Goal: Task Accomplishment & Management: Complete application form

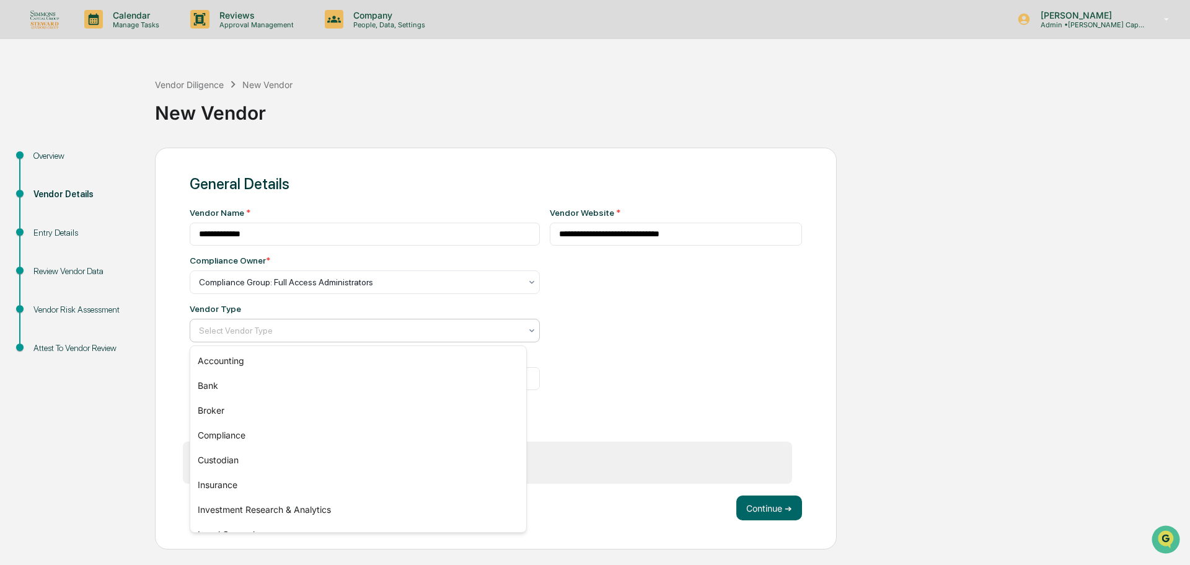
click at [312, 331] on div at bounding box center [360, 330] width 322 height 12
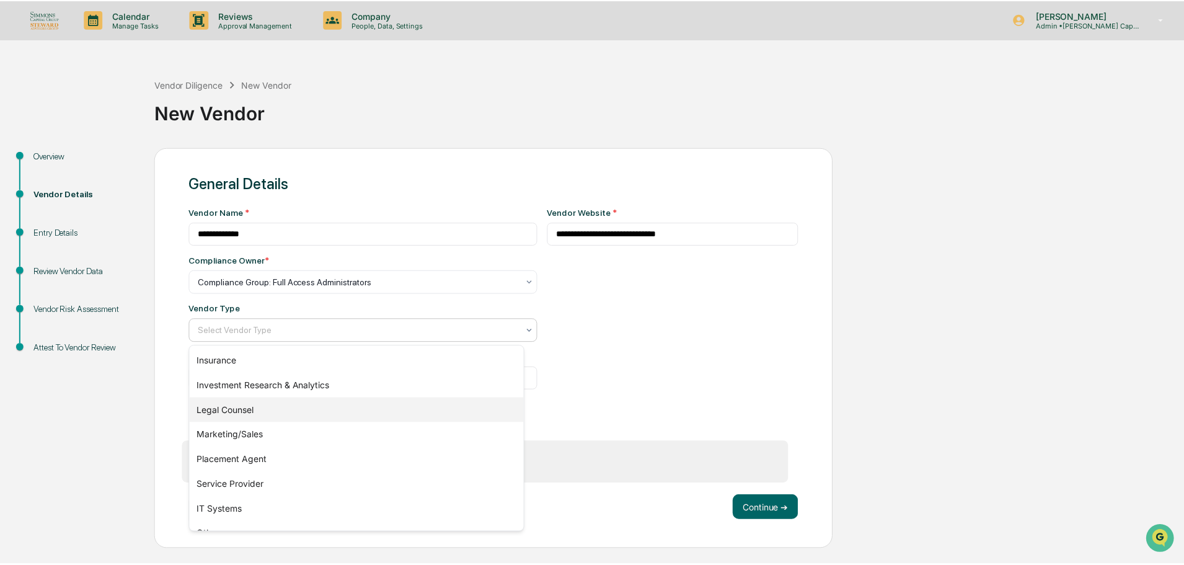
scroll to position [141, 0]
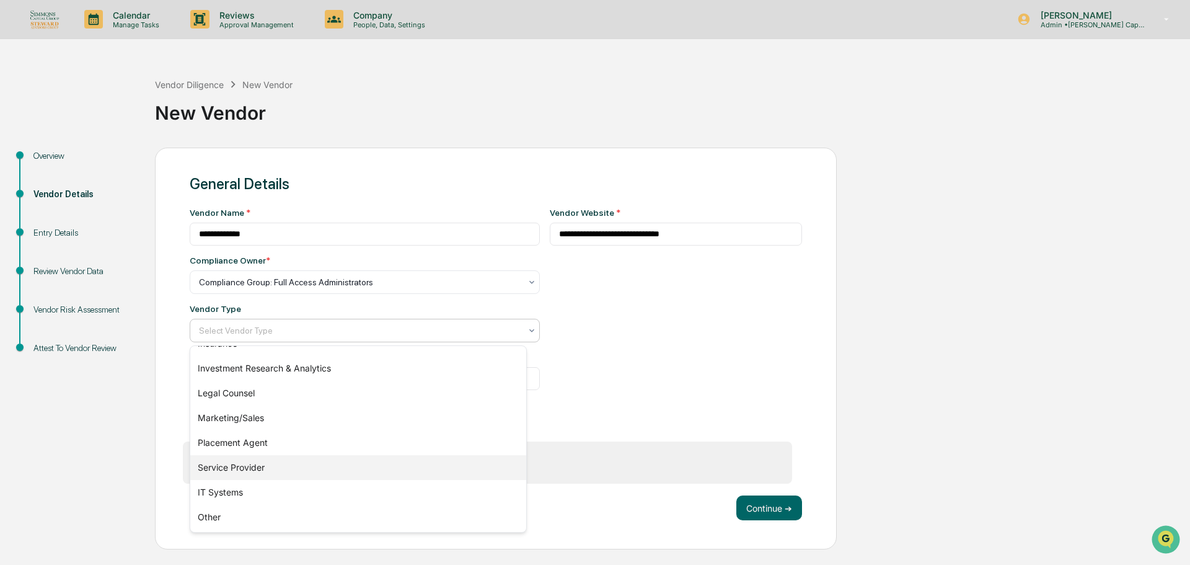
click at [289, 458] on div "Service Provider" at bounding box center [358, 467] width 336 height 25
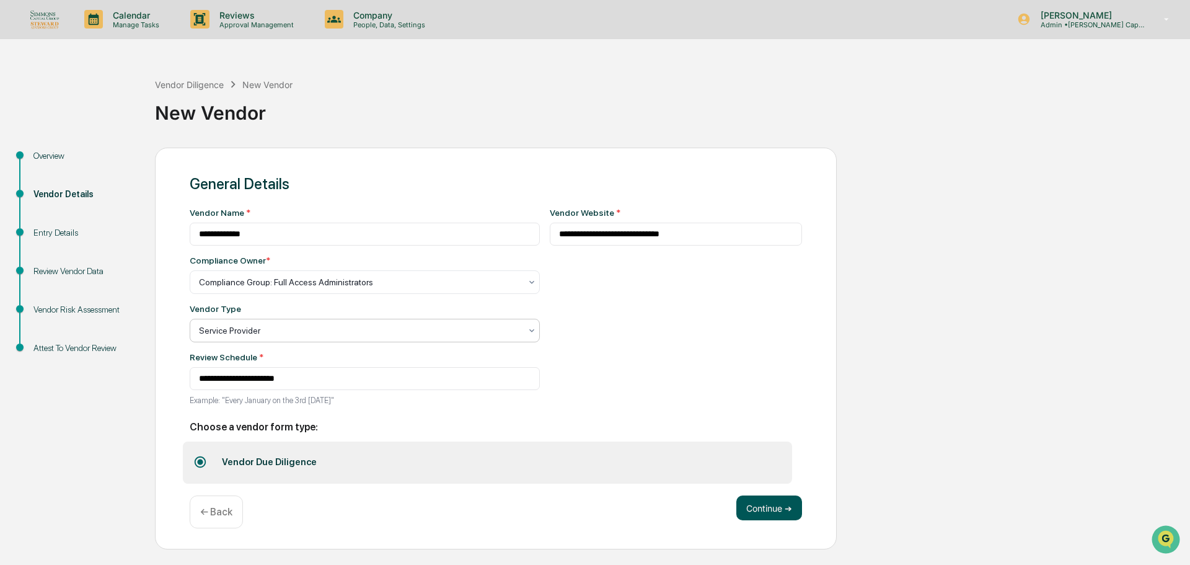
click at [783, 511] on button "Continue ➔" at bounding box center [769, 507] width 66 height 25
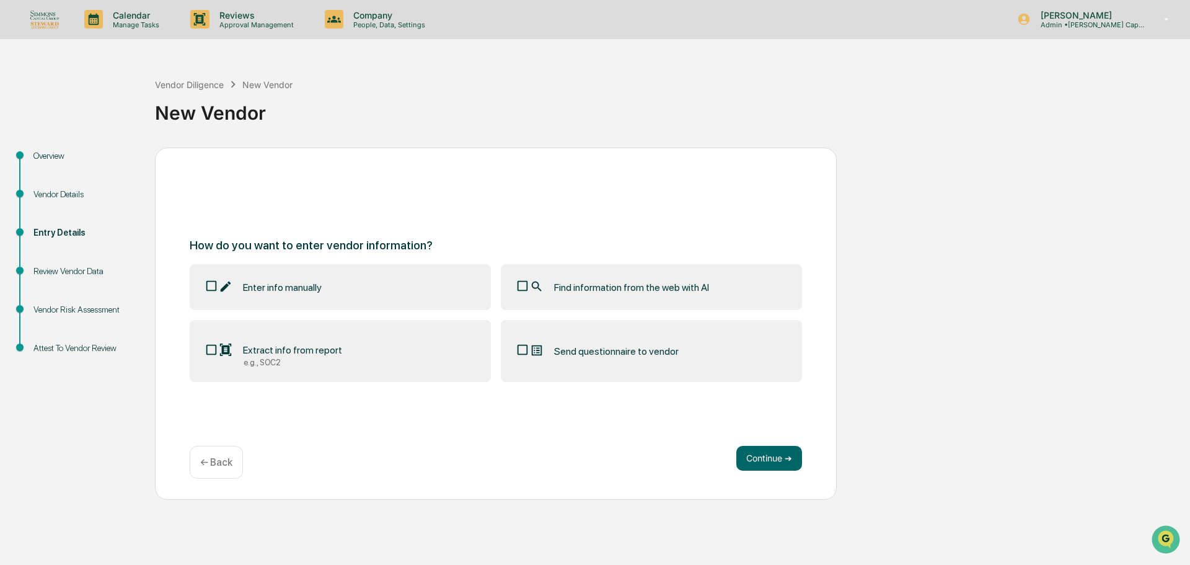
click at [672, 296] on label "Find information from the web with AI" at bounding box center [651, 287] width 301 height 46
click at [763, 448] on button "Continue ➔" at bounding box center [769, 458] width 66 height 25
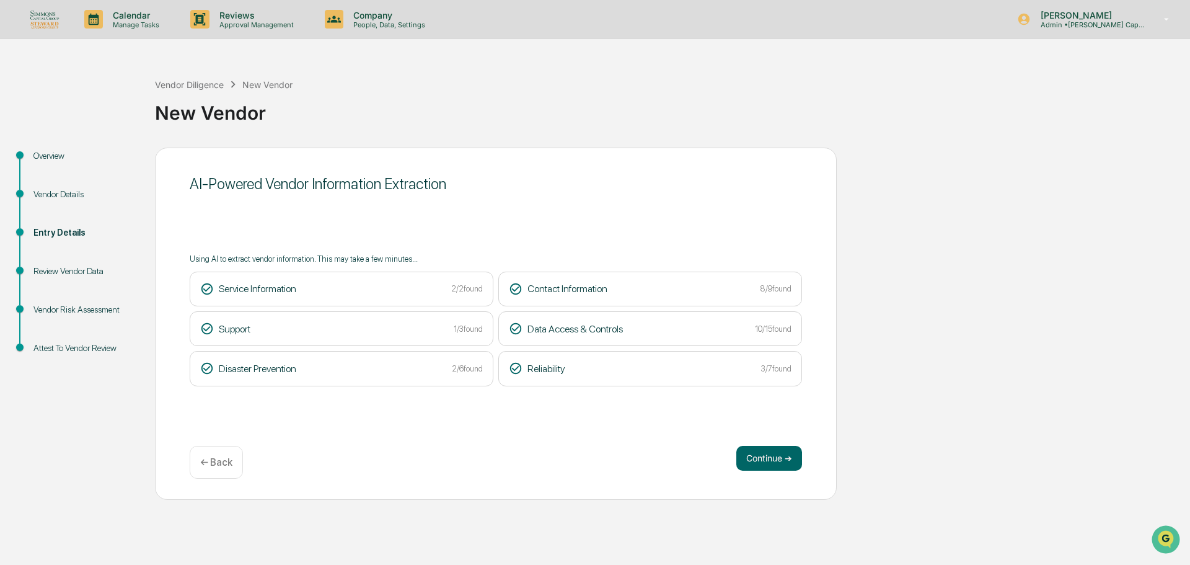
click at [764, 449] on button "Continue ➔" at bounding box center [769, 458] width 66 height 25
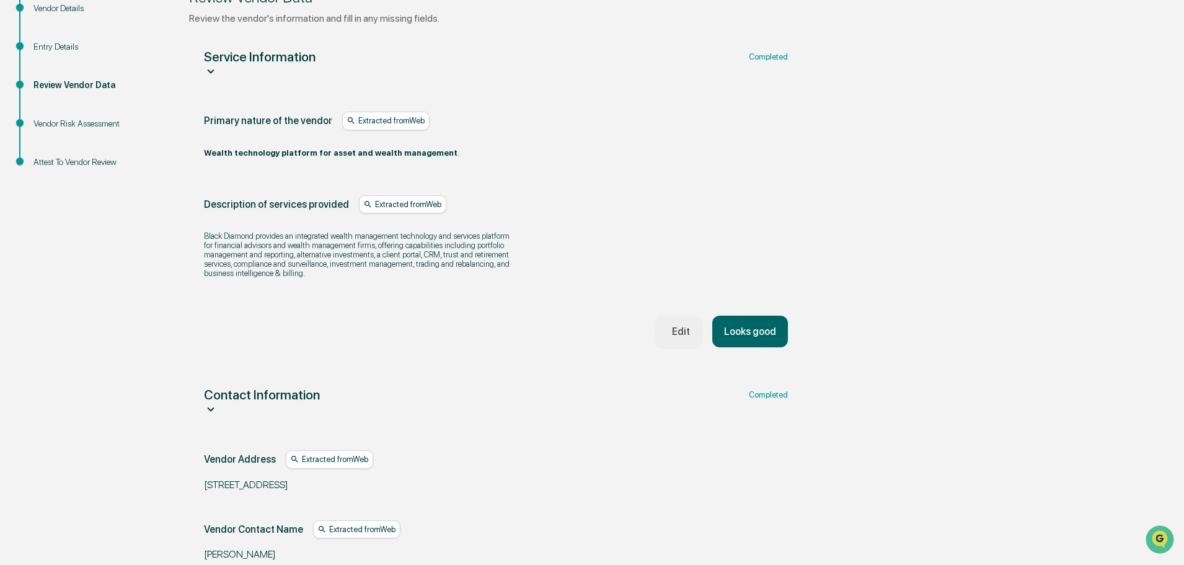
click at [777, 347] on button "Looks good" at bounding box center [750, 331] width 76 height 32
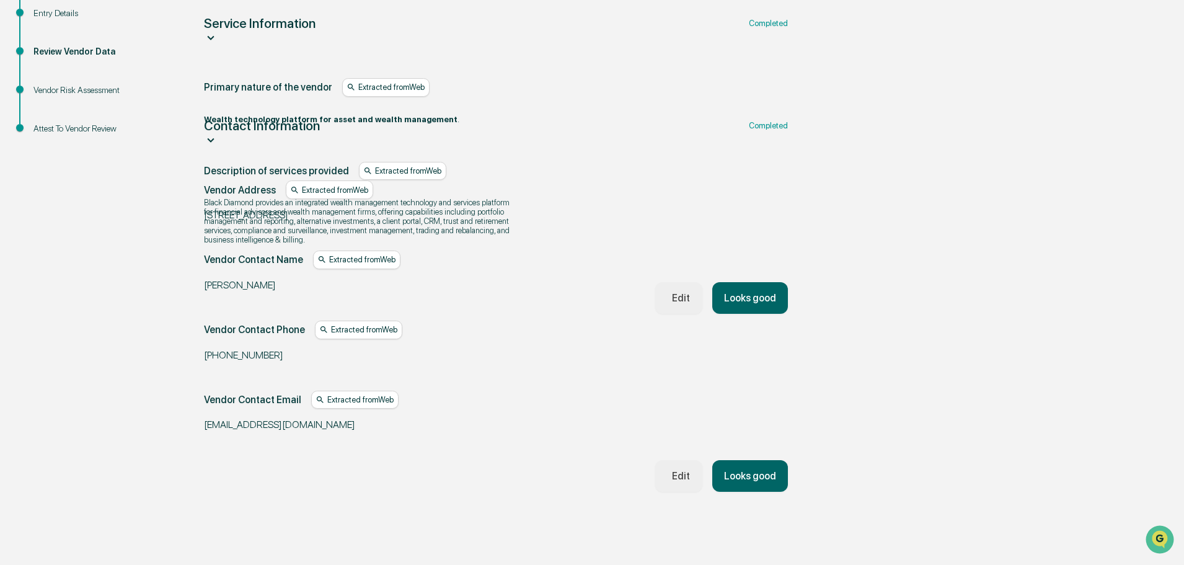
scroll to position [220, 0]
click at [769, 464] on button "Looks good" at bounding box center [750, 475] width 76 height 32
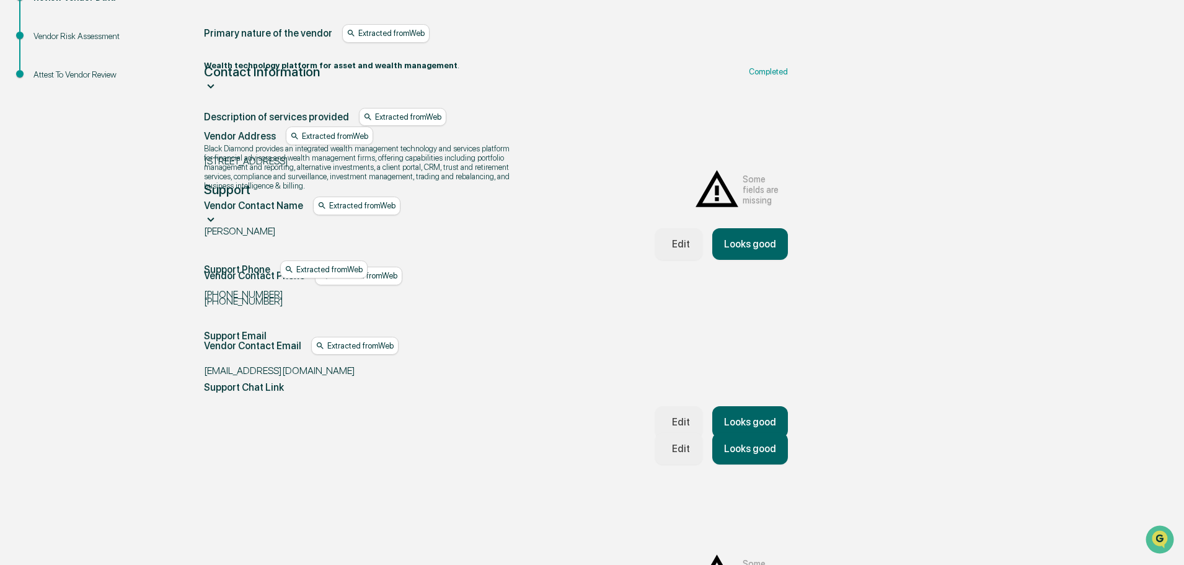
scroll to position [290, 0]
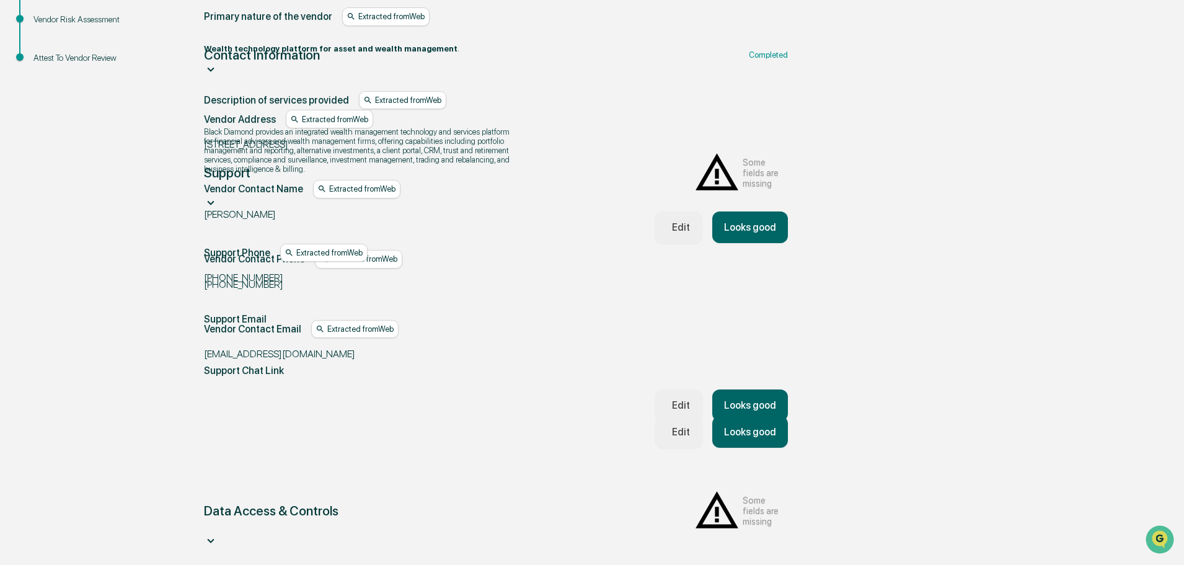
click at [762, 416] on button "Looks good" at bounding box center [750, 432] width 76 height 32
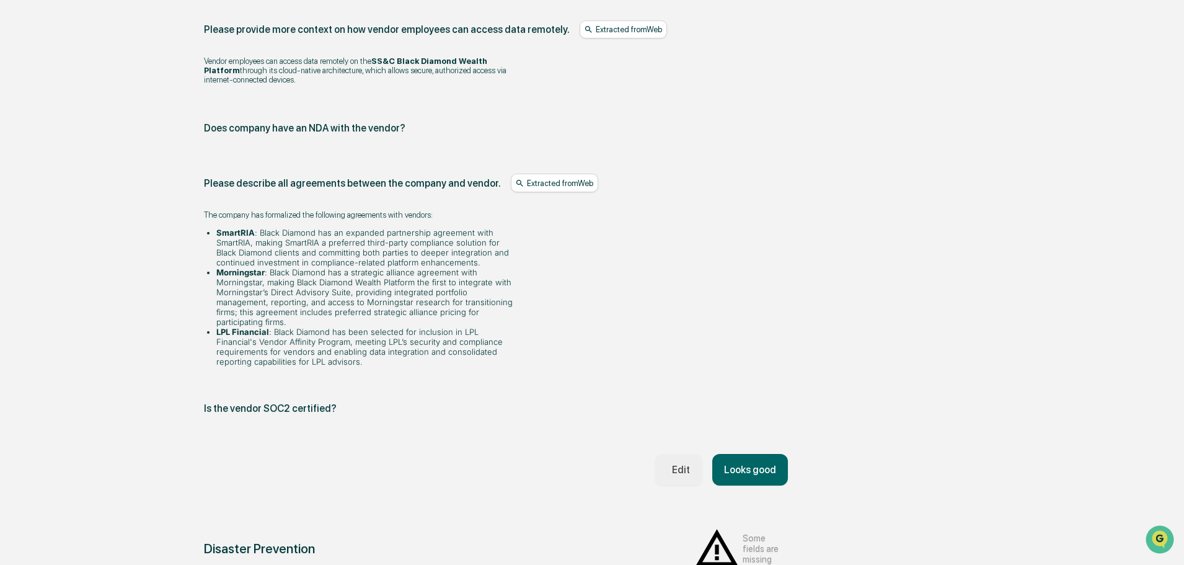
scroll to position [1637, 0]
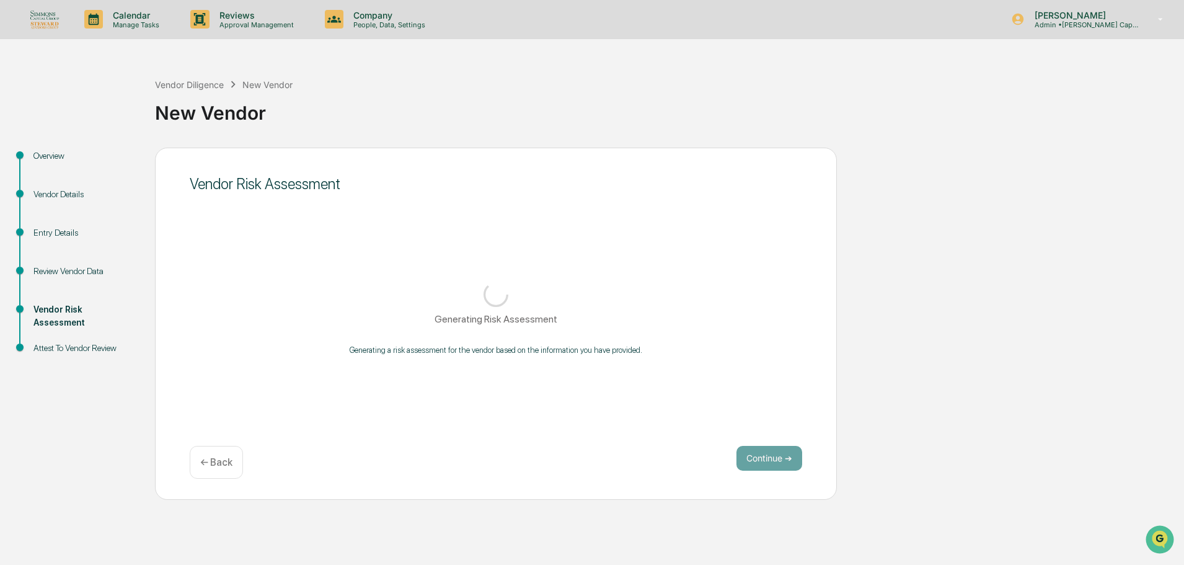
scroll to position [0, 0]
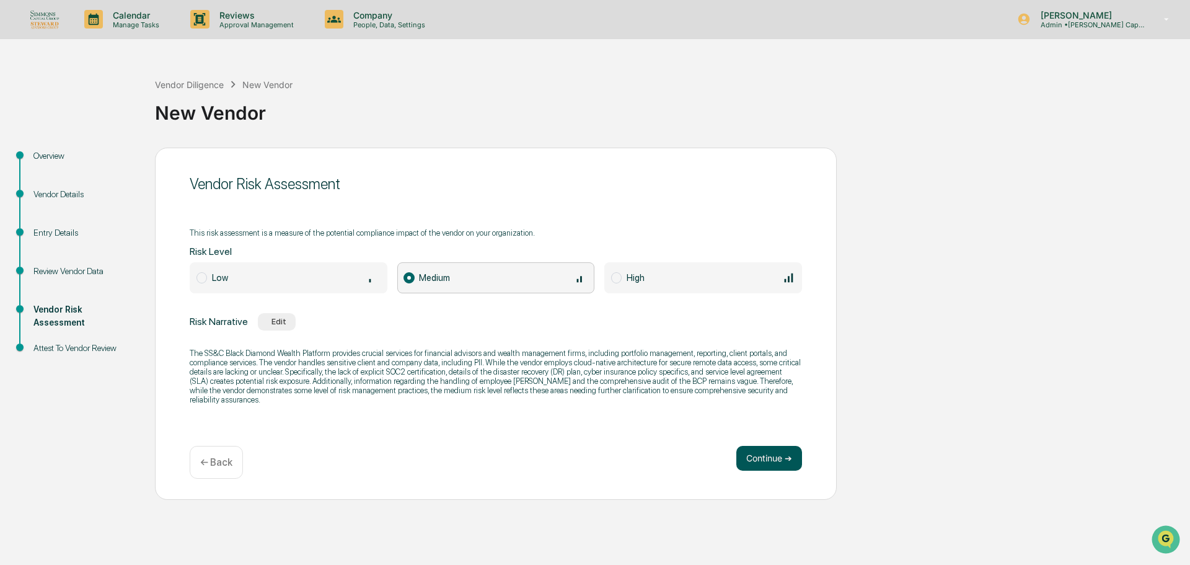
click at [769, 447] on button "Continue ➔" at bounding box center [769, 458] width 66 height 25
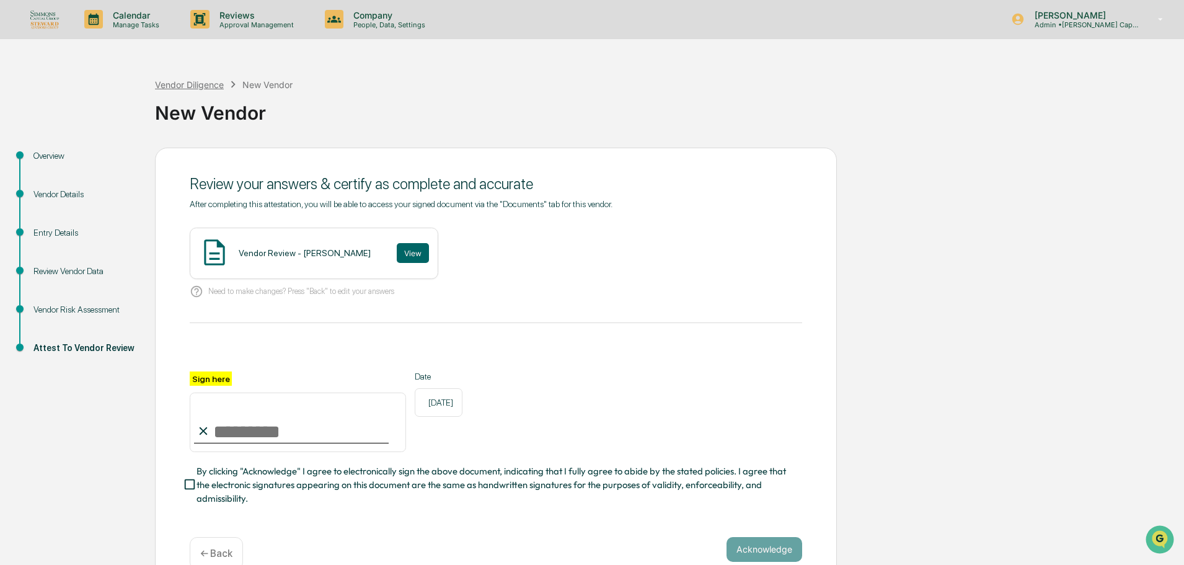
click at [212, 86] on div "Vendor Diligence" at bounding box center [189, 84] width 69 height 11
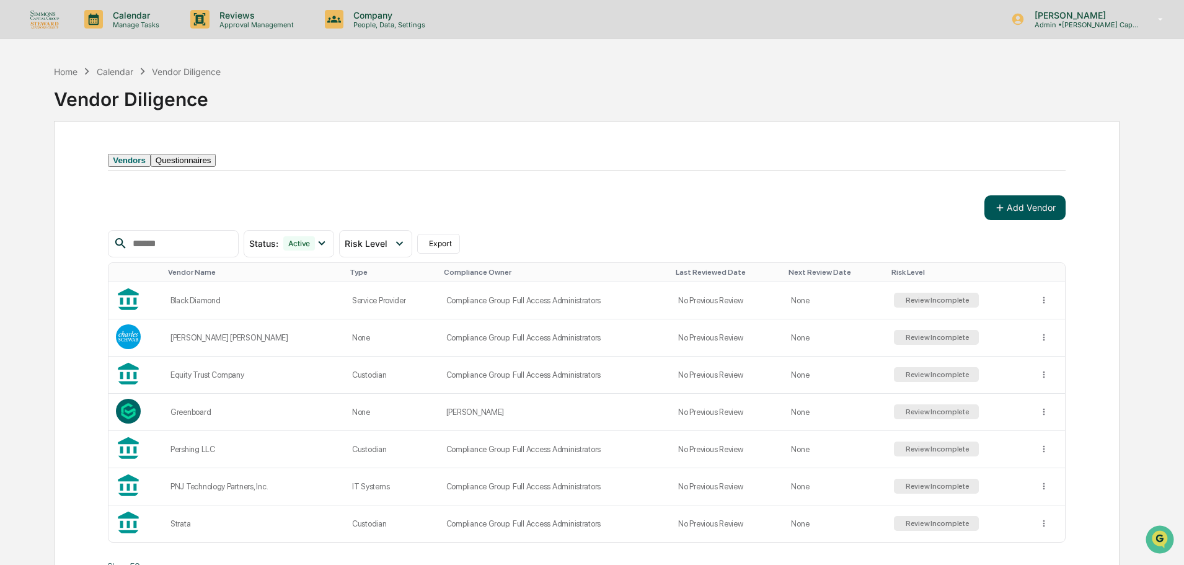
click at [1034, 220] on button "Add Vendor" at bounding box center [1024, 207] width 81 height 25
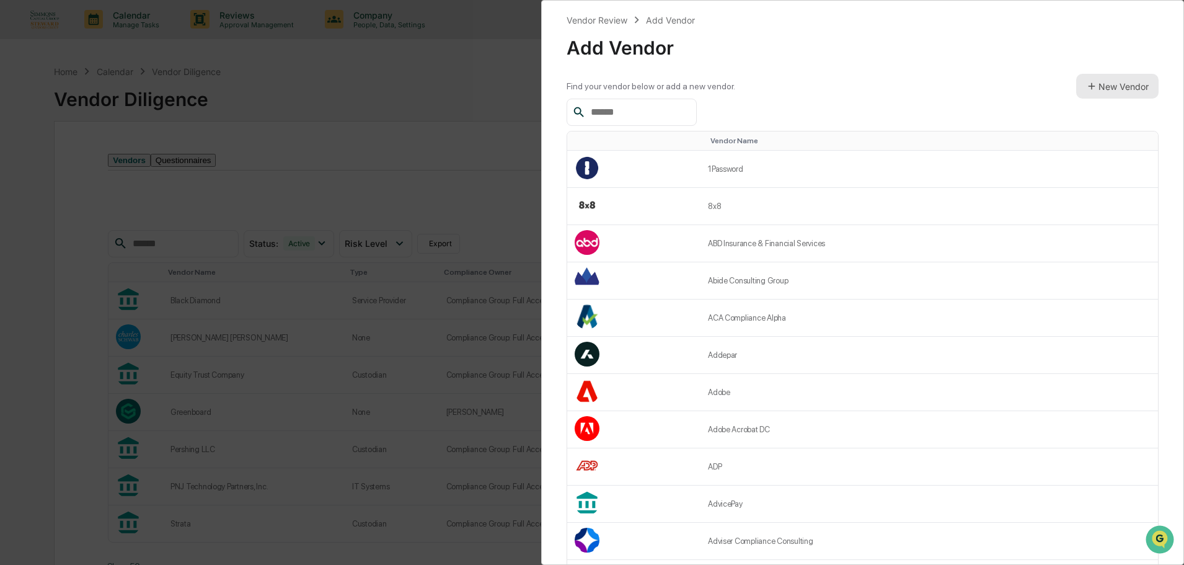
click at [1135, 93] on button "New Vendor" at bounding box center [1117, 86] width 82 height 25
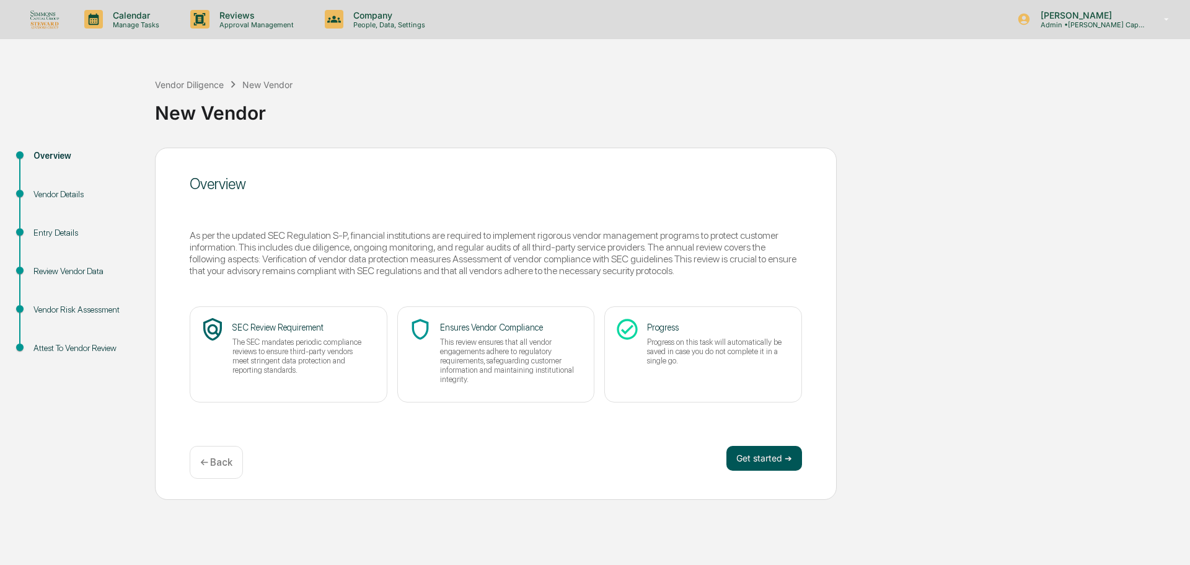
click at [789, 464] on button "Get started ➔" at bounding box center [764, 458] width 76 height 25
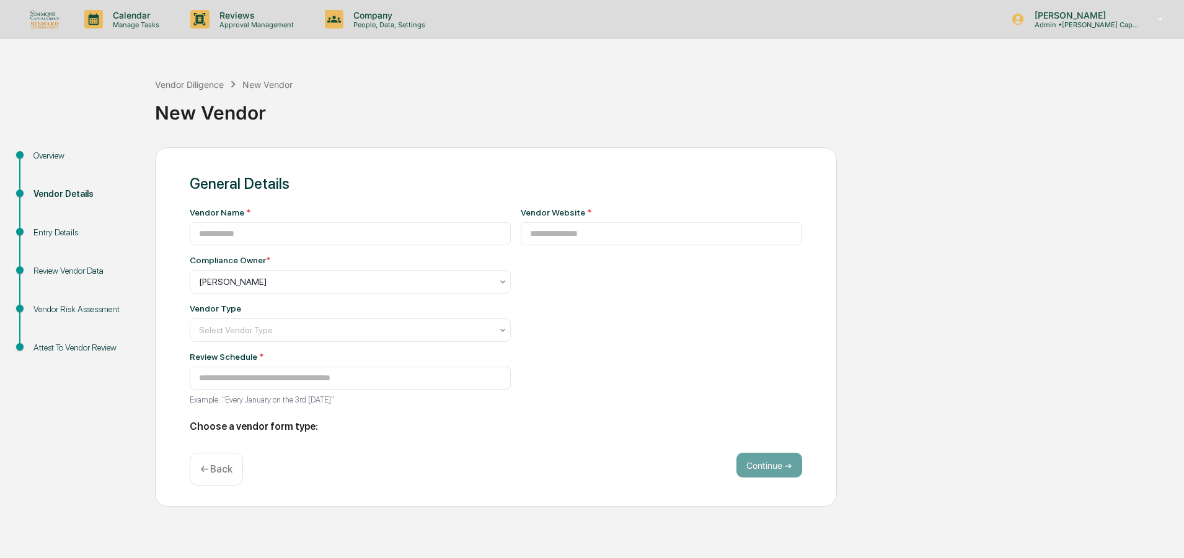
type input "**********"
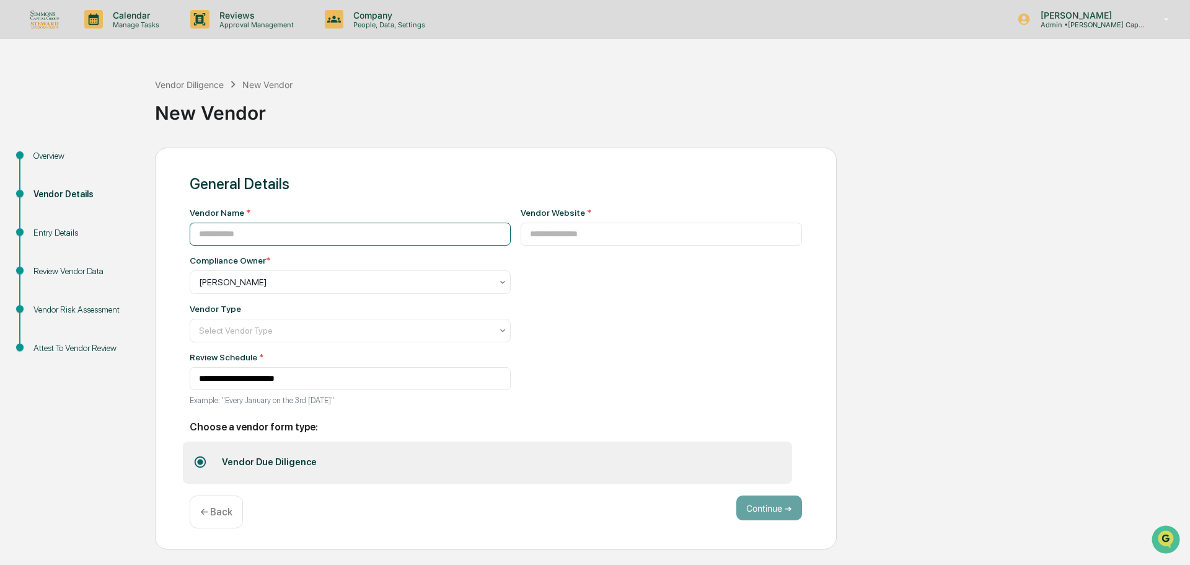
click at [283, 239] on input at bounding box center [350, 234] width 321 height 23
drag, startPoint x: 161, startPoint y: 237, endPoint x: 117, endPoint y: 239, distance: 44.0
click at [117, 239] on div "**********" at bounding box center [595, 349] width 1178 height 402
type input "**********"
click at [617, 239] on input at bounding box center [662, 234] width 282 height 23
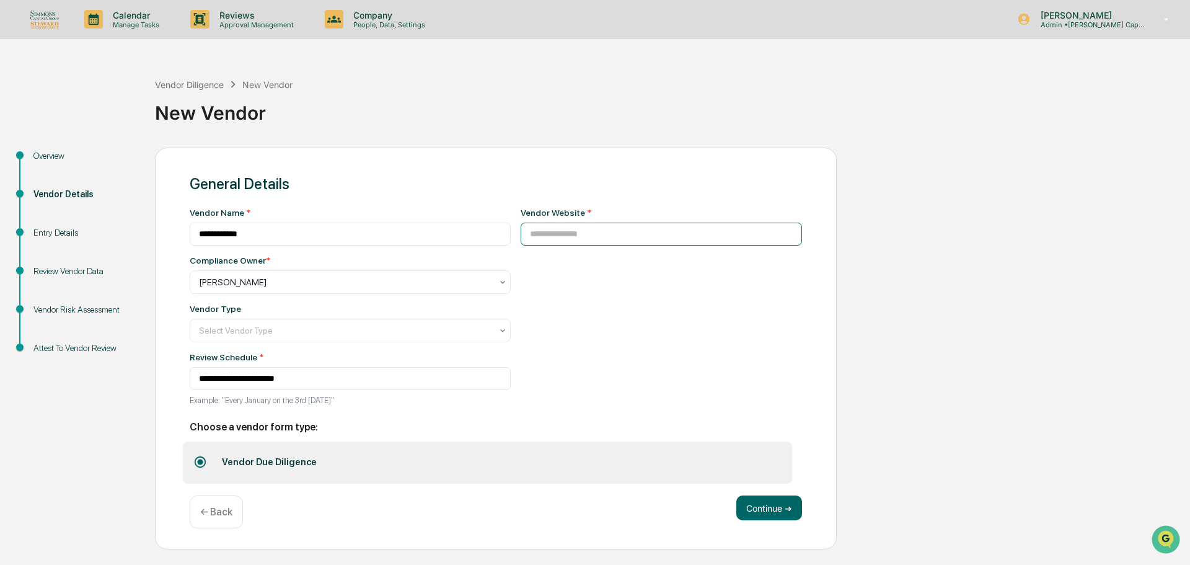
paste input "**********"
type input "**********"
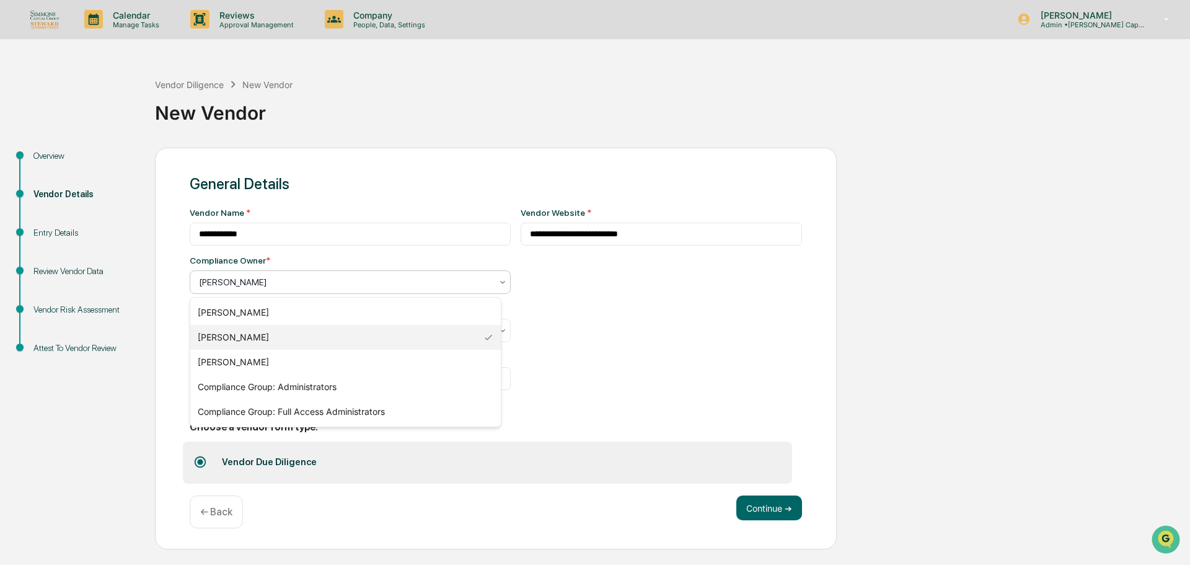
click at [312, 282] on div at bounding box center [345, 282] width 293 height 12
click at [315, 415] on div "Compliance Group: Full Access Administrators" at bounding box center [345, 411] width 311 height 25
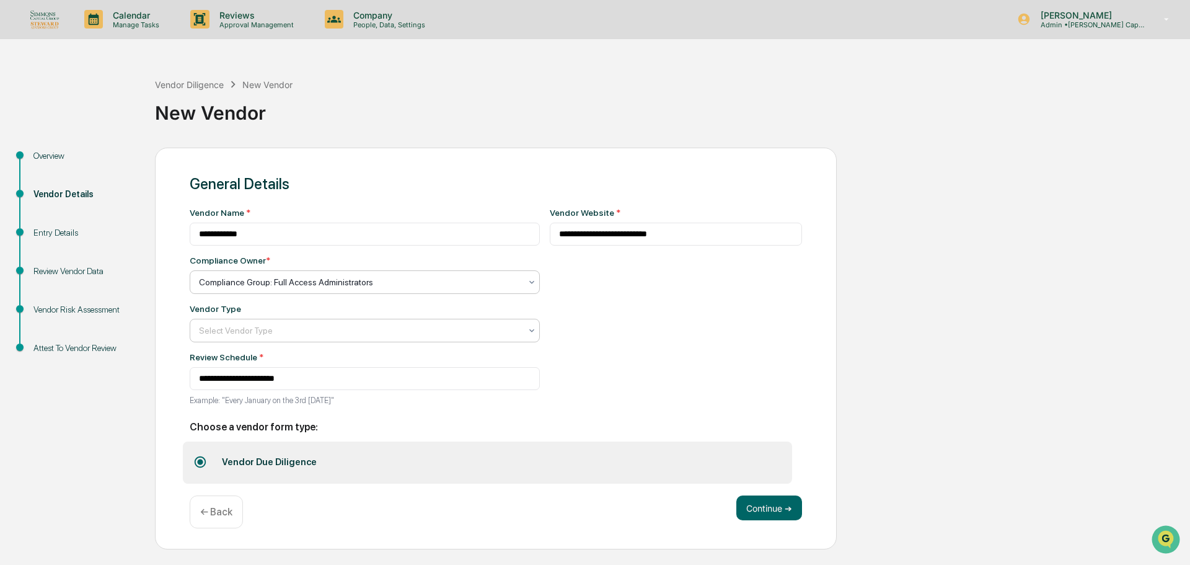
click at [278, 330] on div at bounding box center [360, 330] width 322 height 12
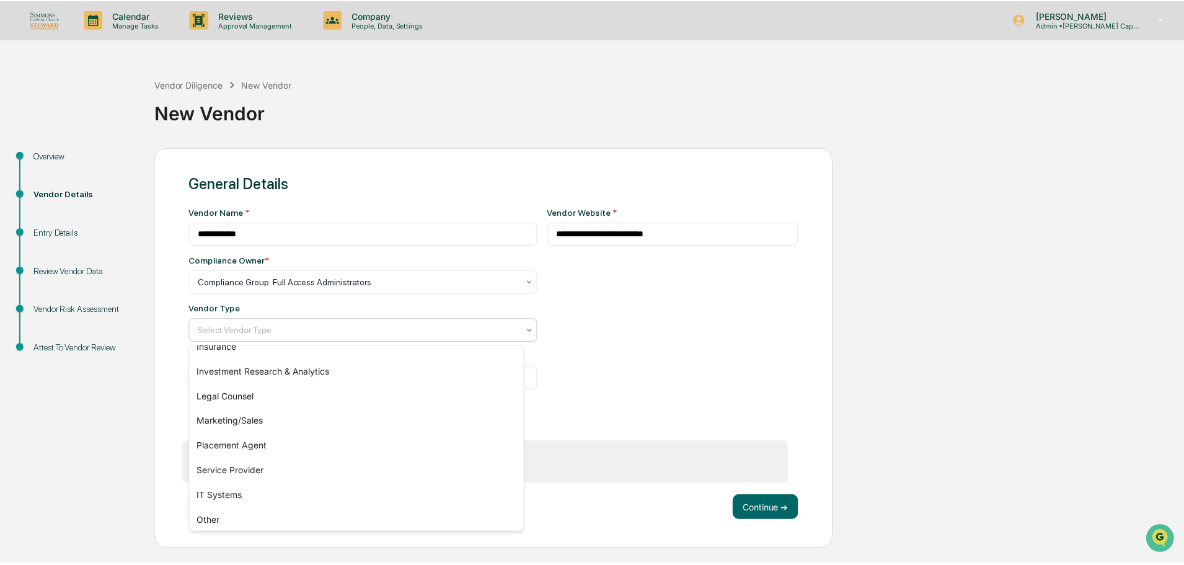
scroll to position [141, 0]
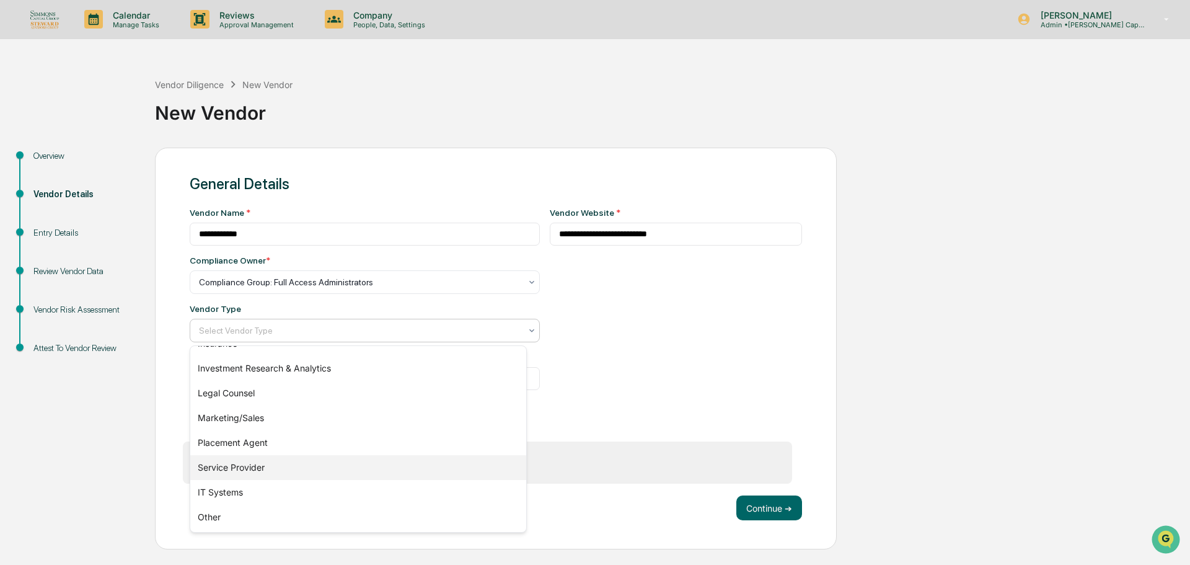
click at [252, 466] on div "Service Provider" at bounding box center [358, 467] width 336 height 25
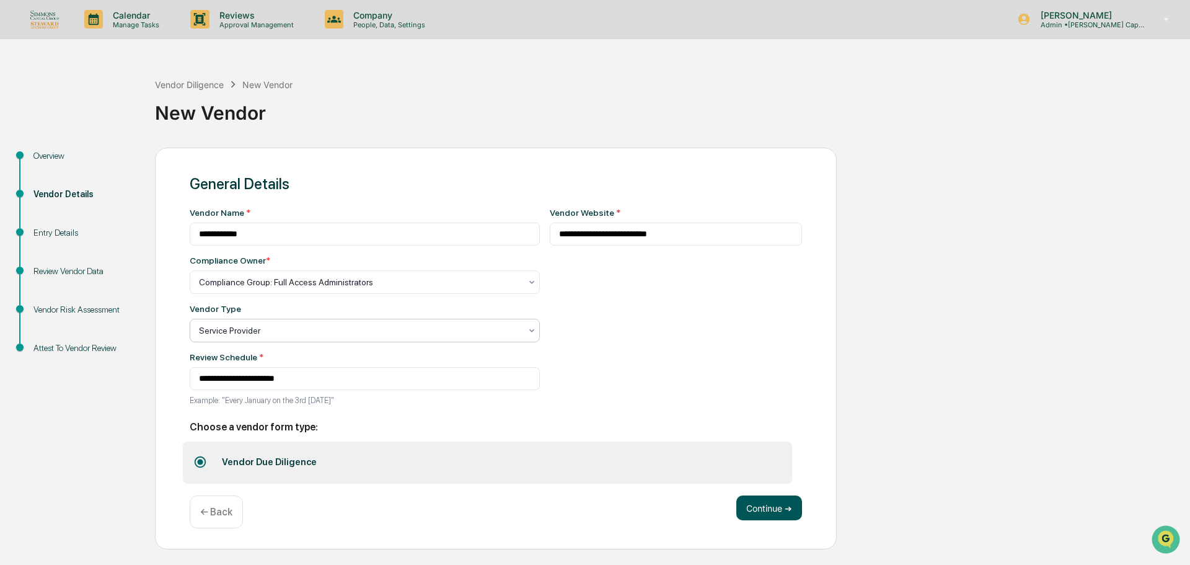
click at [771, 505] on button "Continue ➔" at bounding box center [769, 507] width 66 height 25
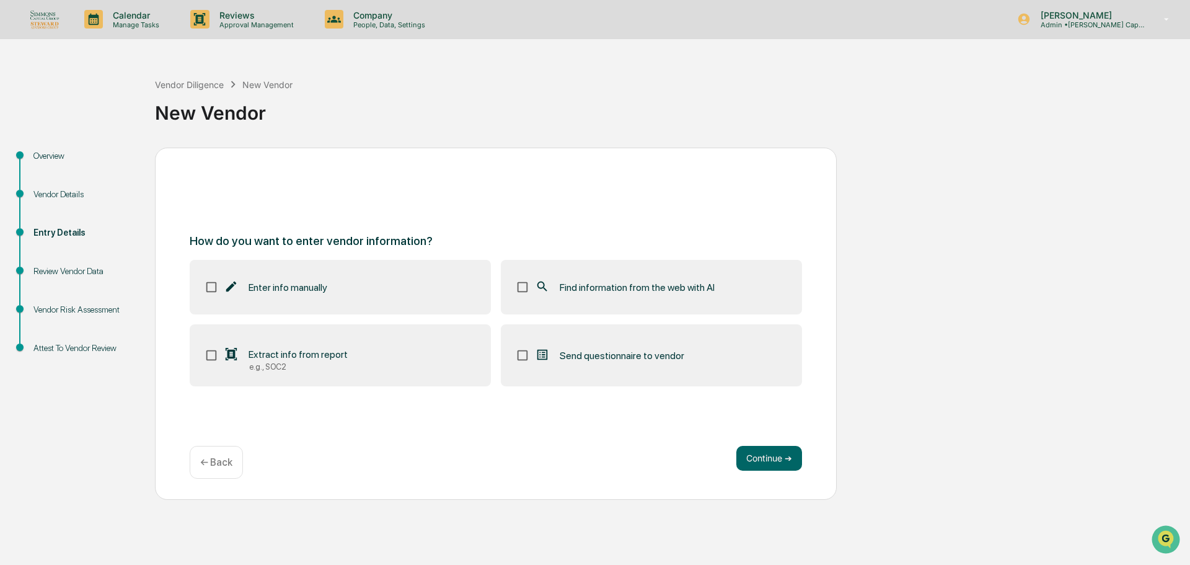
click at [702, 265] on label "Find information from the web with AI" at bounding box center [651, 287] width 301 height 55
click at [768, 455] on button "Continue ➔" at bounding box center [769, 458] width 66 height 25
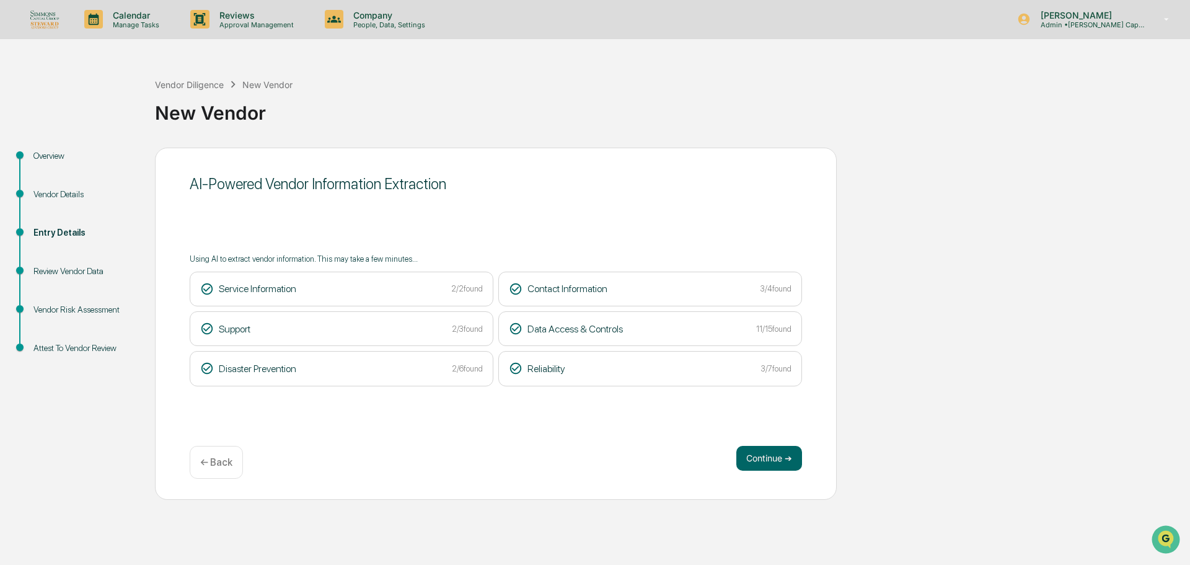
click at [767, 455] on button "Continue ➔" at bounding box center [769, 458] width 66 height 25
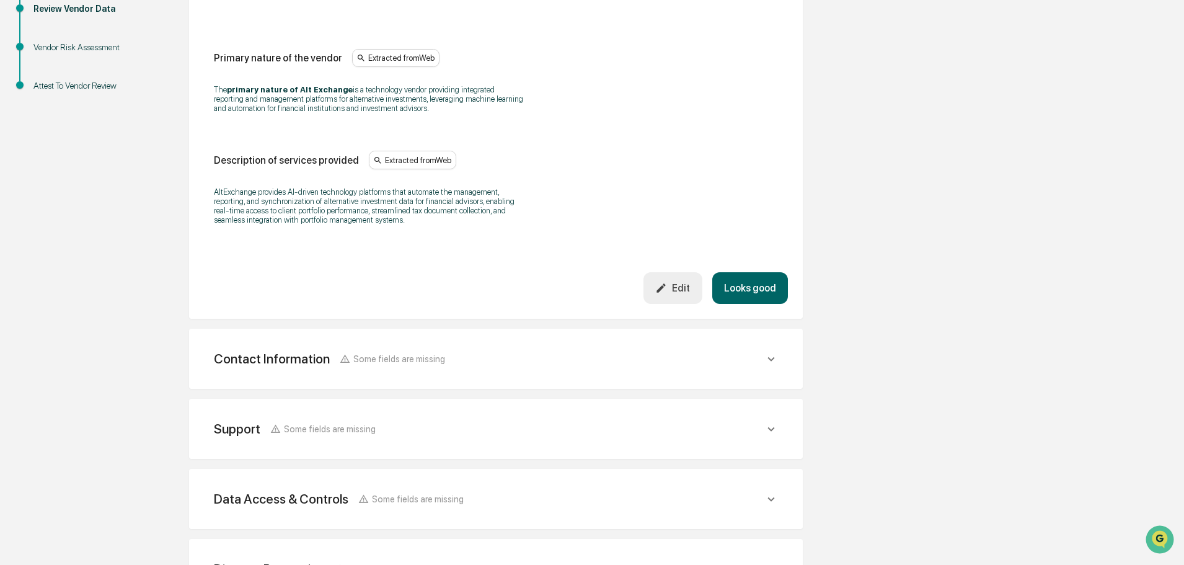
scroll to position [432, 0]
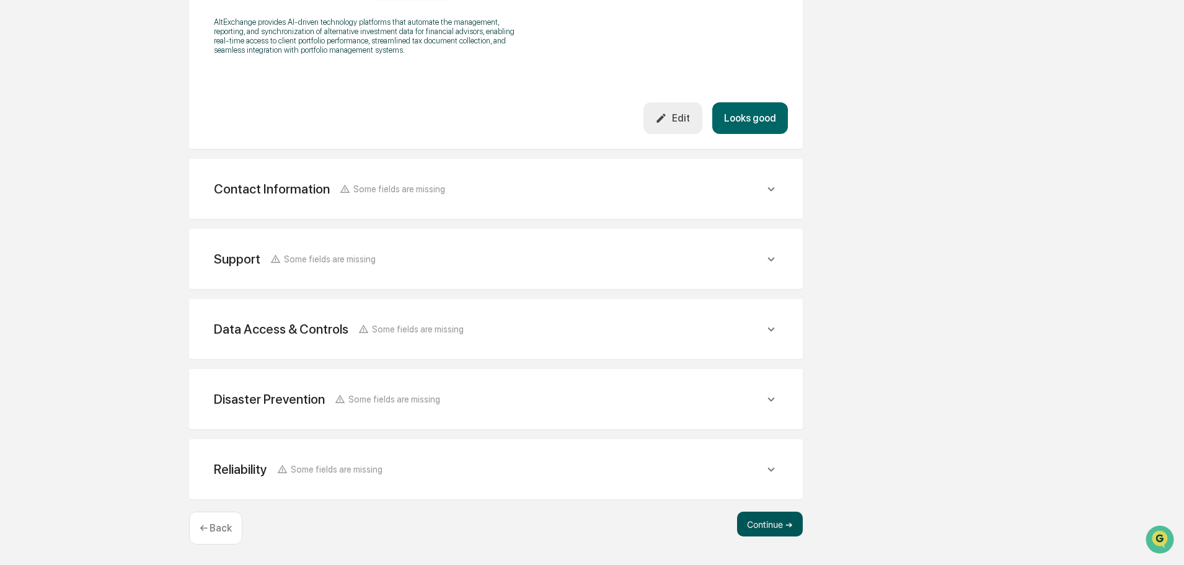
click at [786, 535] on button "Continue ➔" at bounding box center [770, 523] width 66 height 25
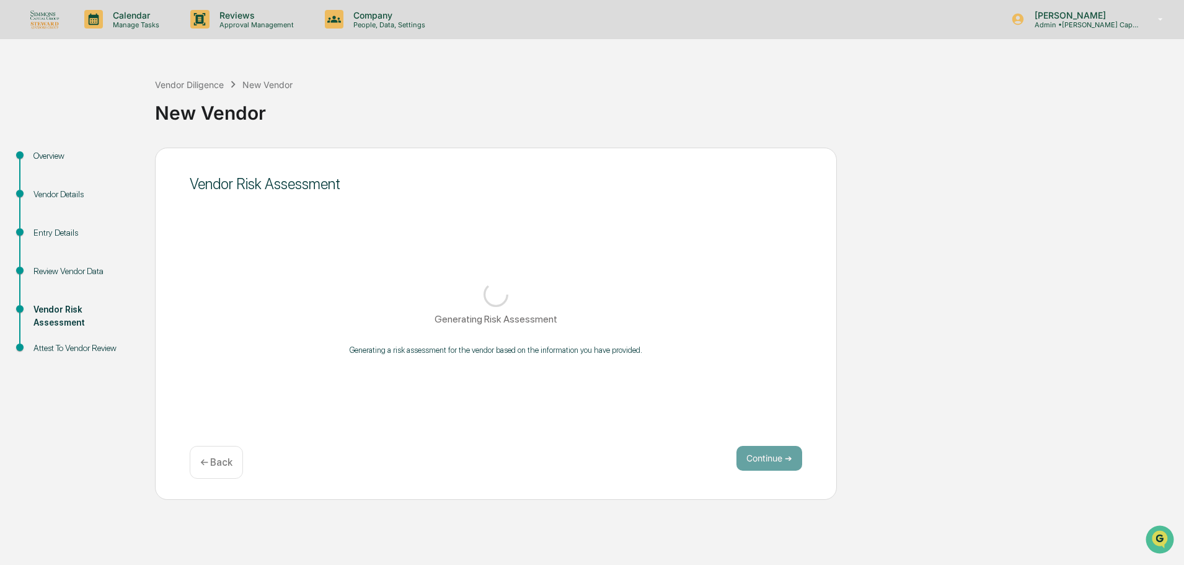
scroll to position [0, 0]
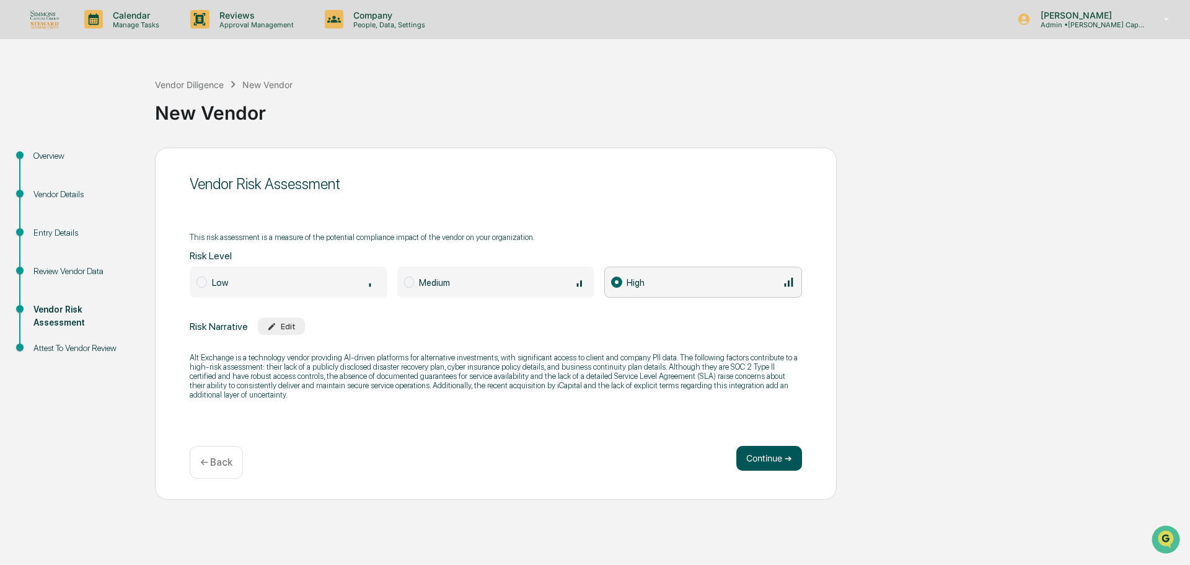
click at [783, 457] on button "Continue ➔" at bounding box center [769, 458] width 66 height 25
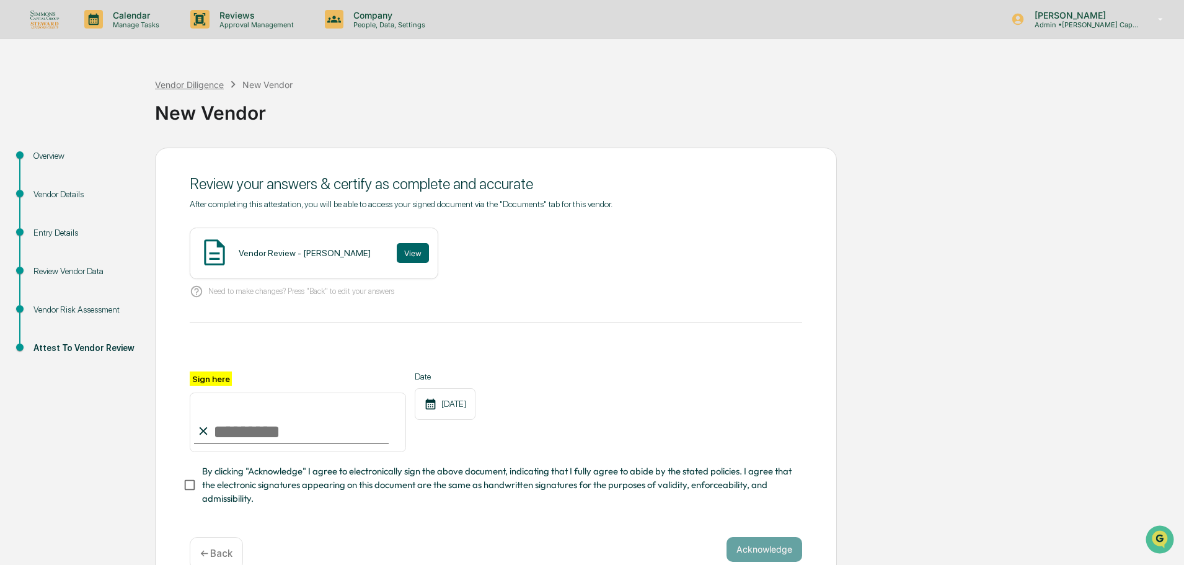
click at [198, 86] on div "Vendor Diligence" at bounding box center [189, 84] width 69 height 11
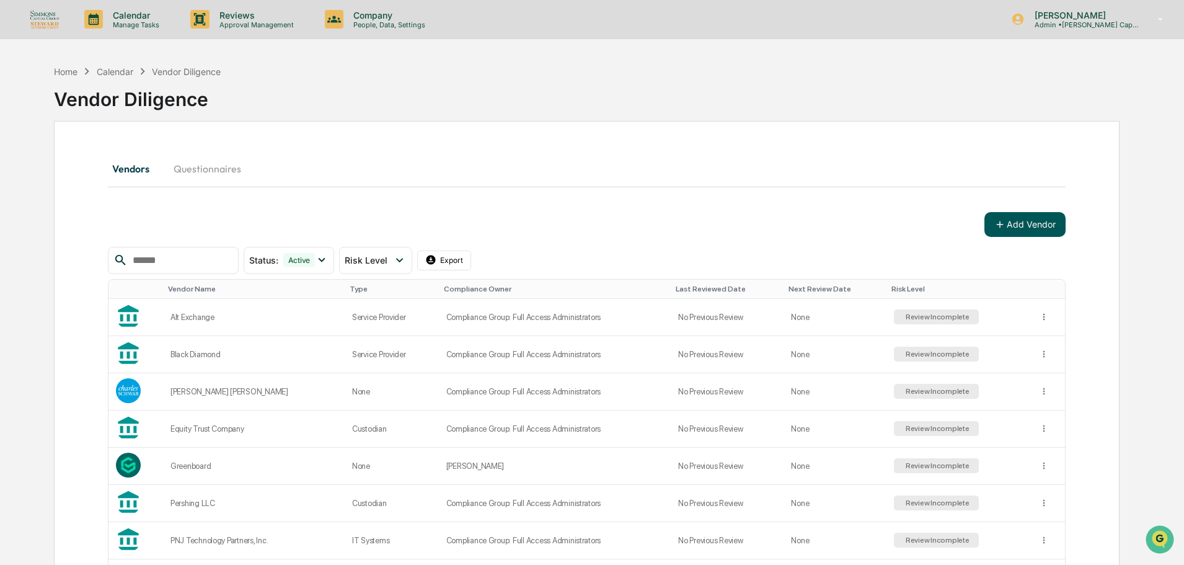
click at [1000, 223] on icon at bounding box center [999, 224] width 11 height 11
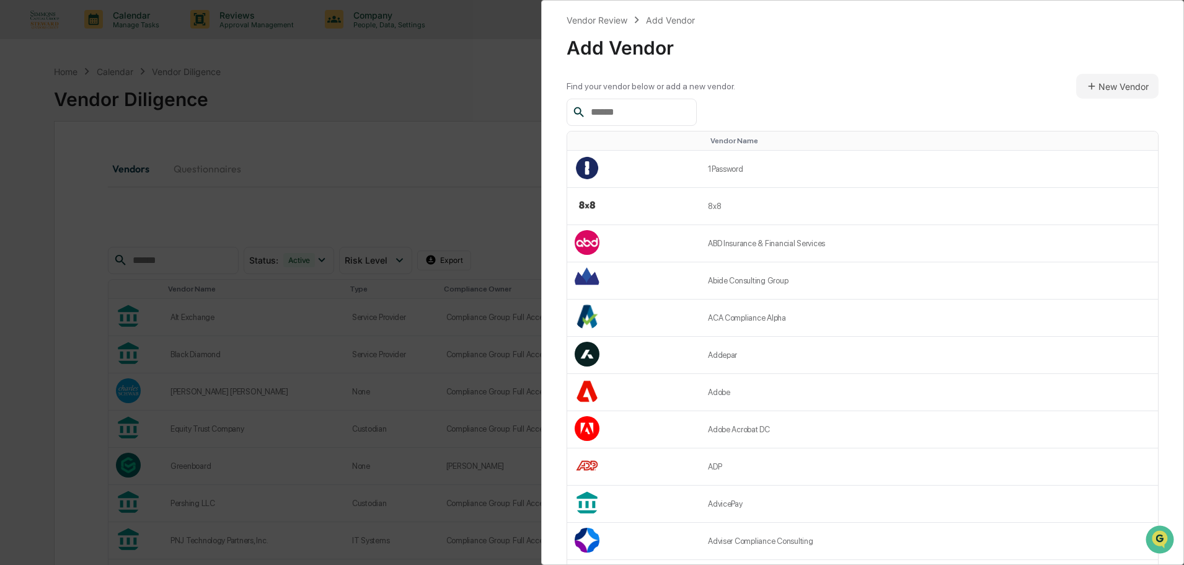
click at [679, 117] on input "text" at bounding box center [638, 112] width 105 height 16
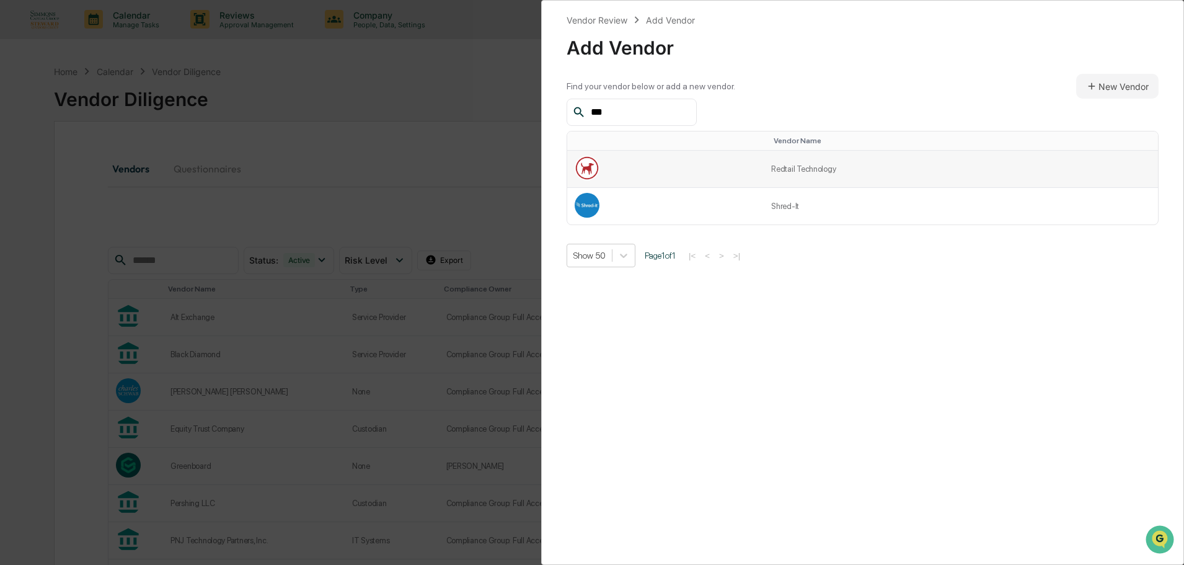
type input "***"
click at [662, 161] on td at bounding box center [665, 169] width 196 height 37
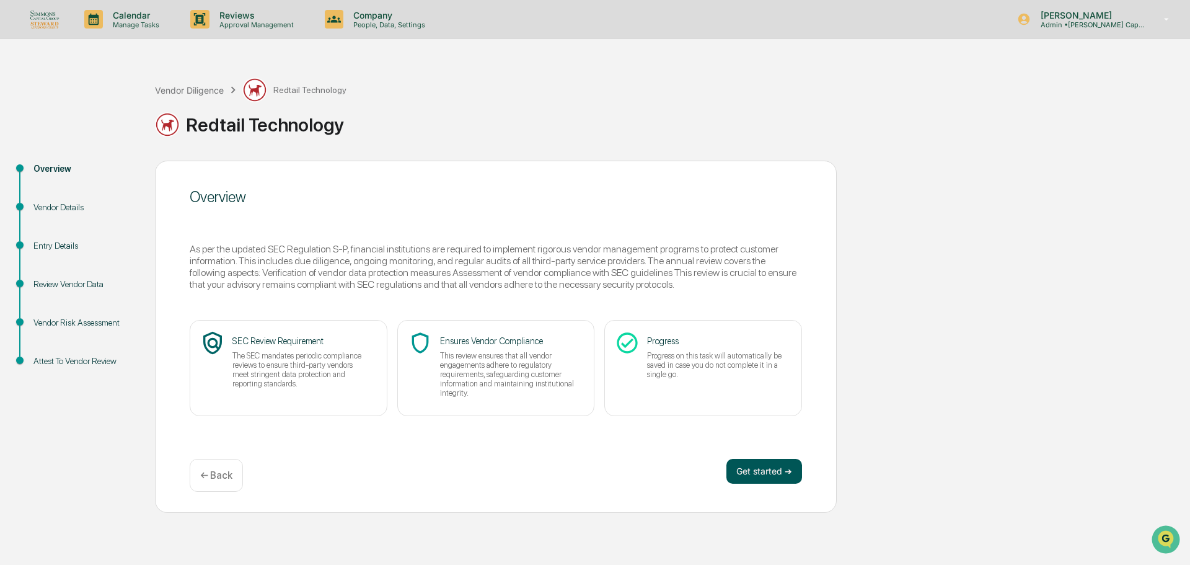
click at [754, 465] on button "Get started ➔" at bounding box center [764, 471] width 76 height 25
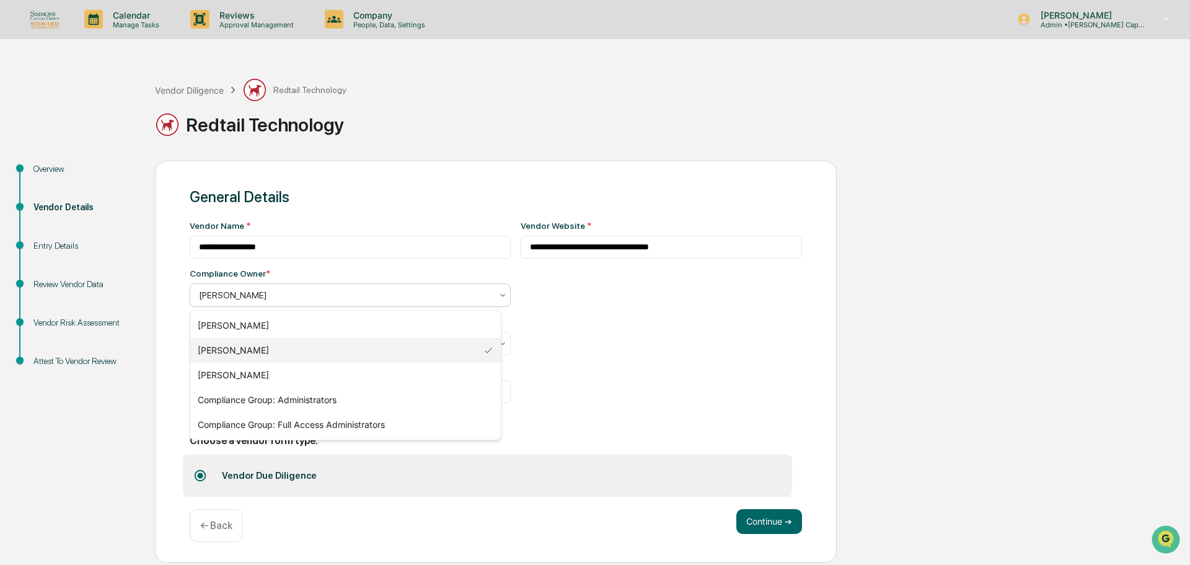
click at [294, 297] on div at bounding box center [345, 295] width 293 height 12
click at [307, 426] on div "Compliance Group: Full Access Administrators" at bounding box center [345, 424] width 311 height 25
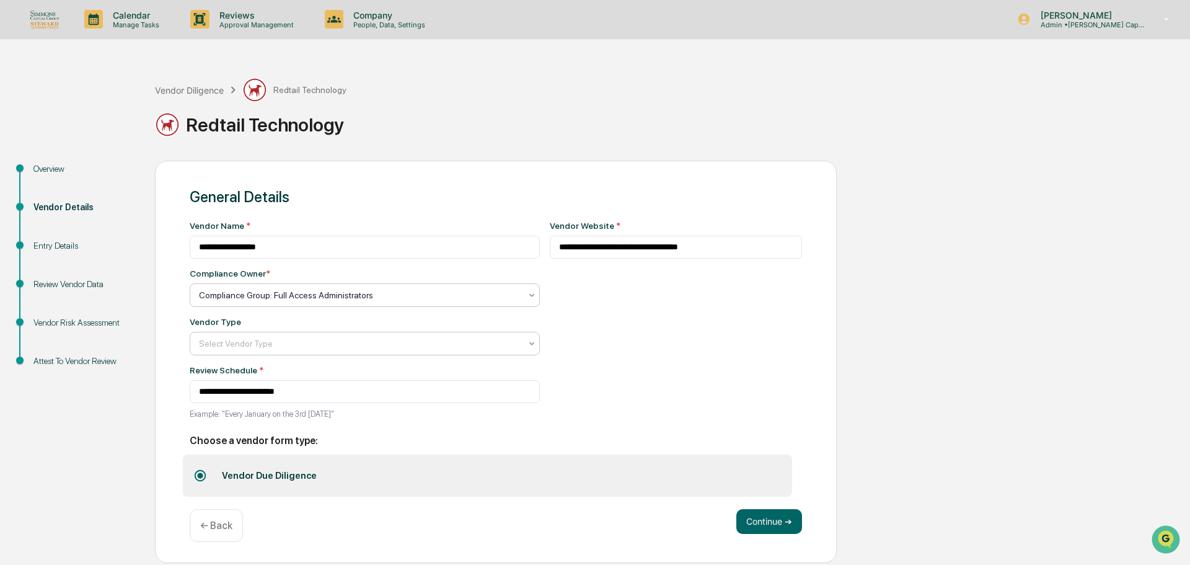
click at [247, 340] on div at bounding box center [360, 343] width 322 height 12
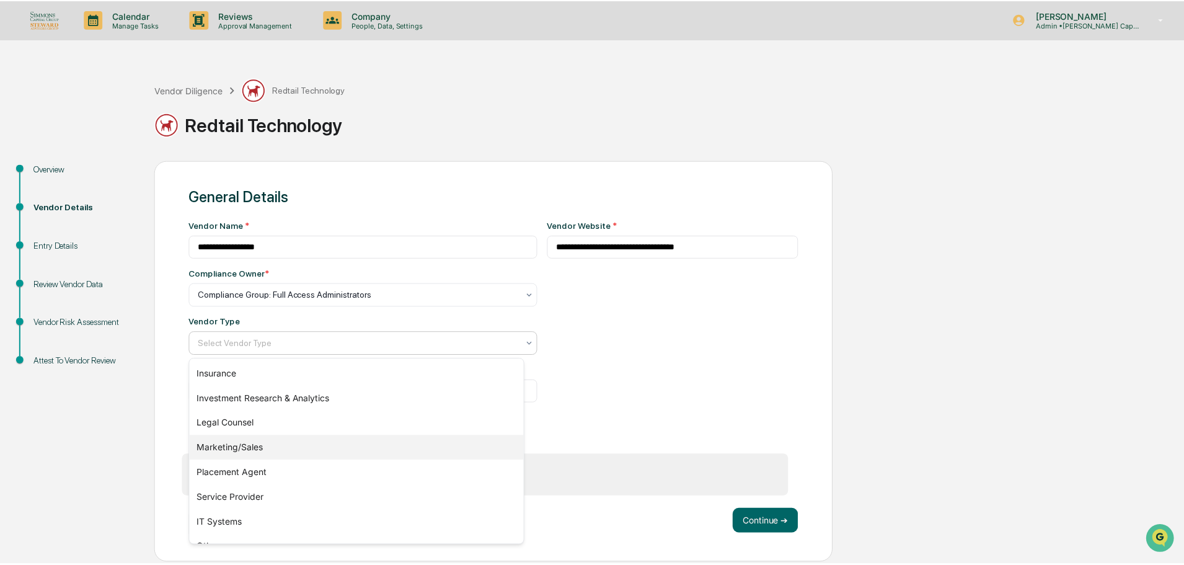
scroll to position [141, 0]
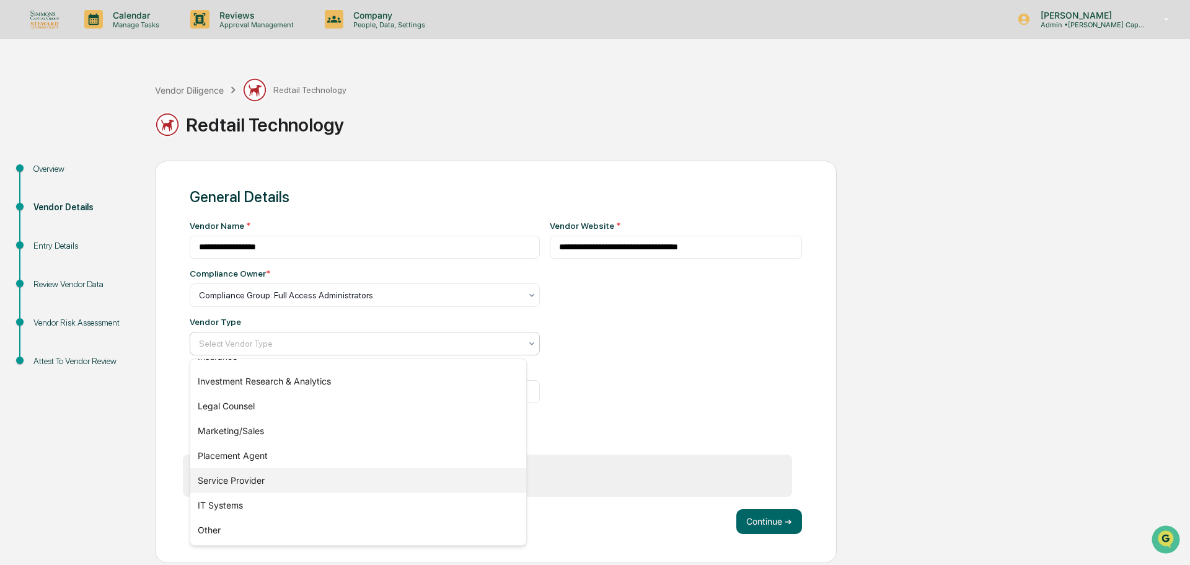
click at [268, 477] on div "Service Provider" at bounding box center [358, 480] width 336 height 25
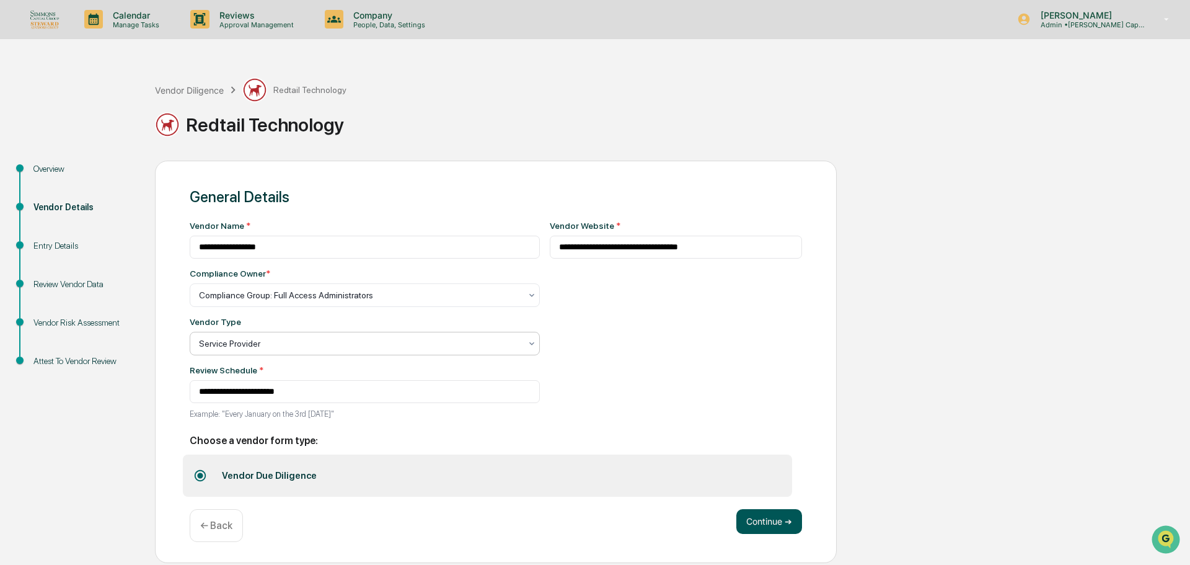
click at [783, 530] on button "Continue ➔" at bounding box center [769, 521] width 66 height 25
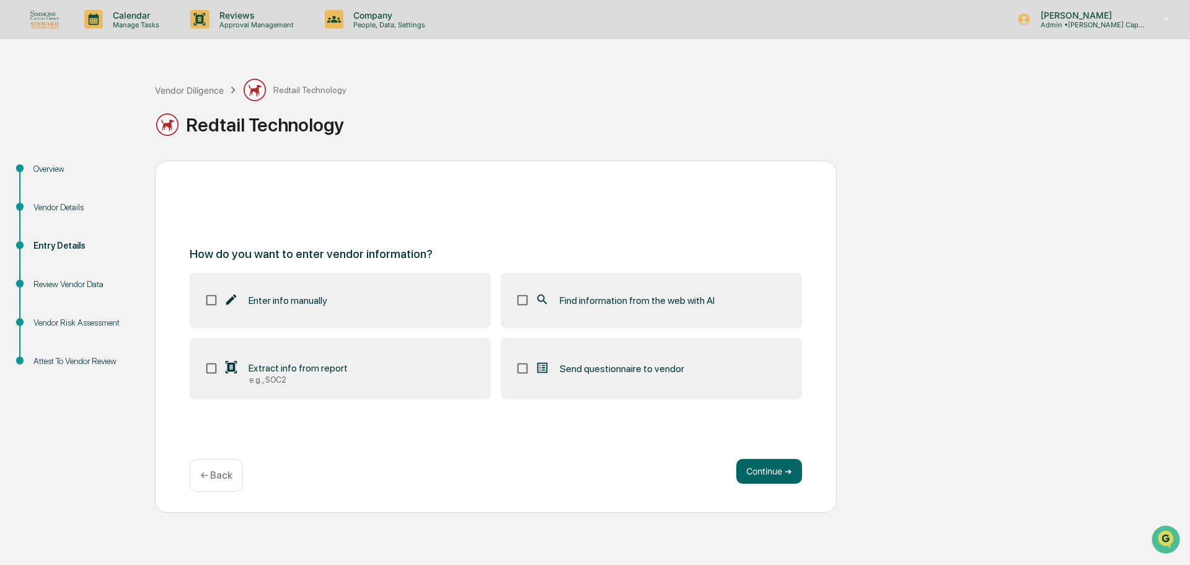
click at [707, 309] on label "Find information from the web with AI" at bounding box center [651, 300] width 301 height 55
click at [764, 478] on button "Continue ➔" at bounding box center [769, 471] width 66 height 25
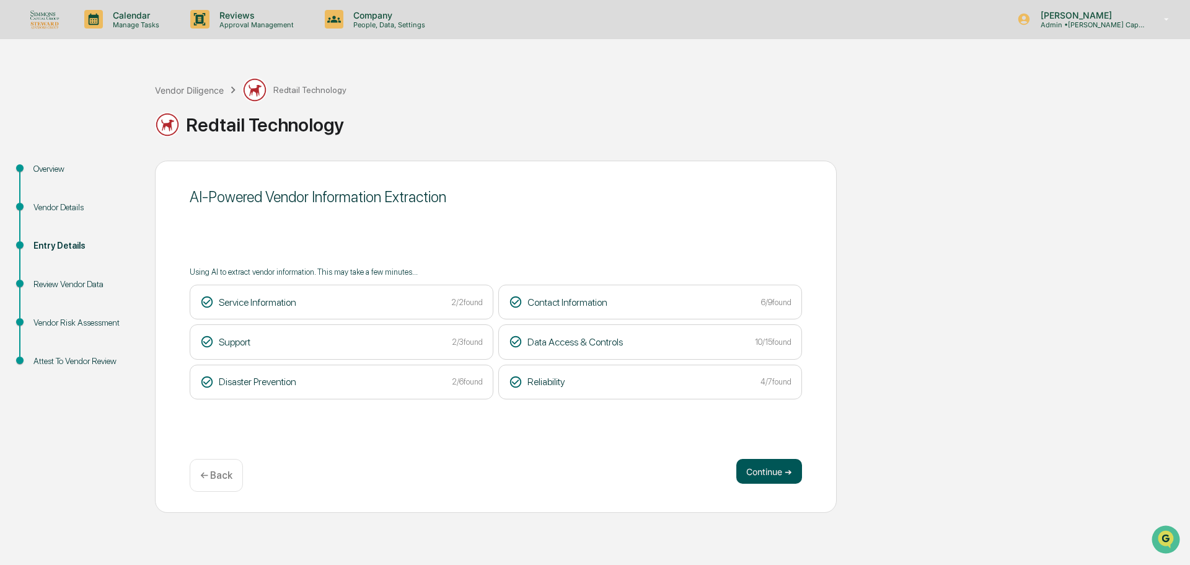
click at [764, 478] on button "Continue ➔" at bounding box center [769, 471] width 66 height 25
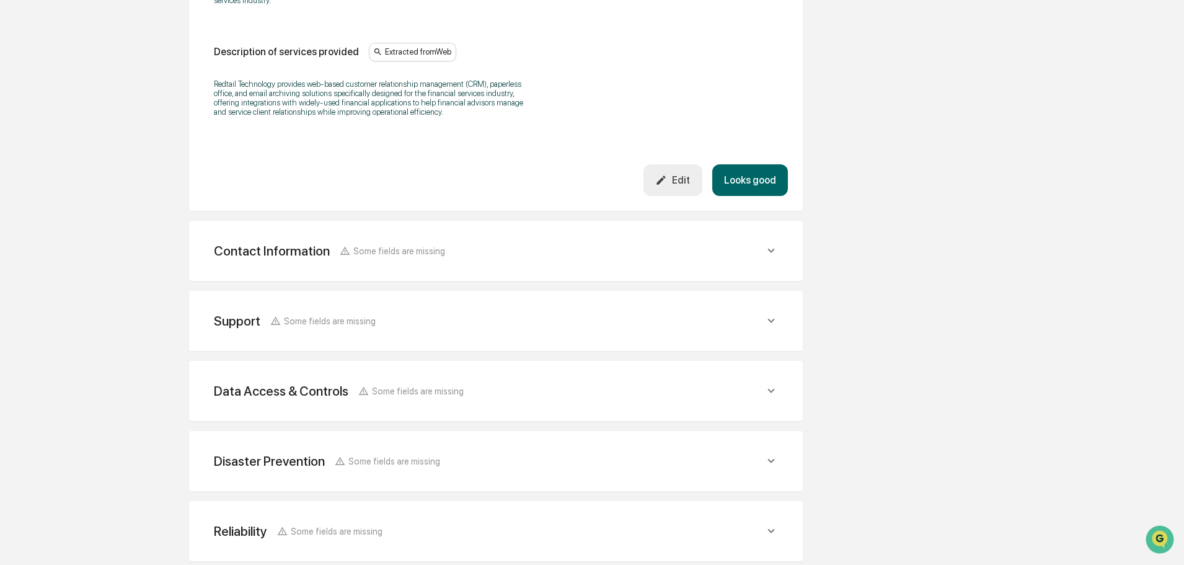
scroll to position [436, 0]
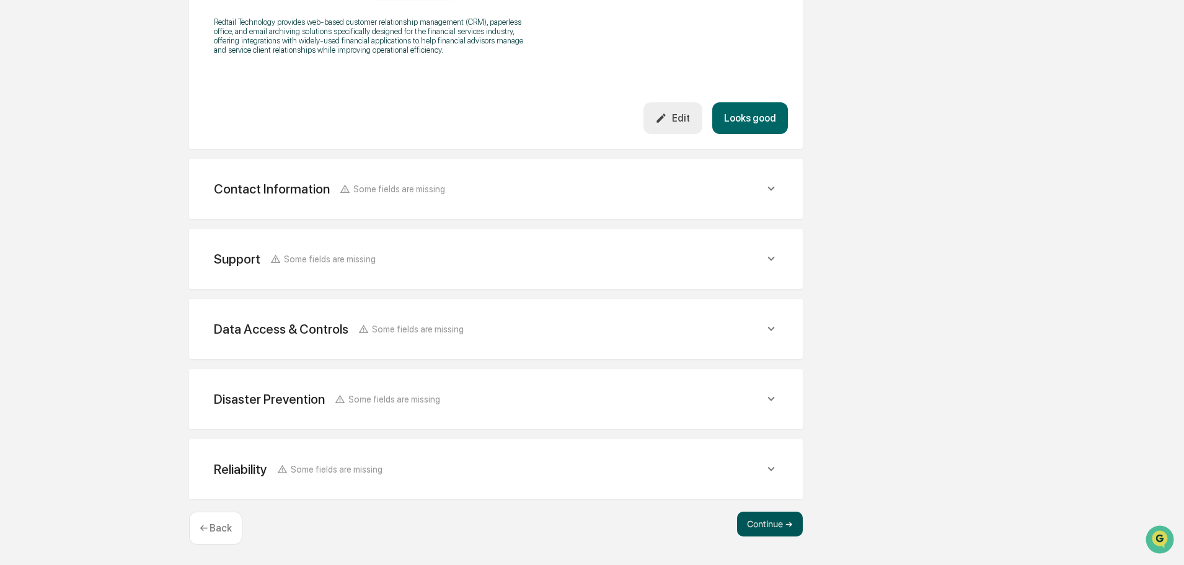
click at [790, 518] on button "Continue ➔" at bounding box center [770, 523] width 66 height 25
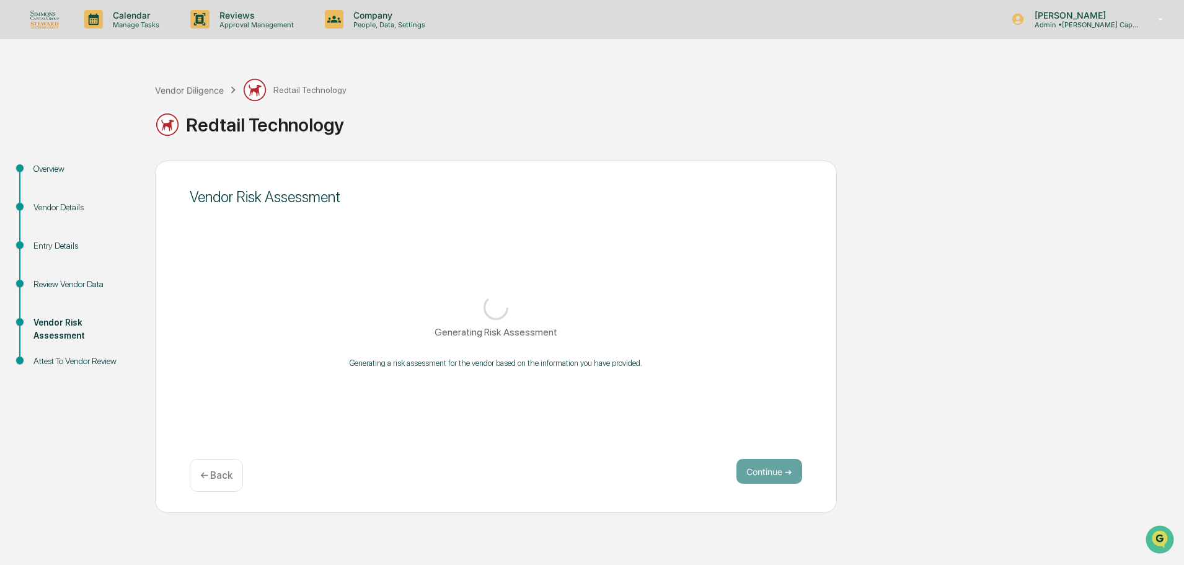
scroll to position [0, 0]
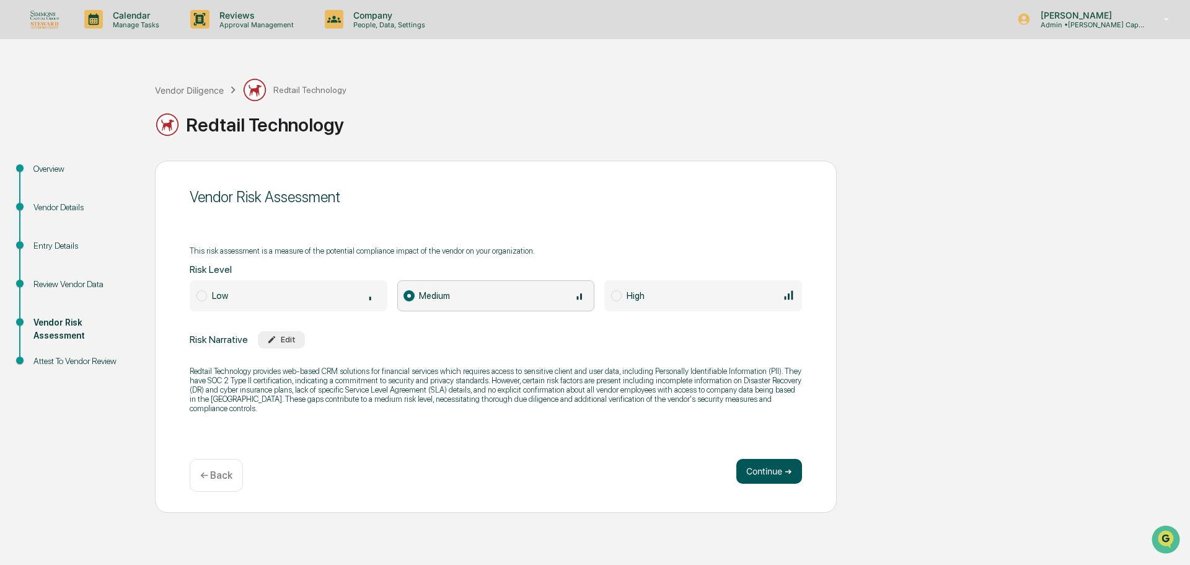
click at [783, 475] on button "Continue ➔" at bounding box center [769, 471] width 66 height 25
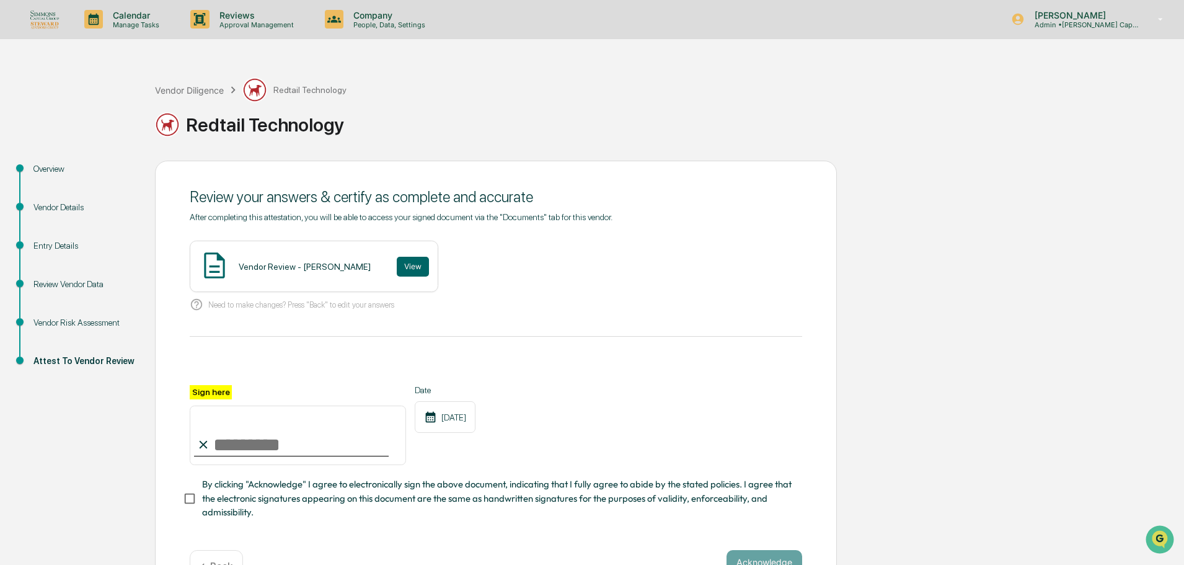
click at [196, 82] on div "Vendor Diligence Redtail Technology" at bounding box center [251, 89] width 192 height 25
click at [195, 87] on div "Vendor Diligence" at bounding box center [189, 90] width 69 height 11
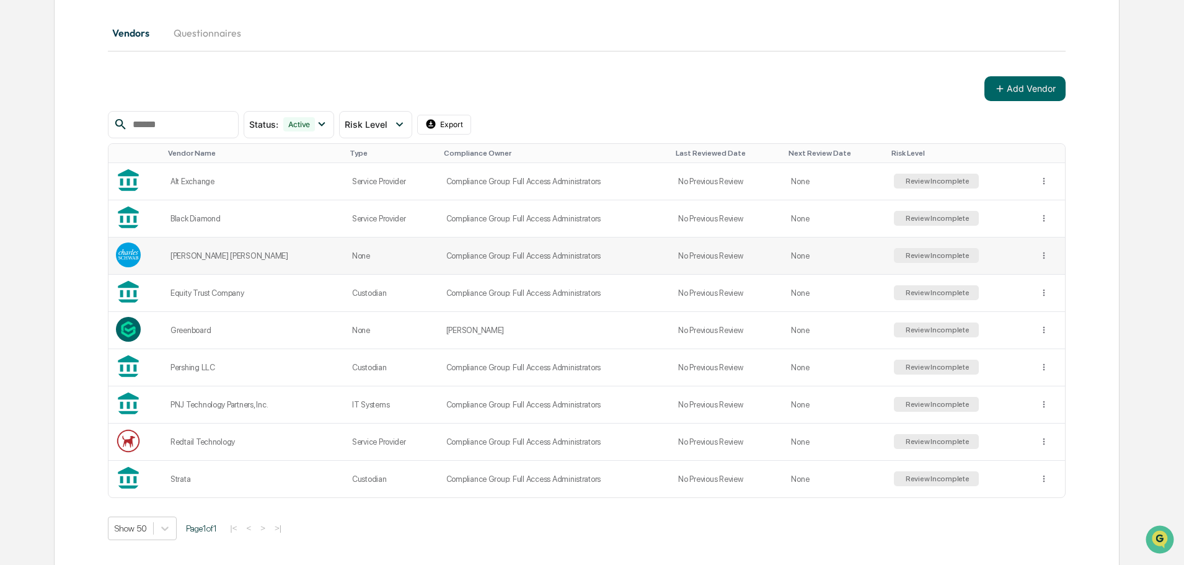
scroll to position [143, 0]
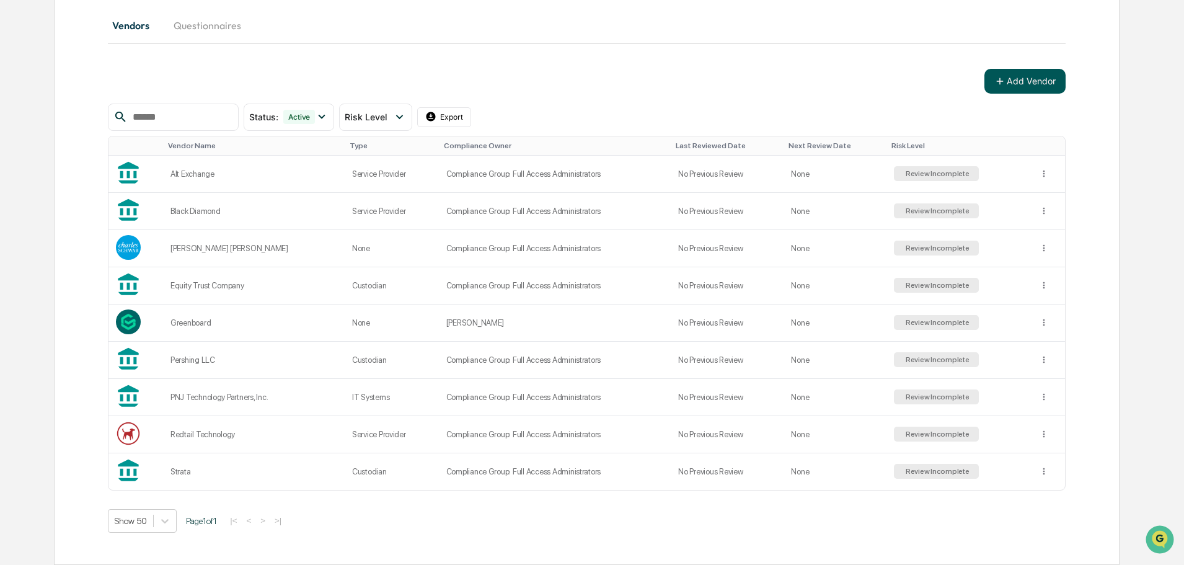
click at [1002, 69] on button "Add Vendor" at bounding box center [1024, 81] width 81 height 25
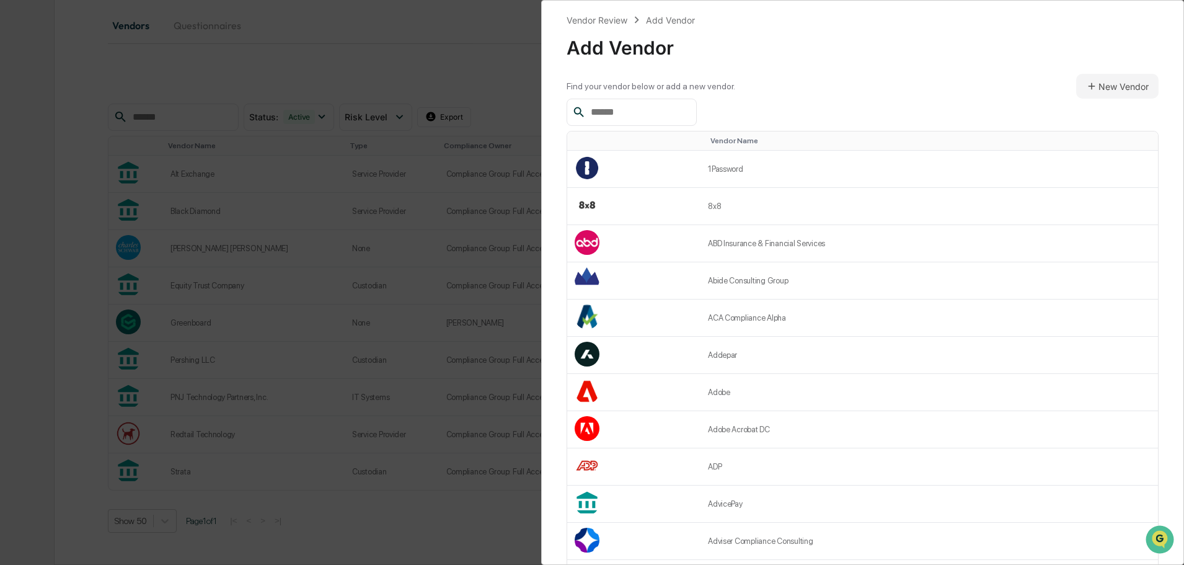
click at [674, 112] on input "text" at bounding box center [638, 112] width 105 height 16
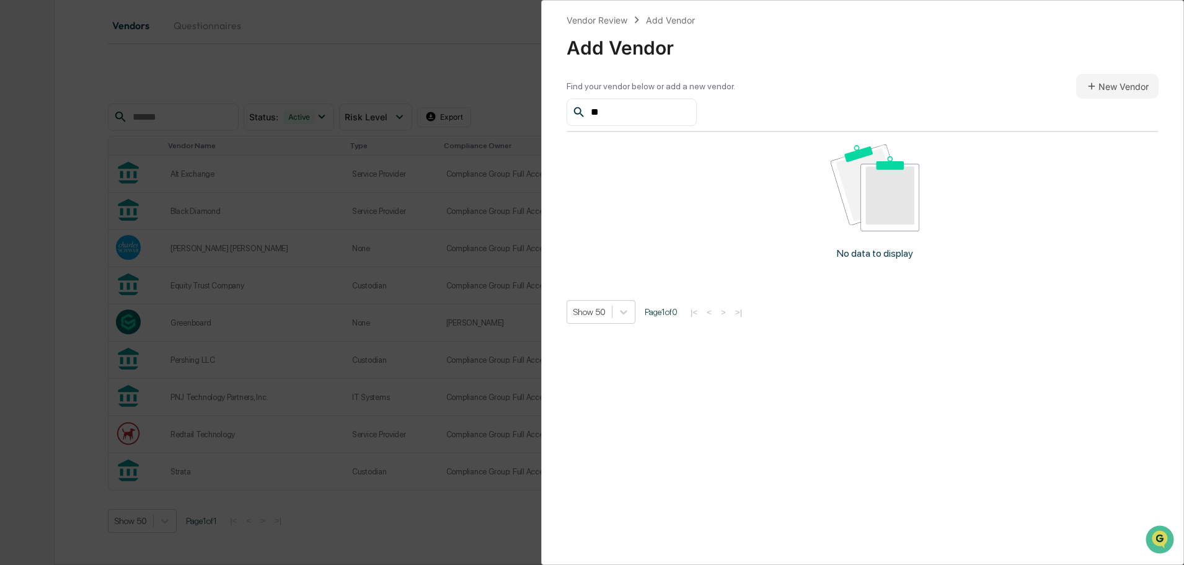
type input "*"
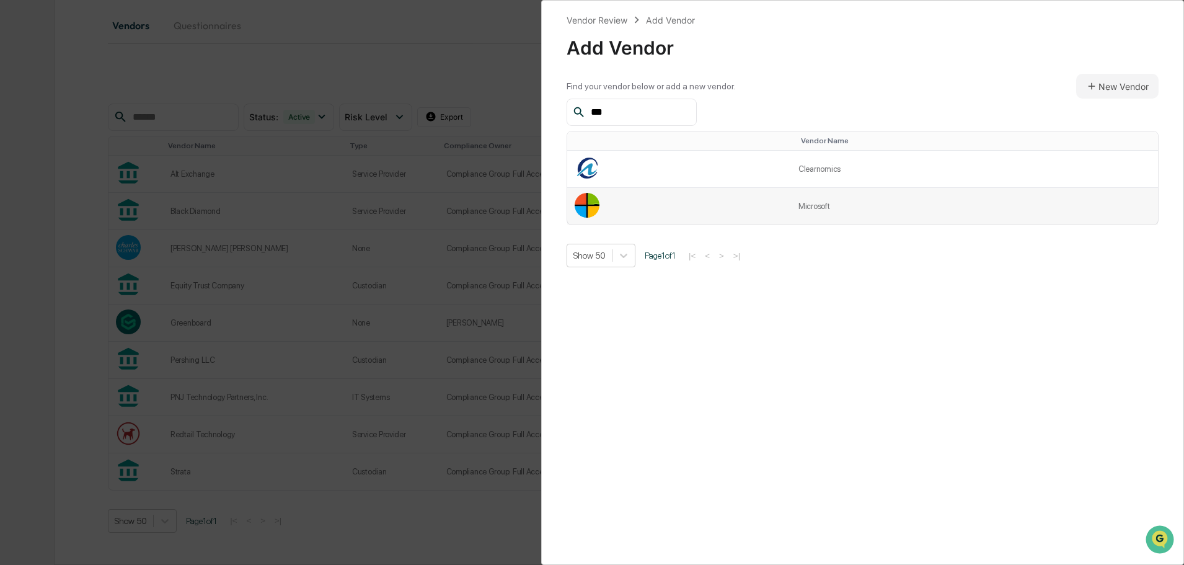
type input "***"
click at [800, 214] on td "Microsoft" at bounding box center [974, 206] width 367 height 37
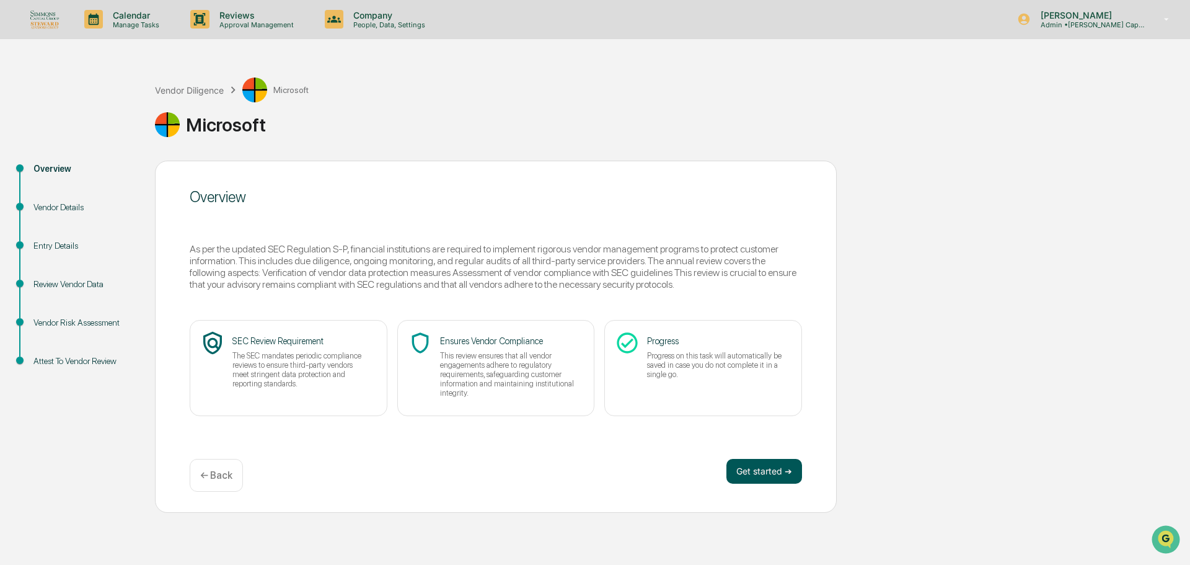
click at [782, 481] on button "Get started ➔" at bounding box center [764, 471] width 76 height 25
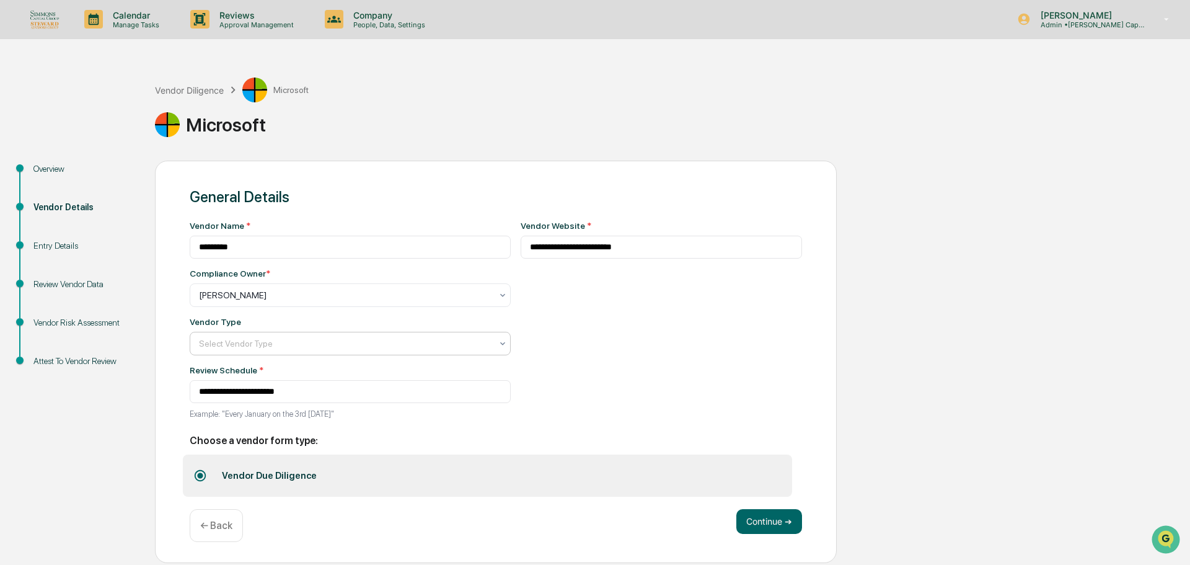
click at [470, 344] on div at bounding box center [345, 343] width 293 height 12
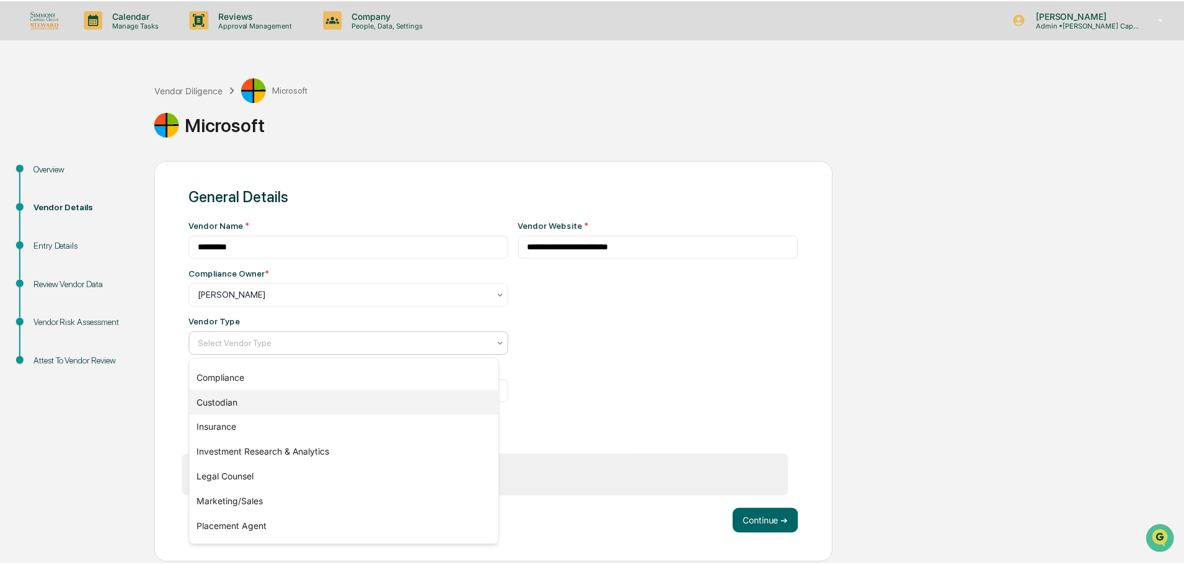
scroll to position [141, 0]
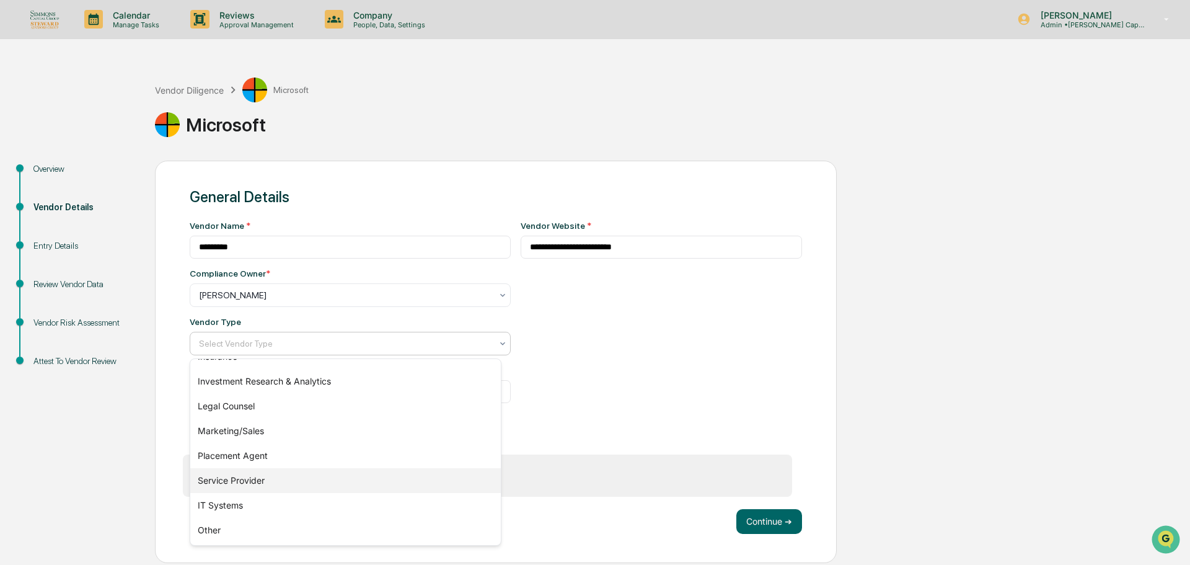
click at [386, 483] on div "Service Provider" at bounding box center [345, 480] width 311 height 25
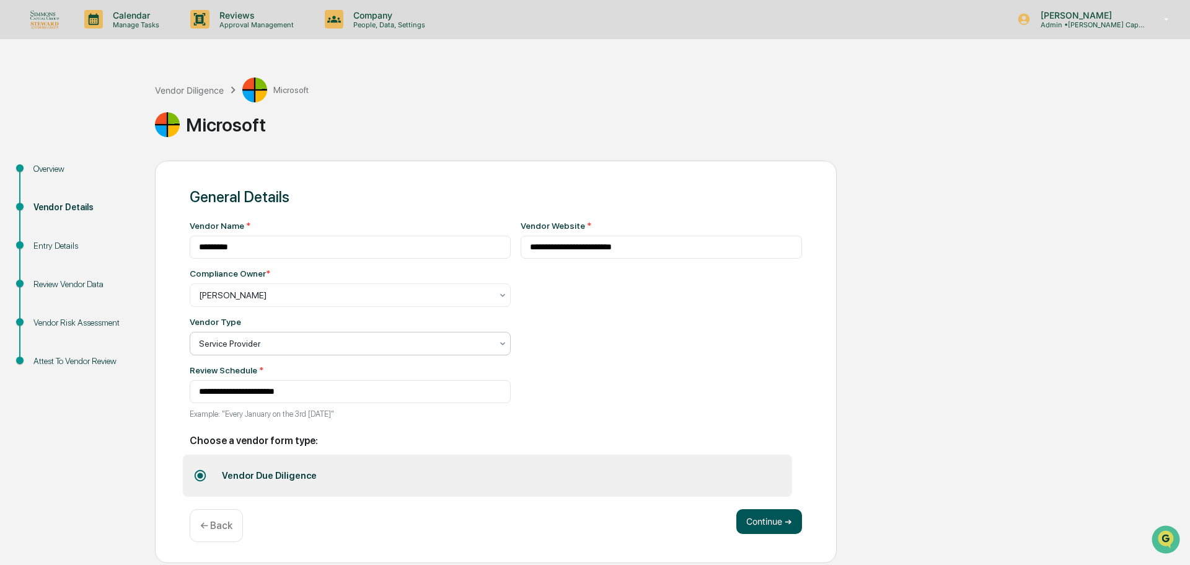
click at [778, 519] on button "Continue ➔" at bounding box center [769, 521] width 66 height 25
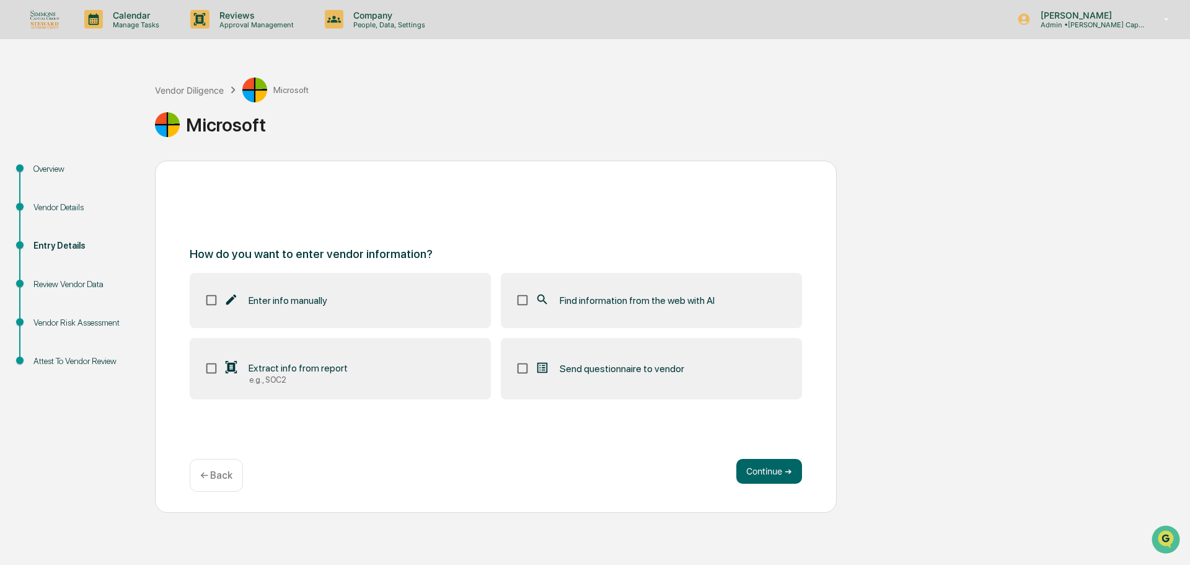
click at [716, 294] on label "Find information from the web with AI" at bounding box center [651, 300] width 301 height 55
click at [779, 476] on button "Continue ➔" at bounding box center [769, 471] width 66 height 25
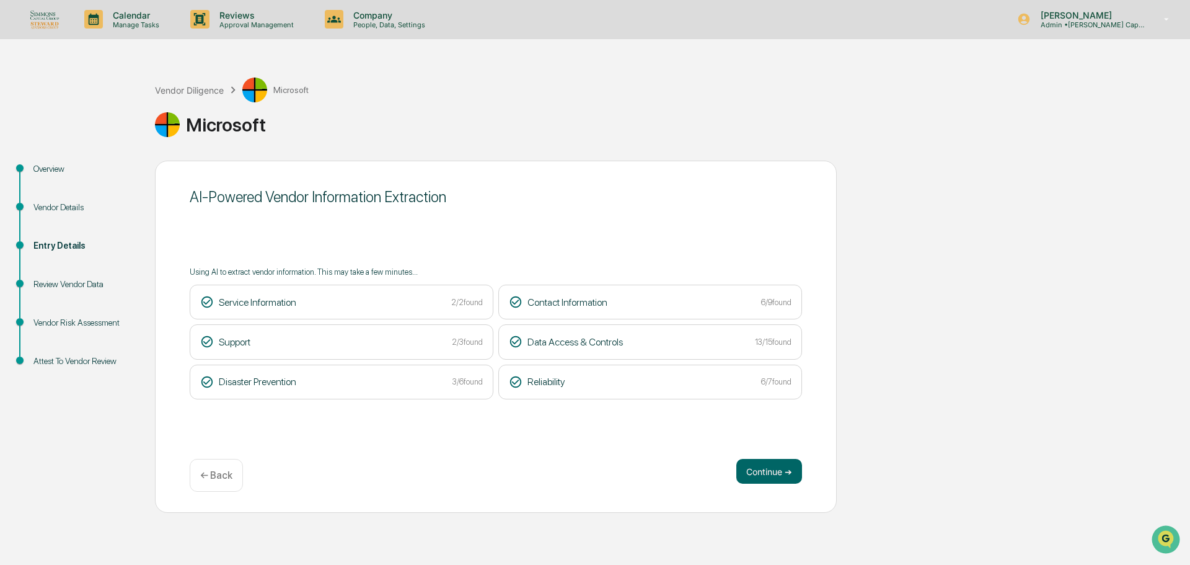
click at [779, 476] on button "Continue ➔" at bounding box center [769, 471] width 66 height 25
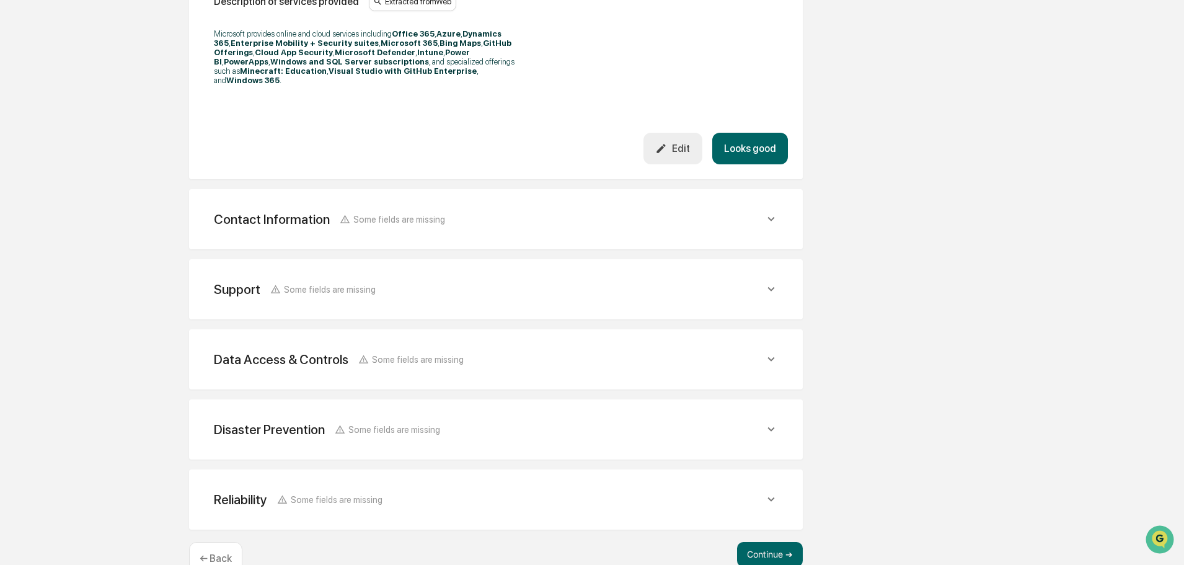
scroll to position [436, 0]
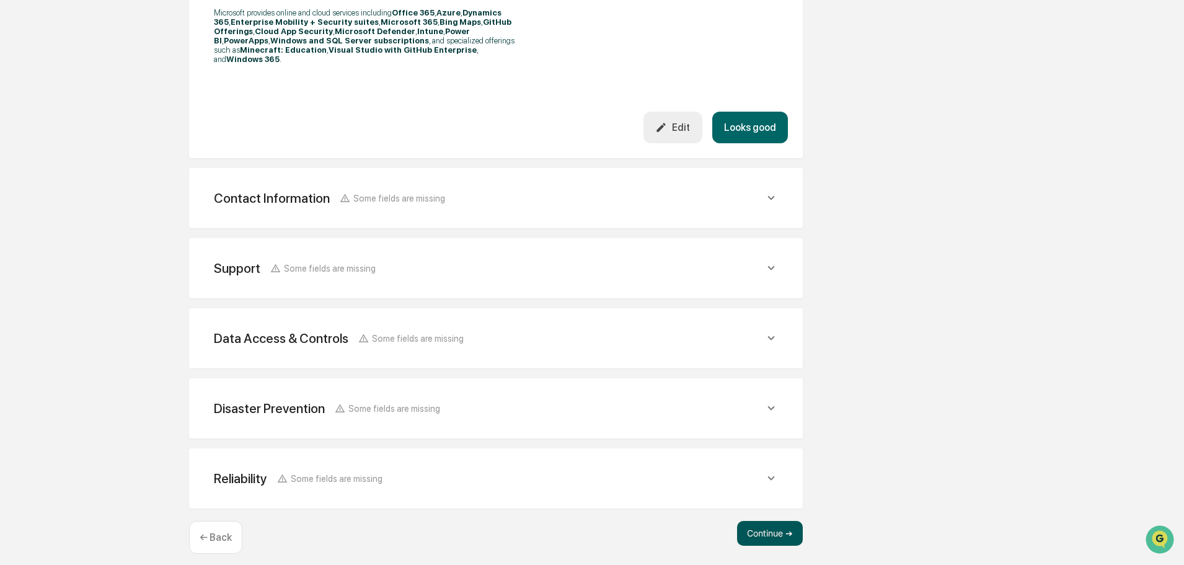
click at [772, 527] on button "Continue ➔" at bounding box center [770, 533] width 66 height 25
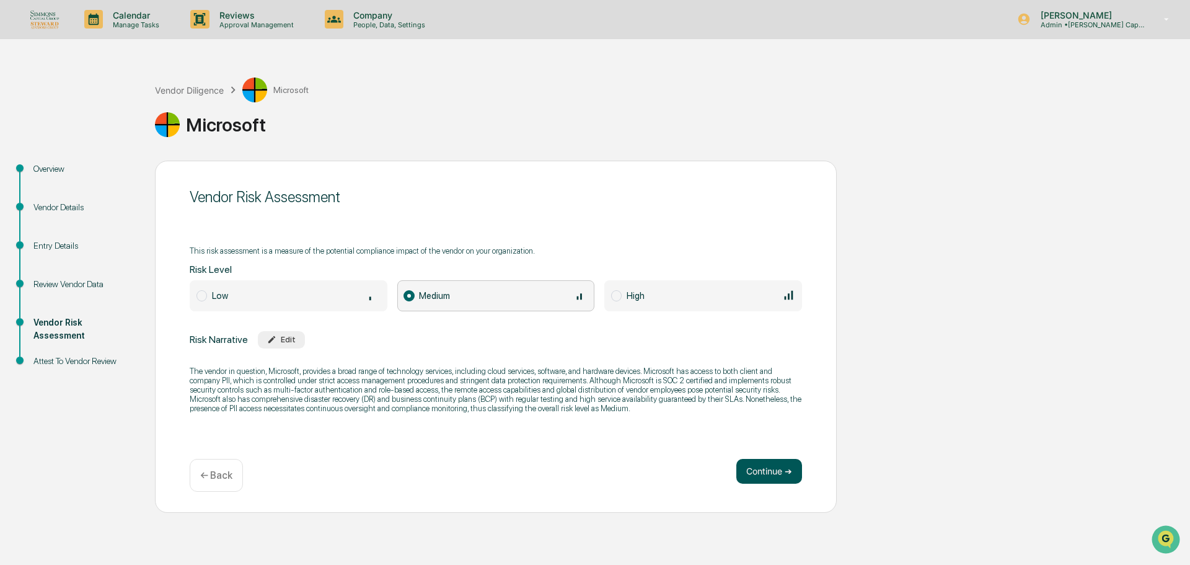
click at [775, 473] on button "Continue ➔" at bounding box center [769, 471] width 66 height 25
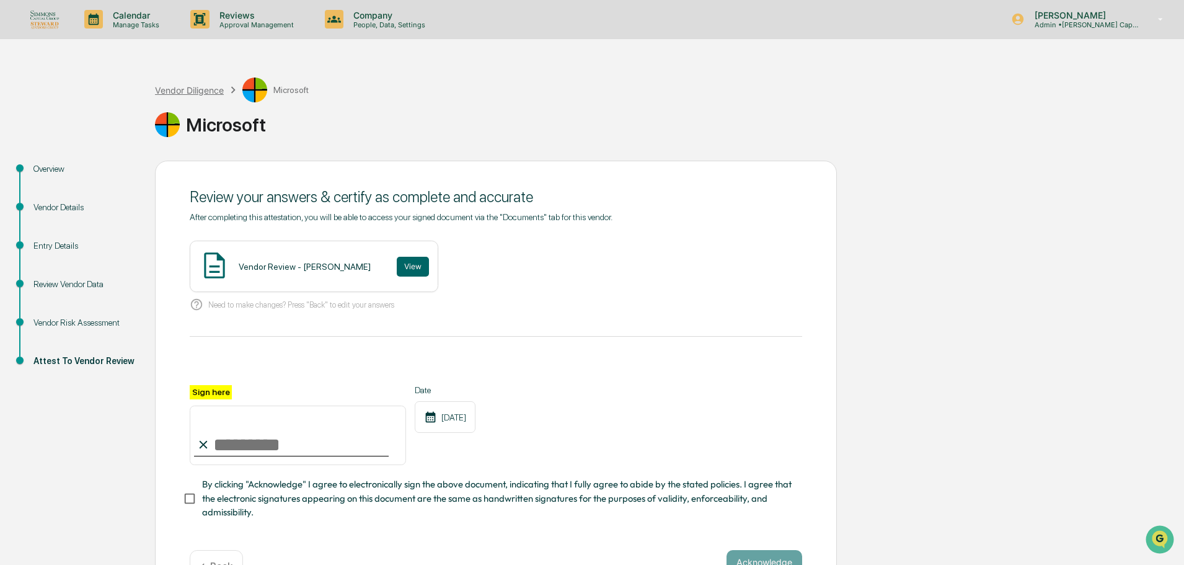
click at [190, 93] on div "Vendor Diligence" at bounding box center [189, 90] width 69 height 11
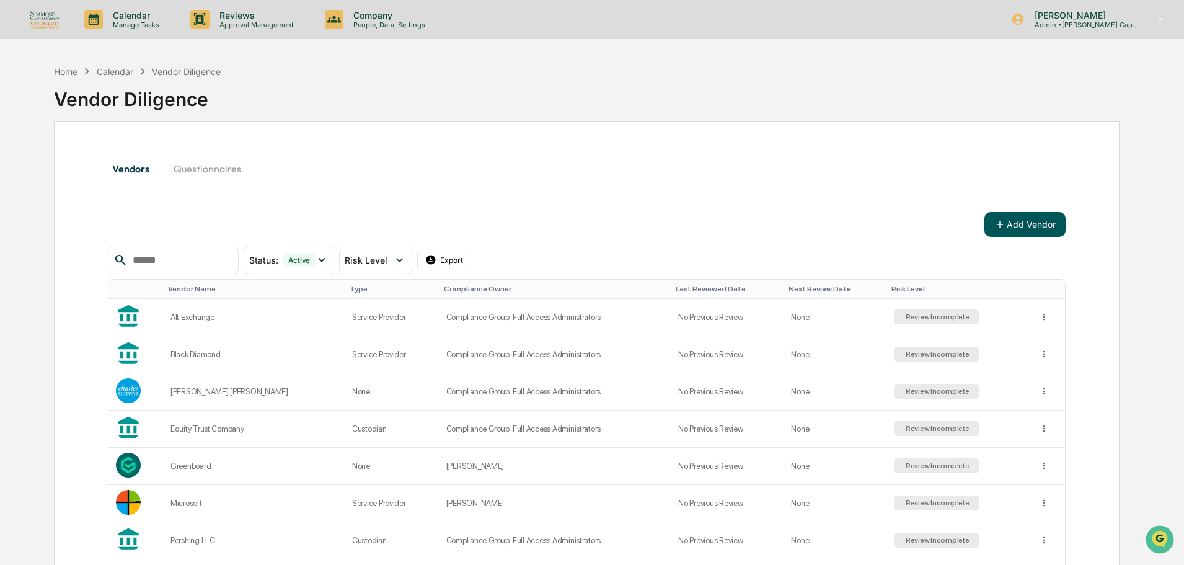
click at [1013, 227] on button "Add Vendor" at bounding box center [1024, 224] width 81 height 25
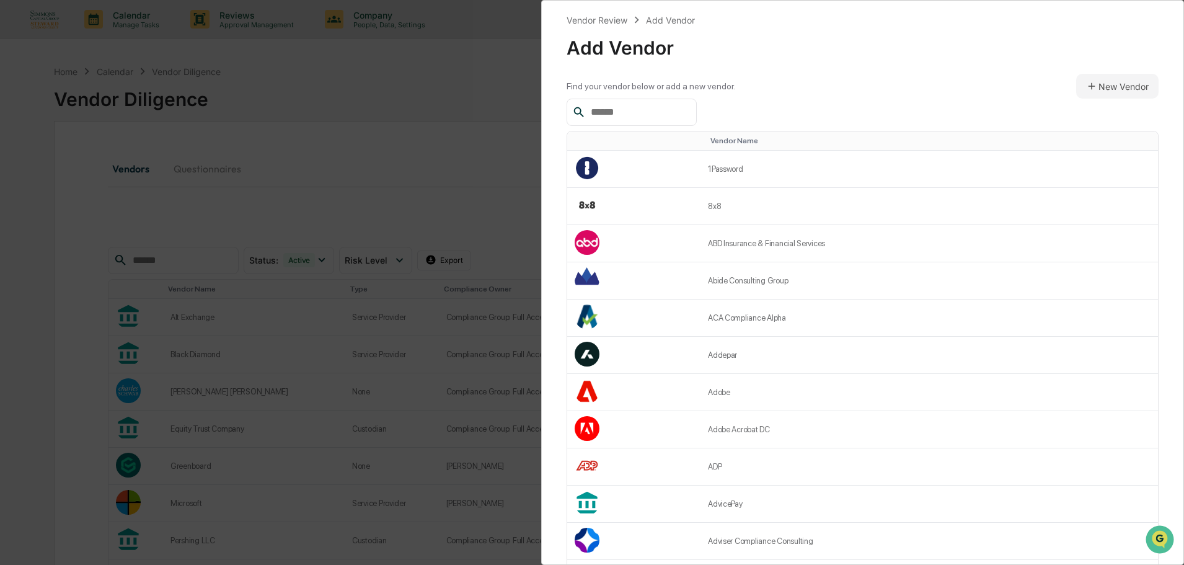
click at [646, 115] on input "text" at bounding box center [638, 112] width 105 height 16
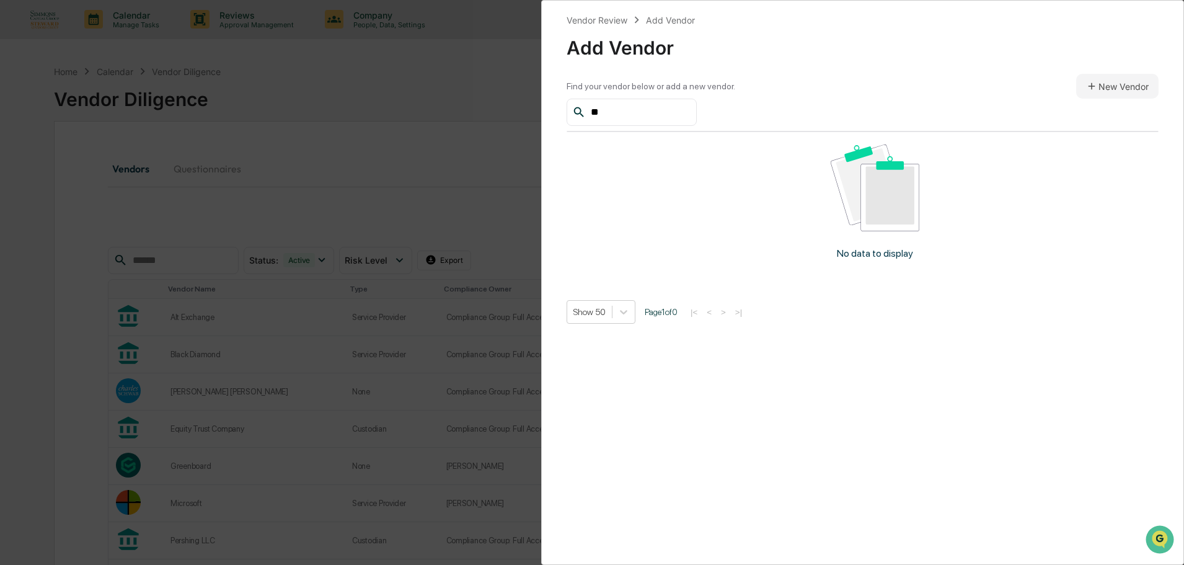
type input "*"
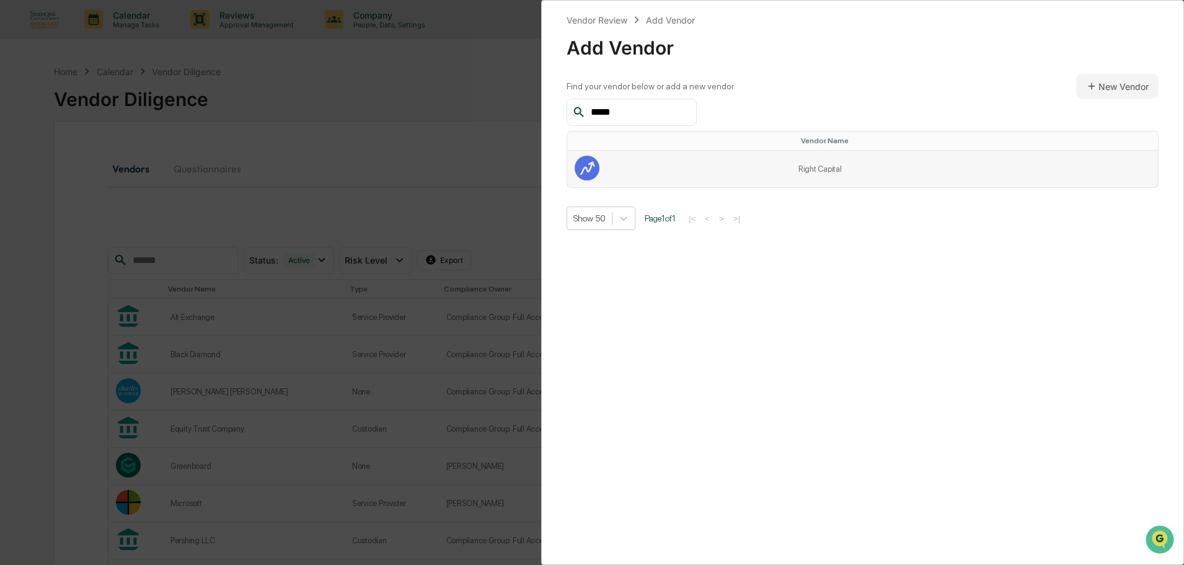
type input "*****"
click at [665, 161] on td at bounding box center [679, 169] width 224 height 37
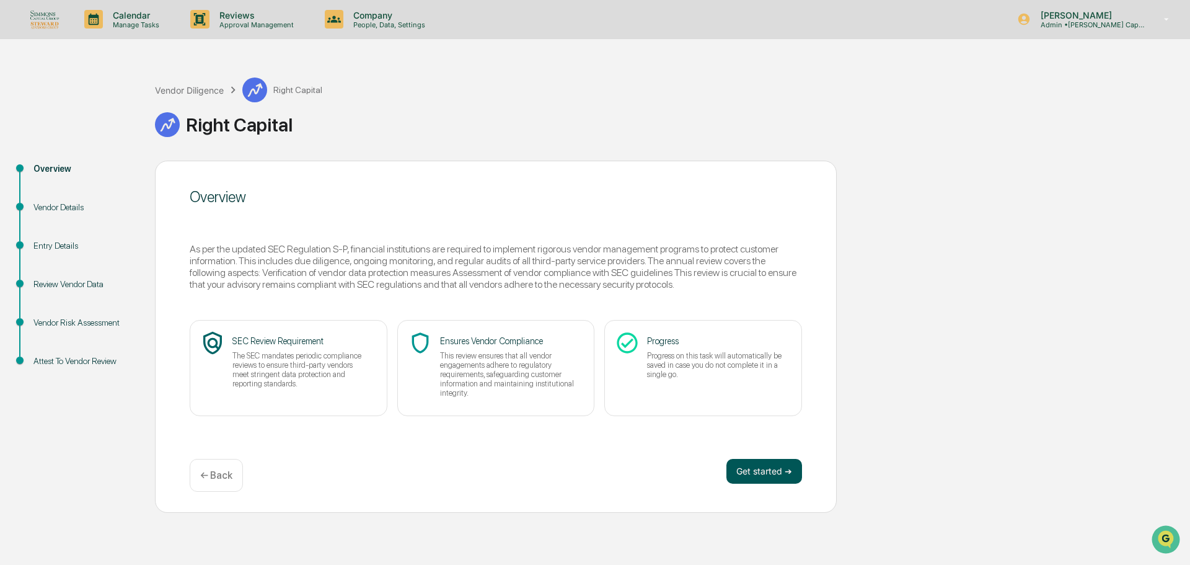
click at [743, 469] on button "Get started ➔" at bounding box center [764, 471] width 76 height 25
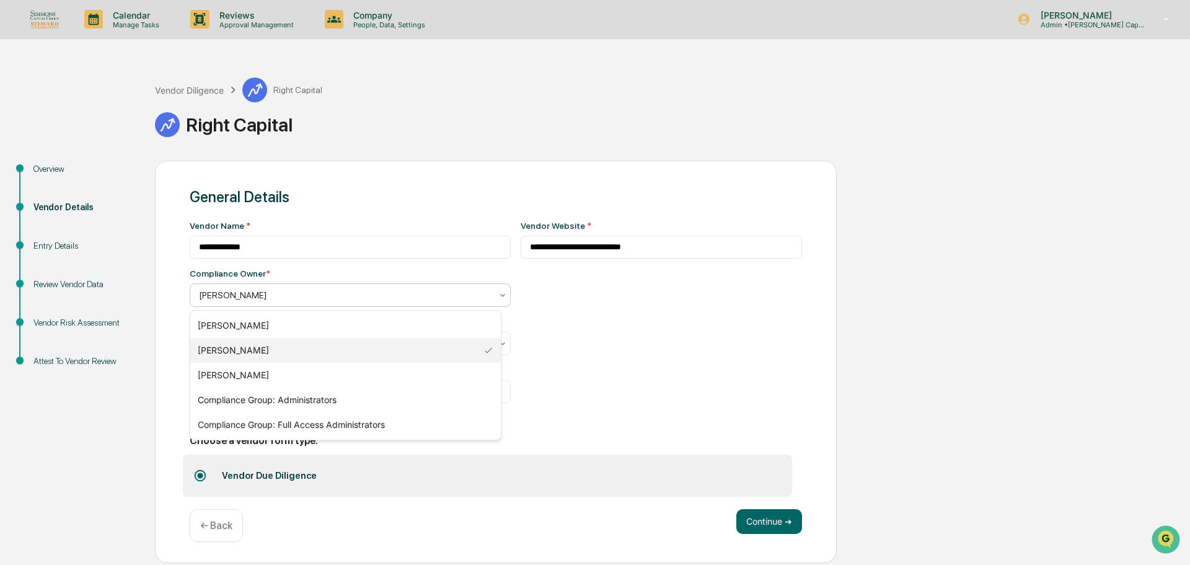
click at [373, 294] on div at bounding box center [345, 295] width 293 height 12
click at [322, 423] on div "Compliance Group: Full Access Administrators" at bounding box center [345, 424] width 311 height 25
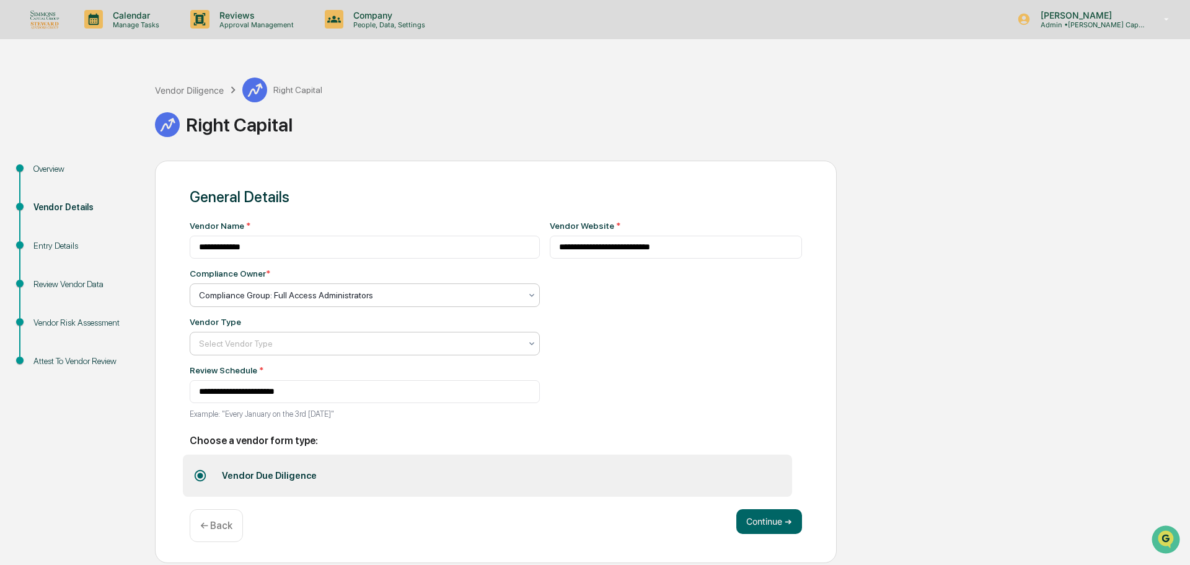
click at [254, 341] on div at bounding box center [360, 343] width 322 height 12
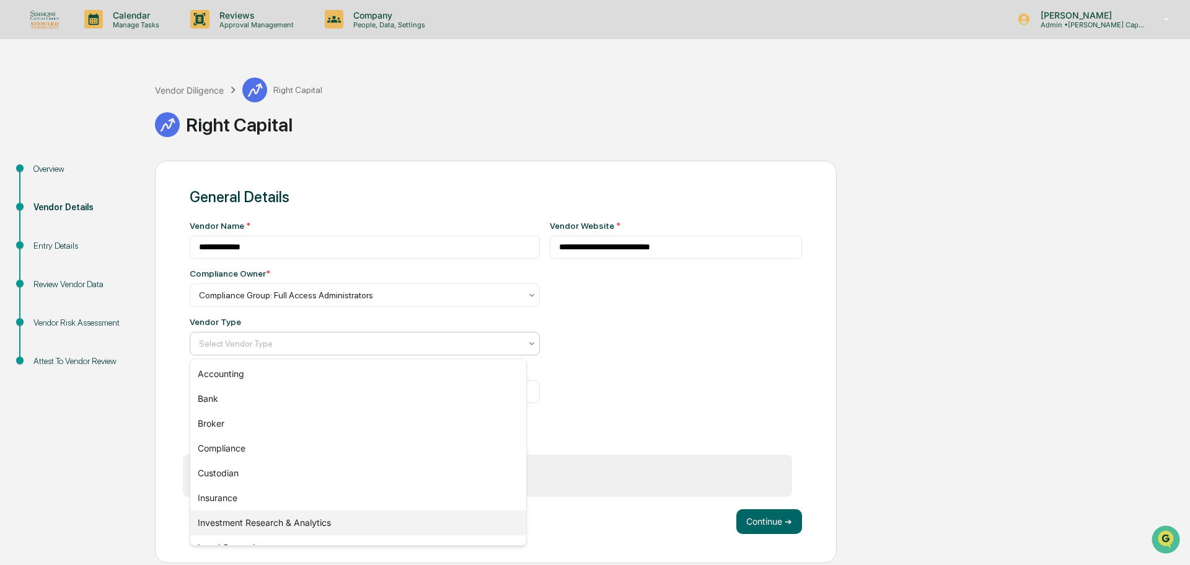
click at [297, 517] on div "Investment Research & Analytics" at bounding box center [358, 522] width 336 height 25
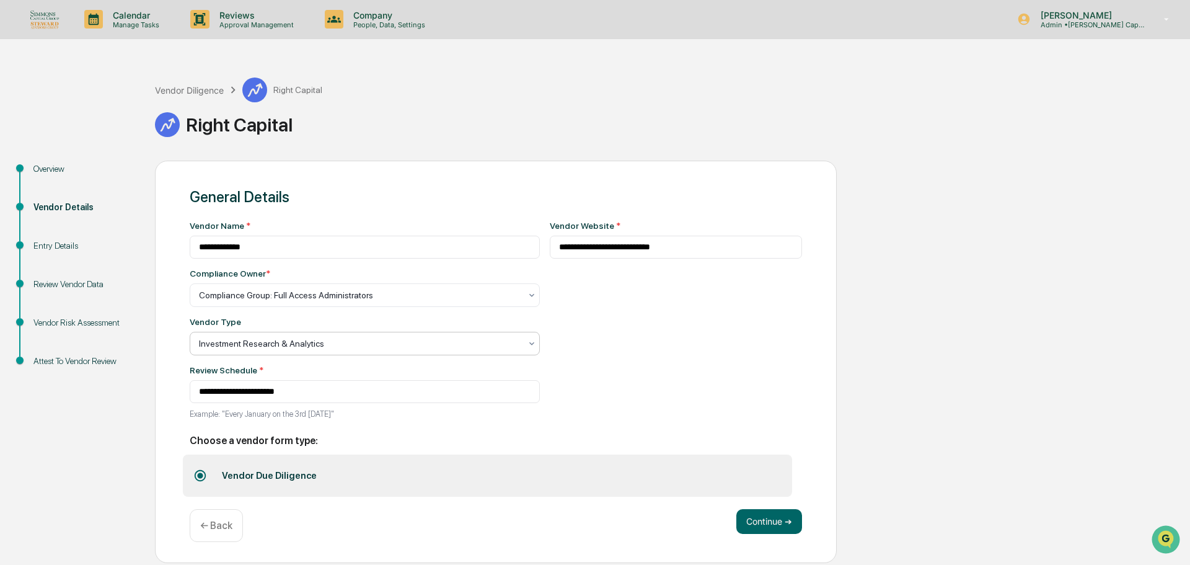
click at [267, 339] on div at bounding box center [360, 343] width 322 height 12
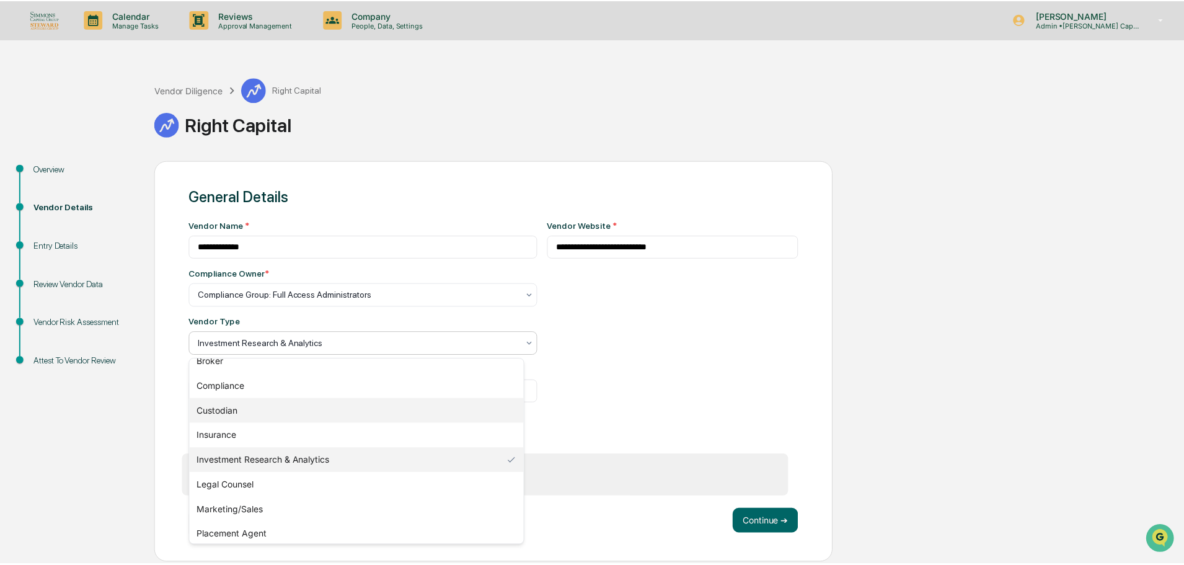
scroll to position [141, 0]
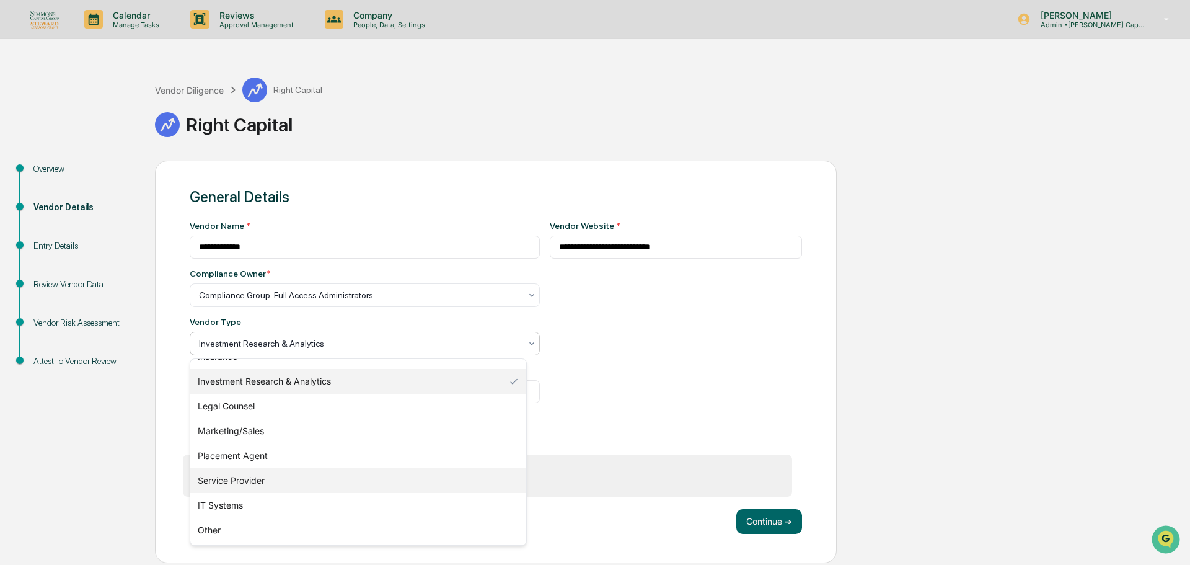
click at [271, 483] on div "Service Provider" at bounding box center [358, 480] width 336 height 25
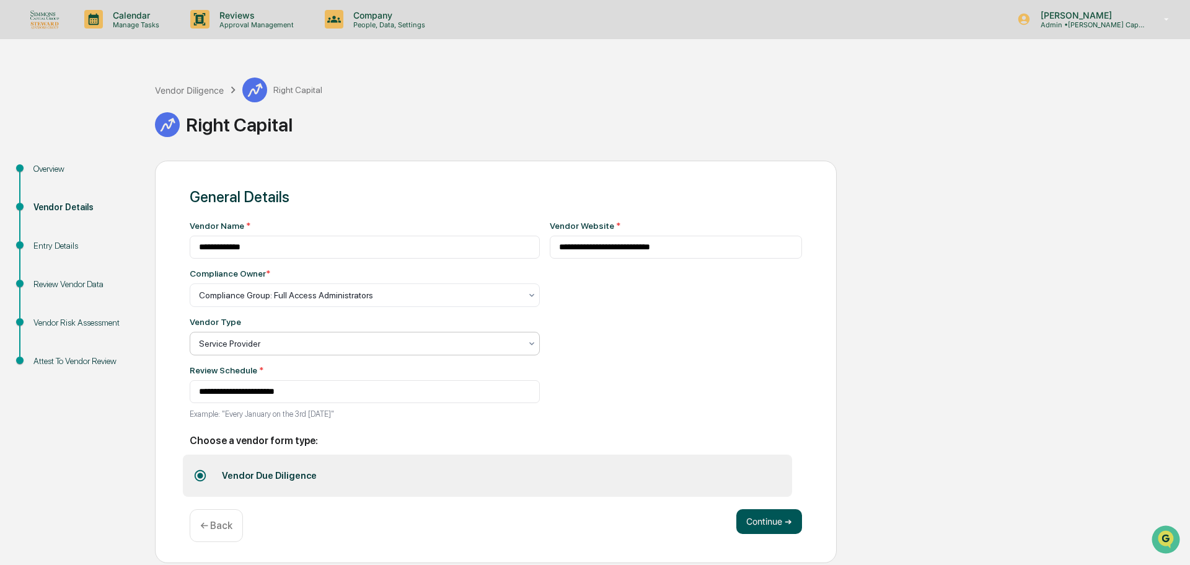
click at [785, 523] on button "Continue ➔" at bounding box center [769, 521] width 66 height 25
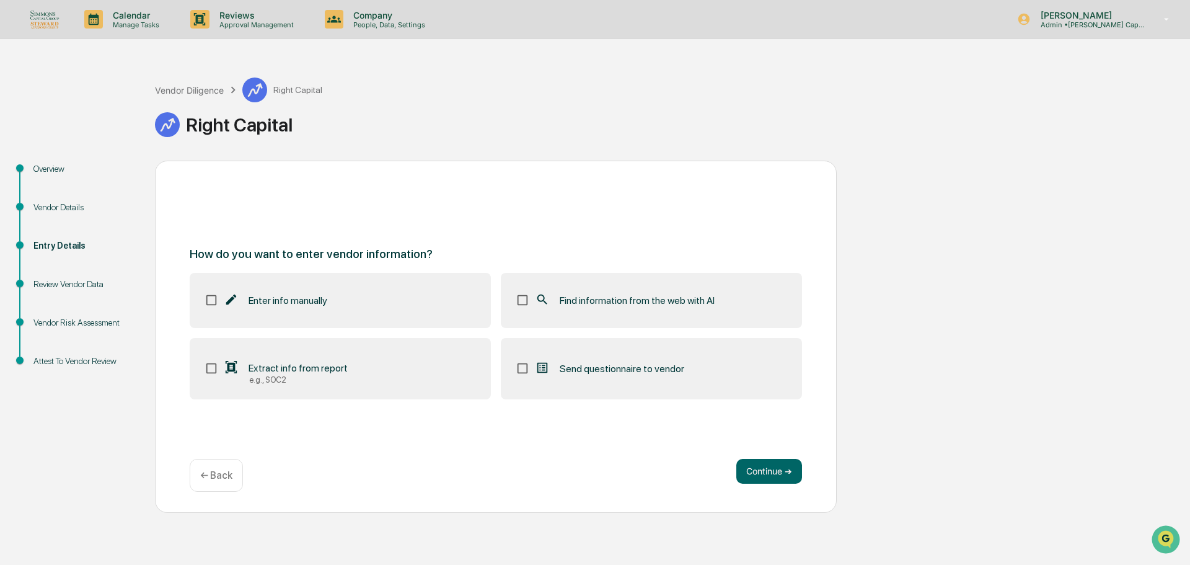
click at [695, 297] on span "Find information from the web with AI" at bounding box center [637, 300] width 155 height 12
click at [786, 478] on button "Continue ➔" at bounding box center [769, 471] width 66 height 25
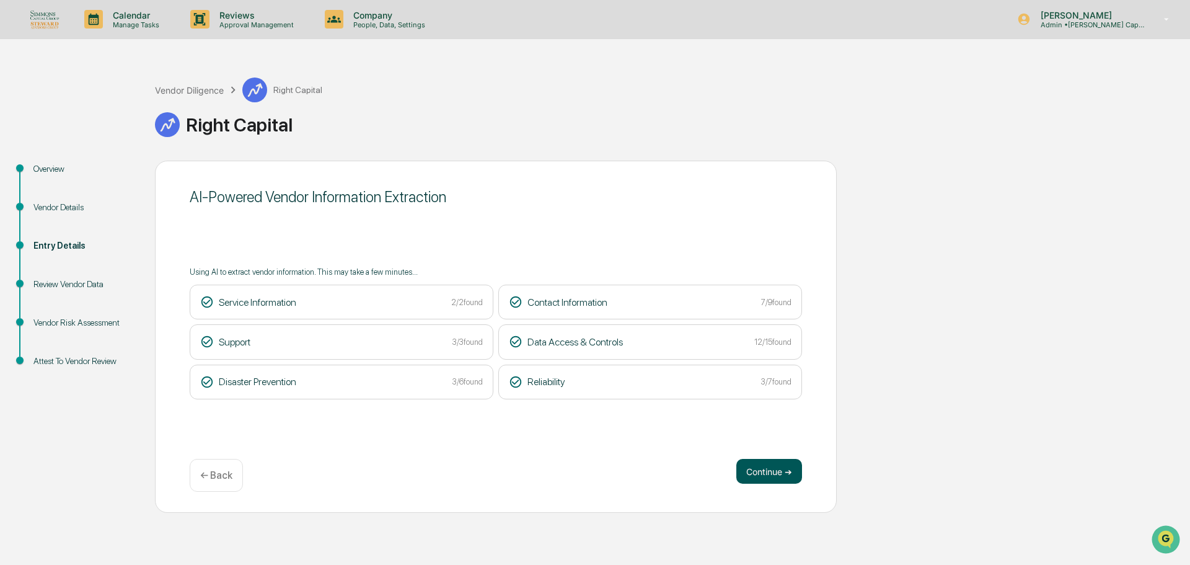
click at [783, 469] on button "Continue ➔" at bounding box center [769, 471] width 66 height 25
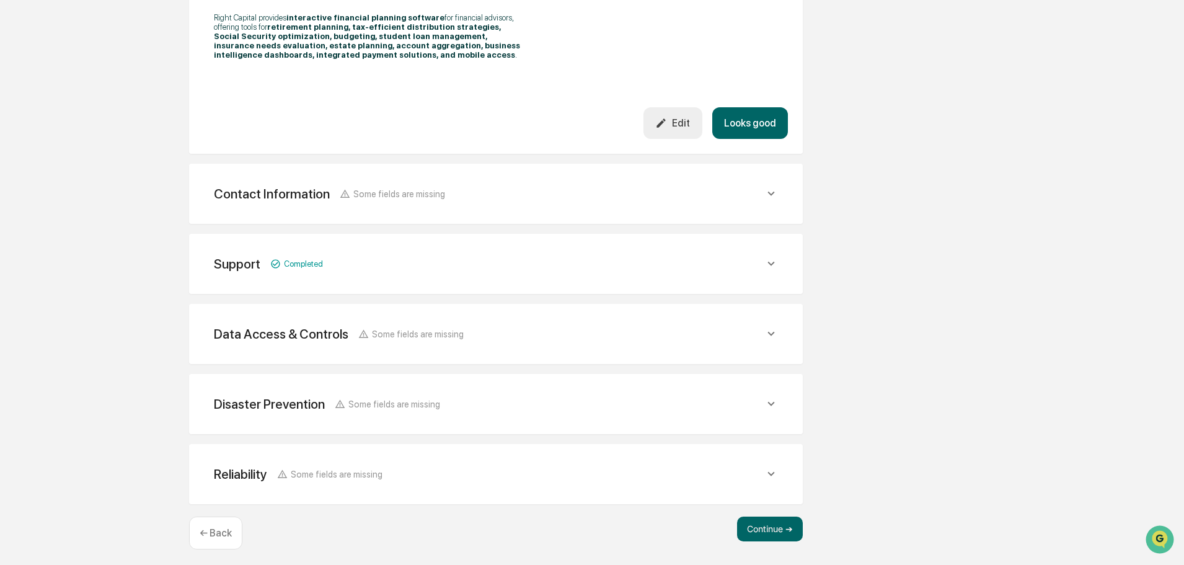
scroll to position [436, 0]
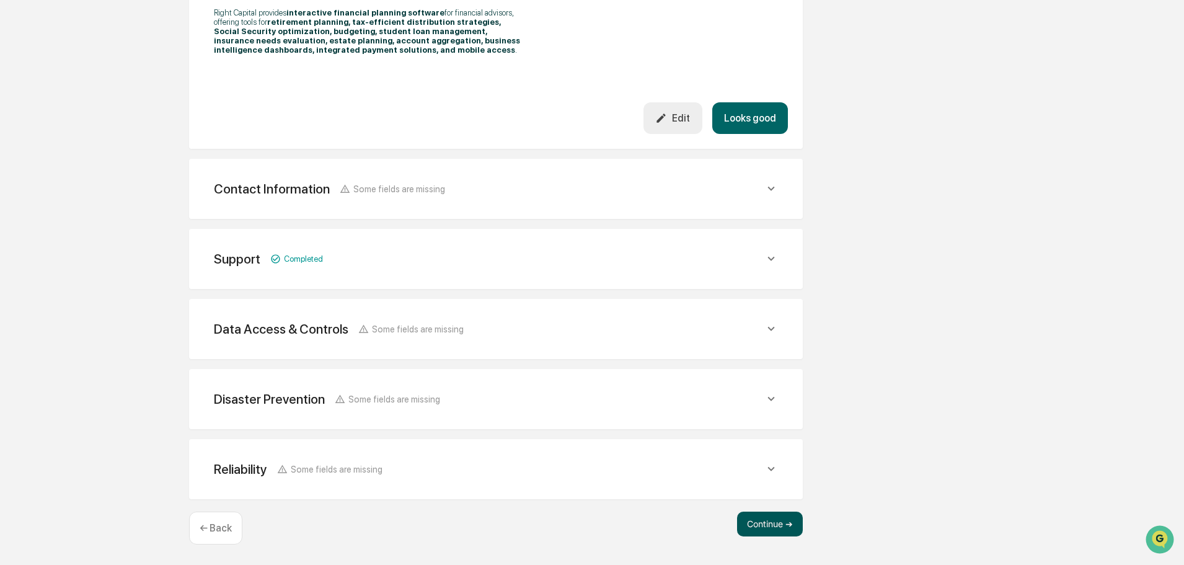
click at [782, 516] on button "Continue ➔" at bounding box center [770, 523] width 66 height 25
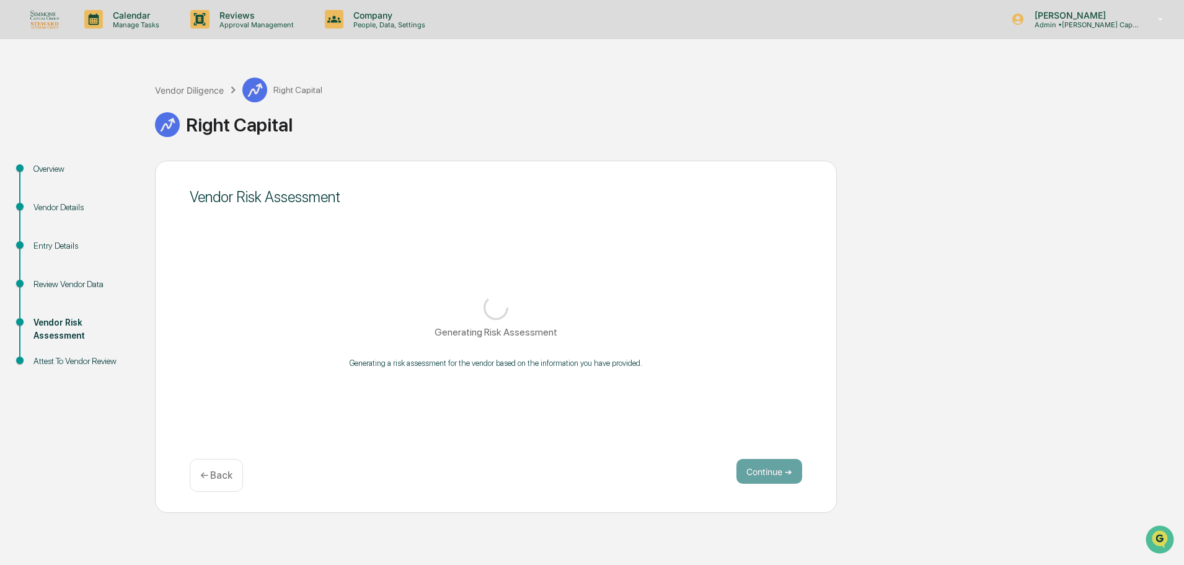
scroll to position [0, 0]
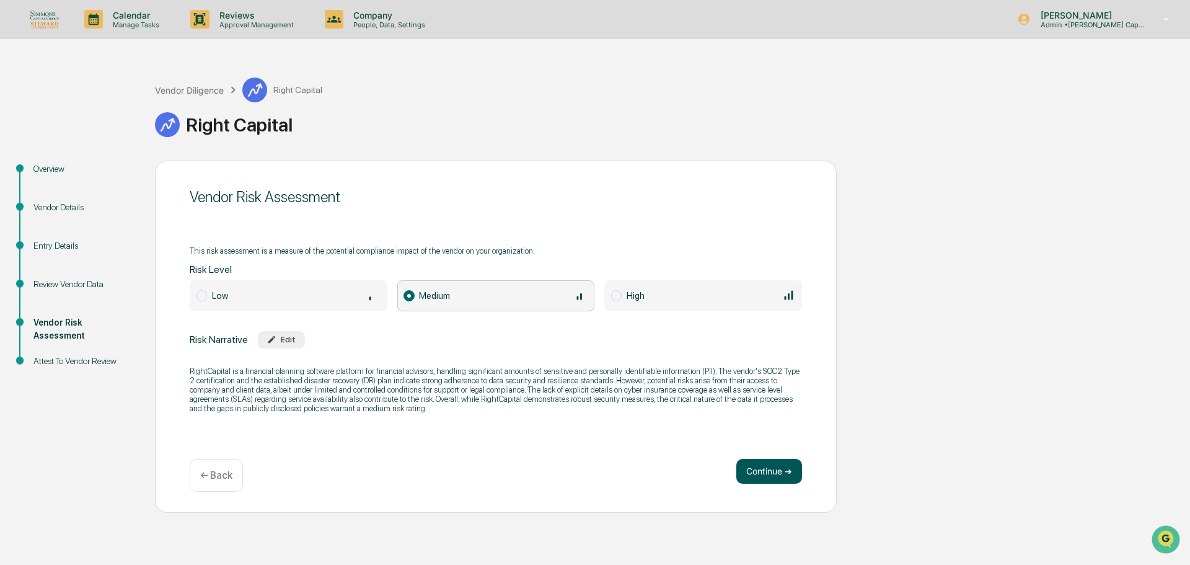
click at [778, 481] on button "Continue ➔" at bounding box center [769, 471] width 66 height 25
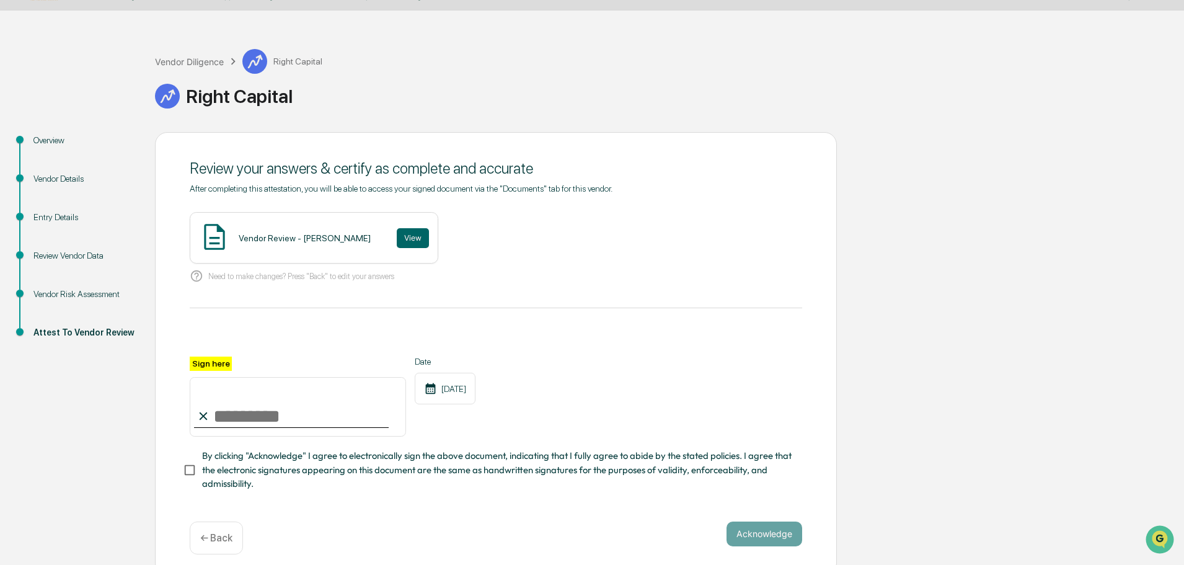
scroll to position [43, 0]
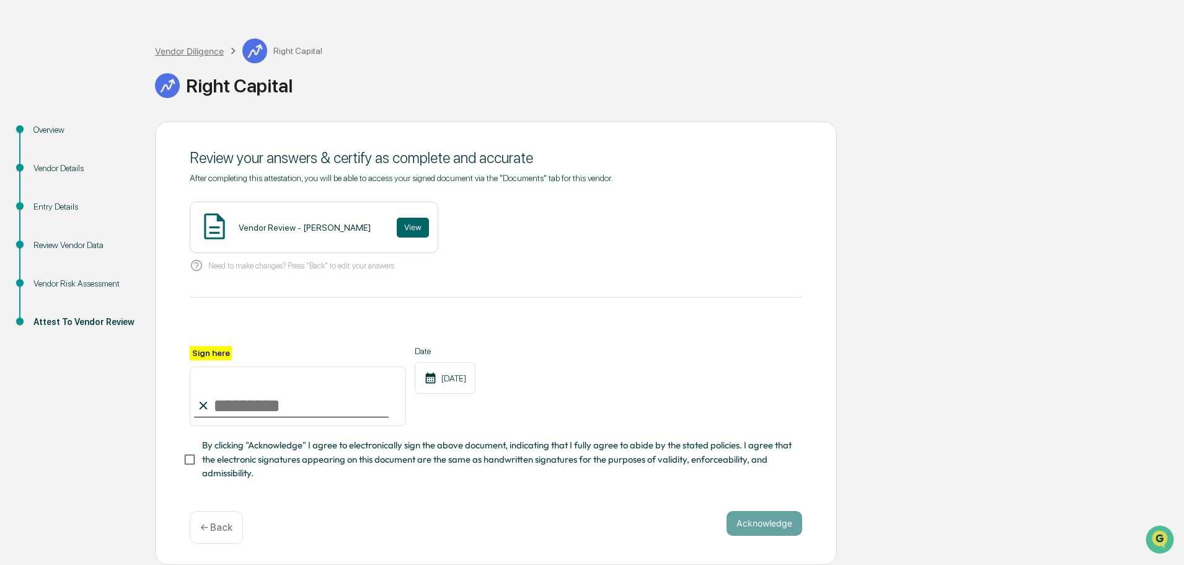
click at [201, 52] on div "Vendor Diligence" at bounding box center [189, 51] width 69 height 11
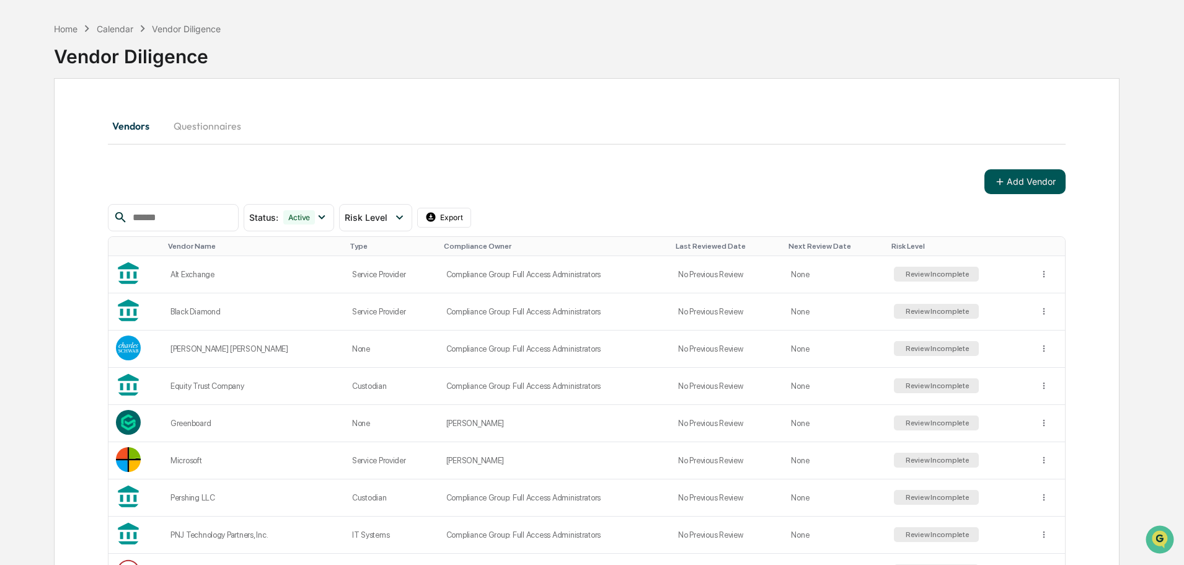
click at [1037, 183] on button "Add Vendor" at bounding box center [1024, 181] width 81 height 25
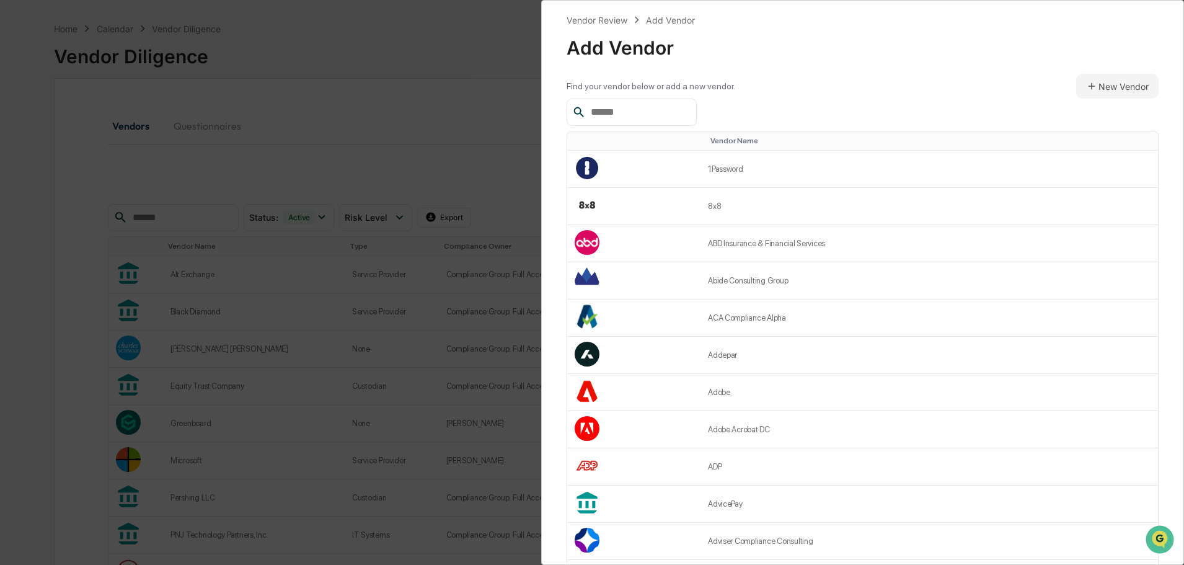
click at [684, 118] on input "text" at bounding box center [638, 112] width 105 height 16
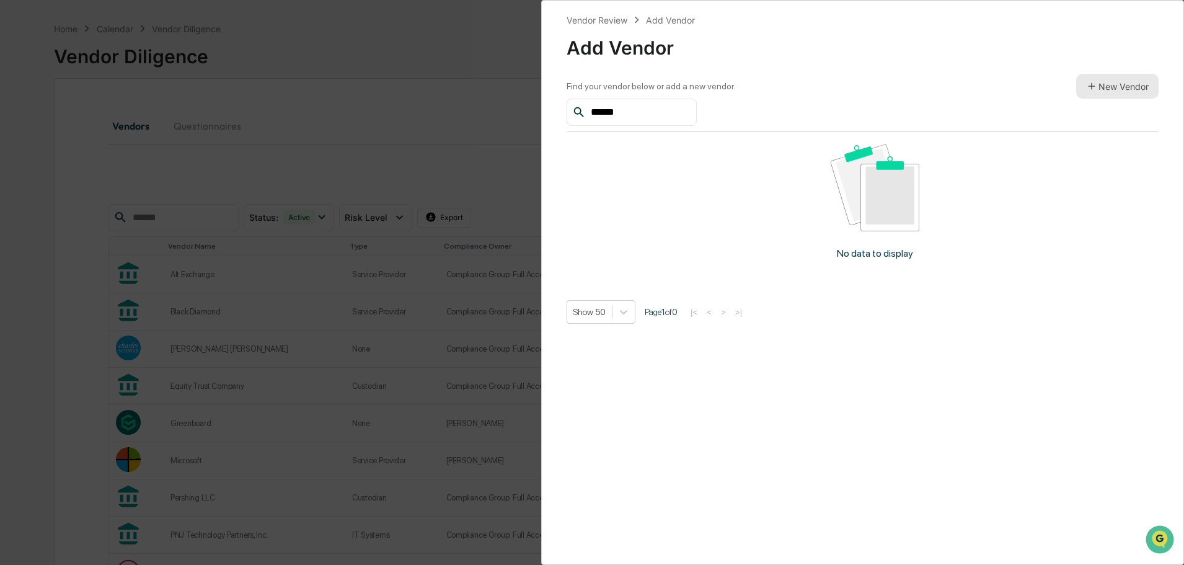
type input "******"
click at [1096, 85] on button "New Vendor" at bounding box center [1117, 86] width 82 height 25
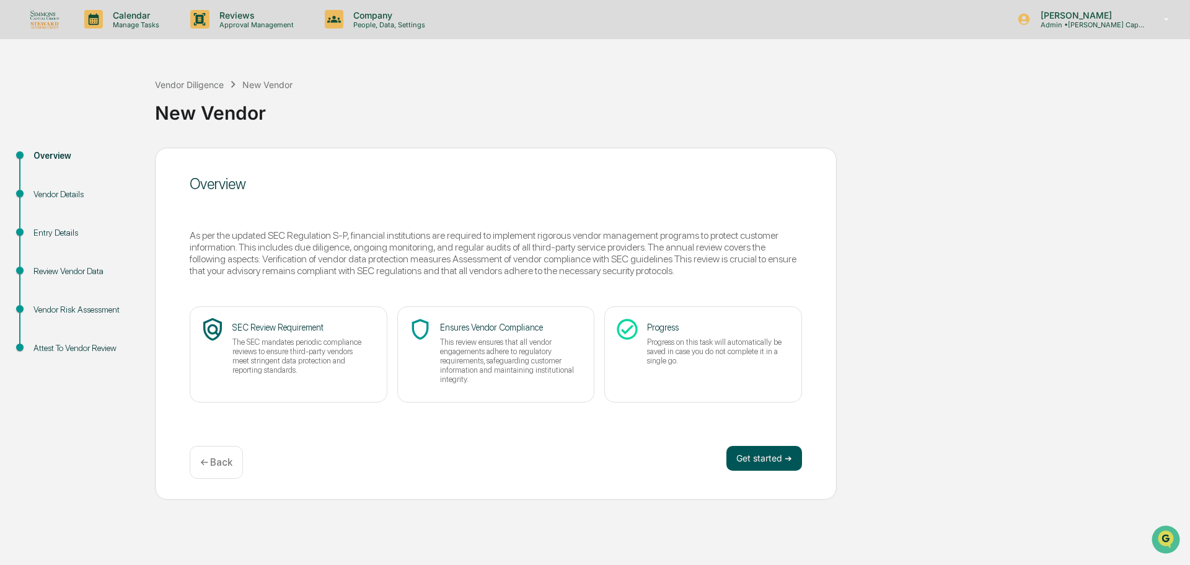
click at [796, 462] on button "Get started ➔" at bounding box center [764, 458] width 76 height 25
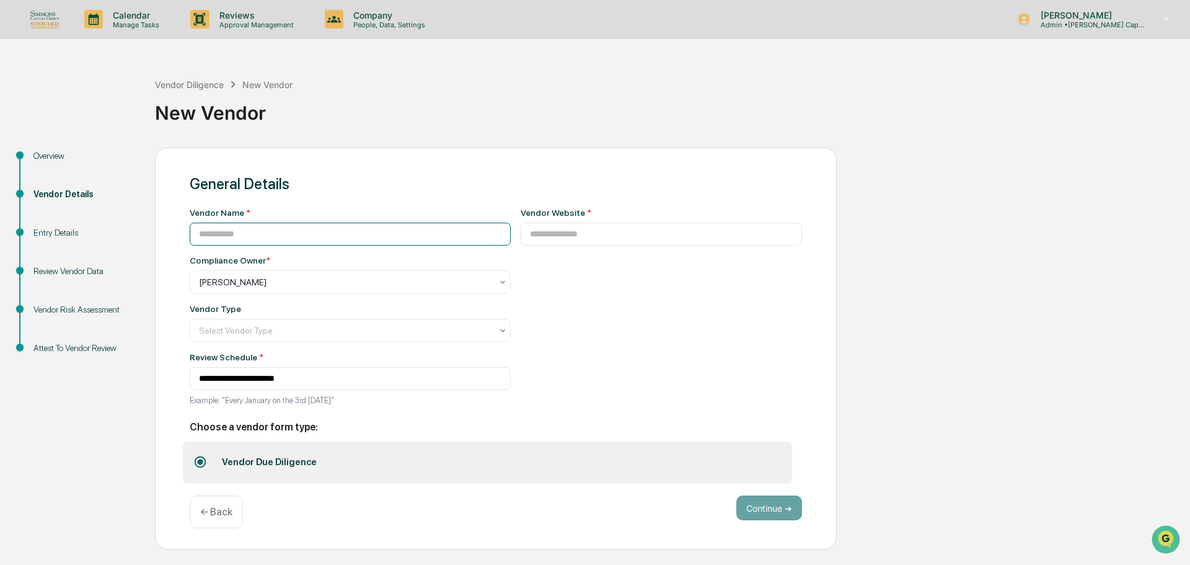
click at [309, 236] on input at bounding box center [350, 234] width 321 height 23
type input "**********"
paste input "**********"
type input "**********"
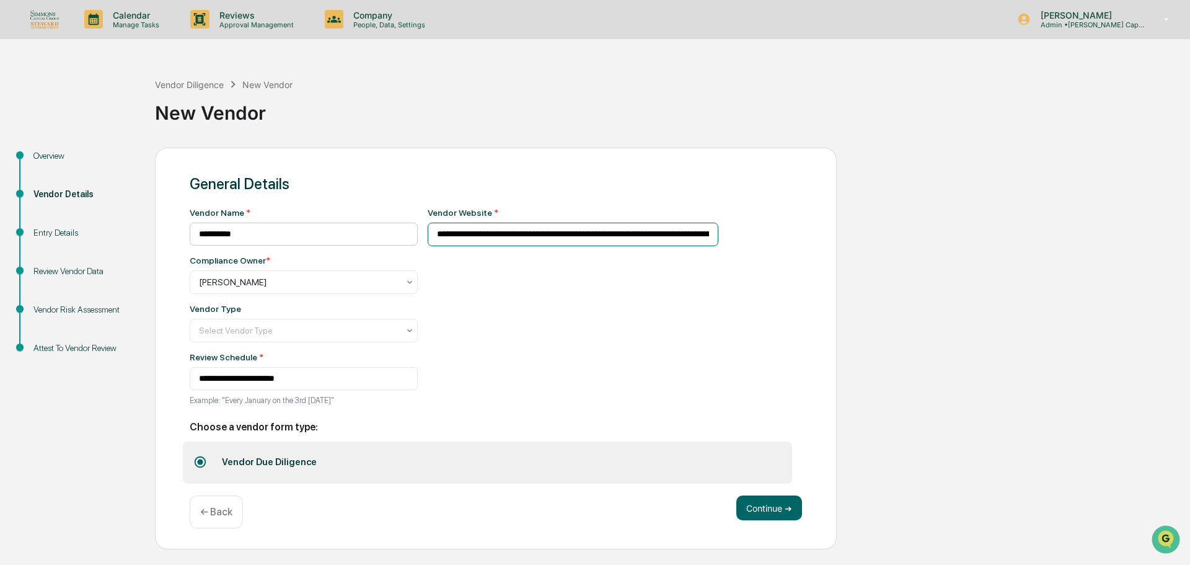
drag, startPoint x: 798, startPoint y: 234, endPoint x: 370, endPoint y: 244, distance: 428.4
click at [370, 244] on div "**********" at bounding box center [496, 310] width 612 height 205
paste input "**********"
type input "**********"
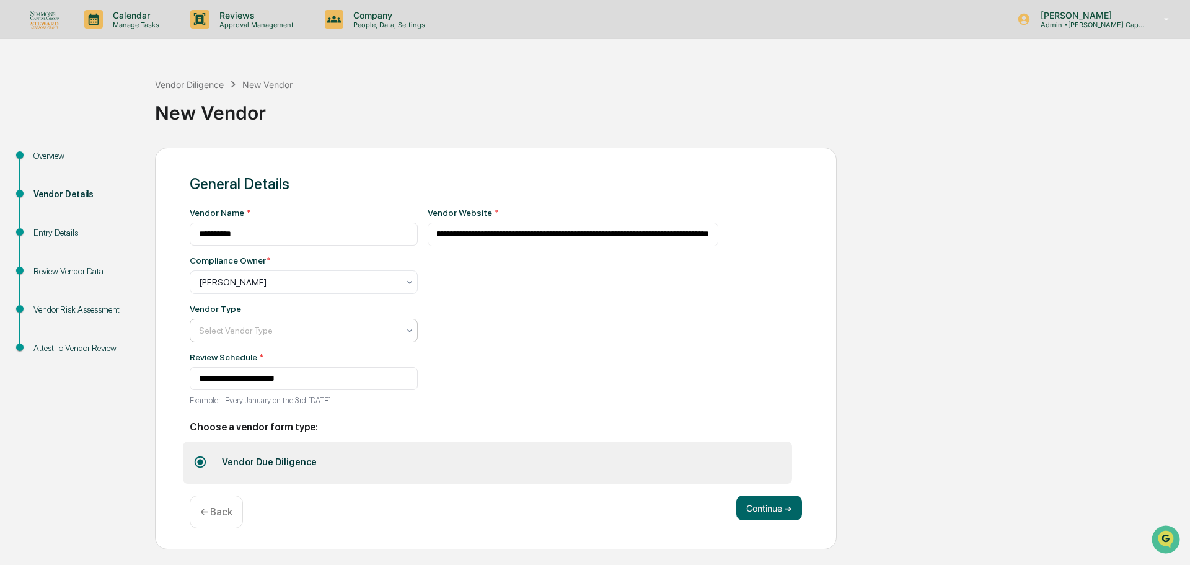
click at [399, 335] on div at bounding box center [299, 330] width 200 height 12
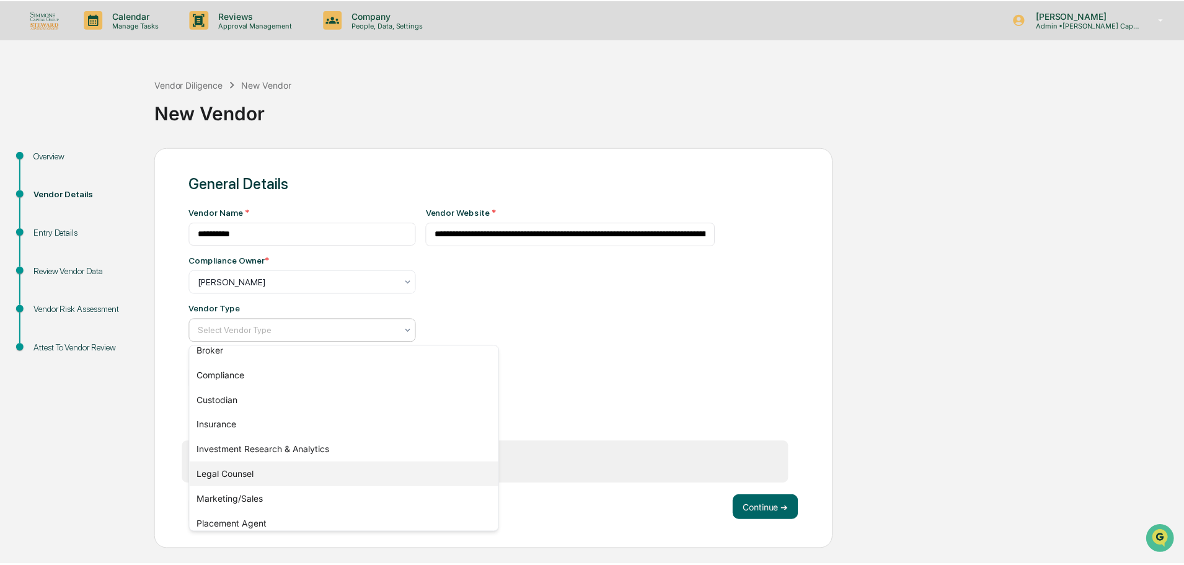
scroll to position [141, 0]
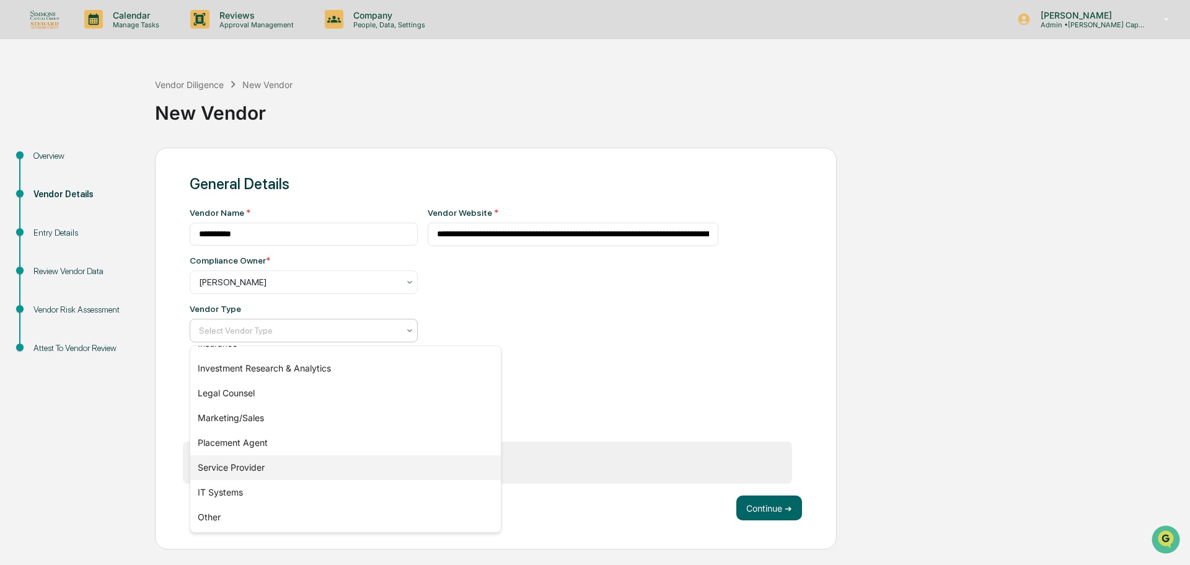
click at [238, 469] on div "Service Provider" at bounding box center [345, 467] width 311 height 25
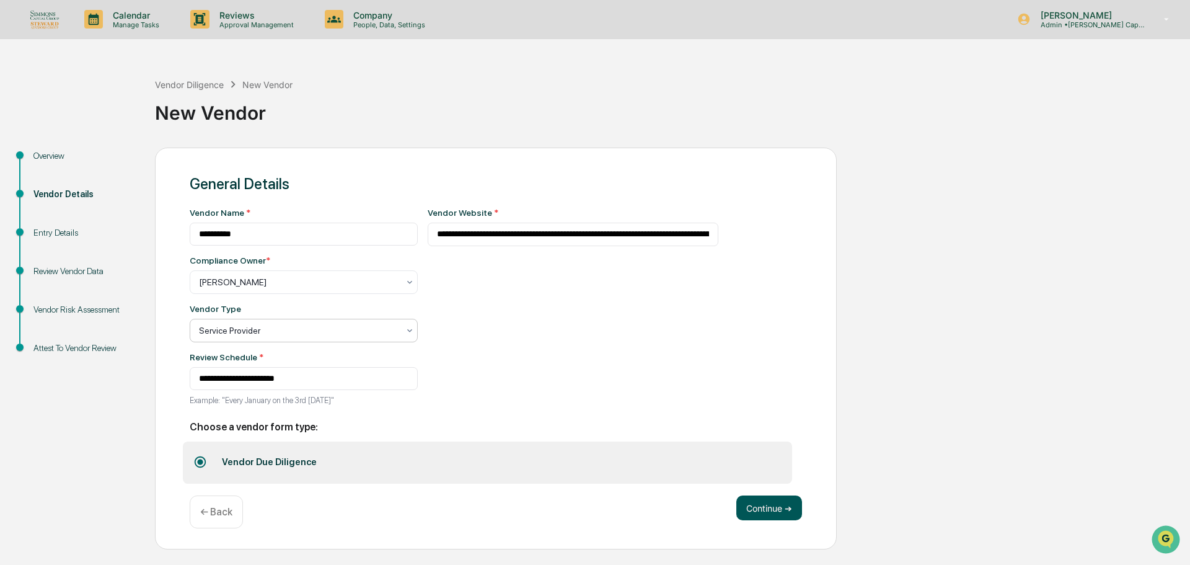
click at [759, 509] on button "Continue ➔" at bounding box center [769, 507] width 66 height 25
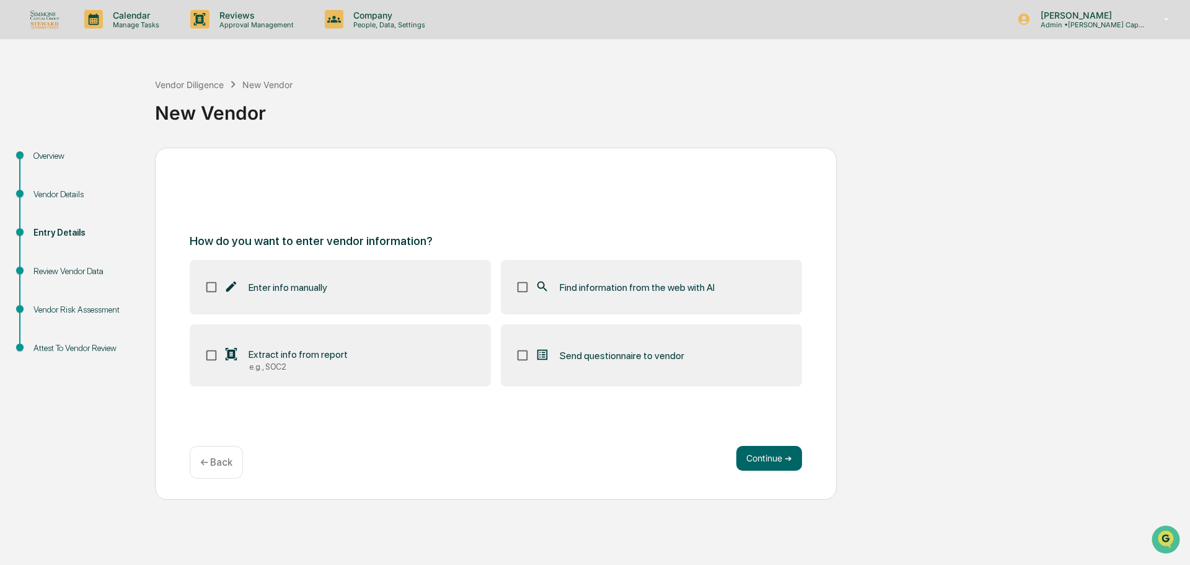
click at [724, 281] on label "Find information from the web with AI" at bounding box center [651, 287] width 301 height 55
click at [779, 462] on button "Continue ➔" at bounding box center [769, 458] width 66 height 25
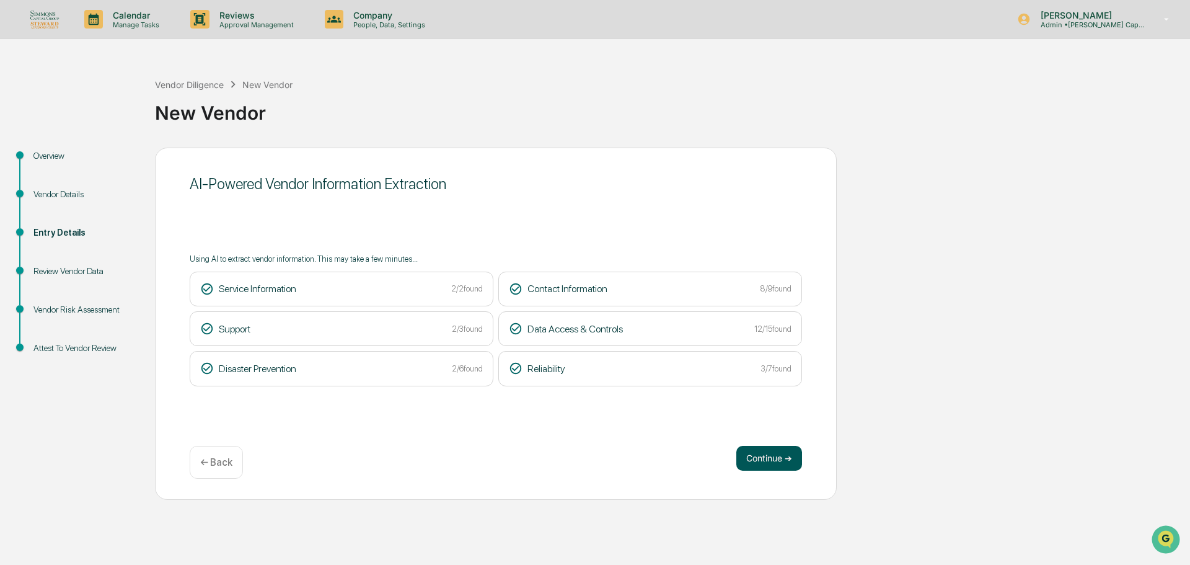
click at [765, 467] on button "Continue ➔" at bounding box center [769, 458] width 66 height 25
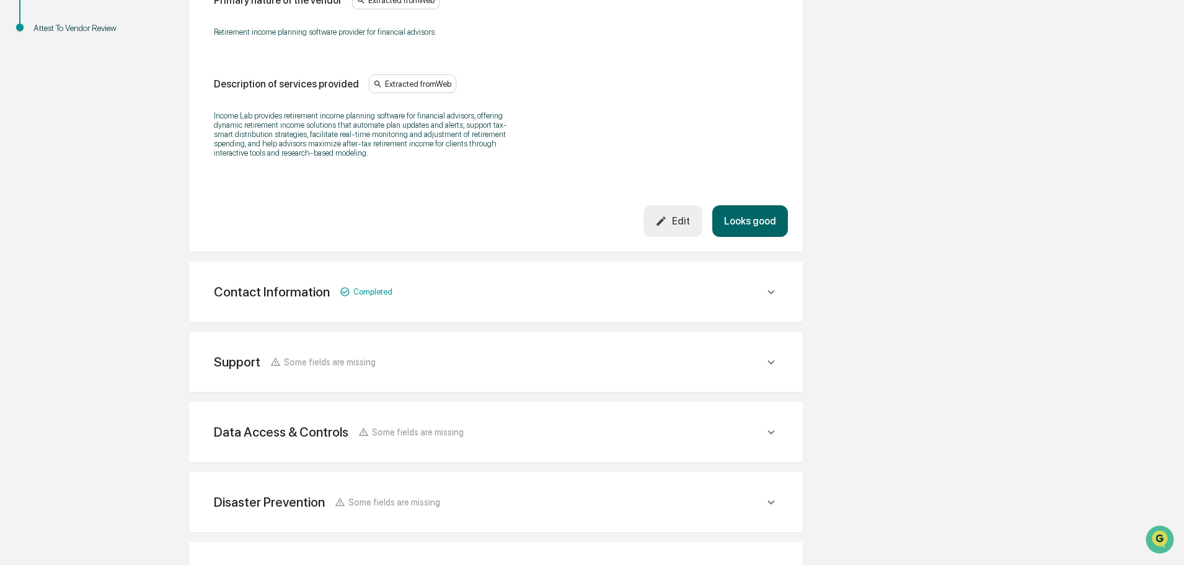
scroll to position [423, 0]
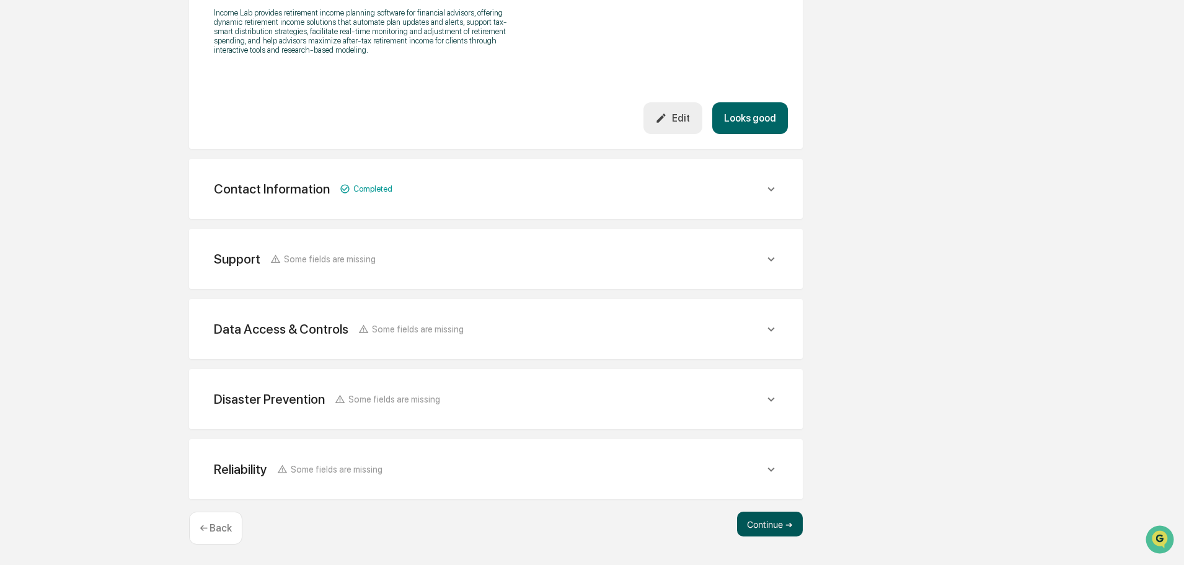
click at [788, 528] on button "Continue ➔" at bounding box center [770, 523] width 66 height 25
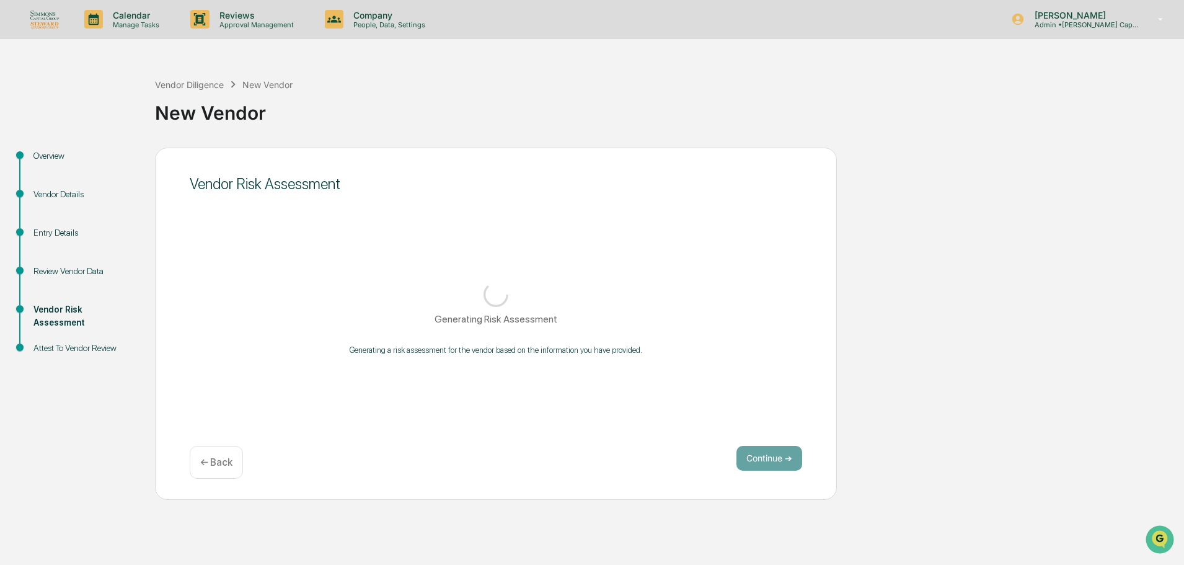
scroll to position [0, 0]
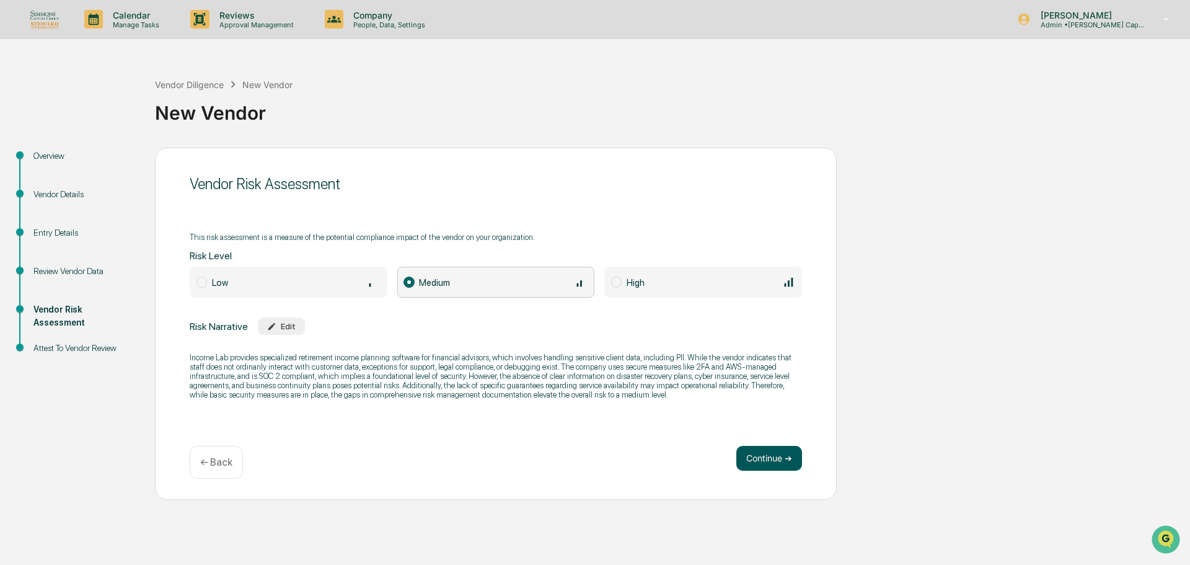
click at [773, 463] on button "Continue ➔" at bounding box center [769, 458] width 66 height 25
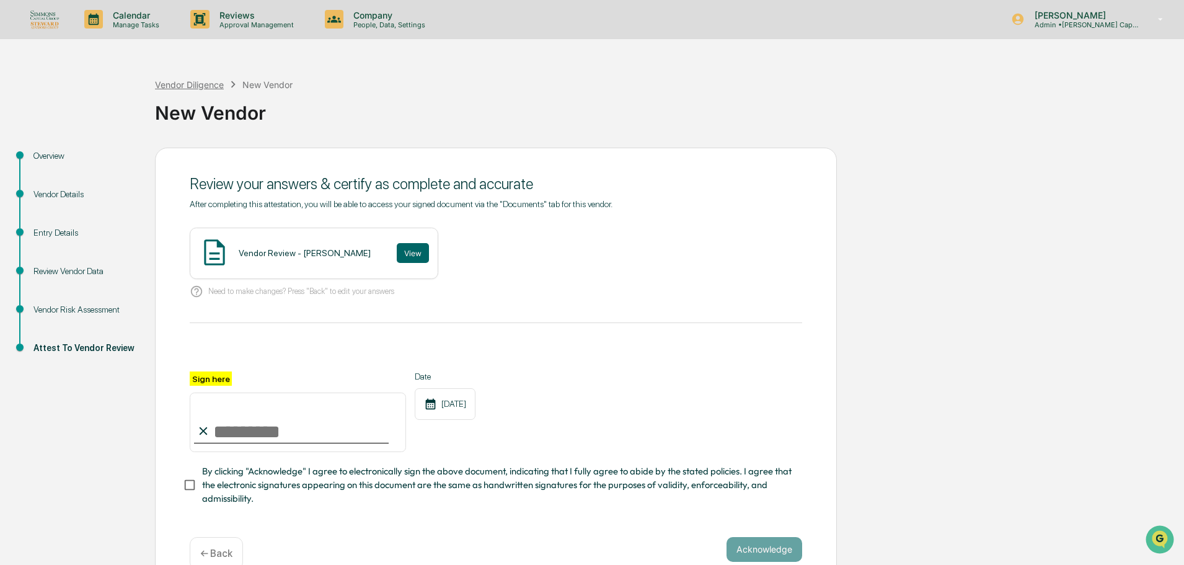
click at [221, 80] on div "Vendor Diligence" at bounding box center [189, 84] width 69 height 11
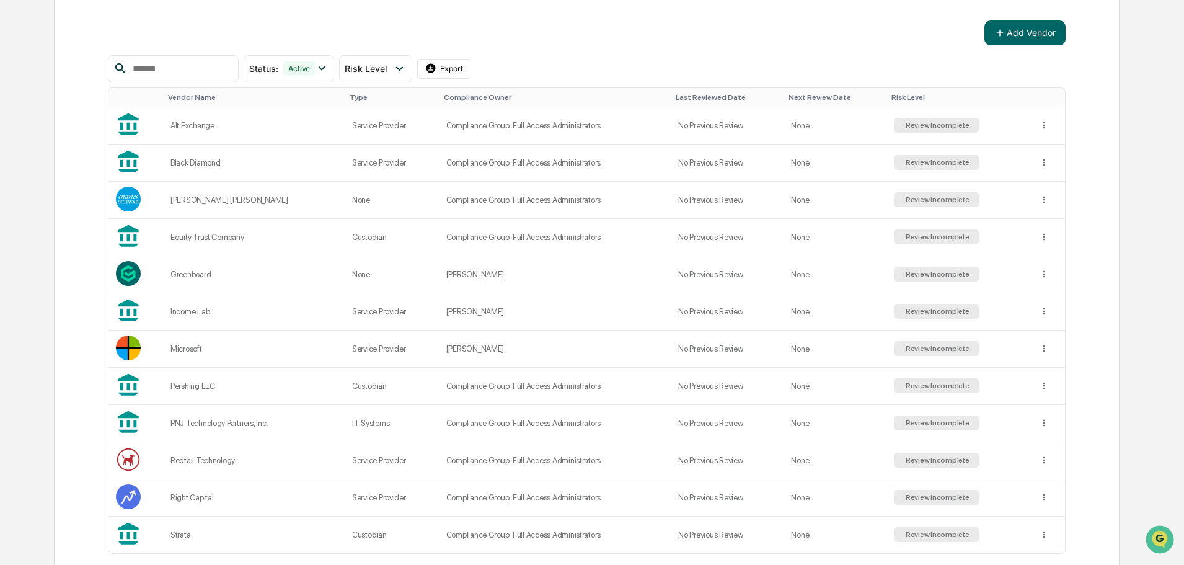
scroll to position [248, 0]
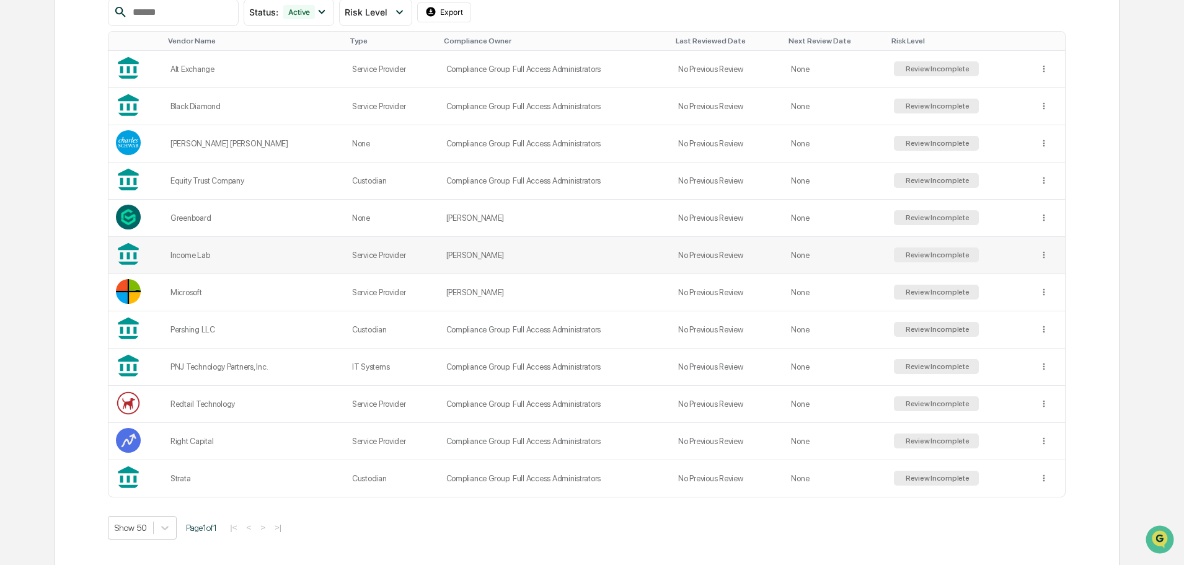
click at [579, 265] on td "[PERSON_NAME]" at bounding box center [555, 255] width 232 height 37
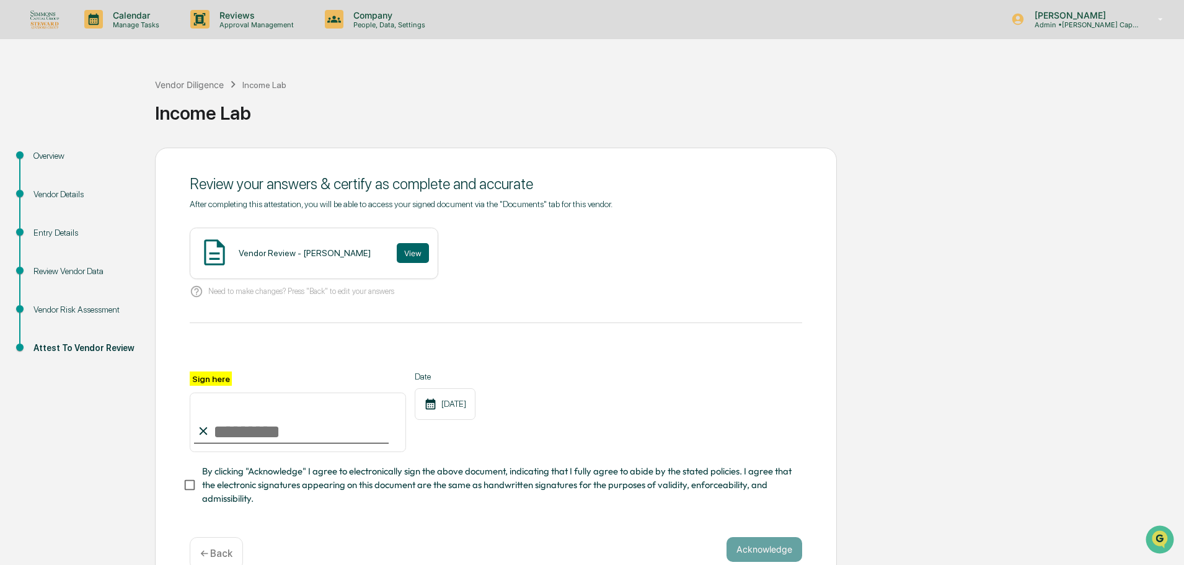
click at [54, 232] on div "Entry Details" at bounding box center [84, 232] width 102 height 13
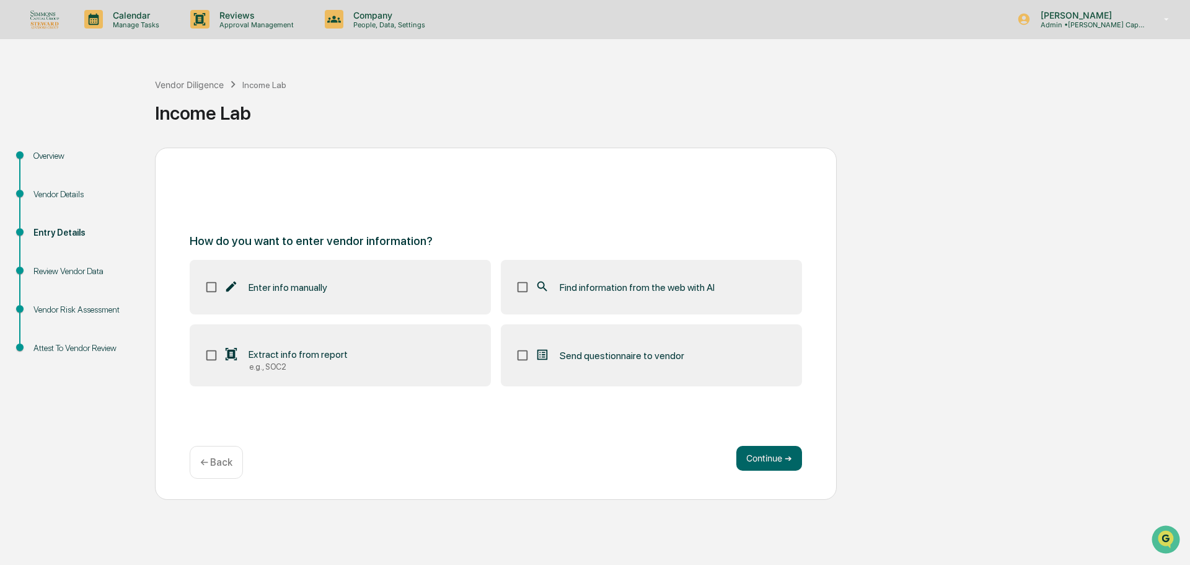
click at [52, 190] on div "Vendor Details" at bounding box center [84, 194] width 102 height 13
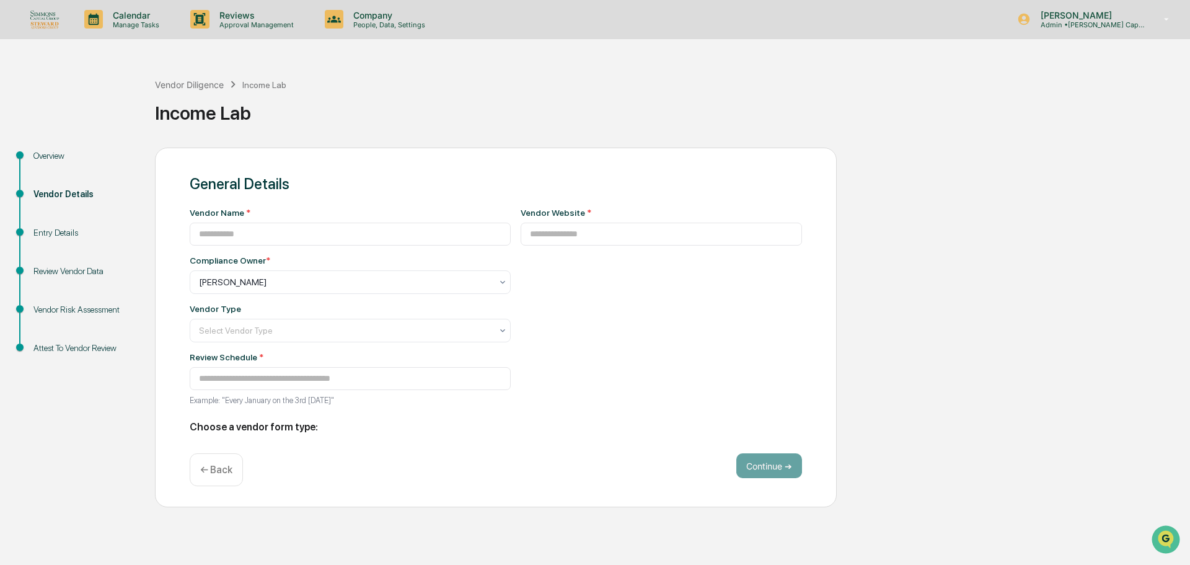
type input "**********"
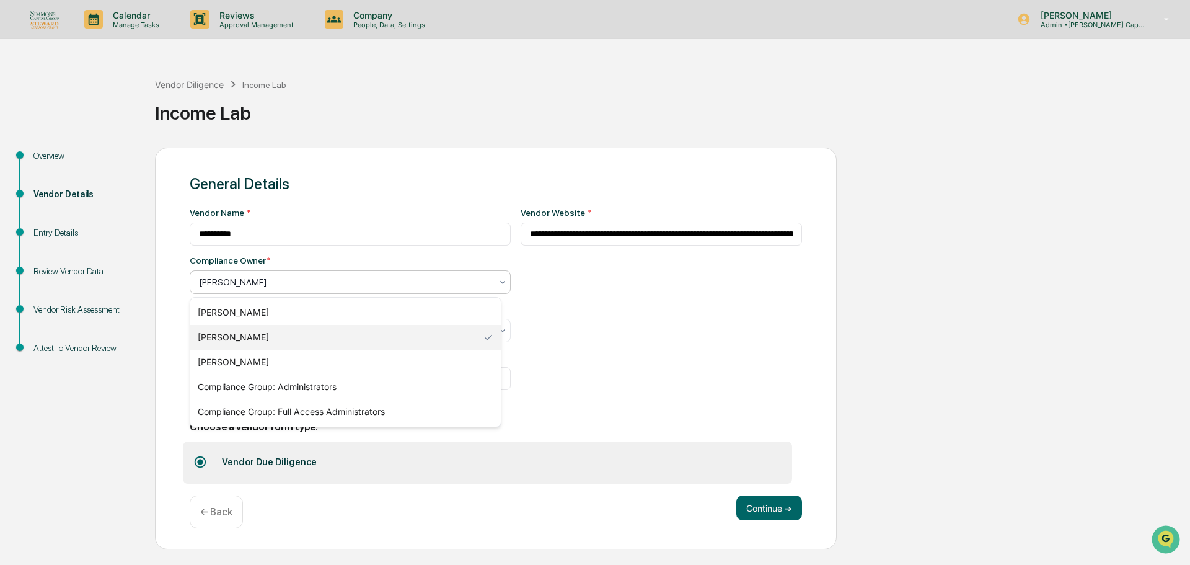
click at [255, 283] on div at bounding box center [345, 282] width 293 height 12
click at [299, 413] on div "Compliance Group: Full Access Administrators" at bounding box center [345, 411] width 311 height 25
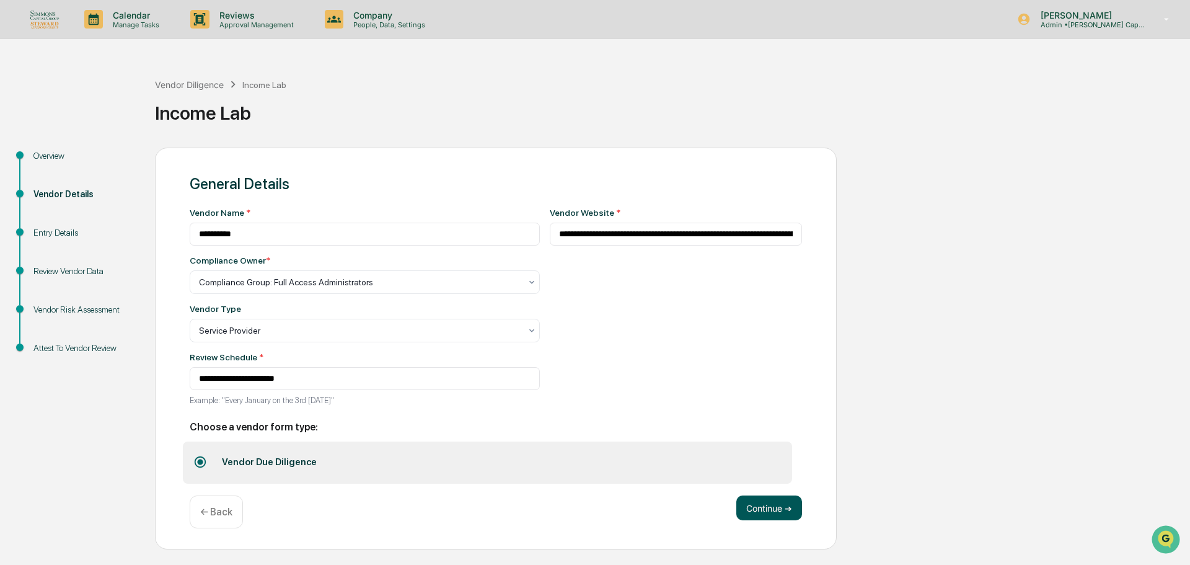
click at [746, 507] on button "Continue ➔" at bounding box center [769, 507] width 66 height 25
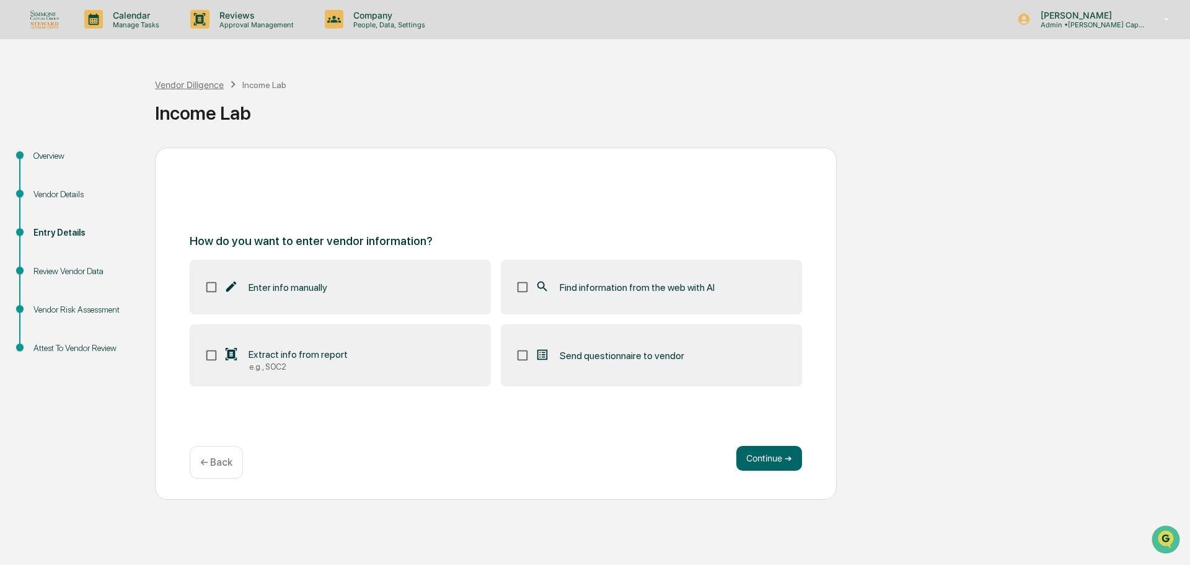
click at [209, 84] on div "Vendor Diligence" at bounding box center [189, 84] width 69 height 11
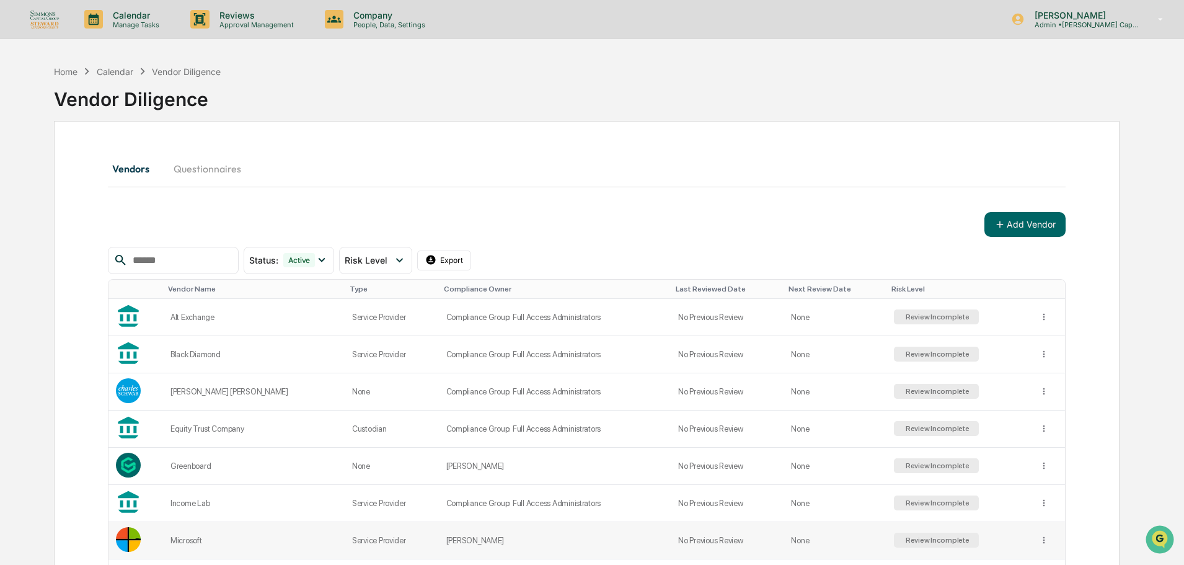
click at [474, 544] on td "[PERSON_NAME]" at bounding box center [555, 540] width 232 height 37
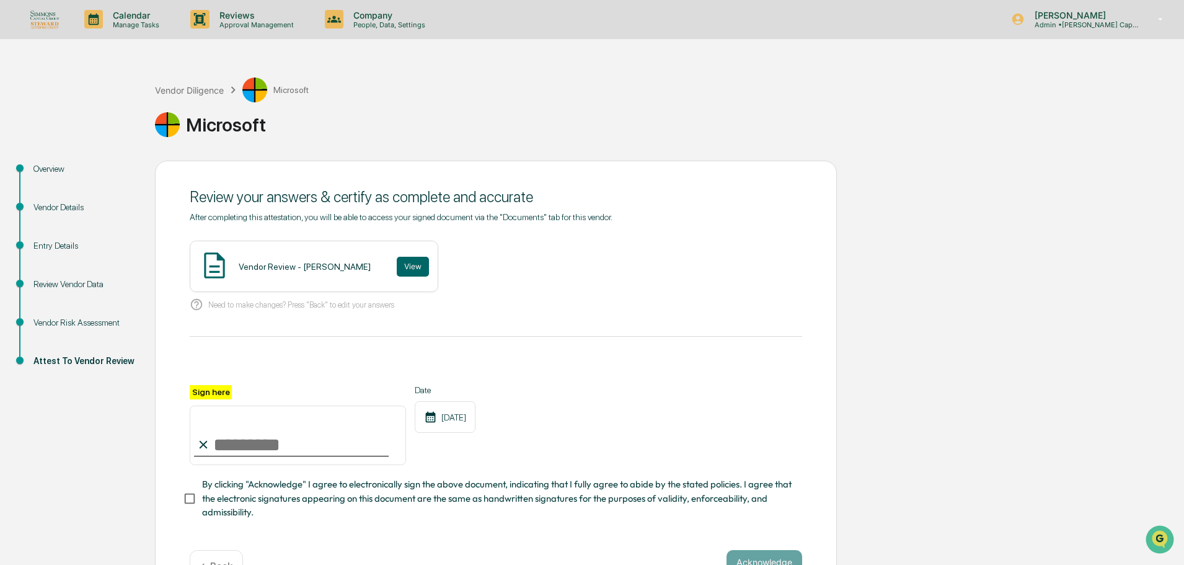
click at [49, 241] on div "Entry Details" at bounding box center [84, 245] width 102 height 13
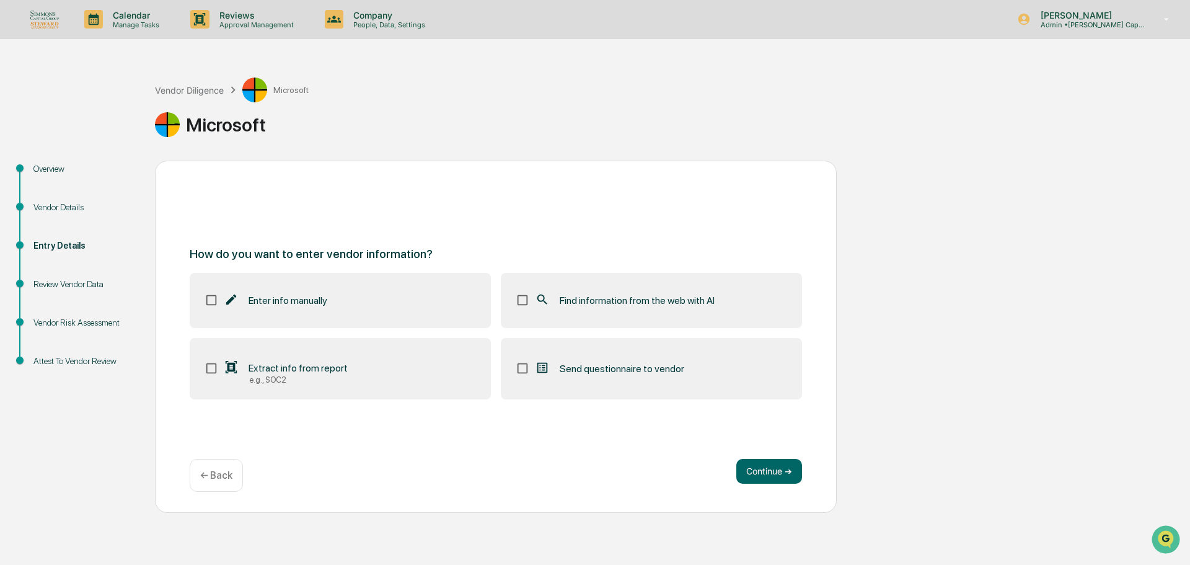
click at [52, 206] on div "Vendor Details" at bounding box center [84, 207] width 102 height 13
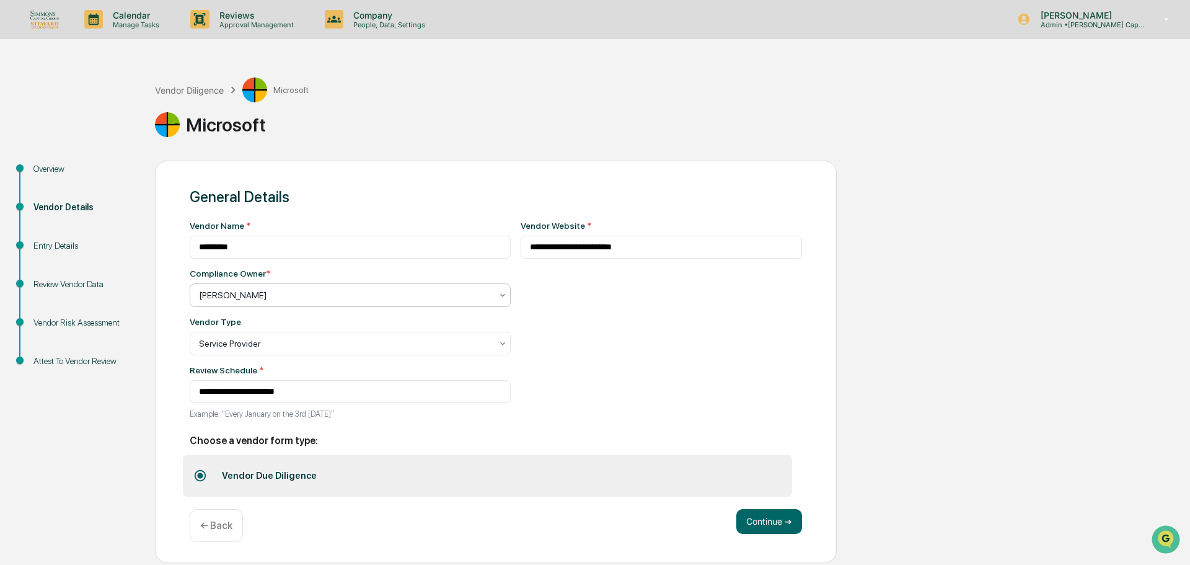
click at [287, 299] on div at bounding box center [345, 295] width 293 height 12
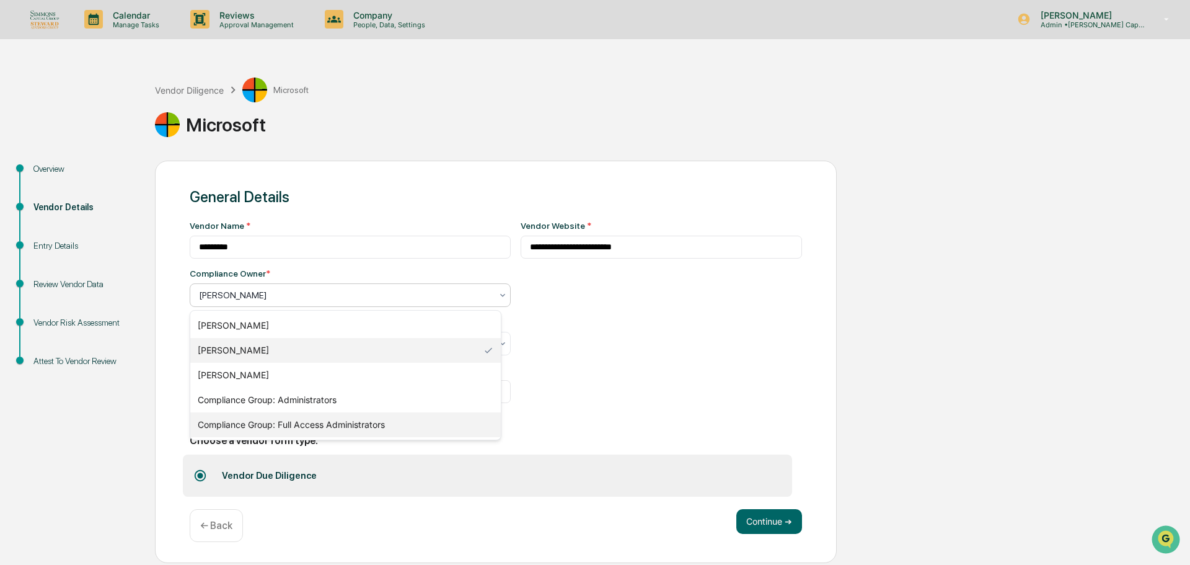
click at [342, 424] on div "Compliance Group: Full Access Administrators" at bounding box center [345, 424] width 311 height 25
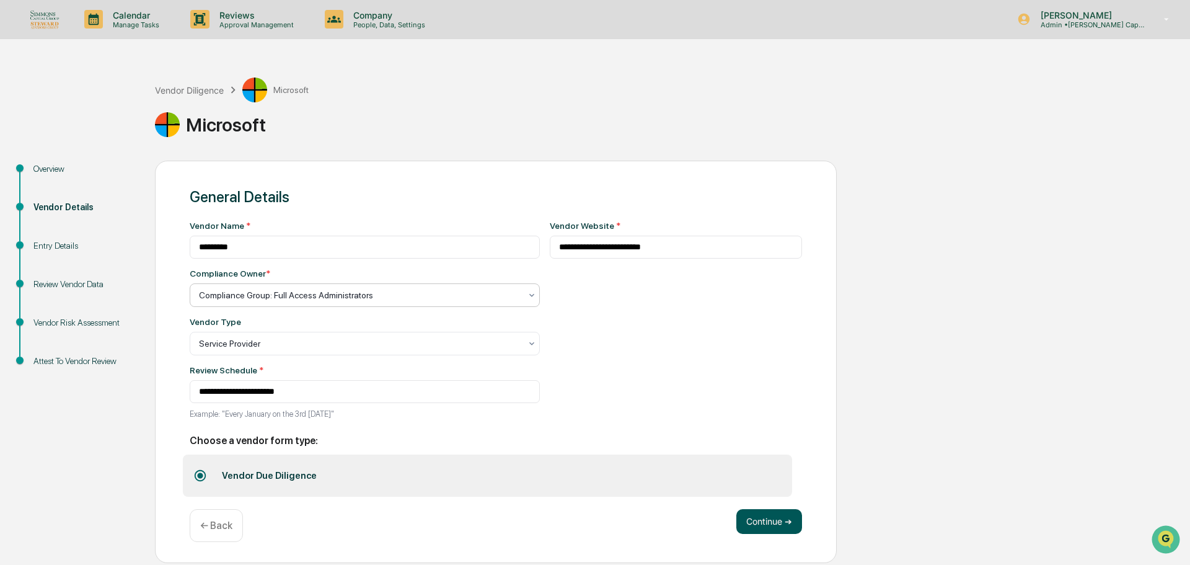
click at [777, 521] on button "Continue ➔" at bounding box center [769, 521] width 66 height 25
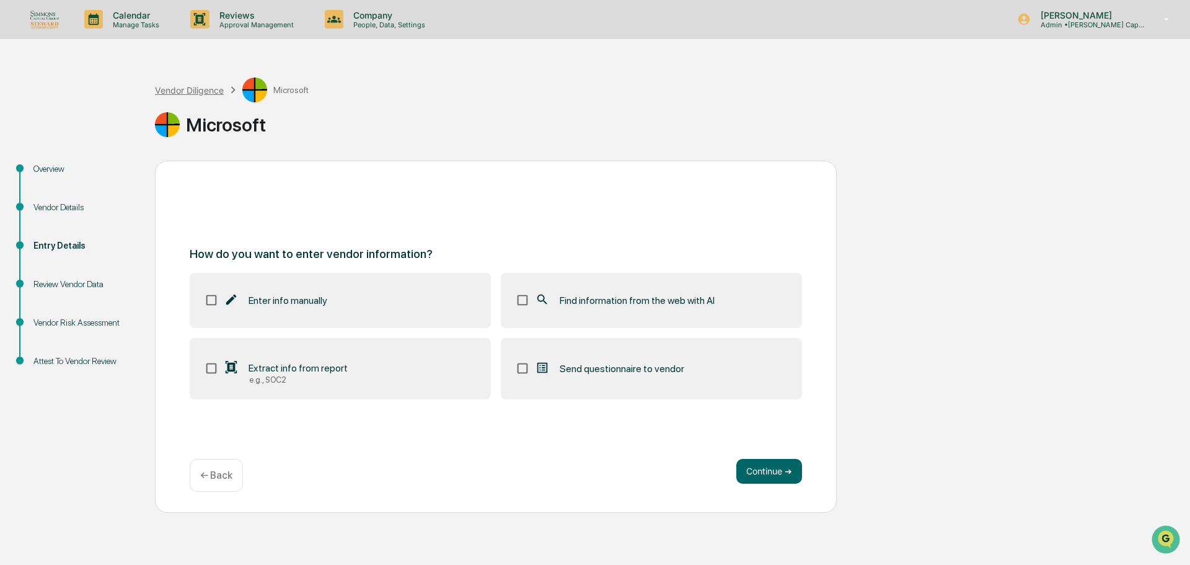
click at [185, 88] on div "Vendor Diligence" at bounding box center [189, 90] width 69 height 11
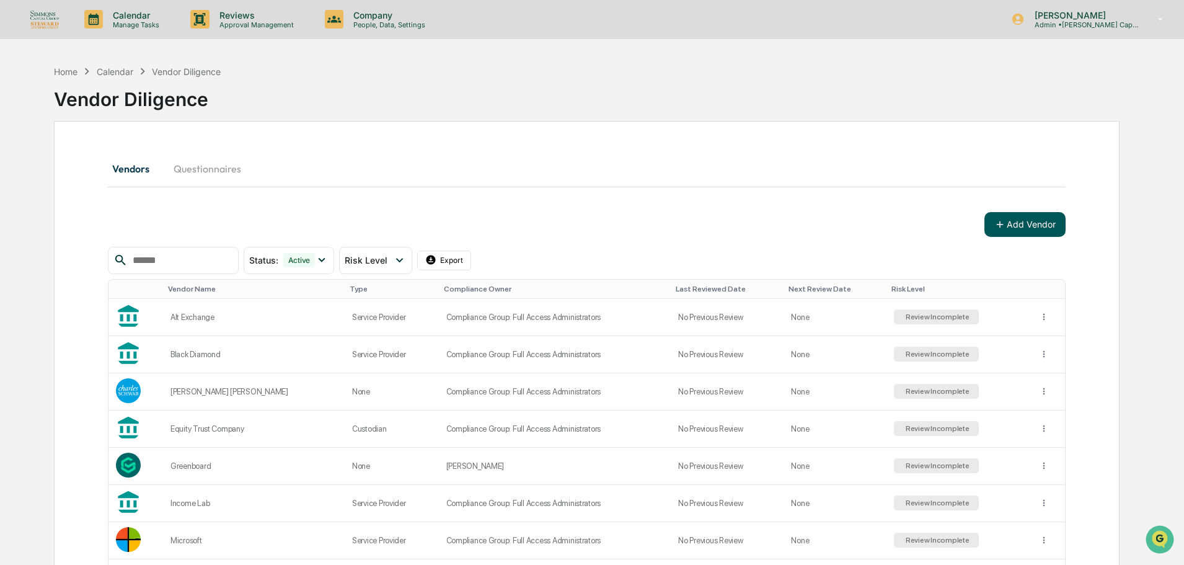
click at [1047, 223] on button "Add Vendor" at bounding box center [1024, 224] width 81 height 25
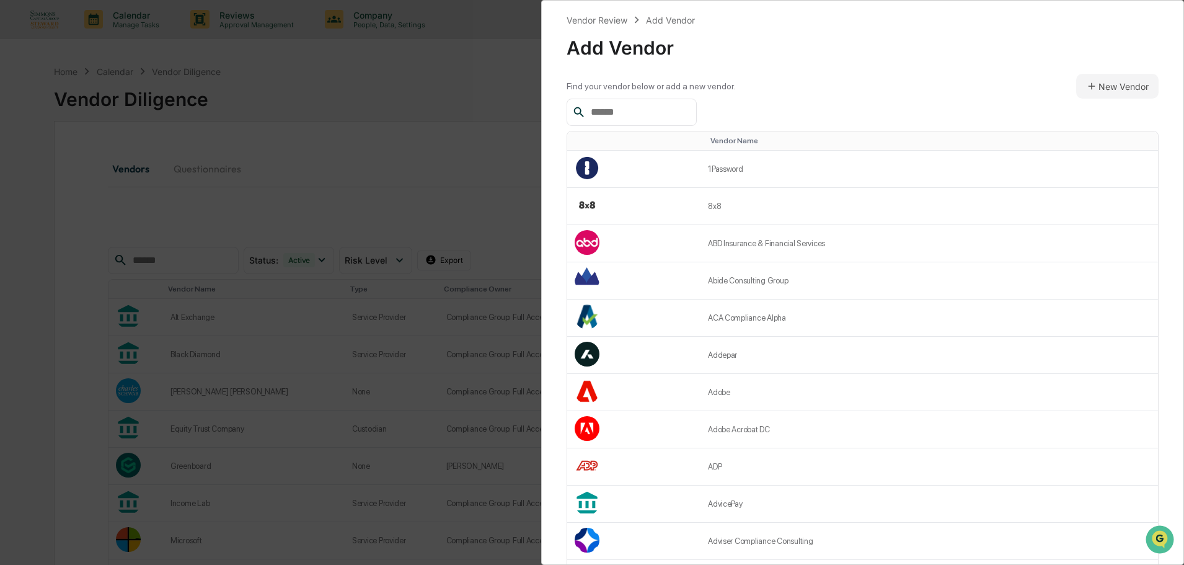
click at [641, 115] on input "text" at bounding box center [638, 112] width 105 height 16
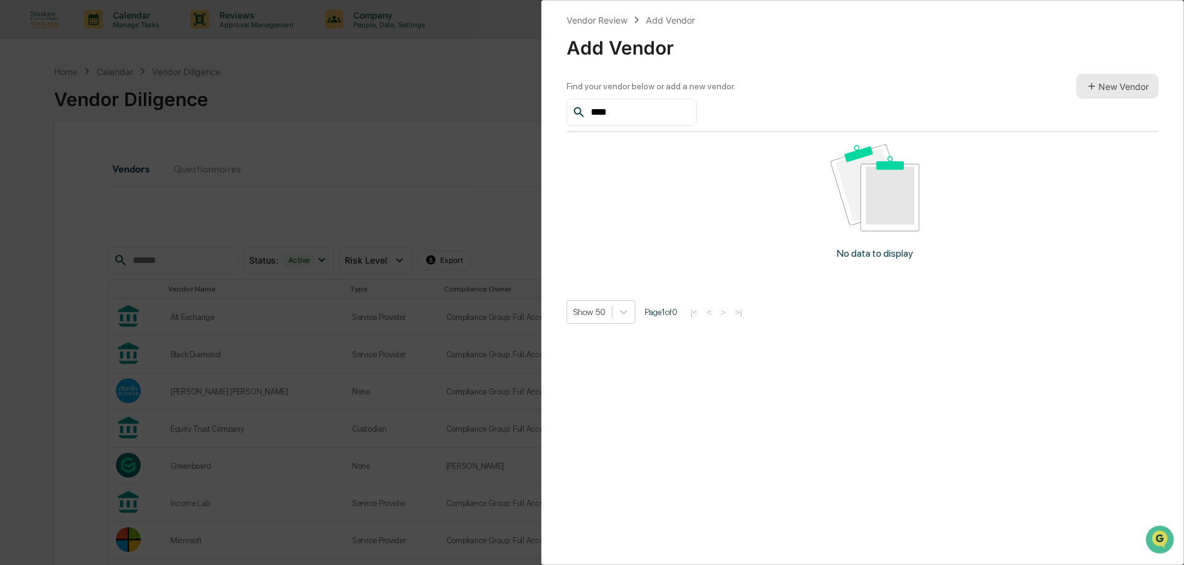
type input "****"
click at [1112, 87] on button "New Vendor" at bounding box center [1117, 86] width 82 height 25
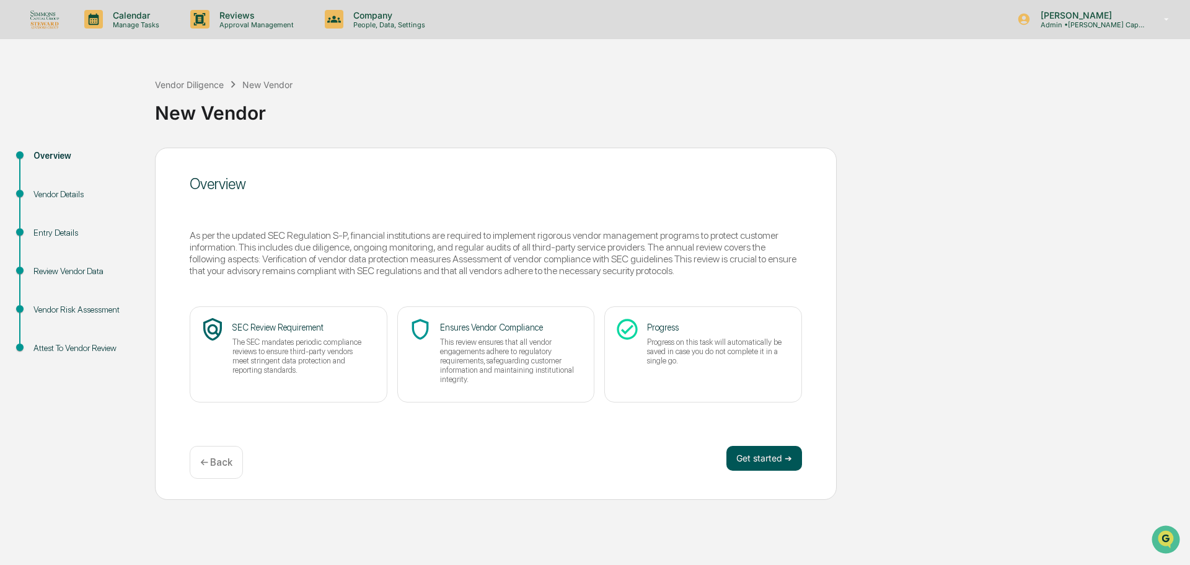
click at [778, 464] on button "Get started ➔" at bounding box center [764, 458] width 76 height 25
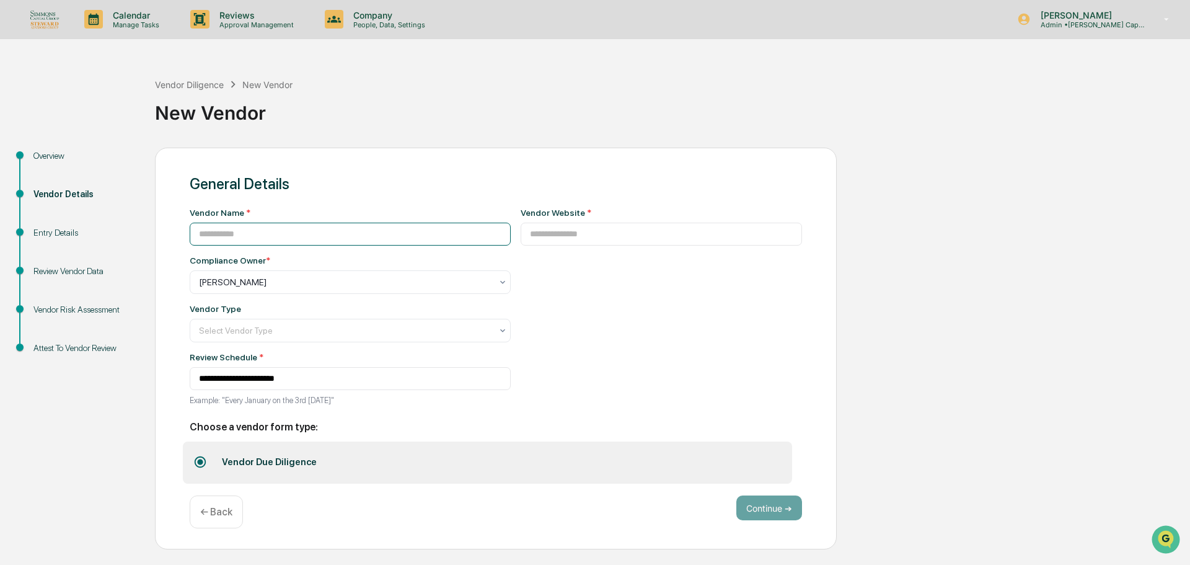
click at [250, 234] on input at bounding box center [350, 234] width 321 height 23
drag, startPoint x: 250, startPoint y: 234, endPoint x: 96, endPoint y: 216, distance: 155.3
click at [96, 216] on div "**********" at bounding box center [595, 349] width 1178 height 402
type input "*********"
click at [566, 236] on input at bounding box center [662, 234] width 282 height 23
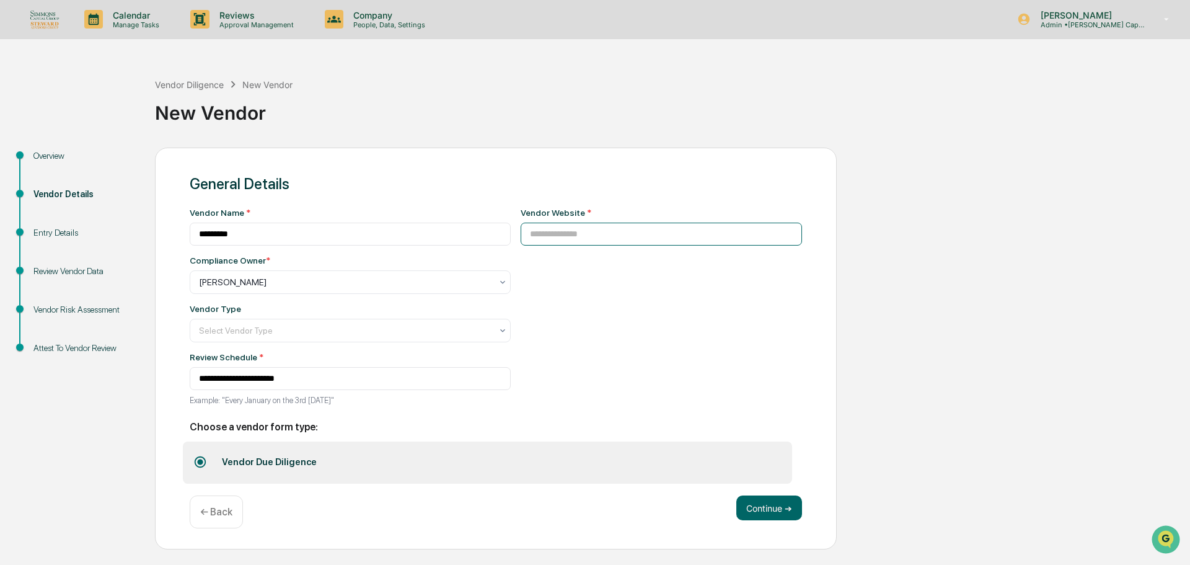
paste input "**********"
type input "**********"
click at [306, 281] on div at bounding box center [345, 282] width 293 height 12
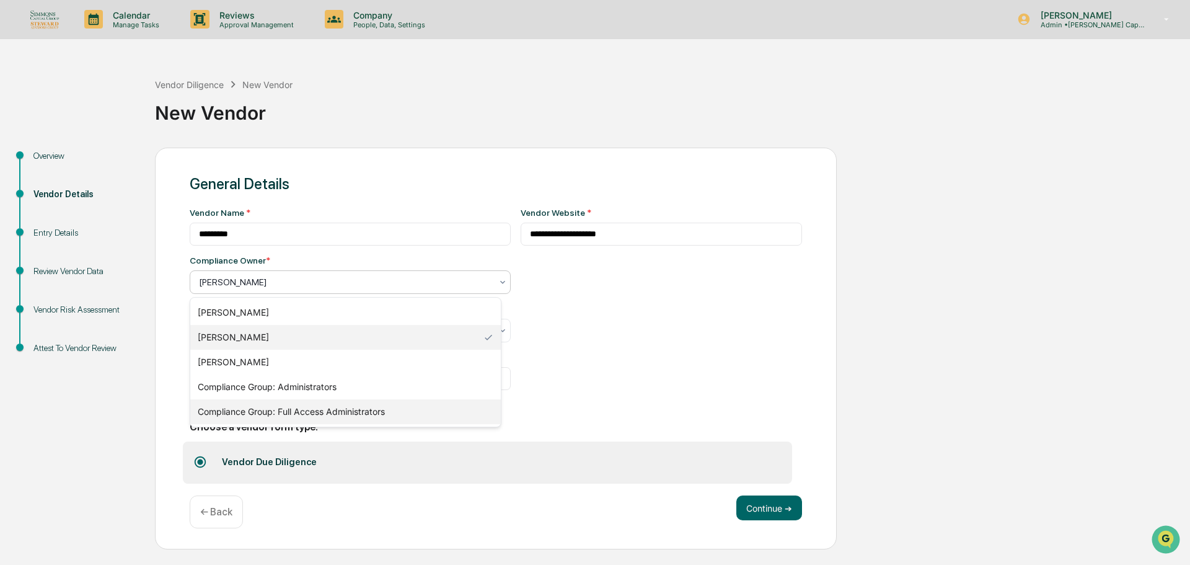
click at [305, 407] on div "Compliance Group: Full Access Administrators" at bounding box center [345, 411] width 311 height 25
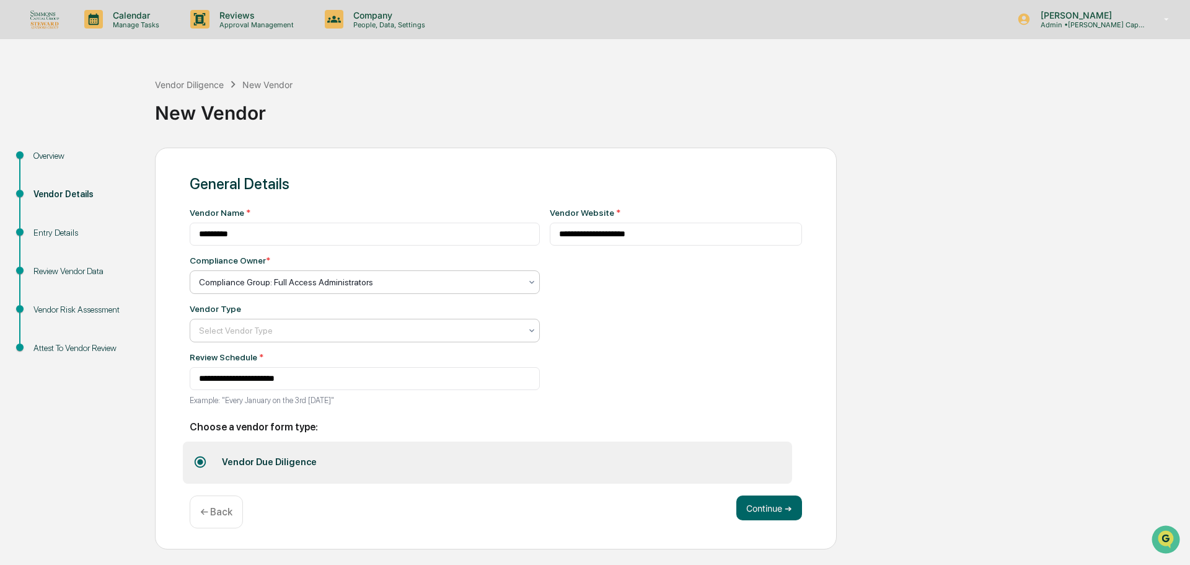
click at [291, 332] on div at bounding box center [360, 330] width 322 height 12
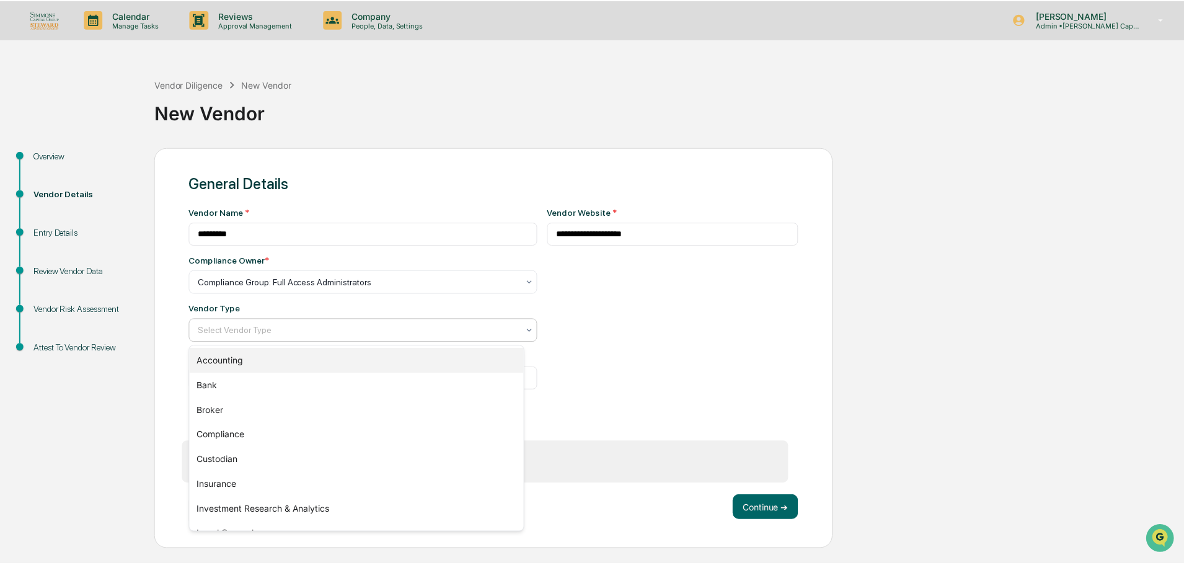
scroll to position [141, 0]
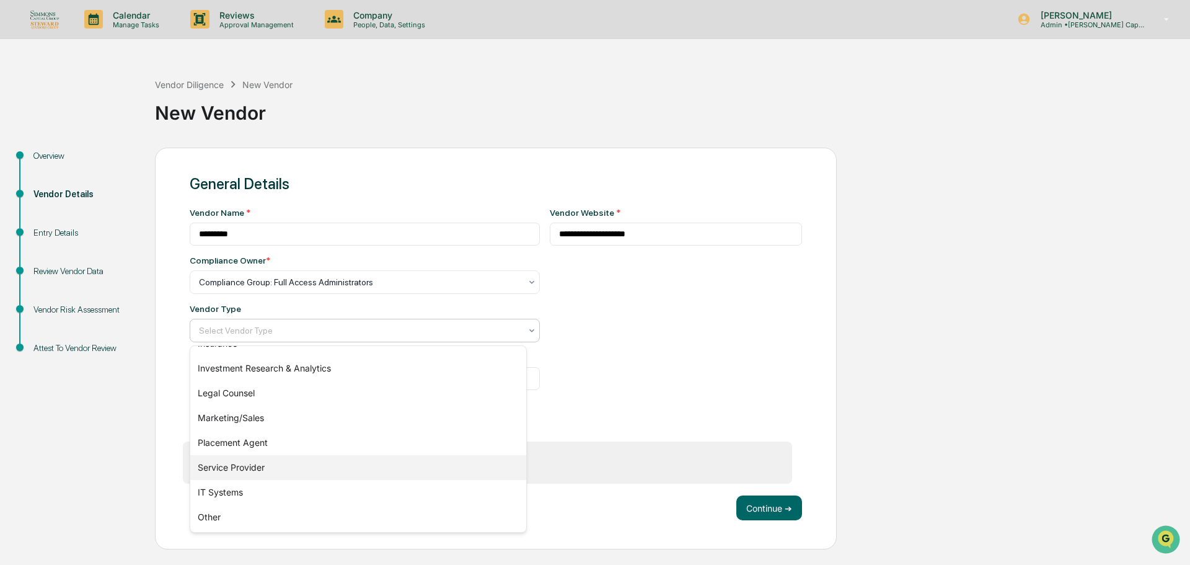
click at [250, 462] on div "Service Provider" at bounding box center [358, 467] width 336 height 25
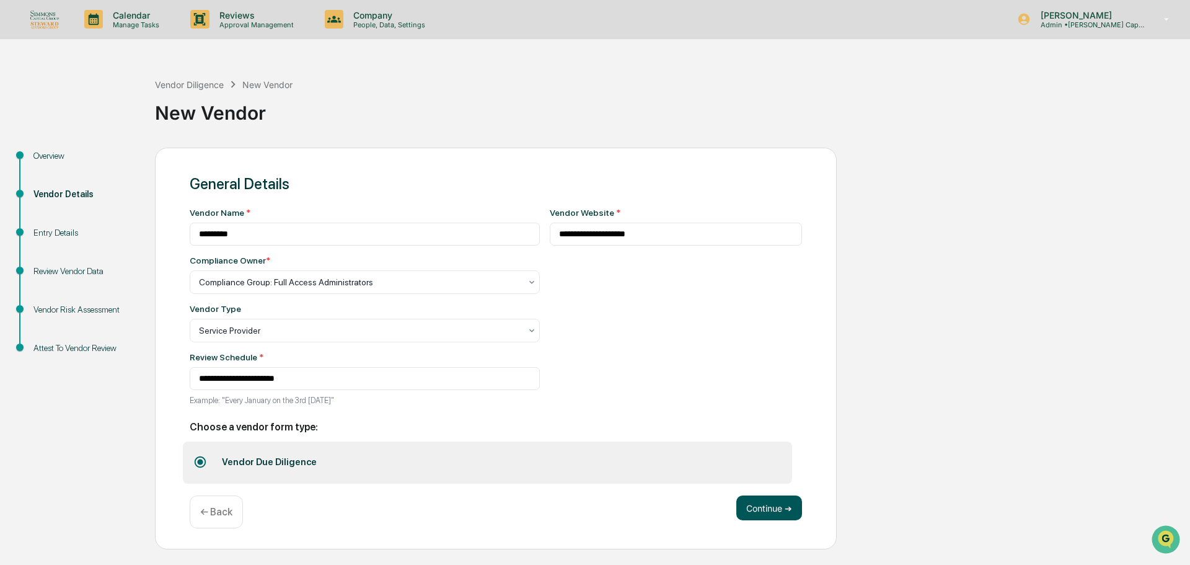
click at [792, 513] on button "Continue ➔" at bounding box center [769, 507] width 66 height 25
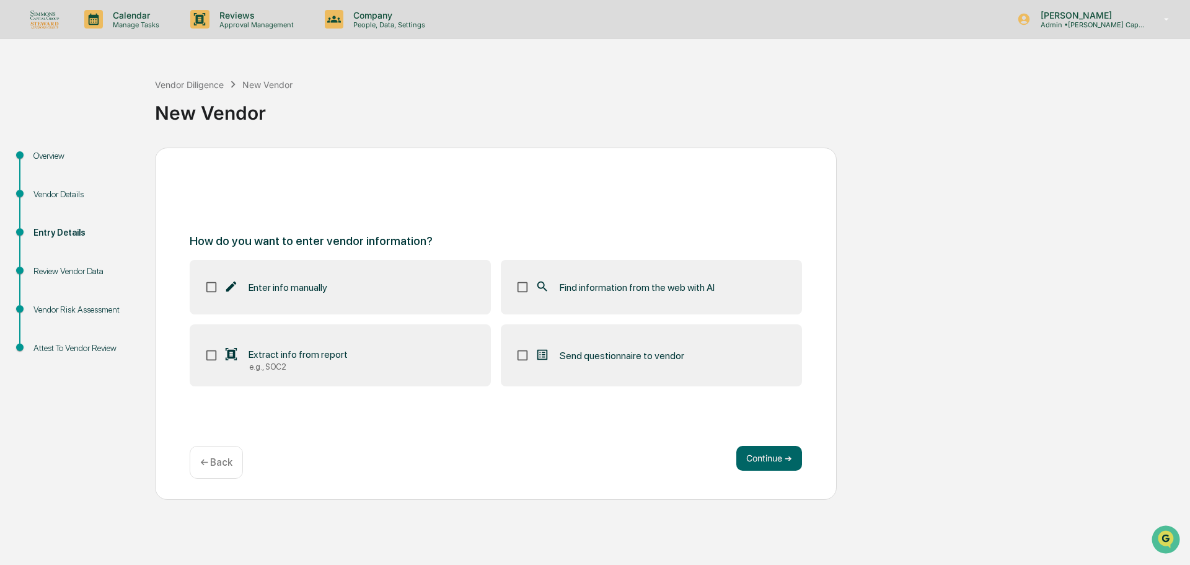
click at [674, 284] on span "Find information from the web with AI" at bounding box center [637, 287] width 155 height 12
click at [783, 467] on button "Continue ➔" at bounding box center [769, 458] width 66 height 25
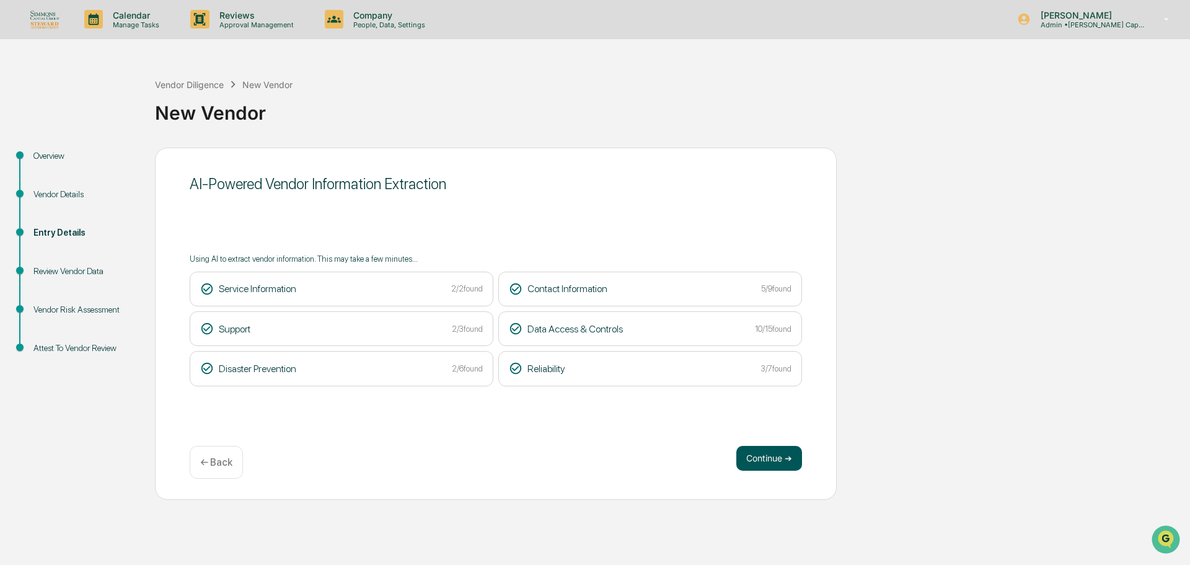
click at [754, 468] on button "Continue ➔" at bounding box center [769, 458] width 66 height 25
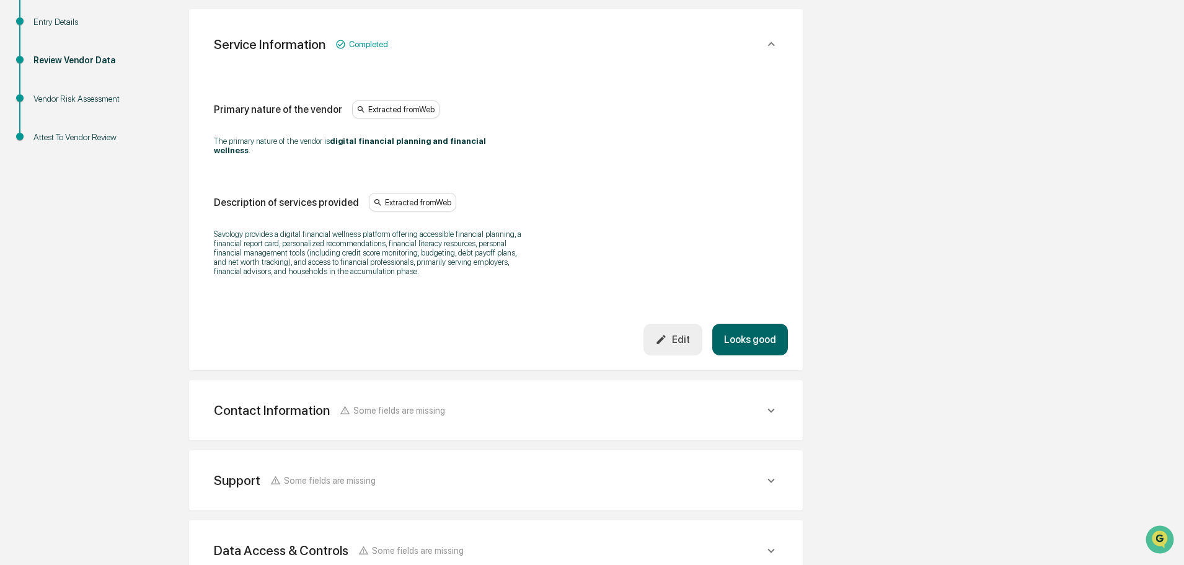
scroll to position [423, 0]
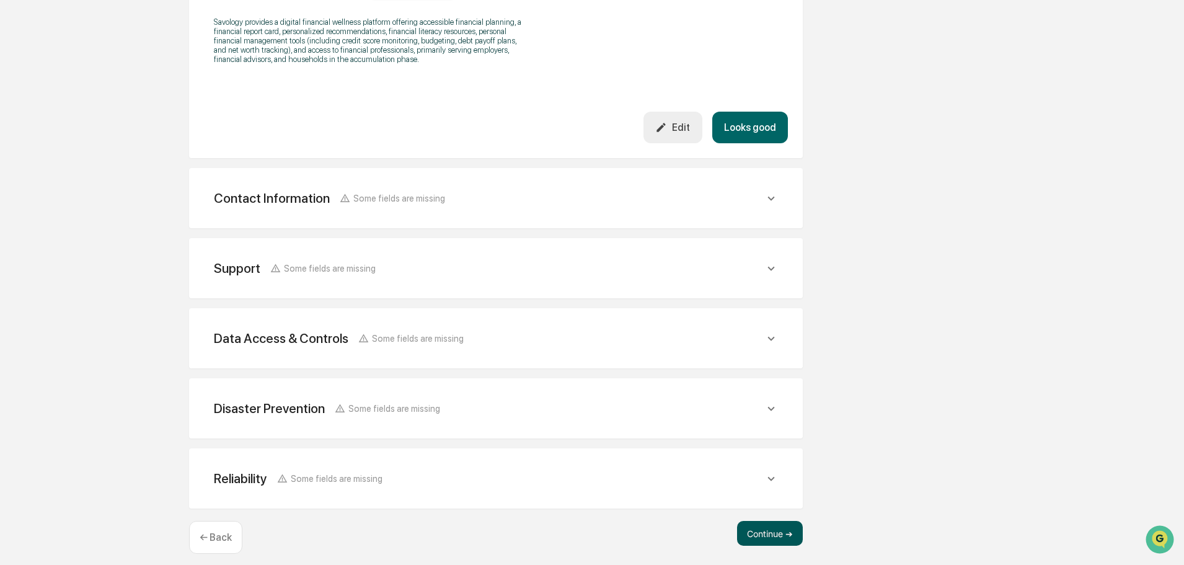
click at [780, 528] on button "Continue ➔" at bounding box center [770, 533] width 66 height 25
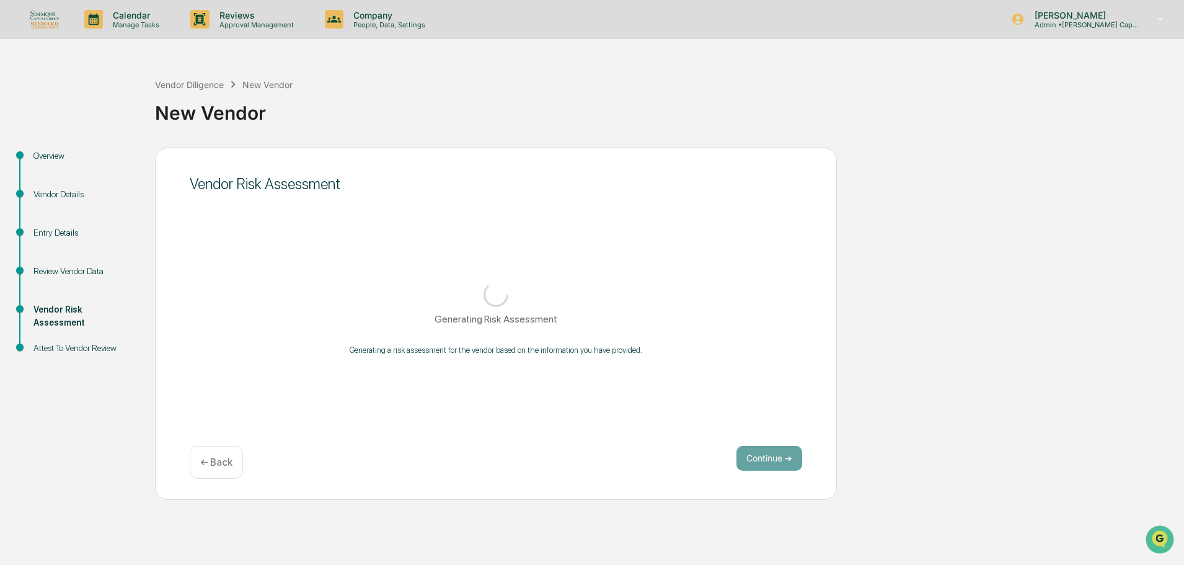
scroll to position [0, 0]
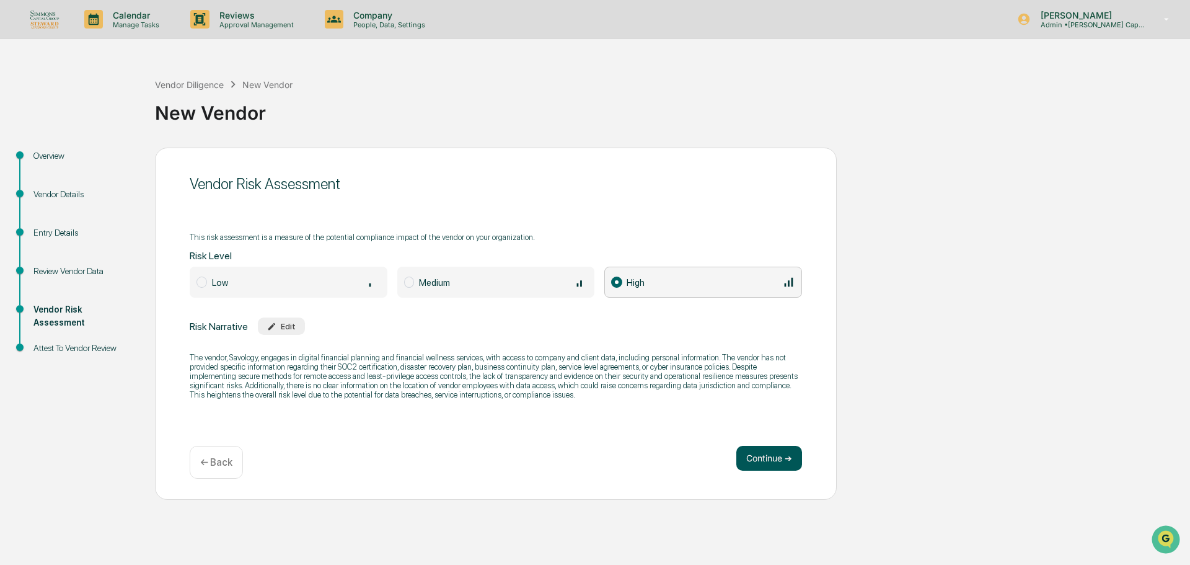
click at [778, 462] on button "Continue ➔" at bounding box center [769, 458] width 66 height 25
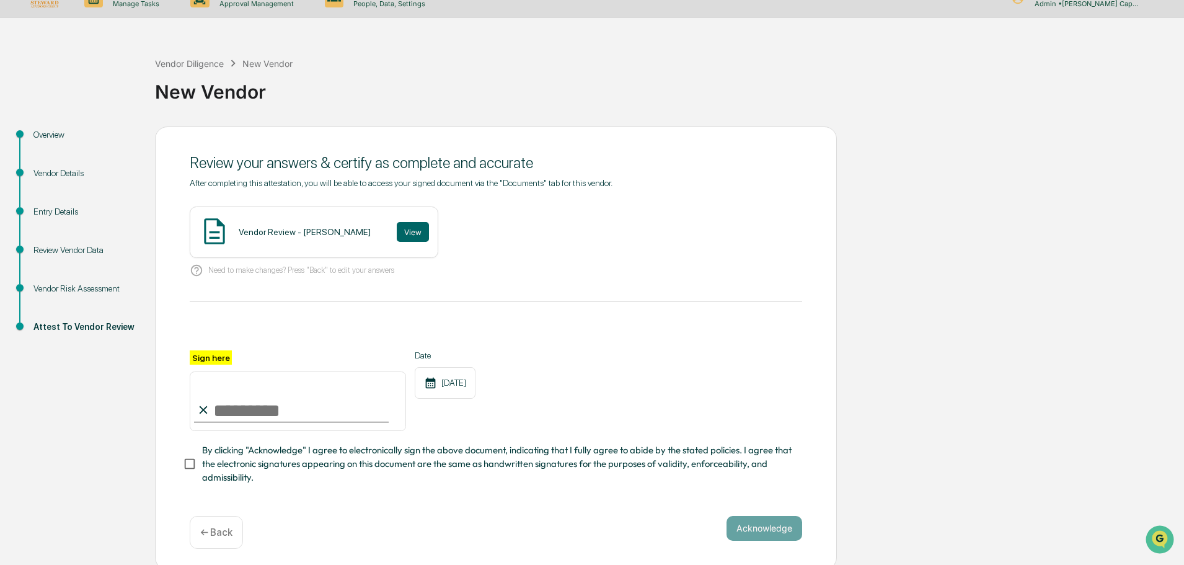
scroll to position [30, 0]
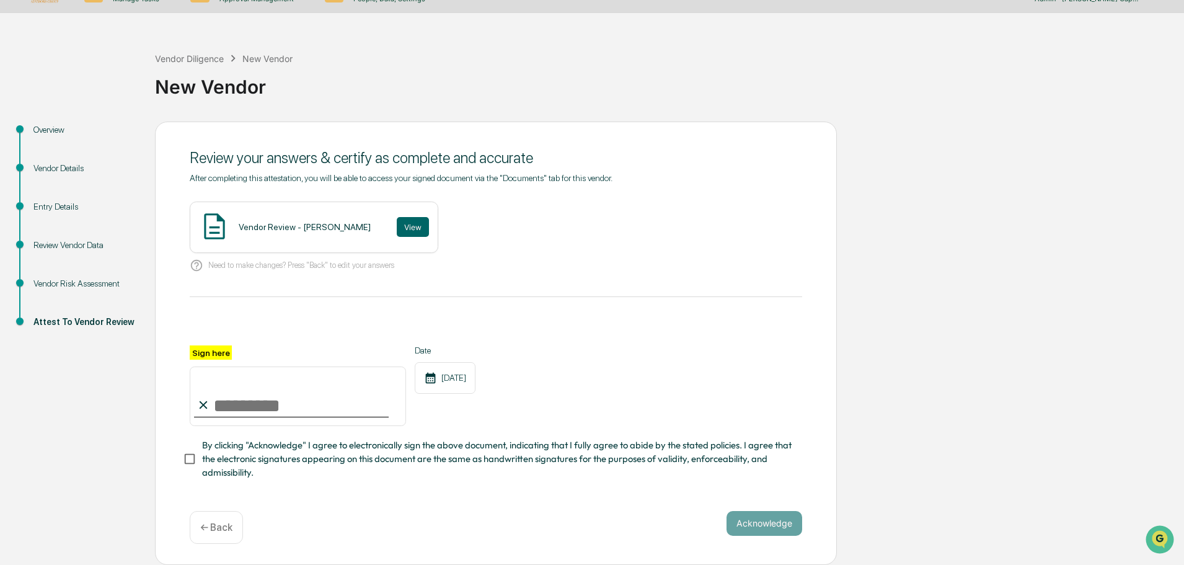
click at [203, 60] on div "Vendor Diligence New Vendor" at bounding box center [224, 58] width 138 height 14
click at [202, 56] on div "Vendor Diligence" at bounding box center [189, 58] width 69 height 11
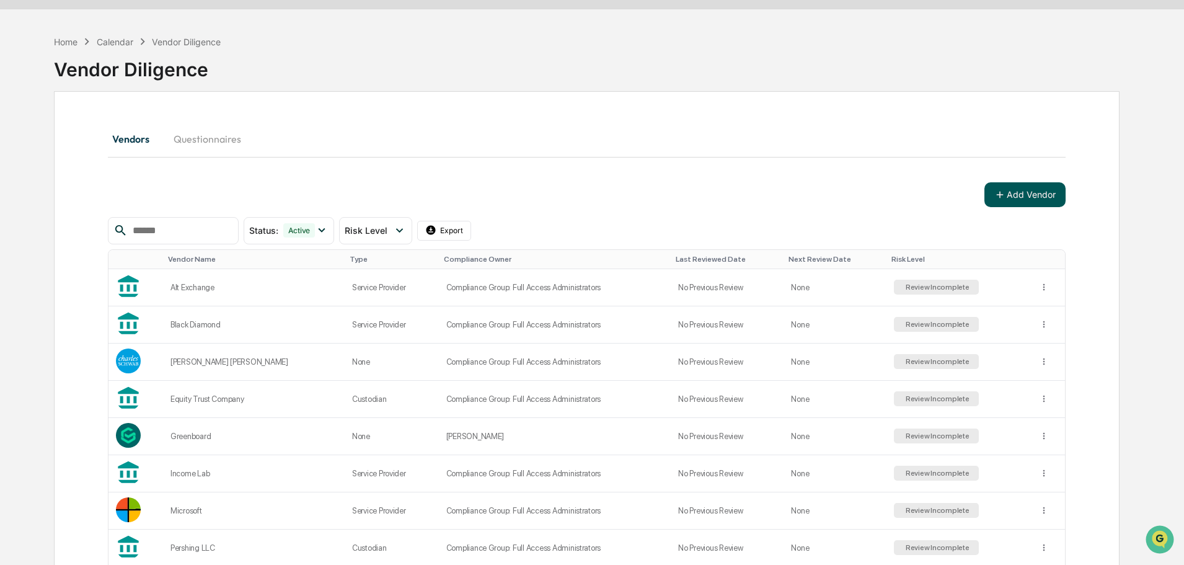
click at [1000, 187] on button "Add Vendor" at bounding box center [1024, 194] width 81 height 25
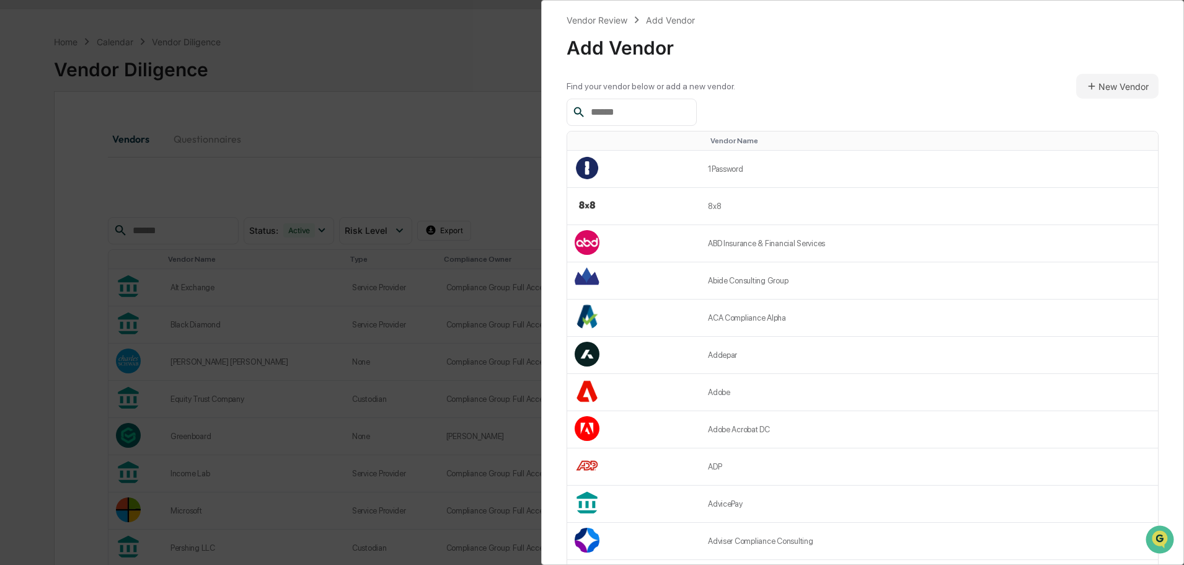
click at [653, 112] on input "text" at bounding box center [638, 112] width 105 height 16
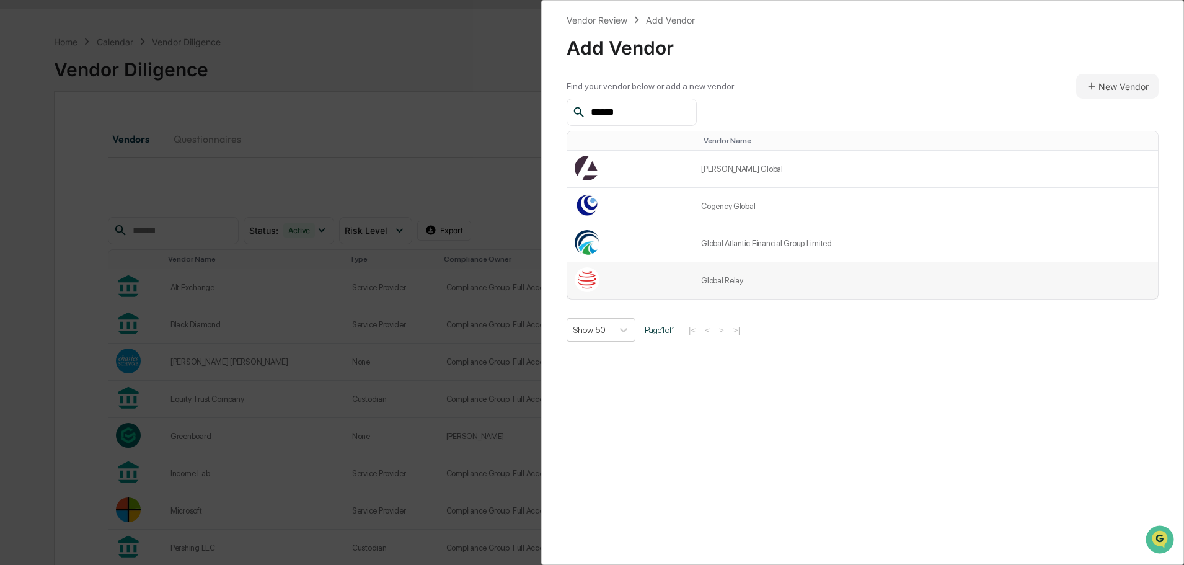
type input "******"
click at [713, 275] on td "Global Relay" at bounding box center [926, 280] width 464 height 37
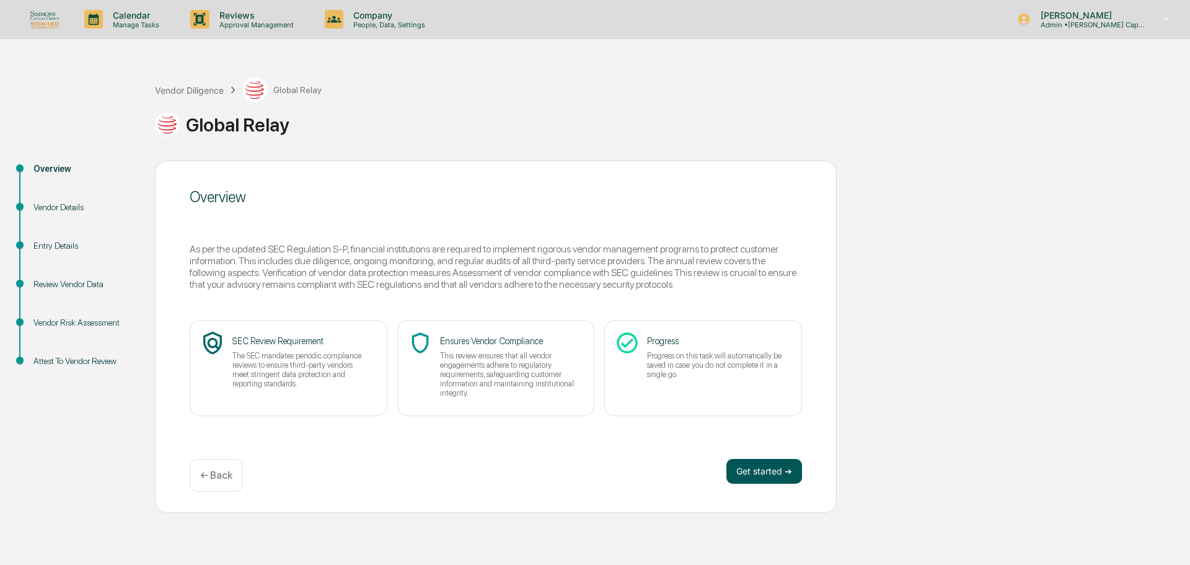
click at [787, 471] on button "Get started ➔" at bounding box center [764, 471] width 76 height 25
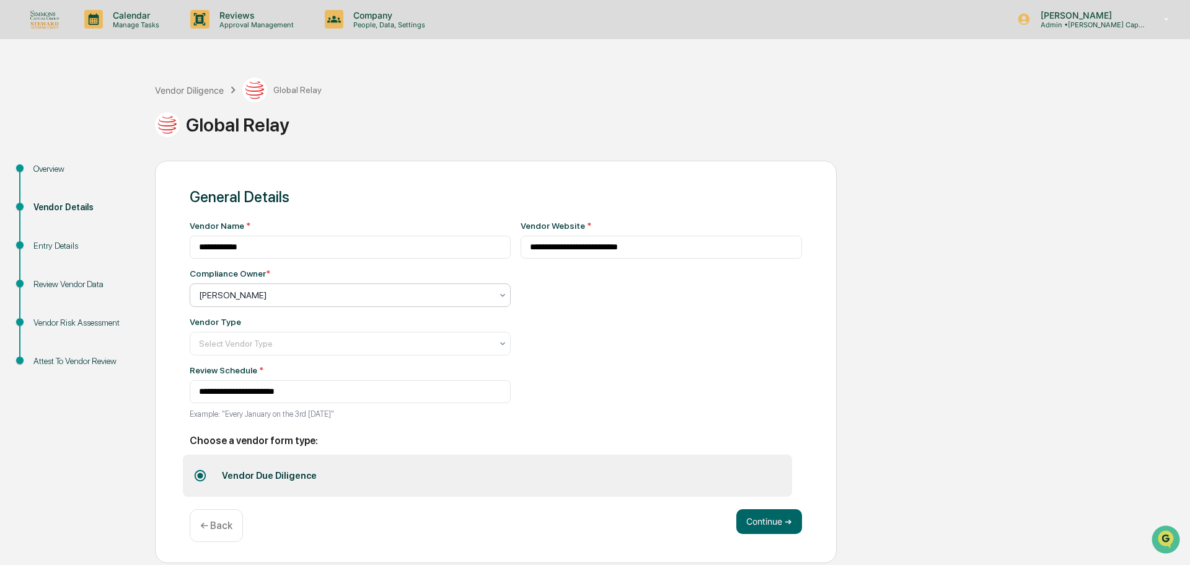
click at [338, 303] on div "[PERSON_NAME]" at bounding box center [345, 294] width 305 height 17
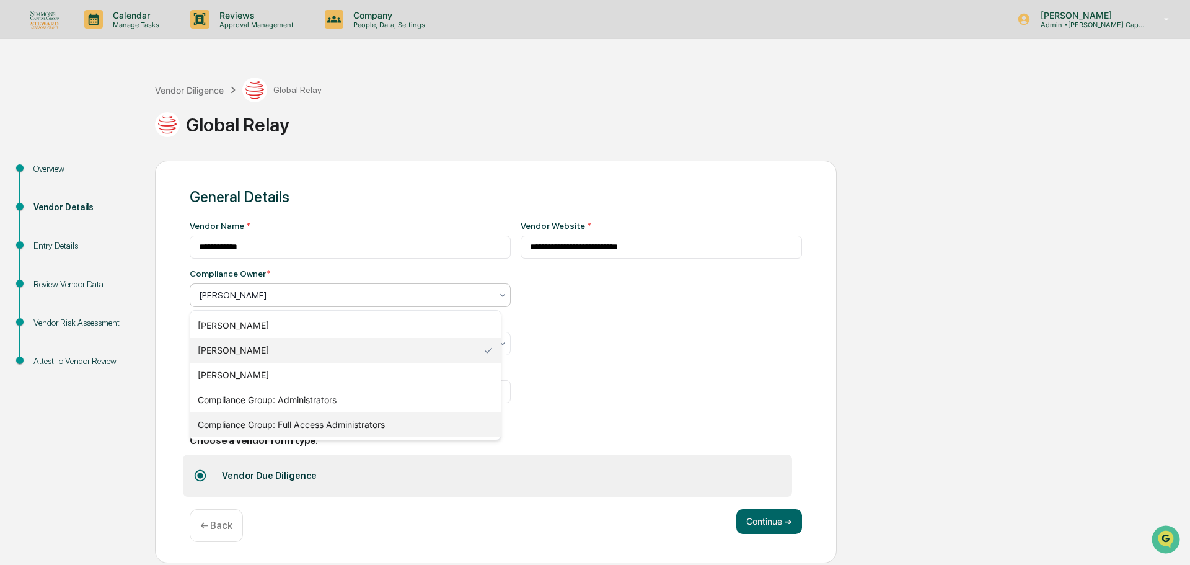
click at [311, 421] on div "Compliance Group: Full Access Administrators" at bounding box center [345, 424] width 311 height 25
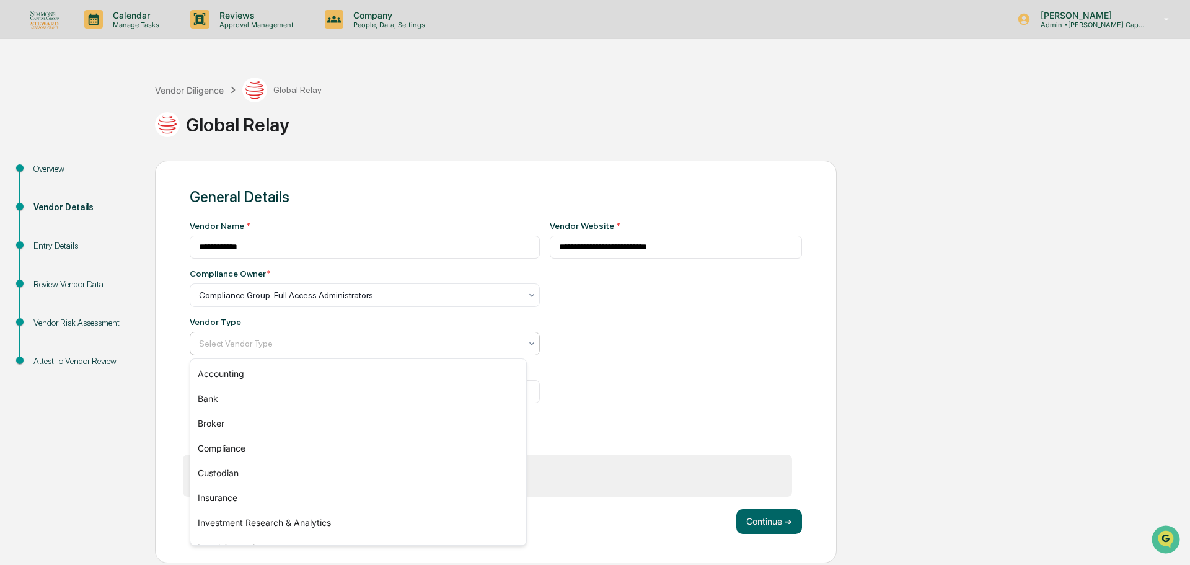
click at [289, 351] on div "Select Vendor Type" at bounding box center [360, 343] width 334 height 17
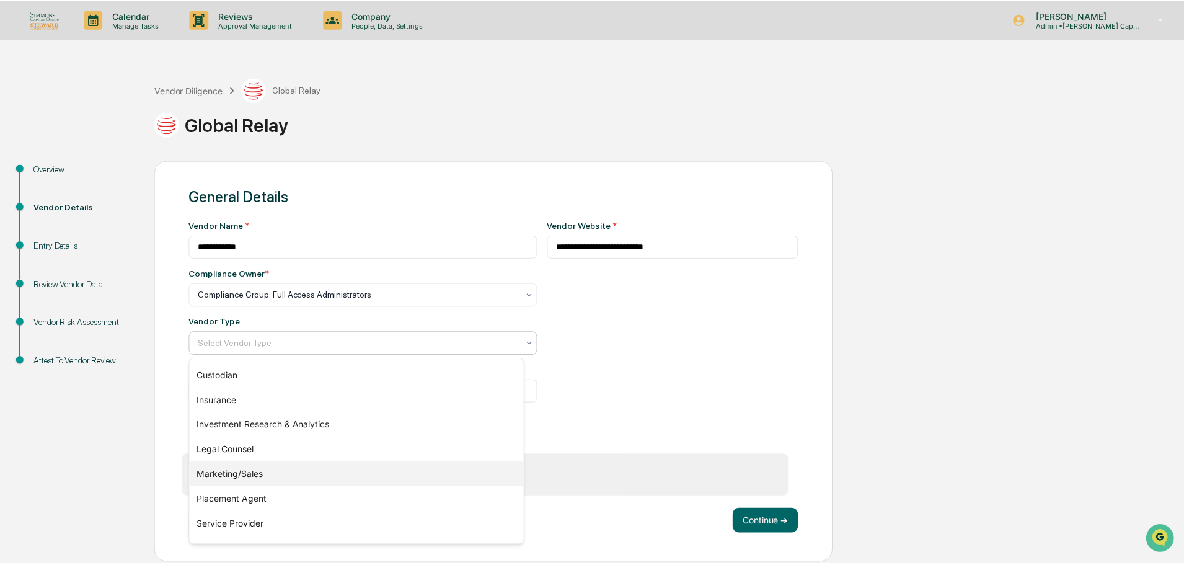
scroll to position [79, 0]
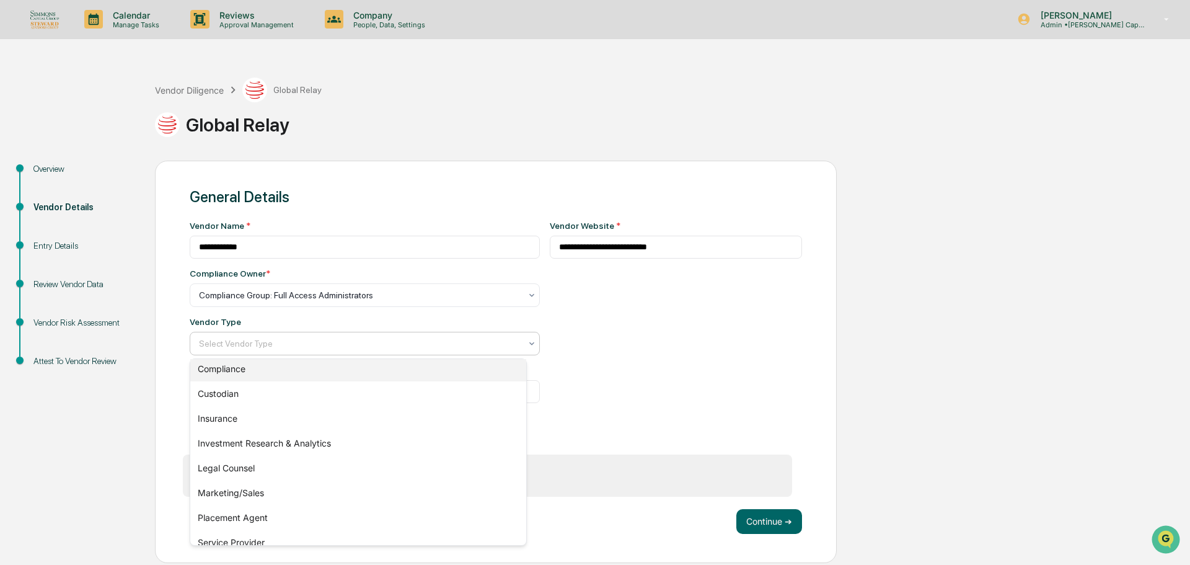
click at [242, 366] on div "Compliance" at bounding box center [358, 368] width 336 height 25
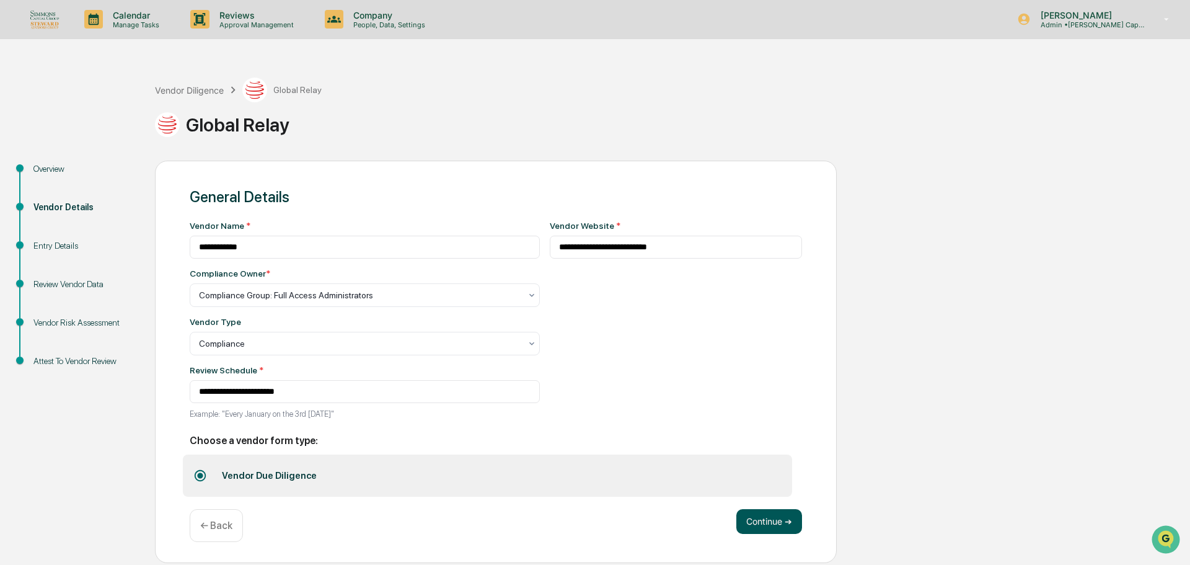
click at [754, 521] on button "Continue ➔" at bounding box center [769, 521] width 66 height 25
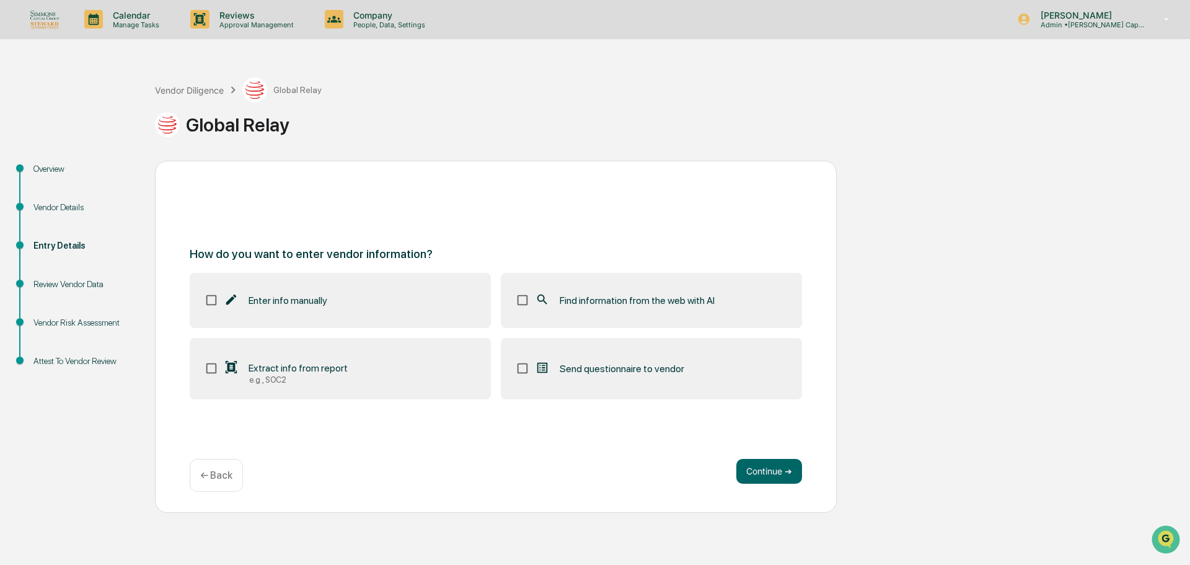
click at [643, 294] on span "Find information from the web with AI" at bounding box center [637, 300] width 155 height 12
click at [779, 476] on button "Continue ➔" at bounding box center [769, 471] width 66 height 25
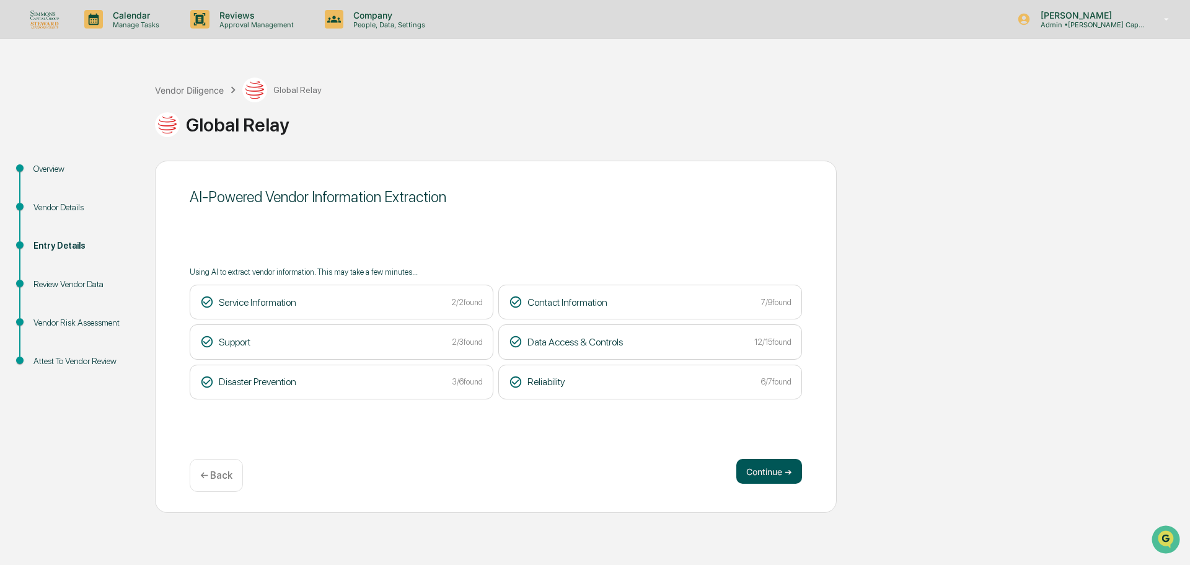
click at [782, 470] on button "Continue ➔" at bounding box center [769, 471] width 66 height 25
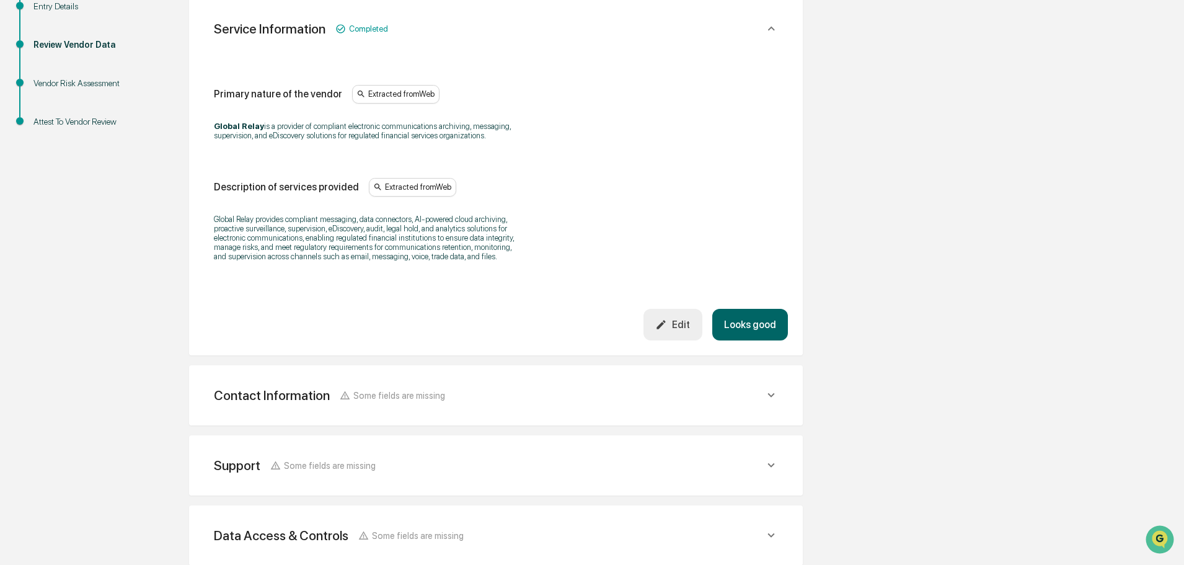
scroll to position [446, 0]
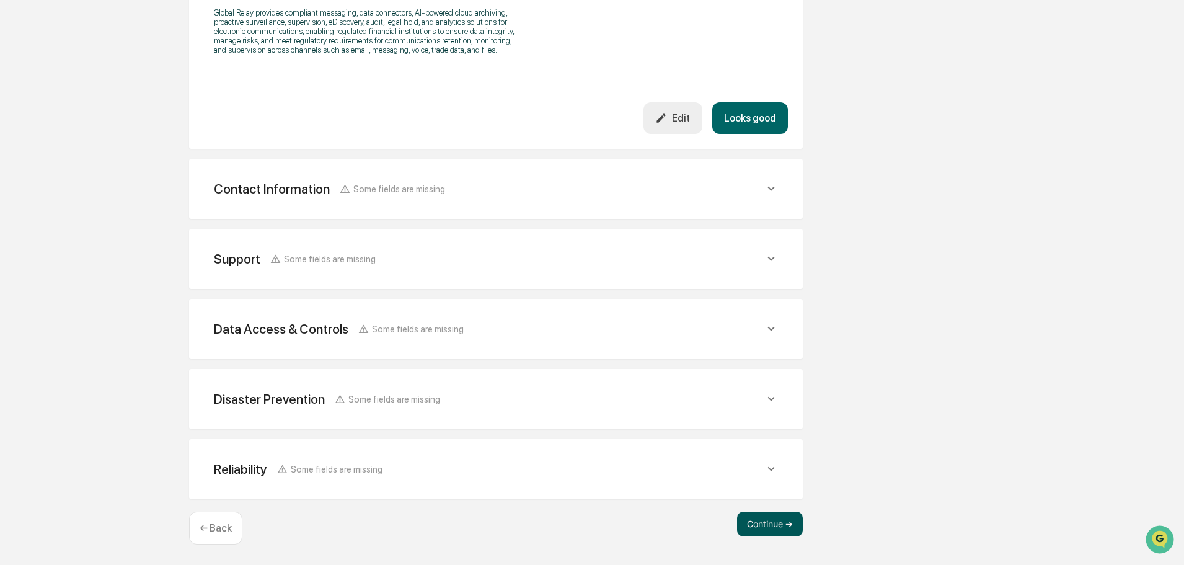
click at [790, 519] on button "Continue ➔" at bounding box center [770, 523] width 66 height 25
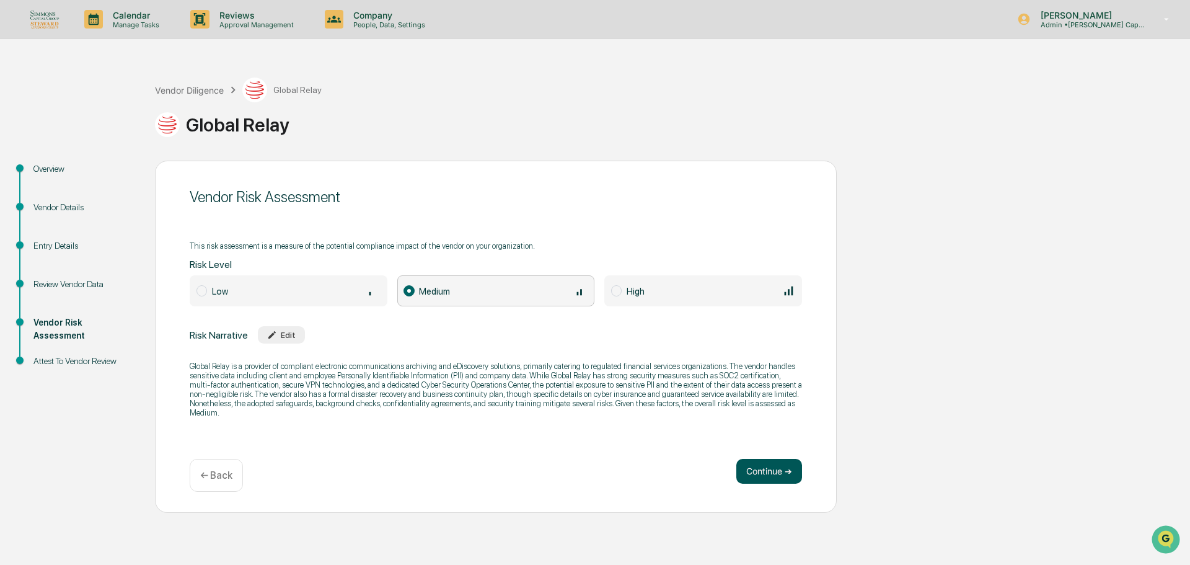
click at [768, 475] on button "Continue ➔" at bounding box center [769, 471] width 66 height 25
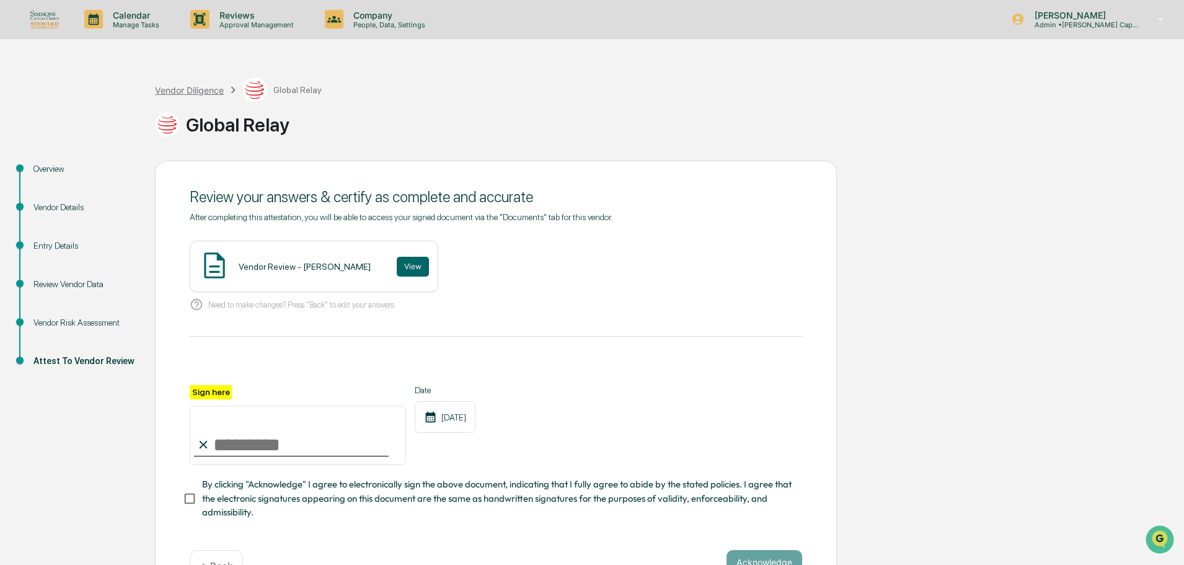
click at [203, 91] on div "Vendor Diligence" at bounding box center [189, 90] width 69 height 11
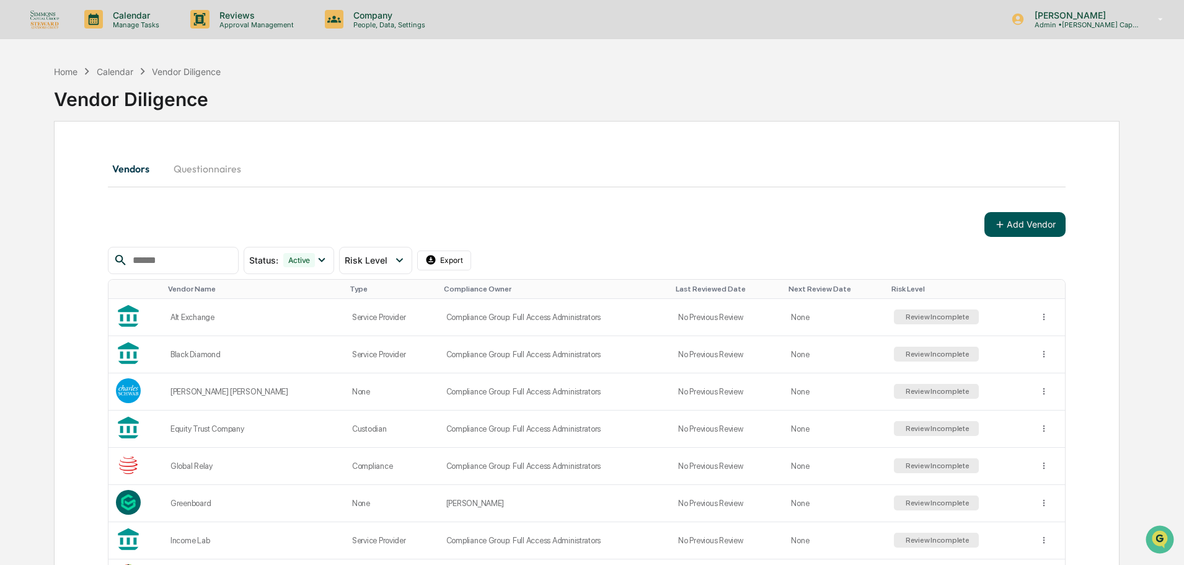
click at [1027, 226] on button "Add Vendor" at bounding box center [1024, 224] width 81 height 25
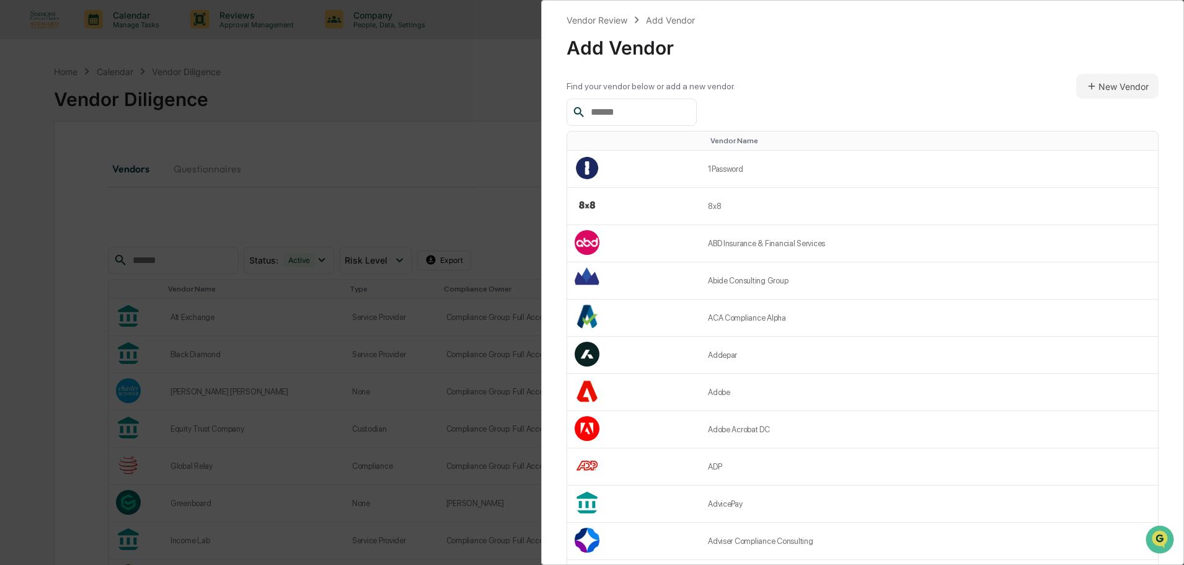
click at [594, 109] on input "text" at bounding box center [638, 112] width 105 height 16
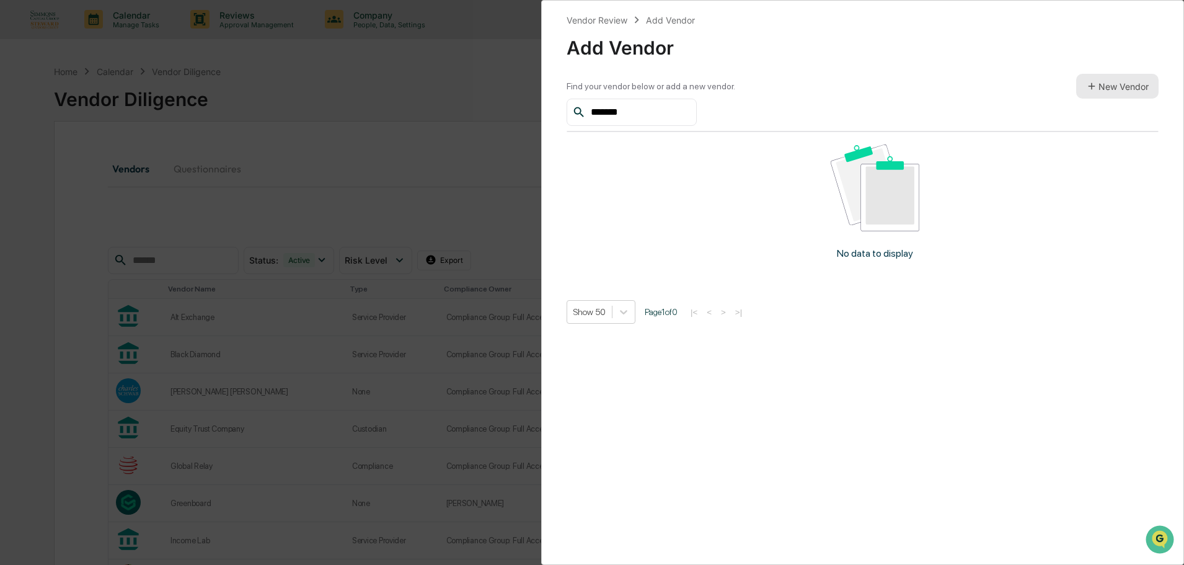
type input "*******"
click at [1130, 77] on button "New Vendor" at bounding box center [1117, 86] width 82 height 25
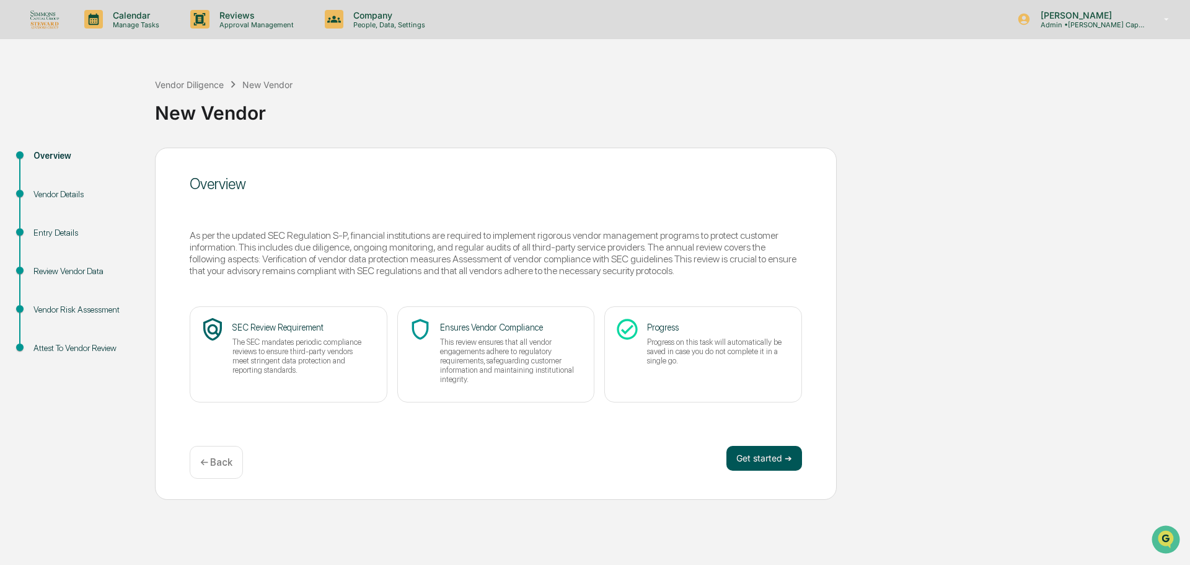
click at [766, 463] on button "Get started ➔" at bounding box center [764, 458] width 76 height 25
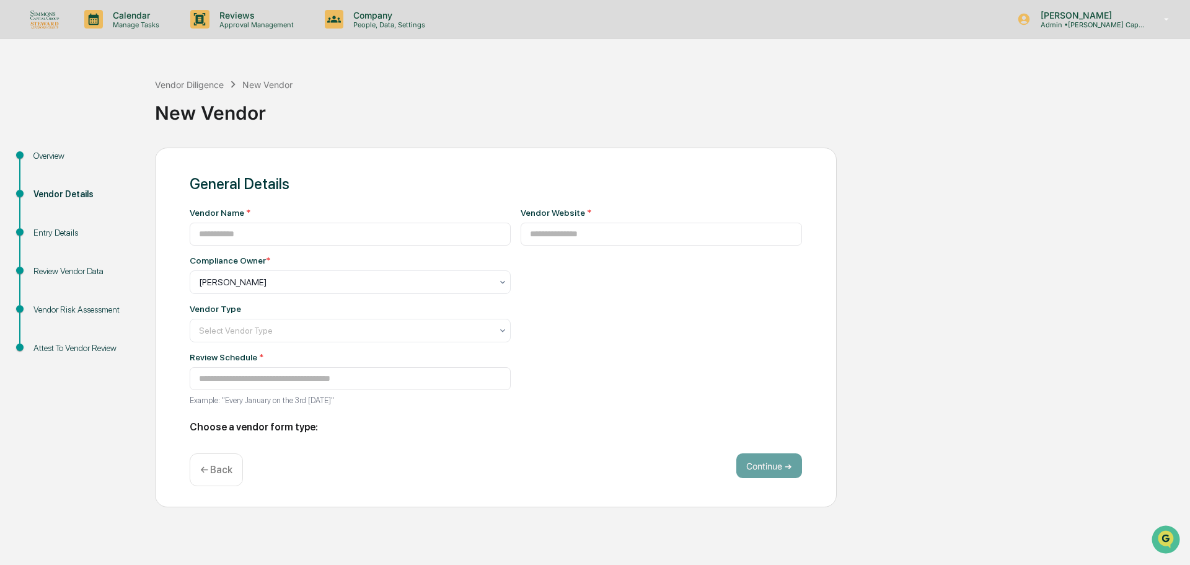
type input "**********"
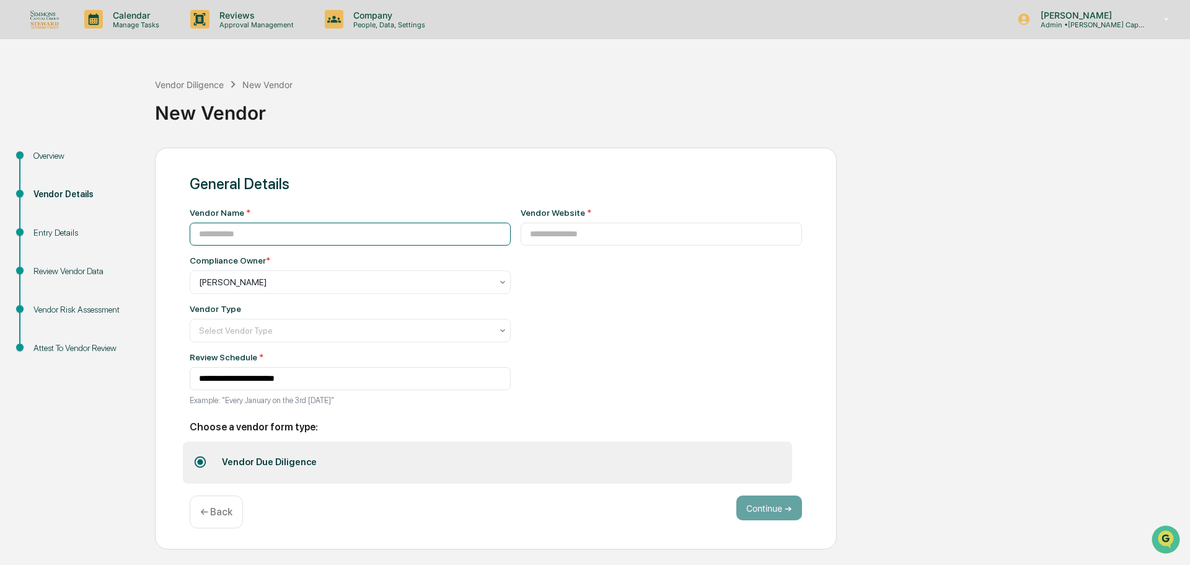
click at [285, 234] on input at bounding box center [350, 234] width 321 height 23
type input "**********"
click at [606, 228] on input at bounding box center [662, 234] width 282 height 23
paste input "**********"
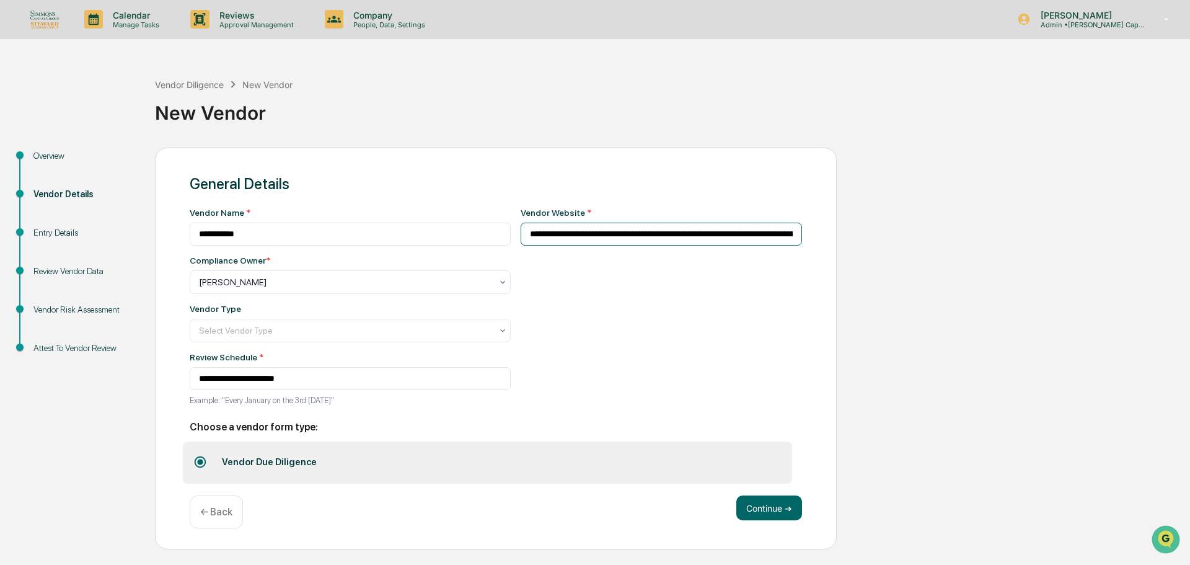
scroll to position [0, 2405]
type input "**********"
click at [343, 328] on div at bounding box center [299, 330] width 200 height 12
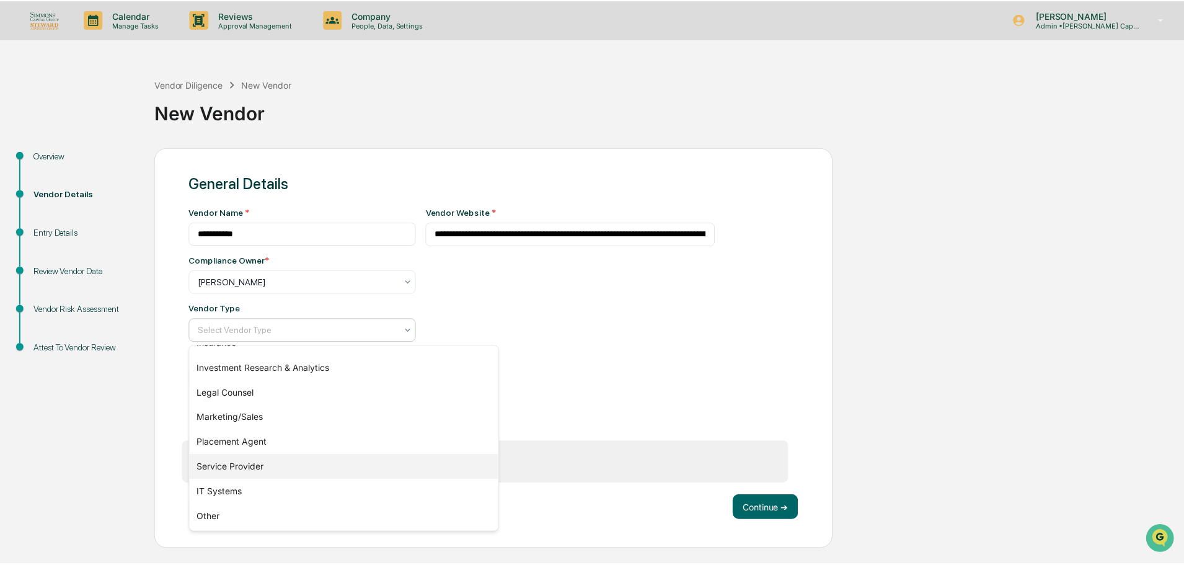
scroll to position [79, 0]
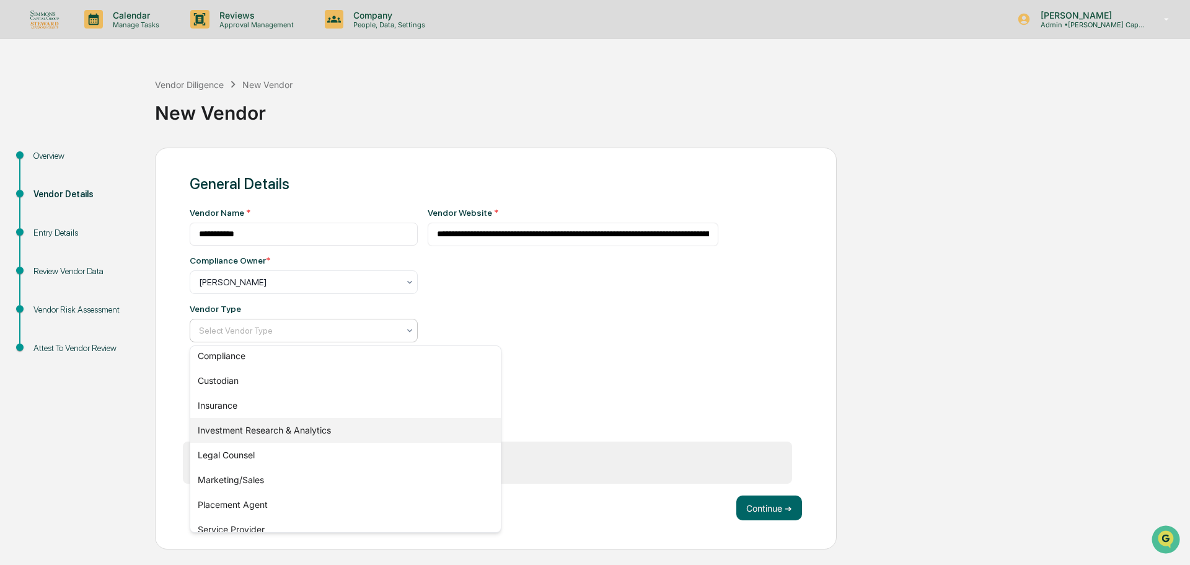
click at [317, 432] on div "Investment Research & Analytics" at bounding box center [345, 430] width 311 height 25
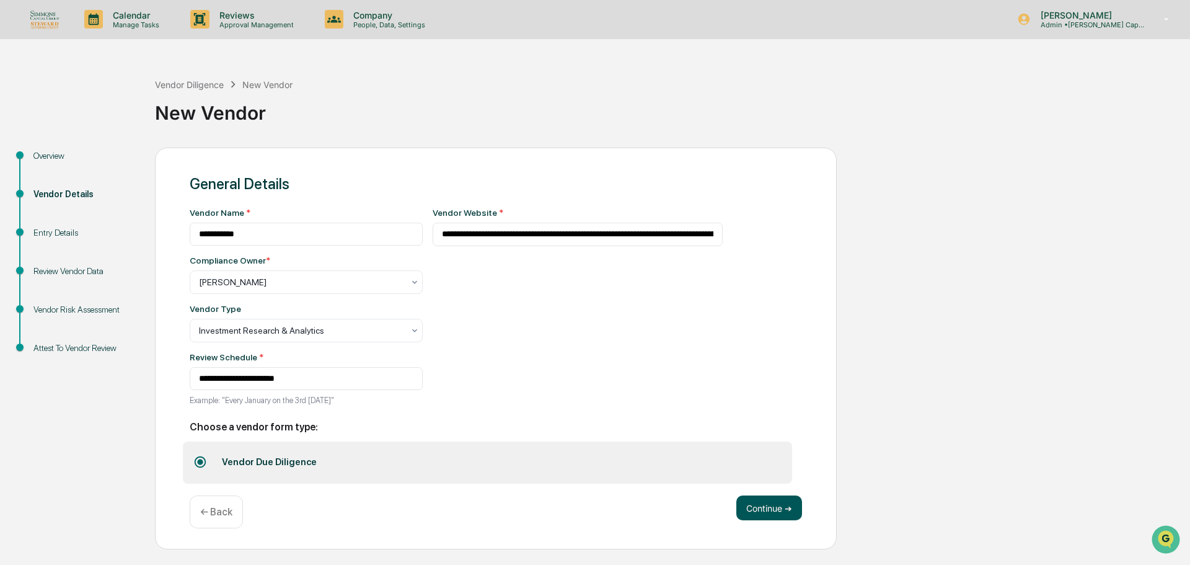
click at [763, 510] on button "Continue ➔" at bounding box center [769, 507] width 66 height 25
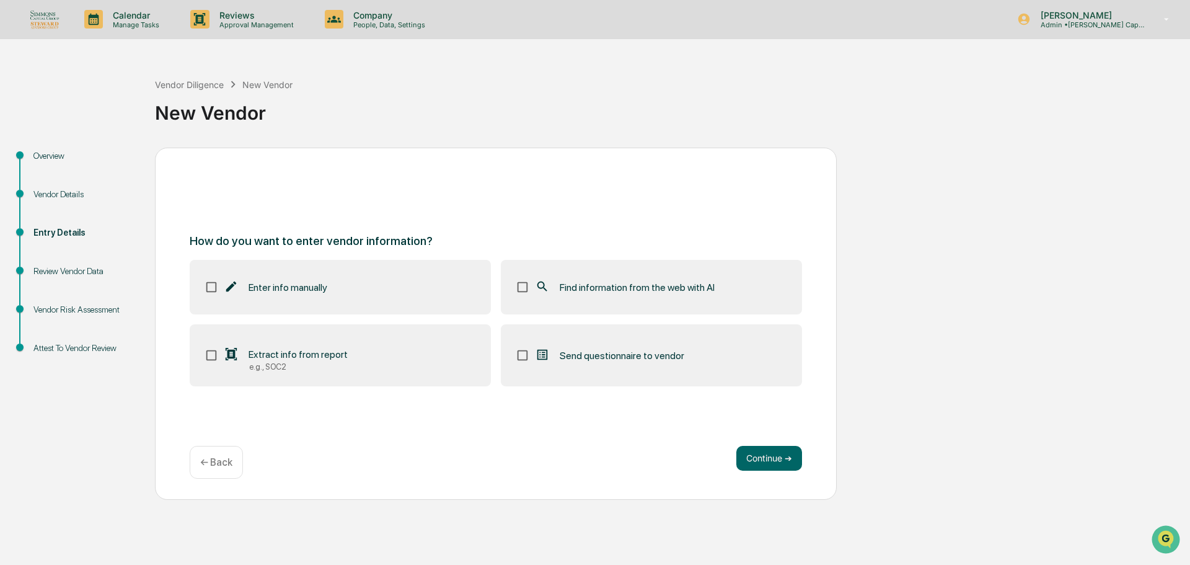
click at [216, 459] on p "← Back" at bounding box center [216, 462] width 32 height 12
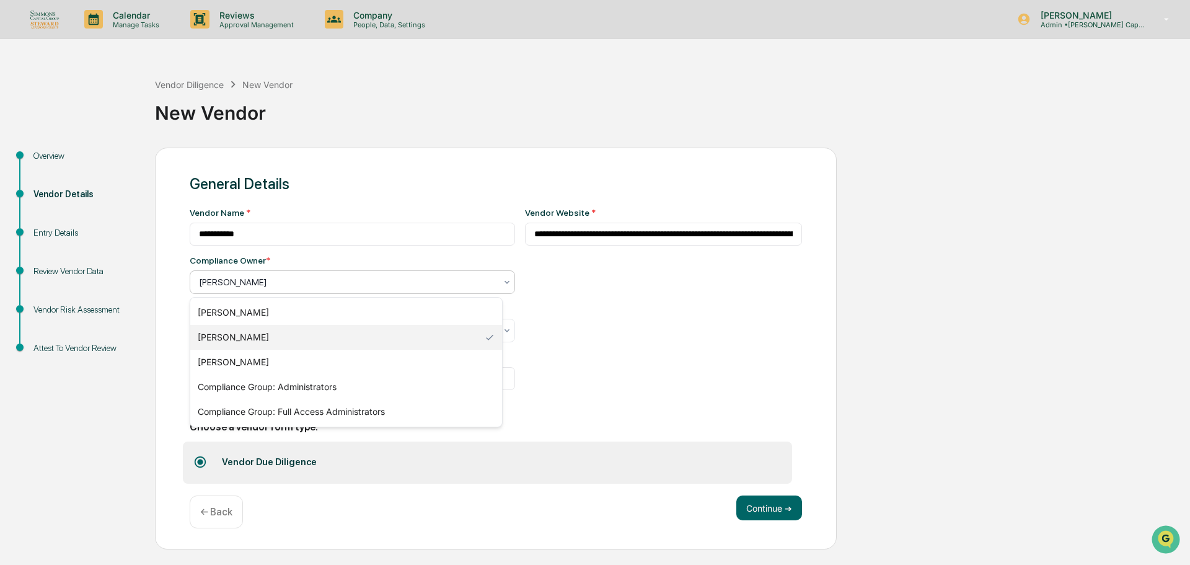
click at [226, 289] on div "[PERSON_NAME]" at bounding box center [347, 281] width 309 height 17
click at [273, 416] on div "Compliance Group: Full Access Administrators" at bounding box center [346, 411] width 312 height 25
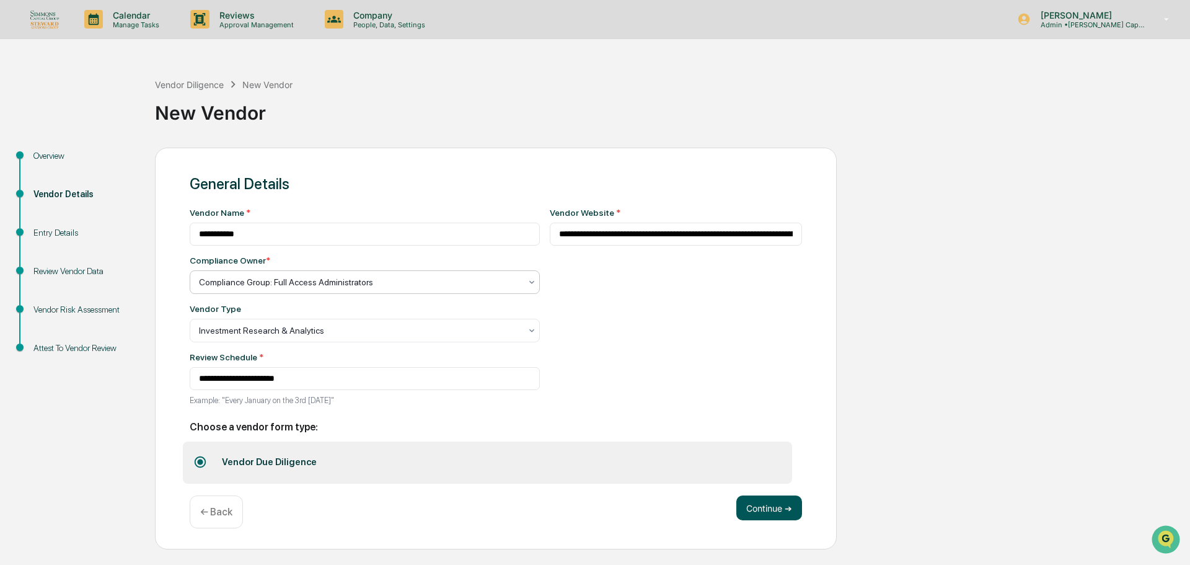
click at [766, 516] on button "Continue ➔" at bounding box center [769, 507] width 66 height 25
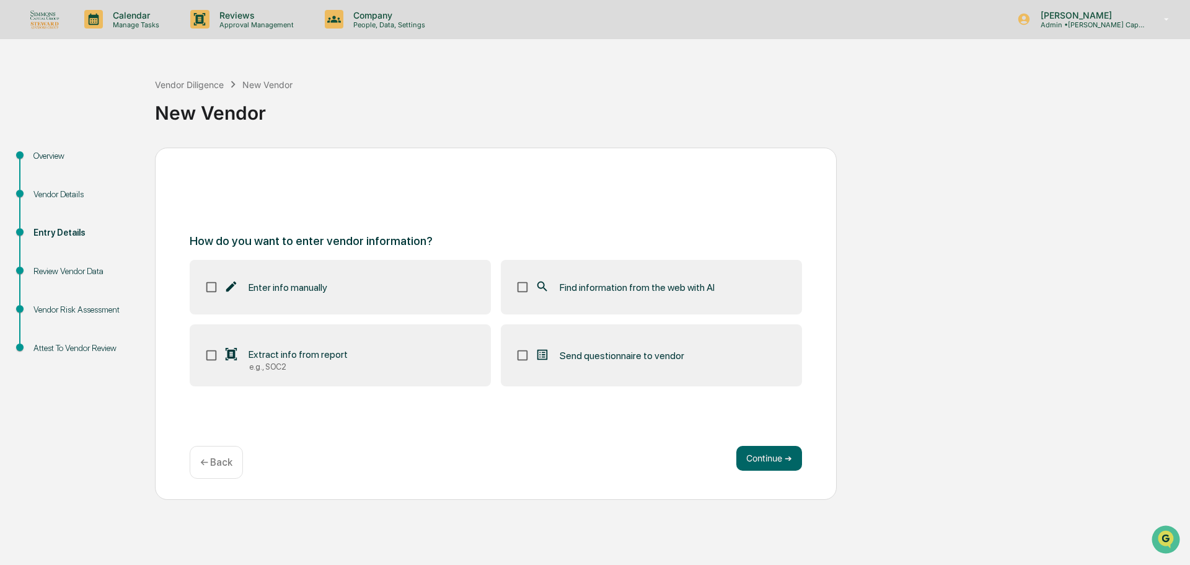
click at [651, 281] on span "Find information from the web with AI" at bounding box center [637, 287] width 155 height 12
click at [759, 460] on button "Continue ➔" at bounding box center [769, 458] width 66 height 25
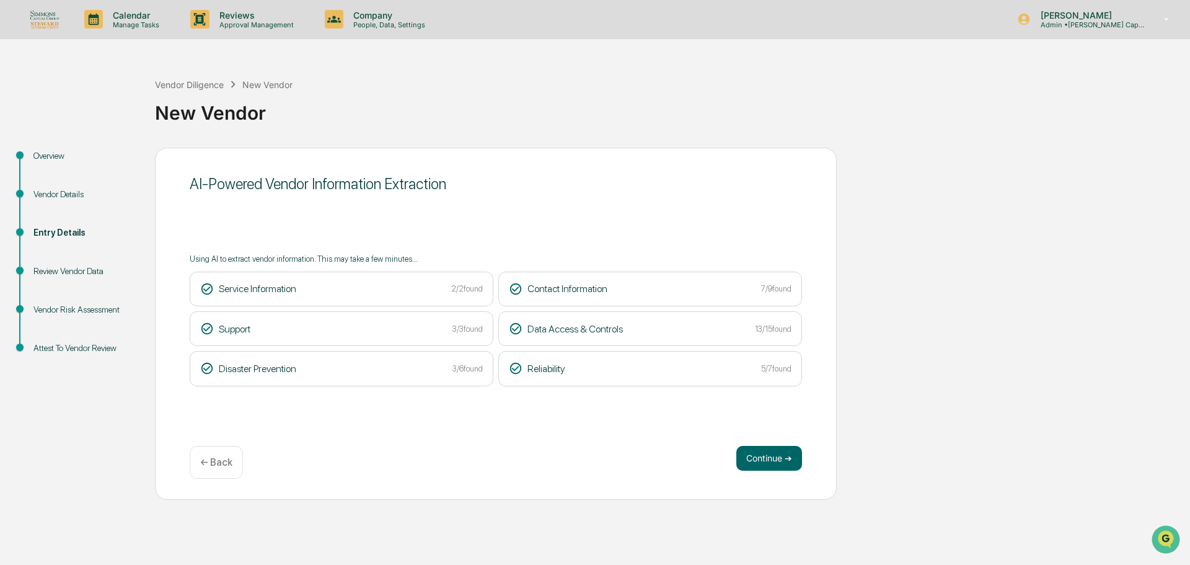
drag, startPoint x: 759, startPoint y: 460, endPoint x: 813, endPoint y: 436, distance: 59.1
click at [777, 453] on button "Continue ➔" at bounding box center [769, 458] width 66 height 25
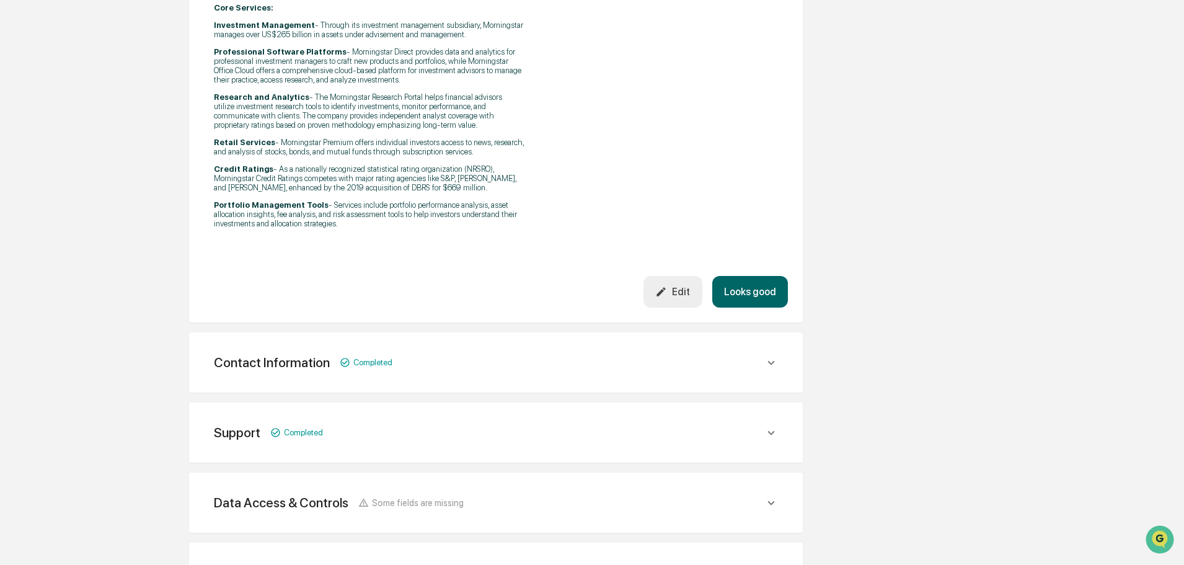
scroll to position [637, 0]
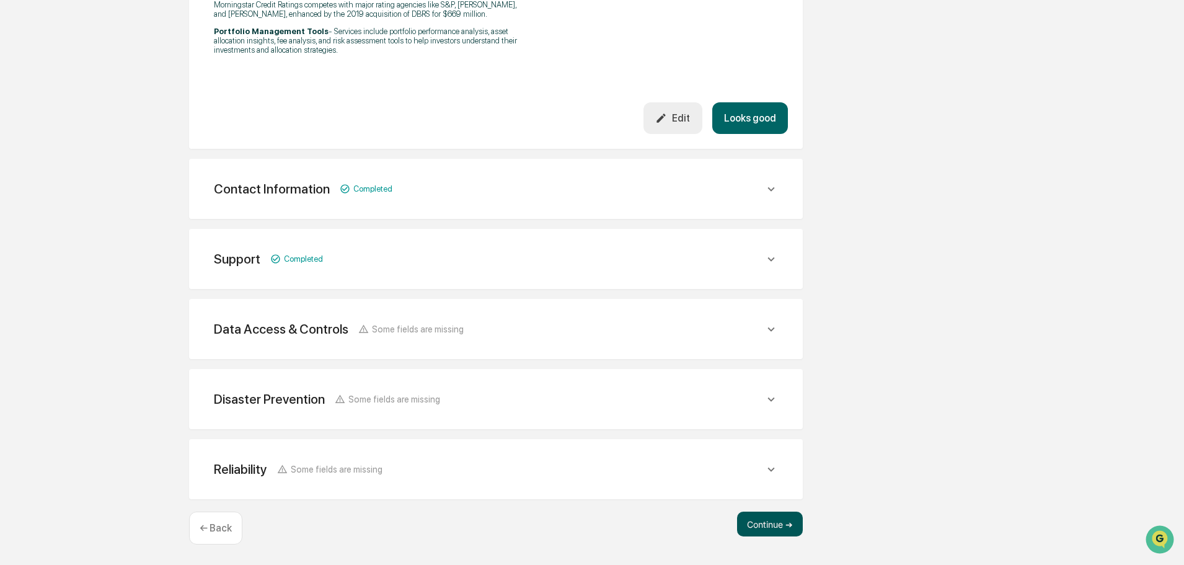
click at [781, 524] on button "Continue ➔" at bounding box center [770, 523] width 66 height 25
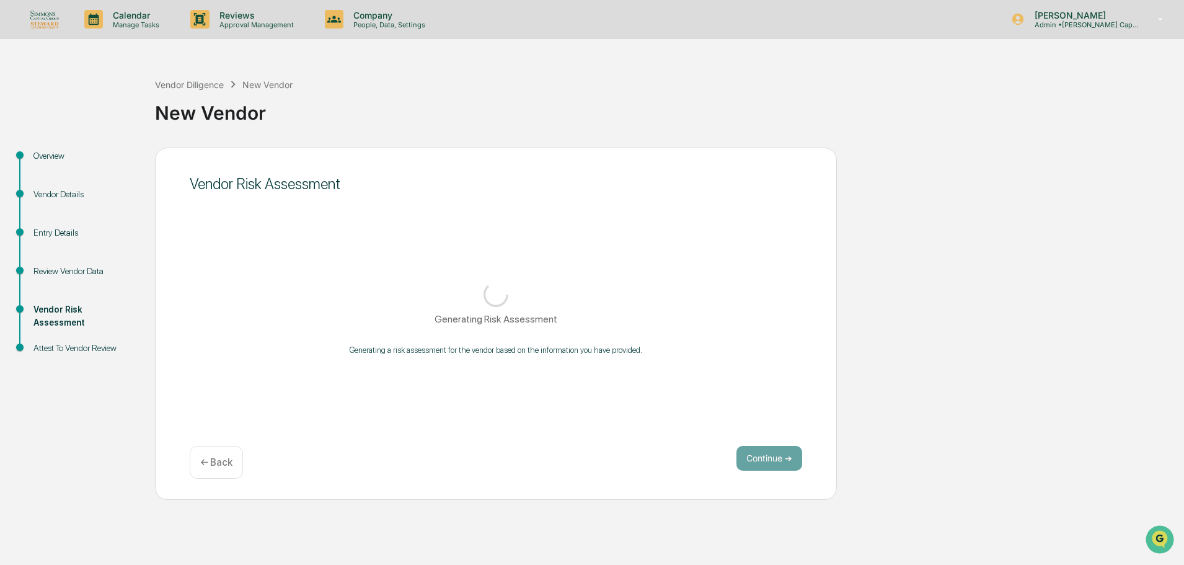
scroll to position [0, 0]
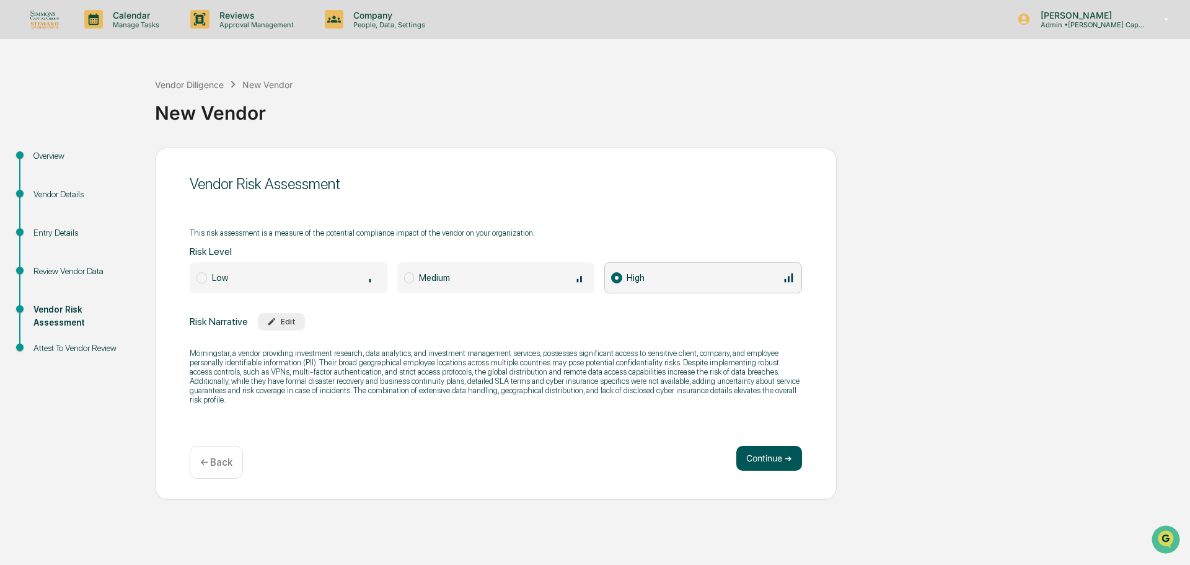
click at [775, 464] on button "Continue ➔" at bounding box center [769, 458] width 66 height 25
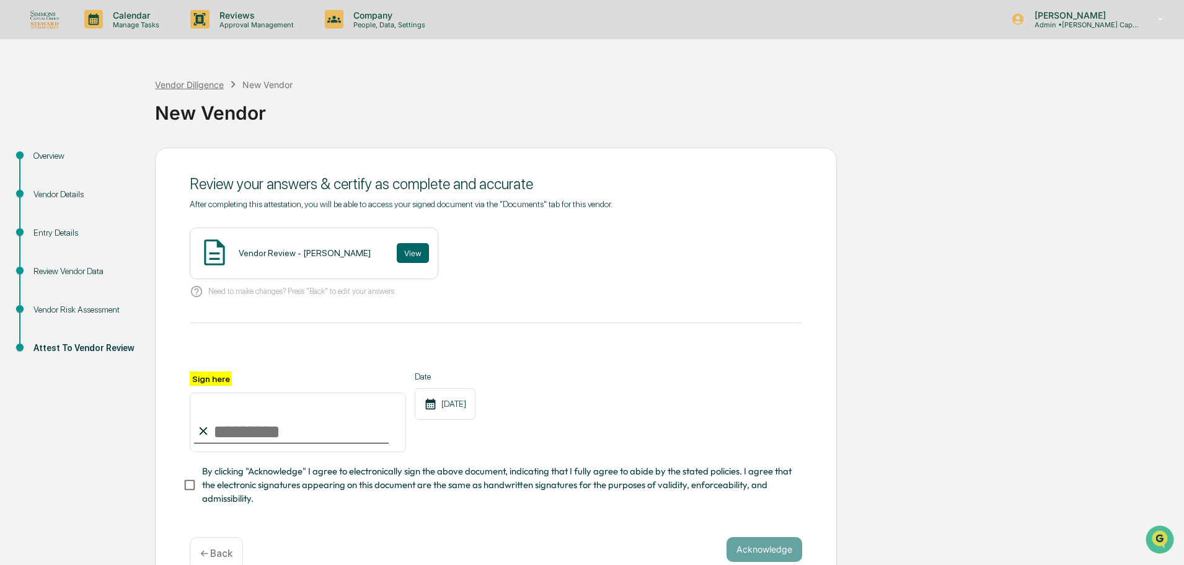
click at [202, 83] on div "Vendor Diligence" at bounding box center [189, 84] width 69 height 11
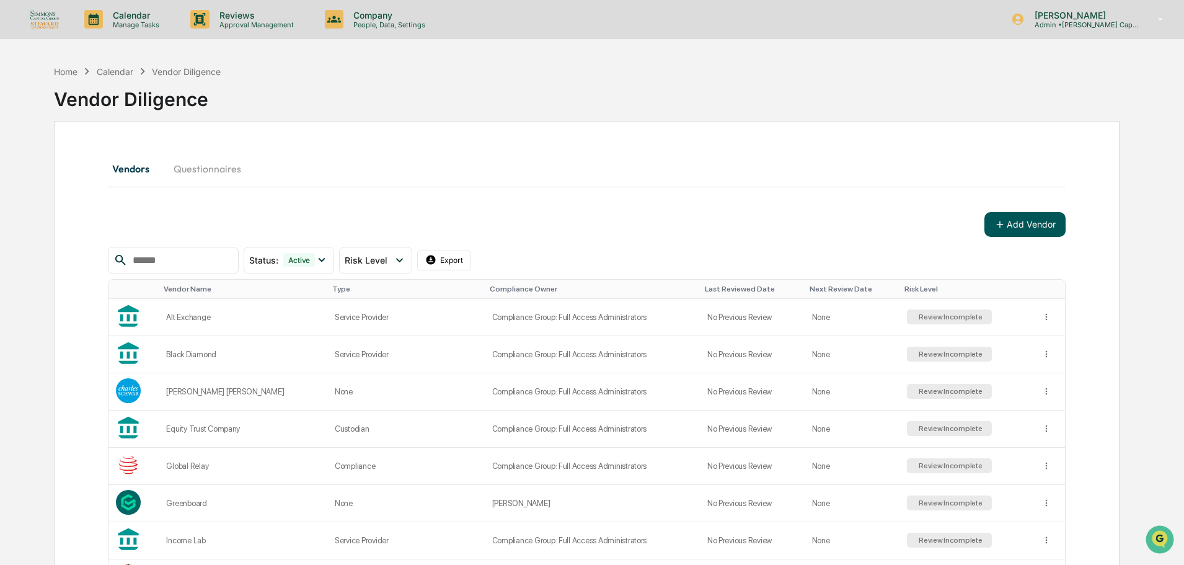
click at [1044, 221] on button "Add Vendor" at bounding box center [1024, 224] width 81 height 25
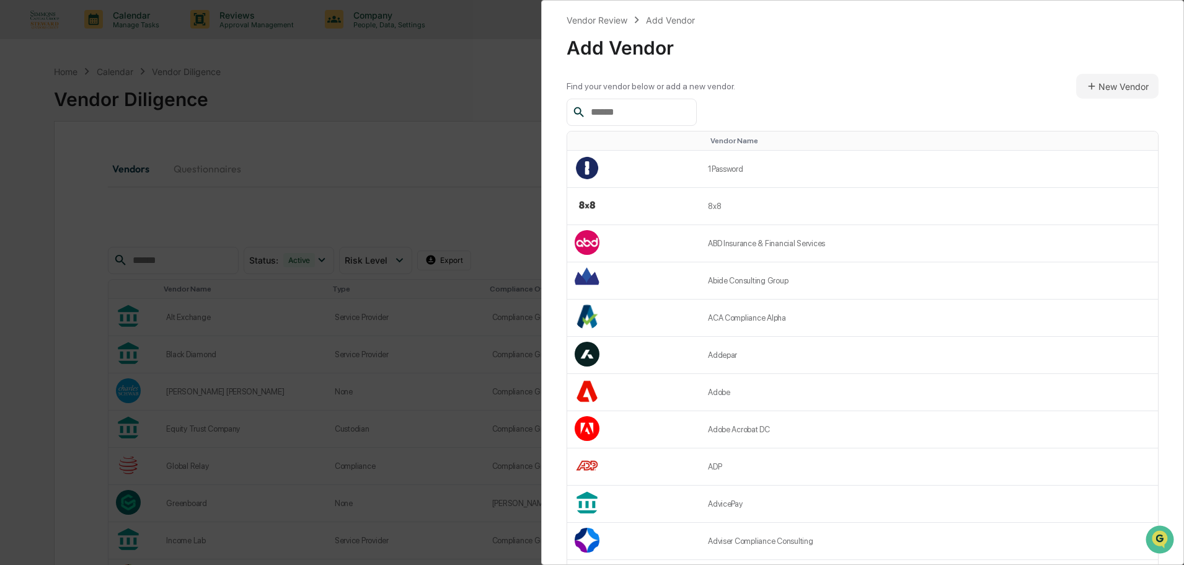
click at [636, 112] on input "text" at bounding box center [638, 112] width 105 height 16
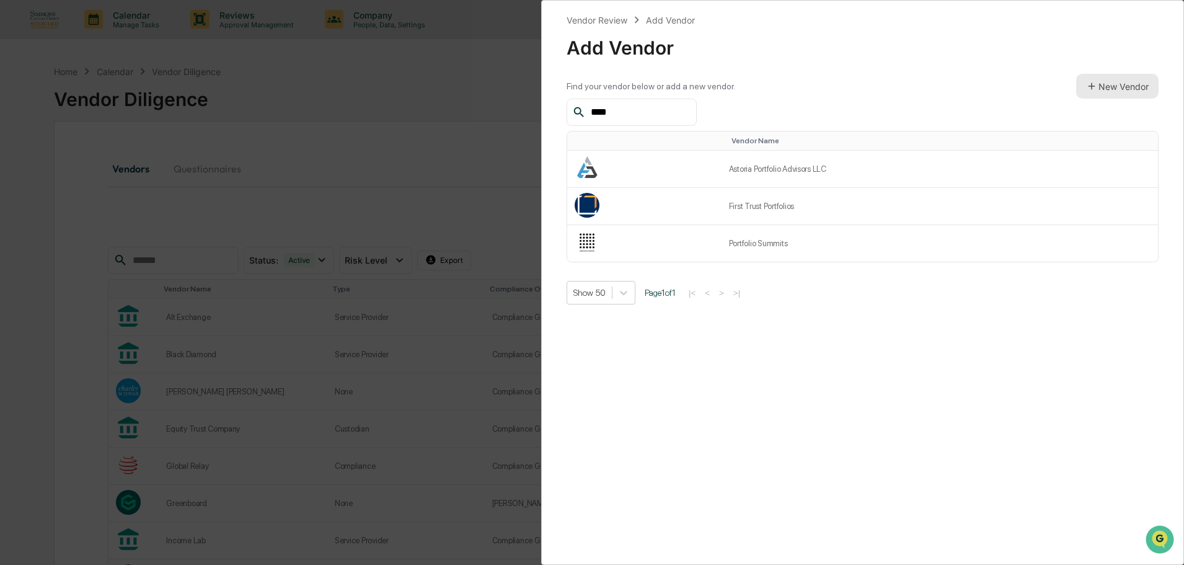
type input "****"
click at [1129, 89] on button "New Vendor" at bounding box center [1117, 86] width 82 height 25
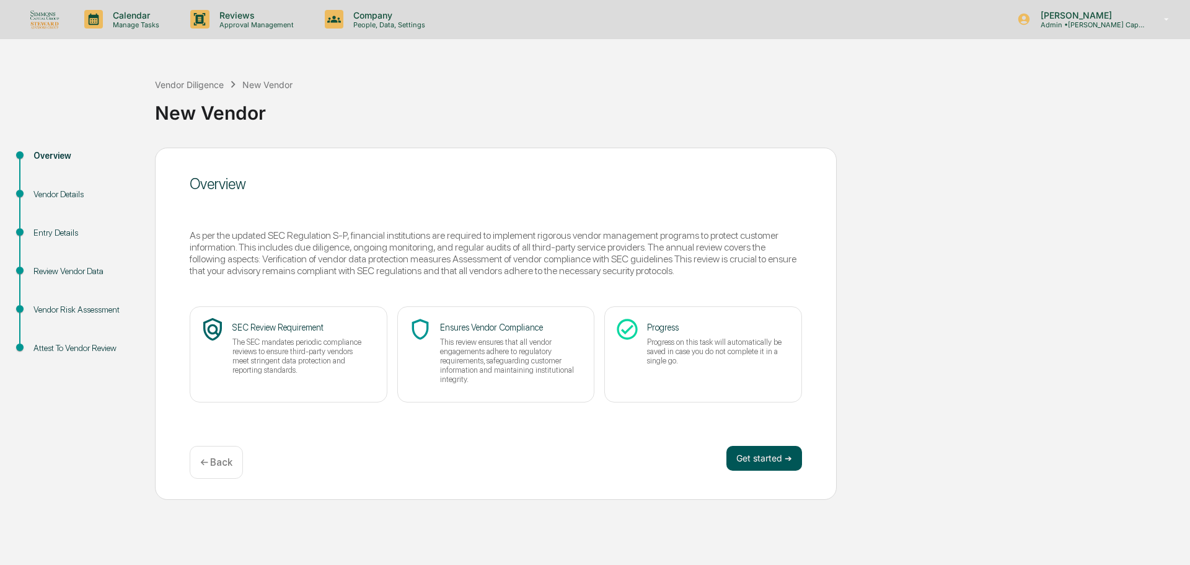
click at [772, 456] on button "Get started ➔" at bounding box center [764, 458] width 76 height 25
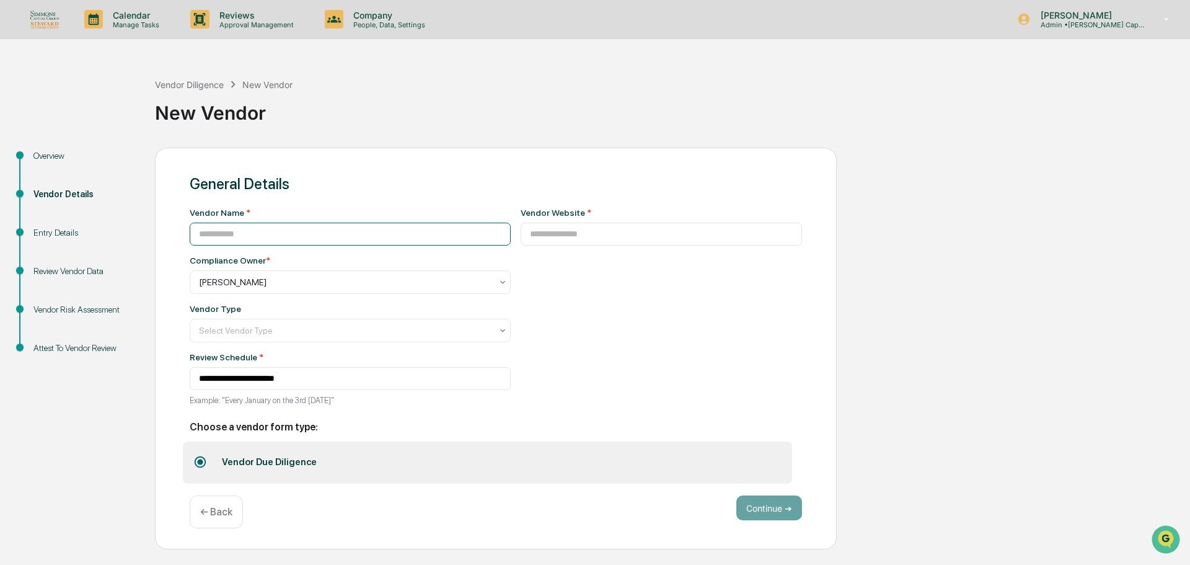
click at [250, 235] on input at bounding box center [350, 234] width 321 height 23
type input "**********"
click at [544, 236] on input at bounding box center [662, 234] width 282 height 23
paste input "**********"
type input "**********"
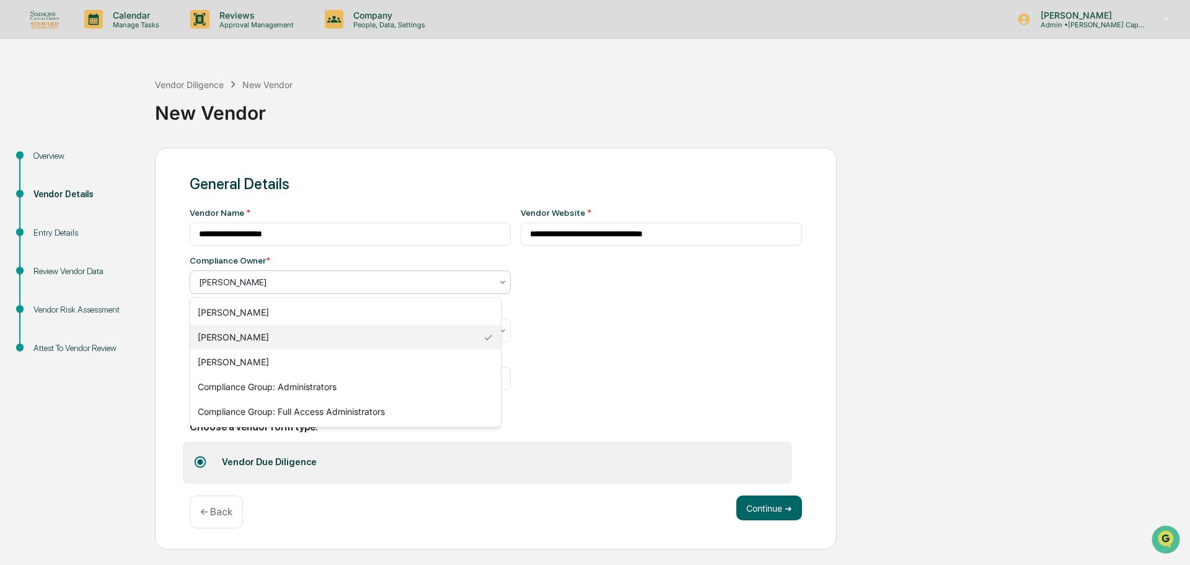
click at [338, 278] on div at bounding box center [345, 282] width 293 height 12
click at [318, 407] on div "Compliance Group: Full Access Administrators" at bounding box center [345, 411] width 311 height 25
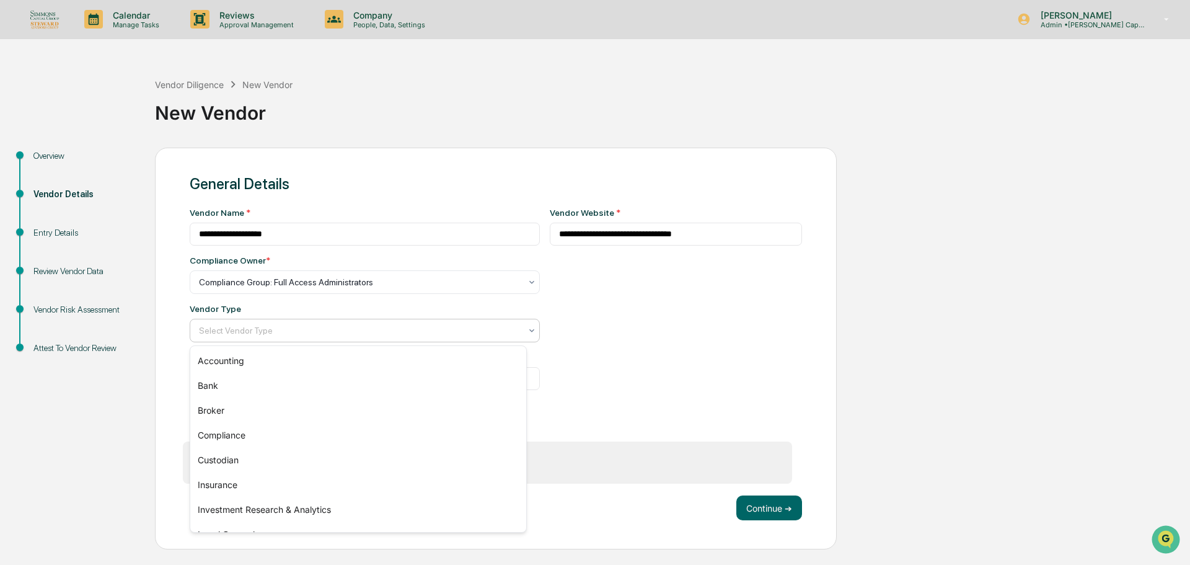
click at [317, 337] on div at bounding box center [360, 330] width 322 height 12
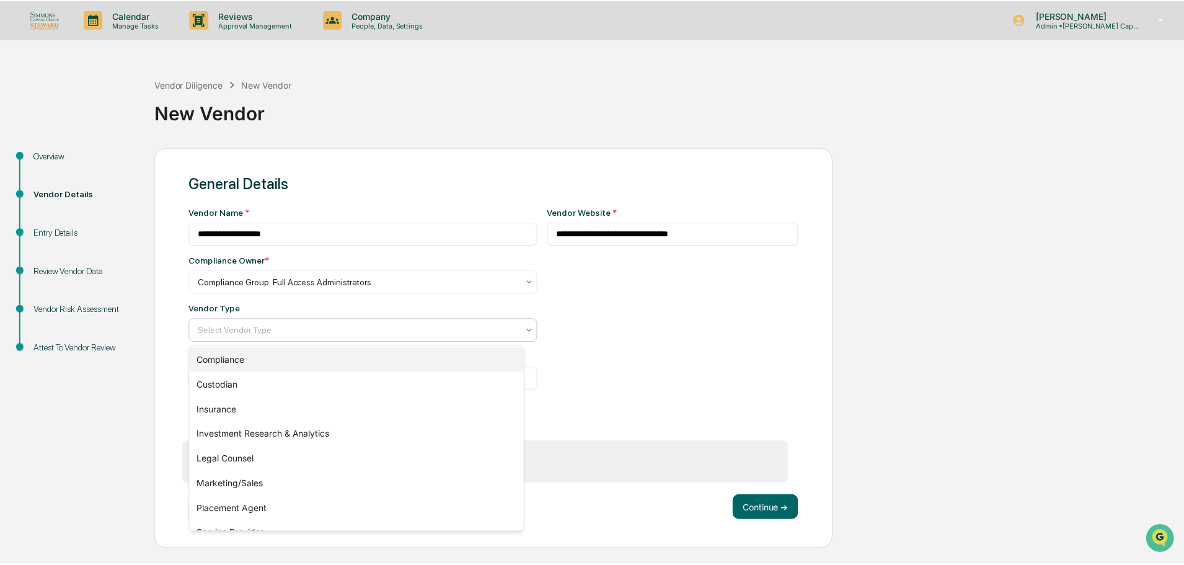
scroll to position [141, 0]
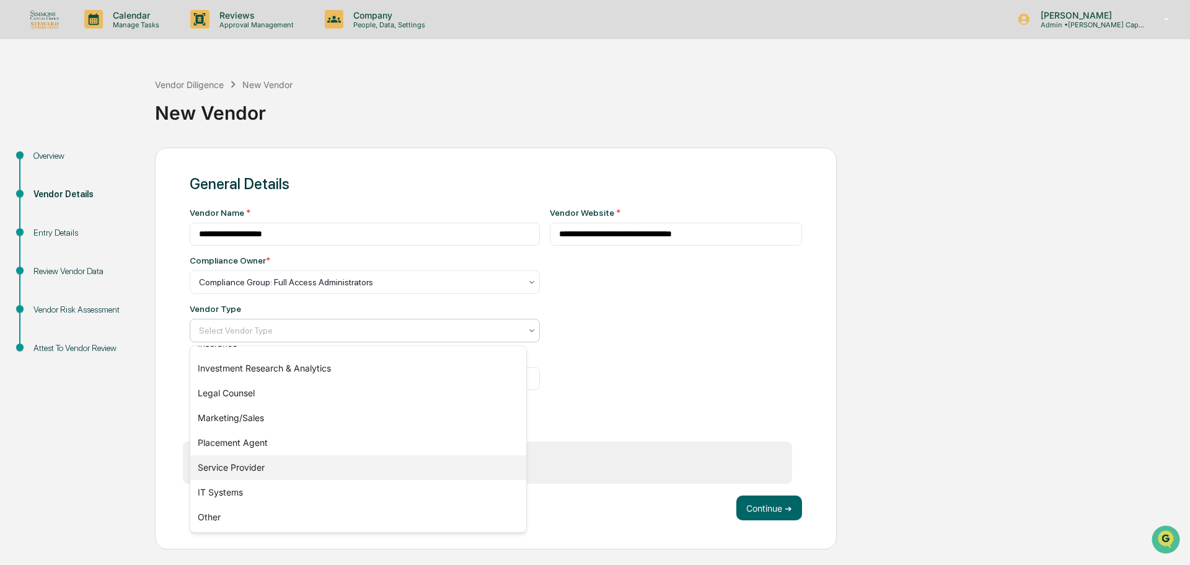
click at [315, 457] on div "Service Provider" at bounding box center [358, 467] width 336 height 25
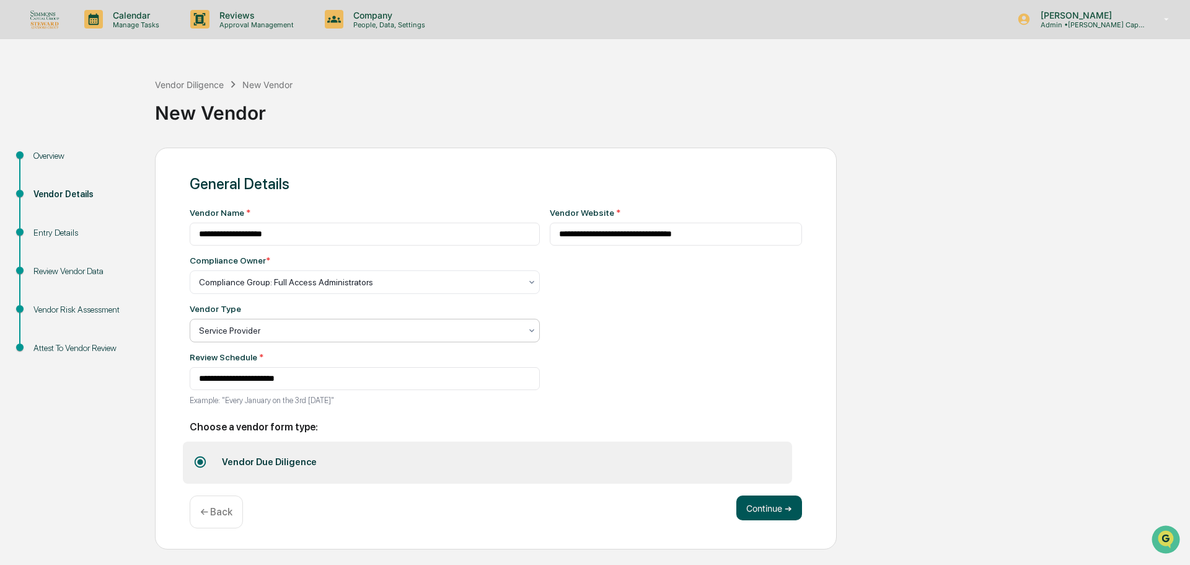
click at [766, 501] on button "Continue ➔" at bounding box center [769, 507] width 66 height 25
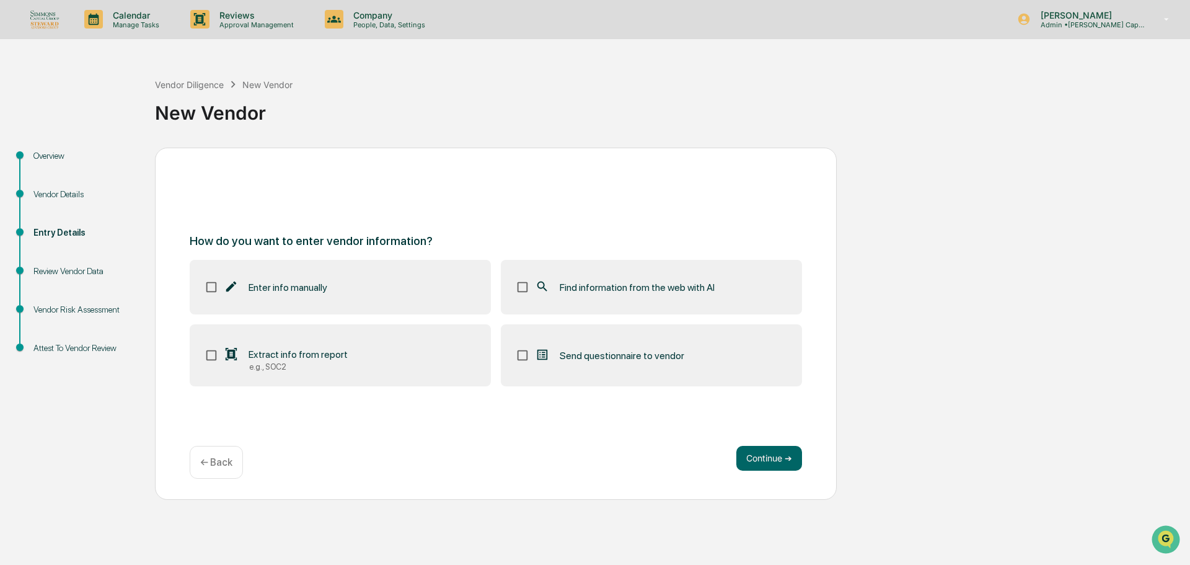
click at [692, 287] on span "Find information from the web with AI" at bounding box center [637, 287] width 155 height 12
click at [787, 464] on button "Continue ➔" at bounding box center [769, 458] width 66 height 25
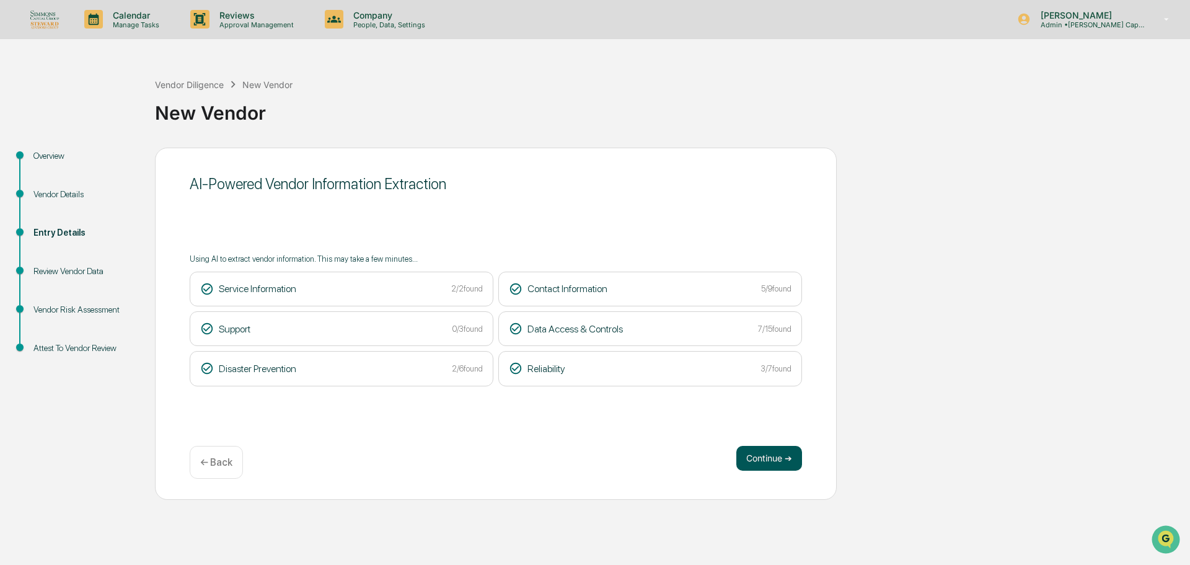
click at [795, 456] on button "Continue ➔" at bounding box center [769, 458] width 66 height 25
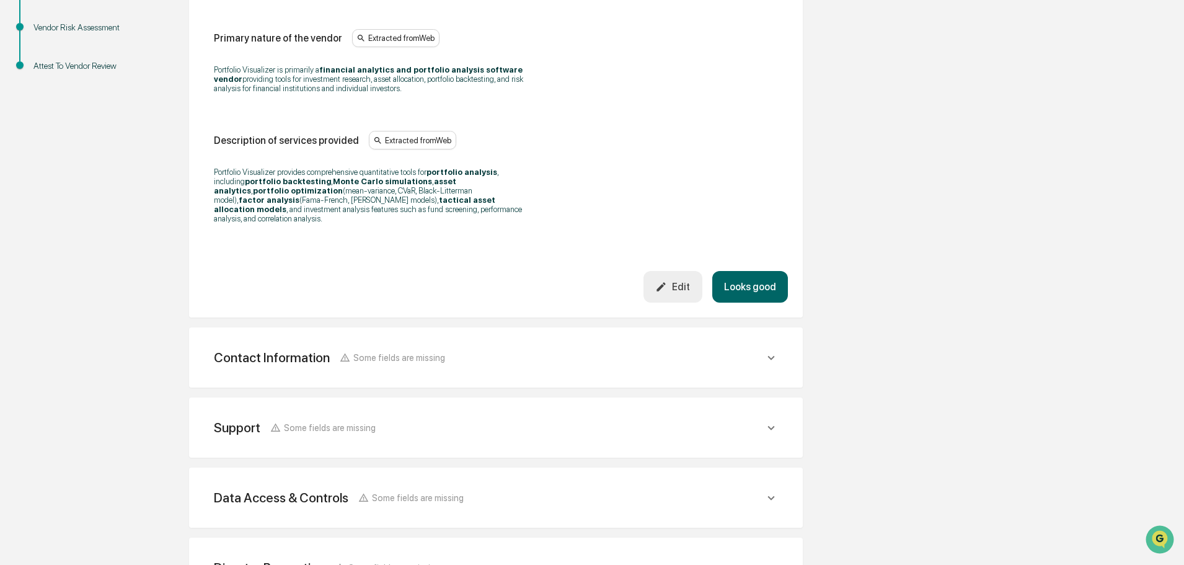
scroll to position [441, 0]
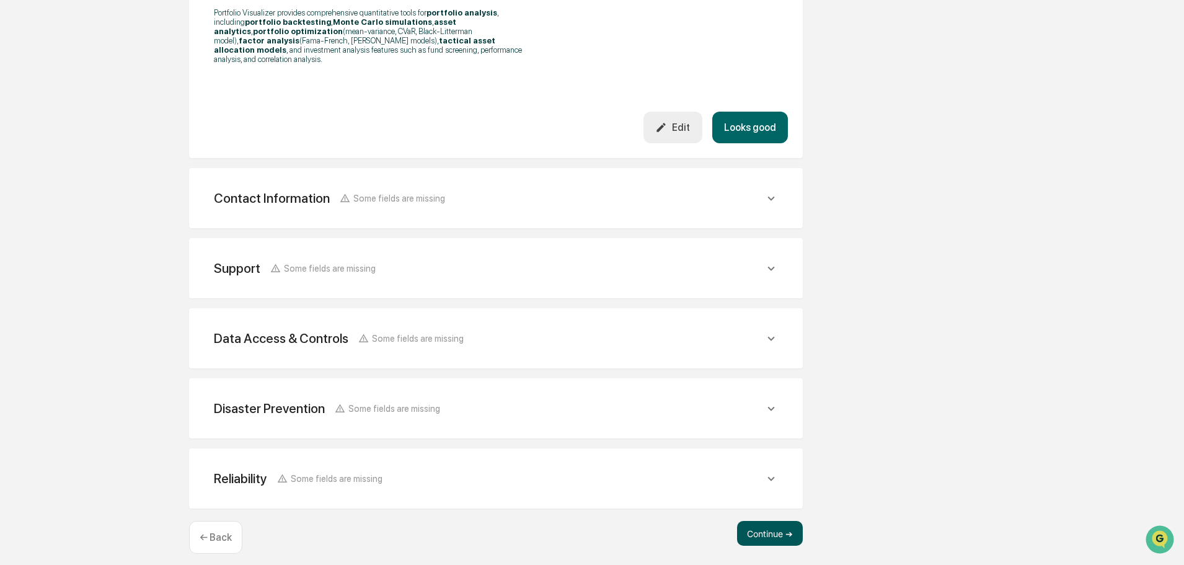
click at [763, 521] on button "Continue ➔" at bounding box center [770, 533] width 66 height 25
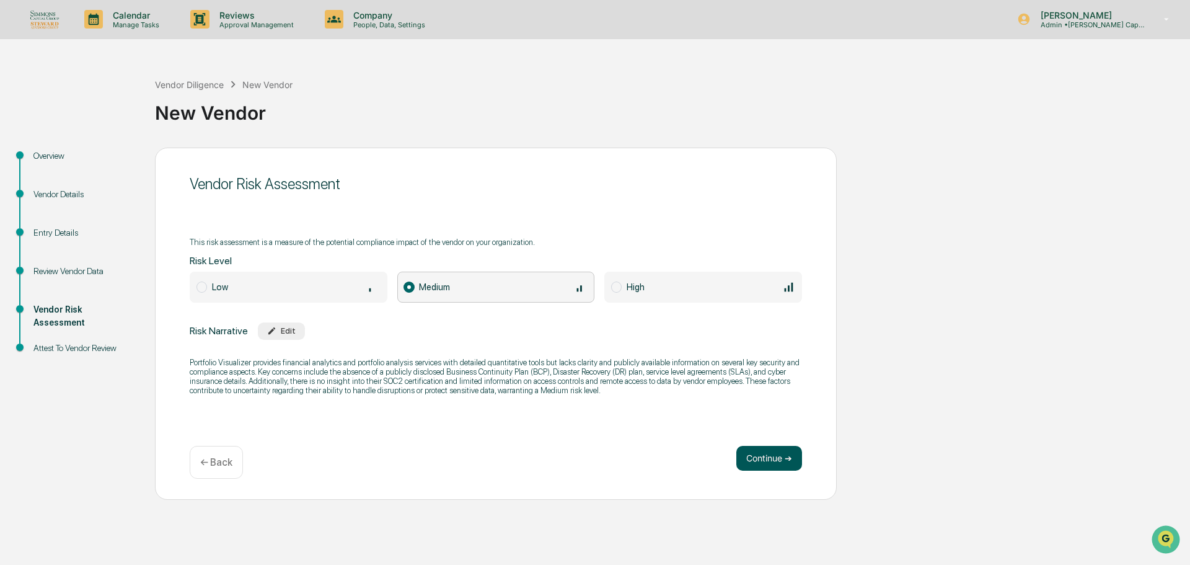
click at [763, 469] on button "Continue ➔" at bounding box center [769, 458] width 66 height 25
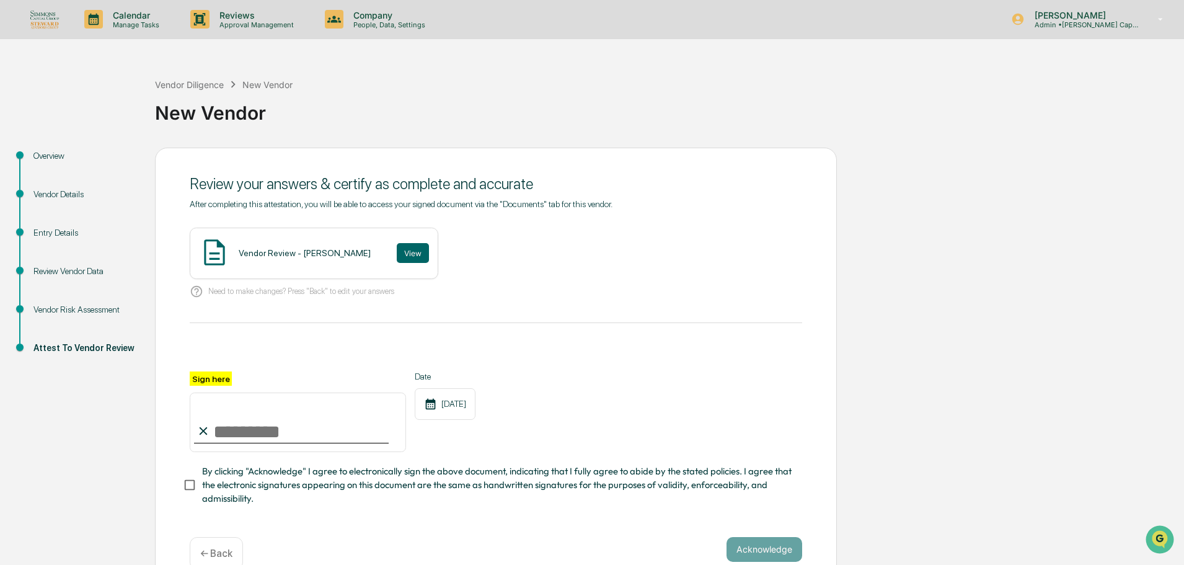
click at [206, 90] on div "Vendor Diligence New Vendor" at bounding box center [224, 84] width 138 height 14
click at [45, 196] on div "Vendor Details" at bounding box center [84, 194] width 102 height 13
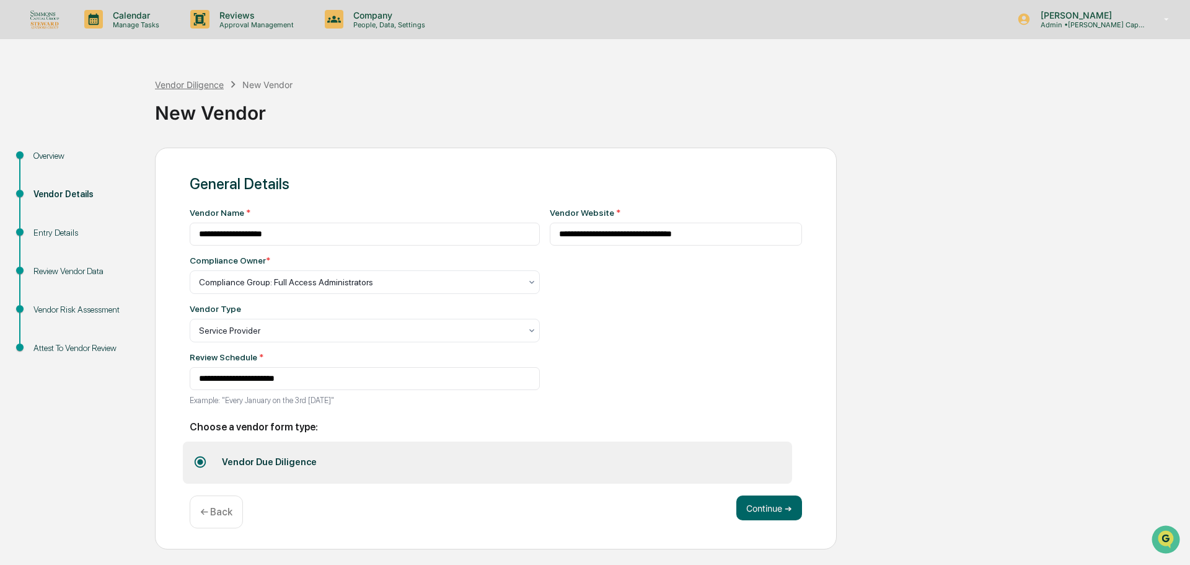
click at [206, 82] on div "Vendor Diligence" at bounding box center [189, 84] width 69 height 11
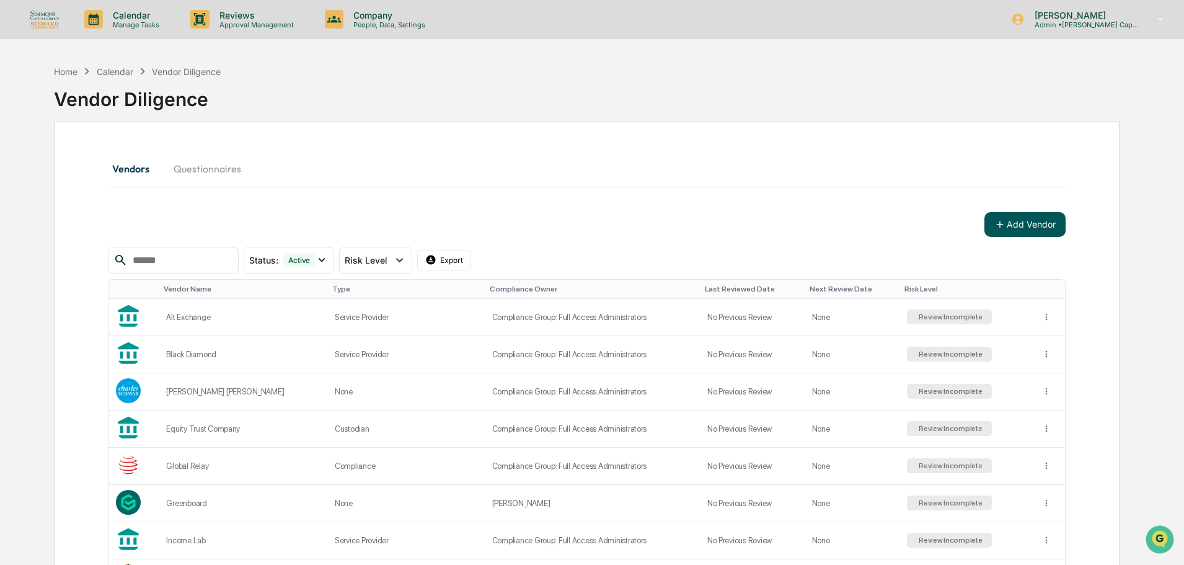
click at [1024, 229] on button "Add Vendor" at bounding box center [1024, 224] width 81 height 25
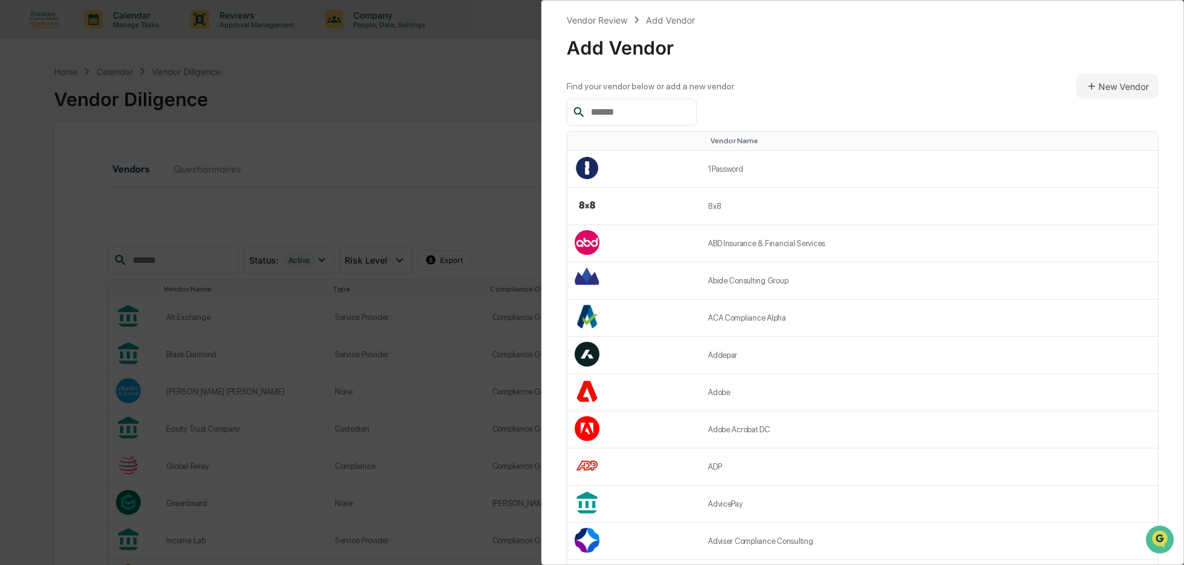
click at [648, 113] on input "text" at bounding box center [638, 112] width 105 height 16
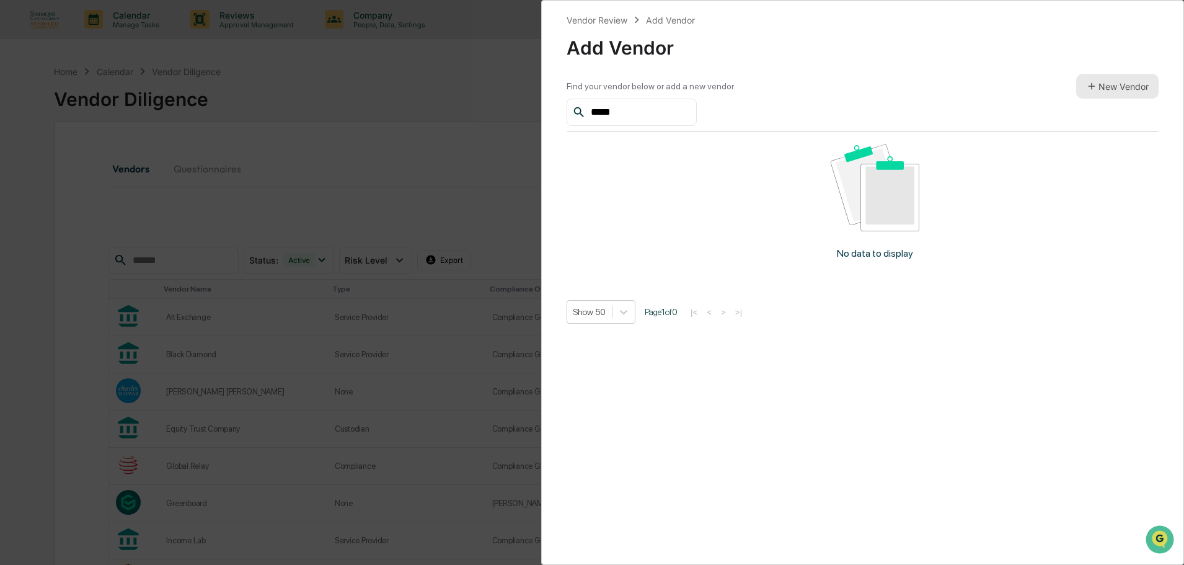
type input "*****"
click at [1101, 79] on button "New Vendor" at bounding box center [1117, 86] width 82 height 25
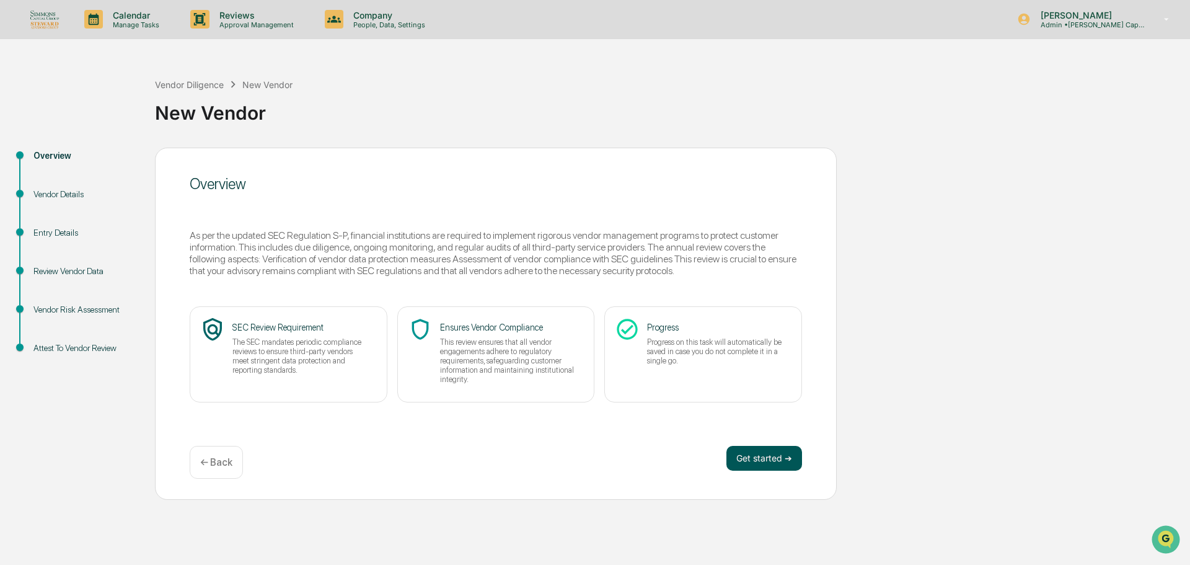
click at [764, 458] on button "Get started ➔" at bounding box center [764, 458] width 76 height 25
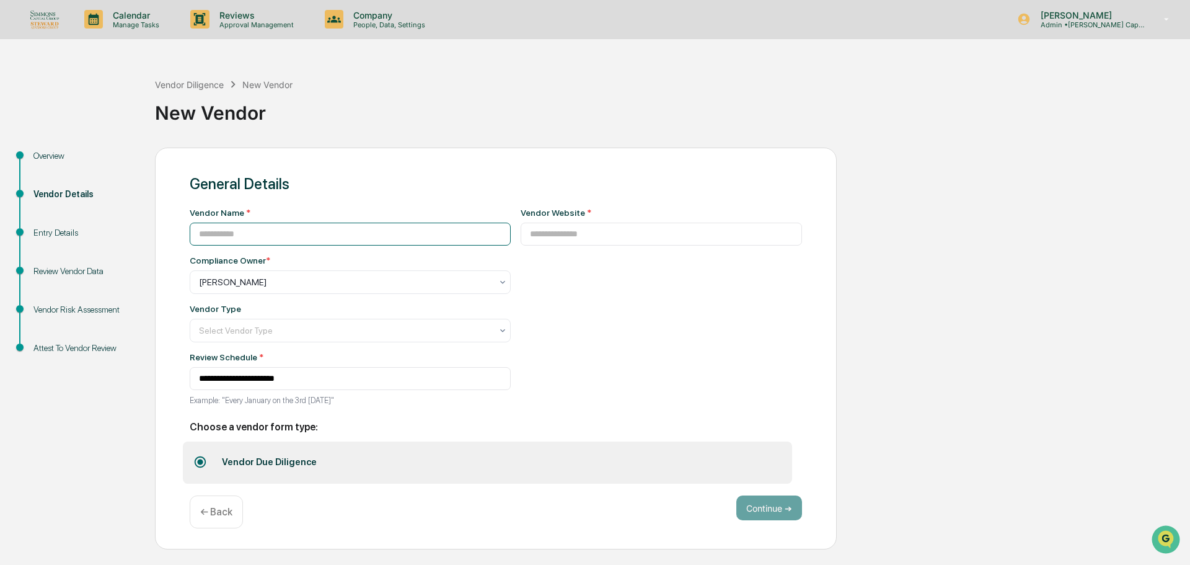
click at [223, 232] on input at bounding box center [350, 234] width 321 height 23
type input "********"
click at [598, 237] on input at bounding box center [662, 234] width 282 height 23
paste input "**********"
type input "**********"
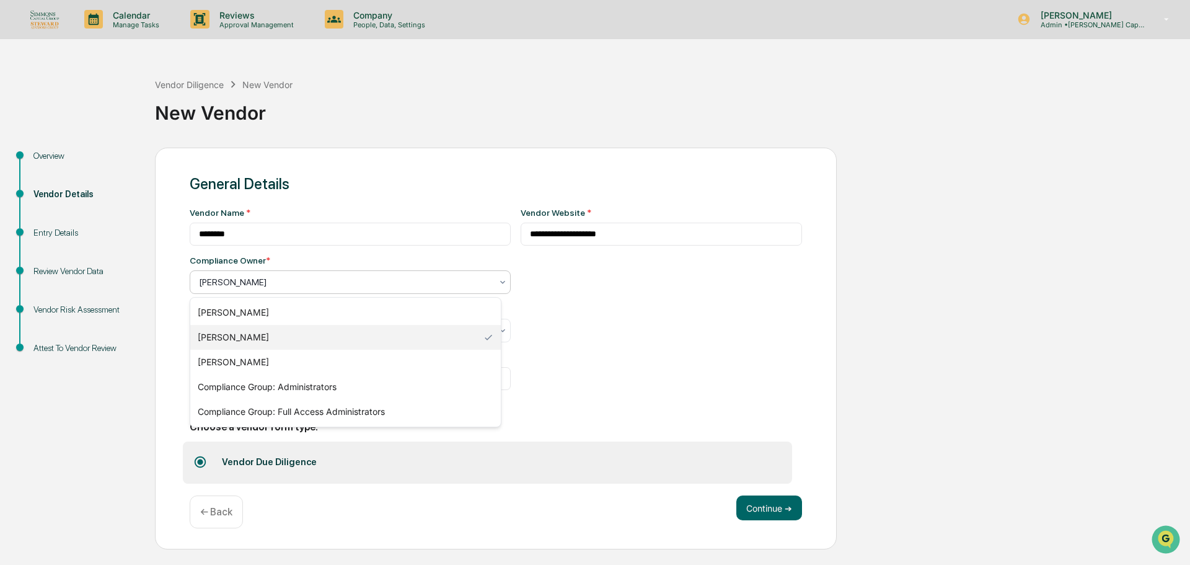
click at [300, 291] on div "[PERSON_NAME]" at bounding box center [350, 282] width 321 height 24
click at [319, 408] on div "Compliance Group: Full Access Administrators" at bounding box center [345, 411] width 311 height 25
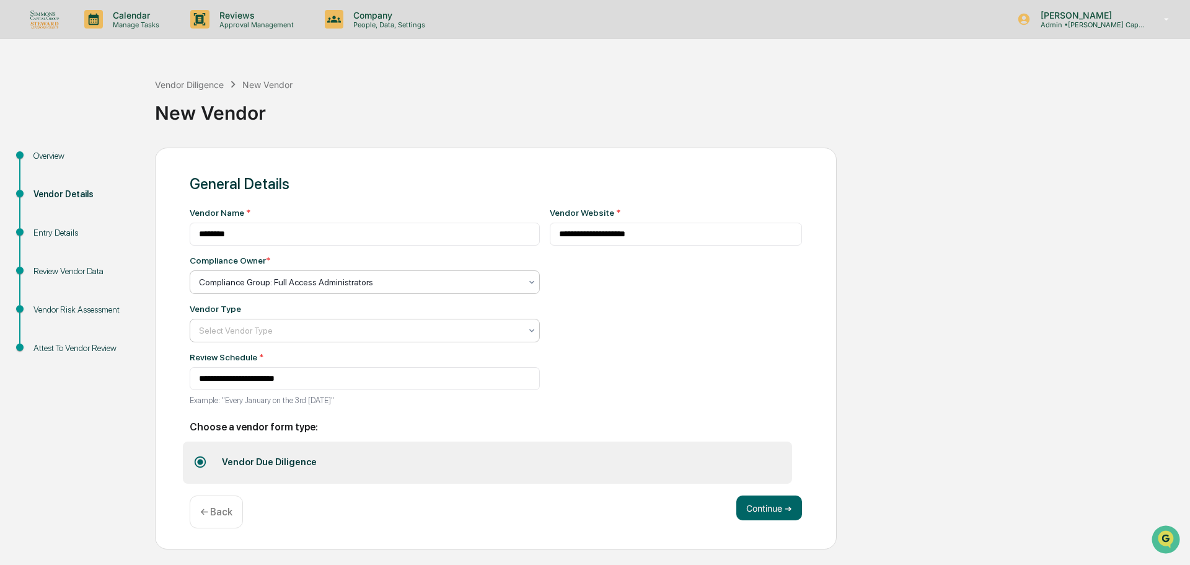
click at [389, 330] on div at bounding box center [360, 330] width 322 height 12
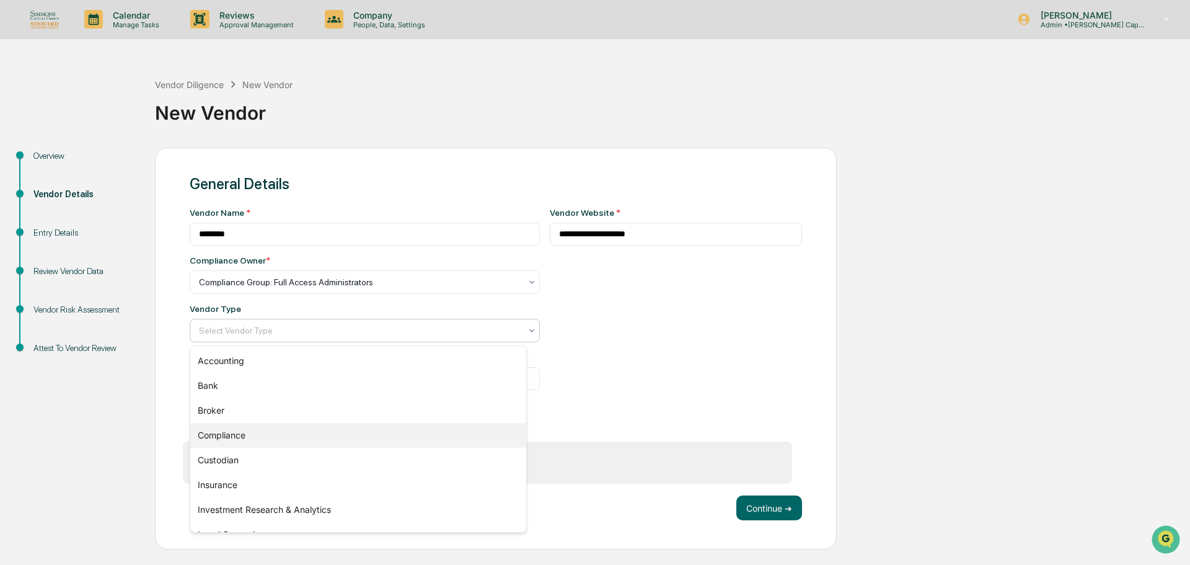
scroll to position [141, 0]
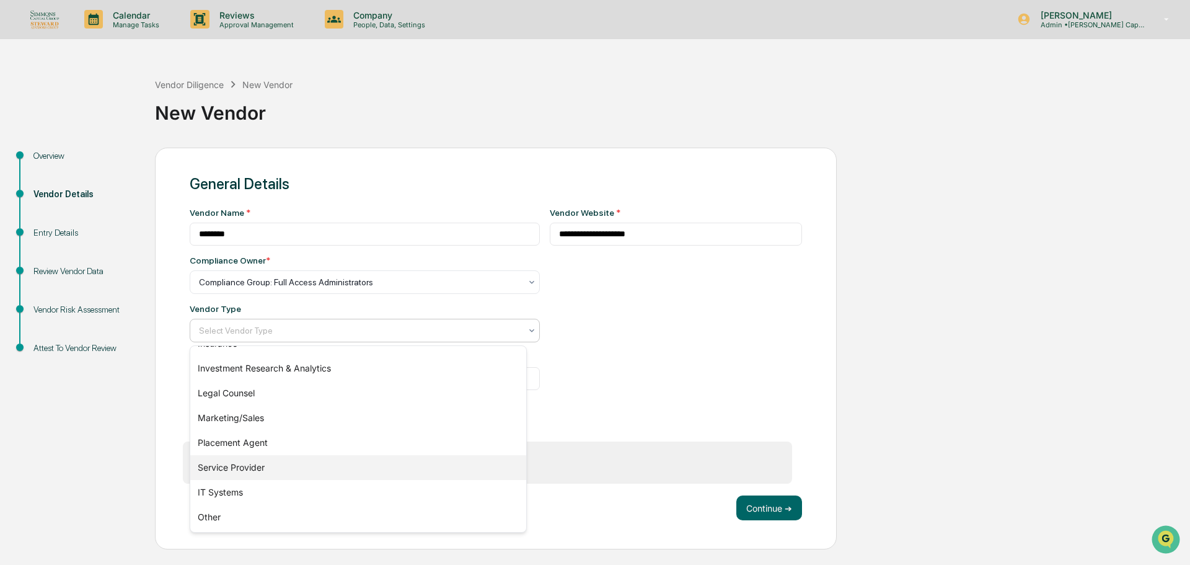
click at [279, 462] on div "Service Provider" at bounding box center [358, 467] width 336 height 25
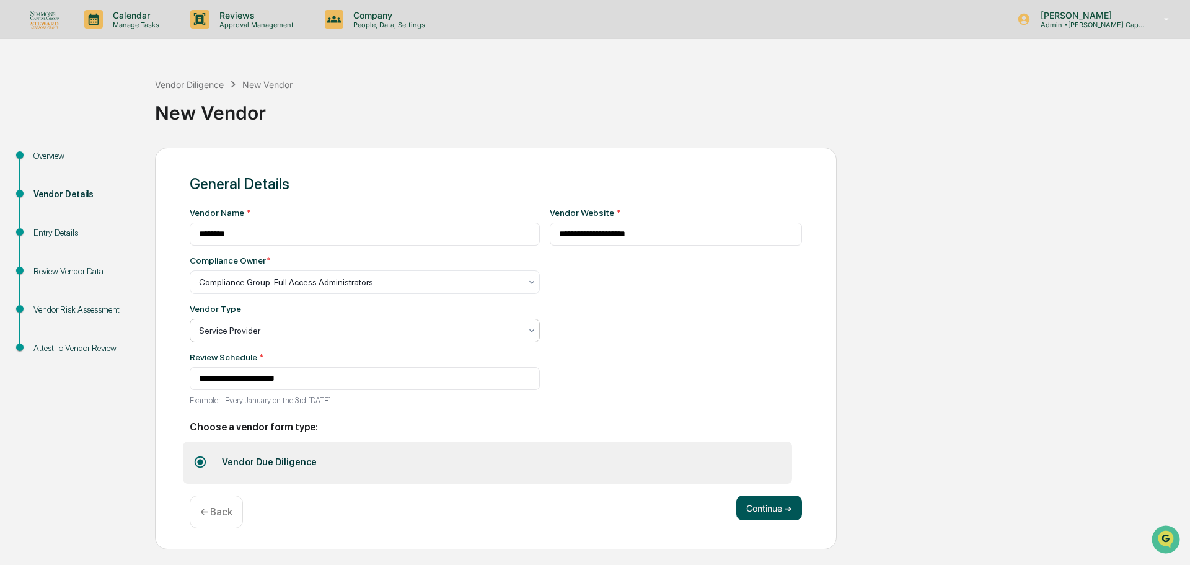
click at [754, 513] on button "Continue ➔" at bounding box center [769, 507] width 66 height 25
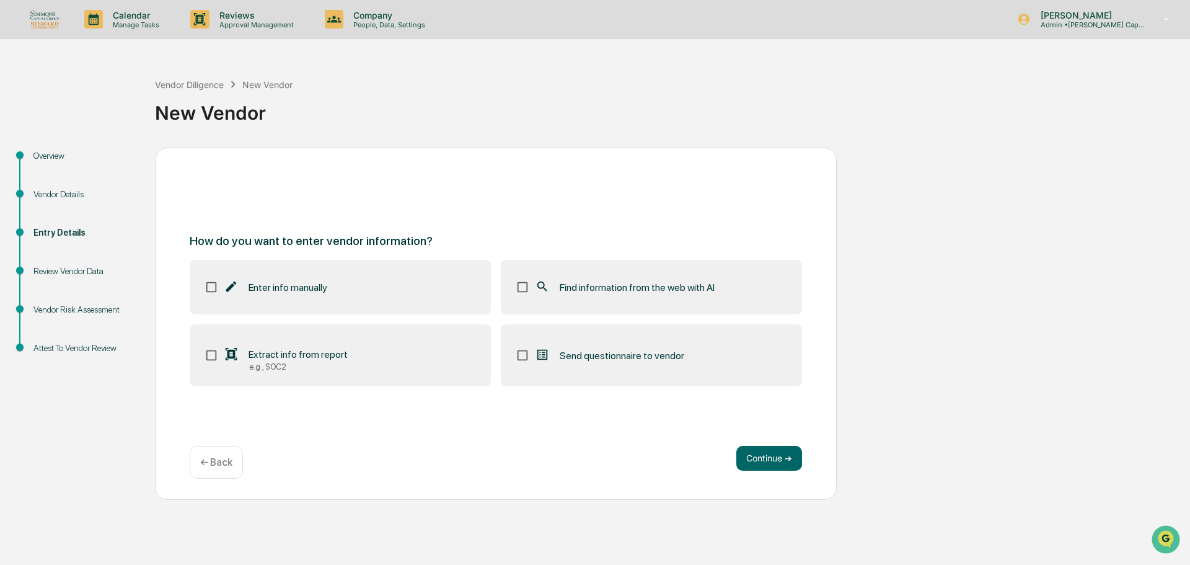
click at [686, 281] on span "Find information from the web with AI" at bounding box center [637, 287] width 155 height 12
drag, startPoint x: 797, startPoint y: 480, endPoint x: 795, endPoint y: 473, distance: 7.1
click at [796, 478] on div "How do you want to enter vendor information? Enter info manually Find informati…" at bounding box center [496, 324] width 682 height 352
click at [787, 462] on button "Continue ➔" at bounding box center [769, 458] width 66 height 25
